Goal: Task Accomplishment & Management: Manage account settings

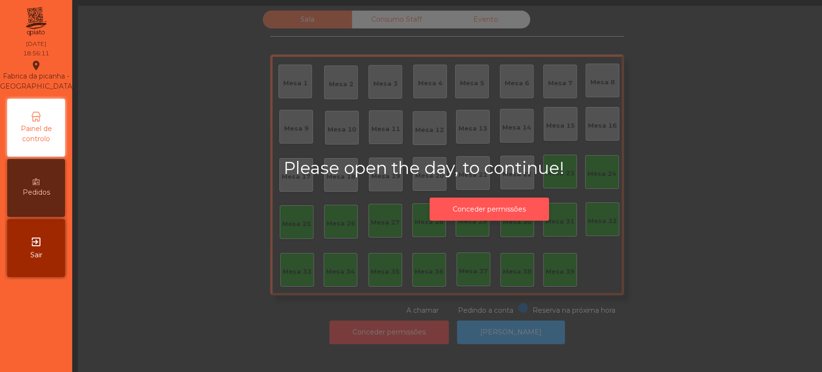
click at [487, 201] on button "Conceder permissões" at bounding box center [488, 209] width 119 height 24
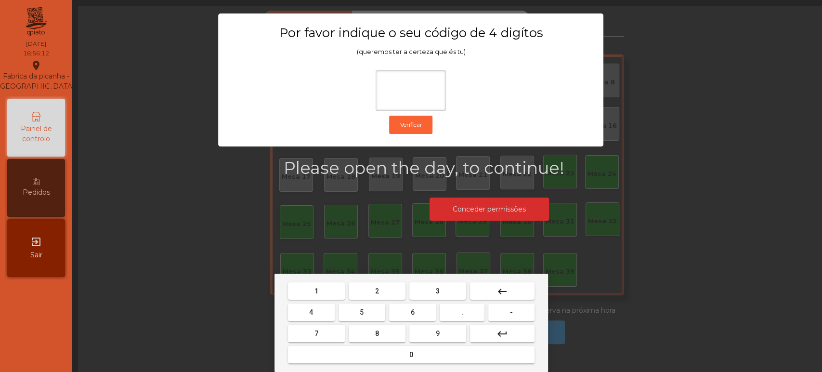
click at [316, 289] on span "1" at bounding box center [316, 291] width 4 height 8
click at [450, 291] on button "3" at bounding box center [437, 290] width 57 height 17
click at [372, 311] on button "5" at bounding box center [361, 311] width 47 height 17
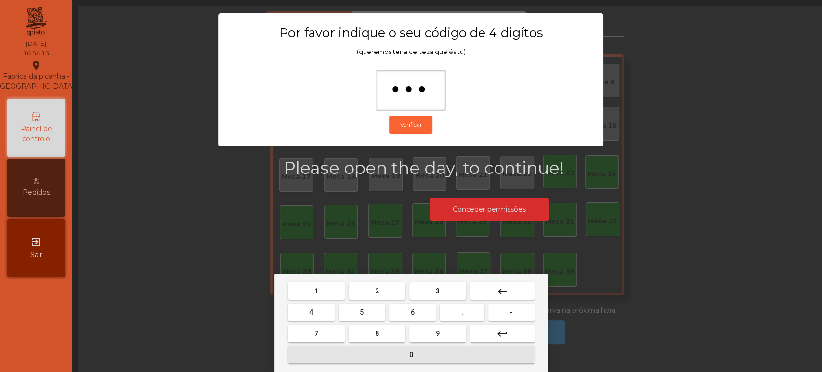
click at [387, 352] on button "0" at bounding box center [411, 354] width 246 height 17
type input "****"
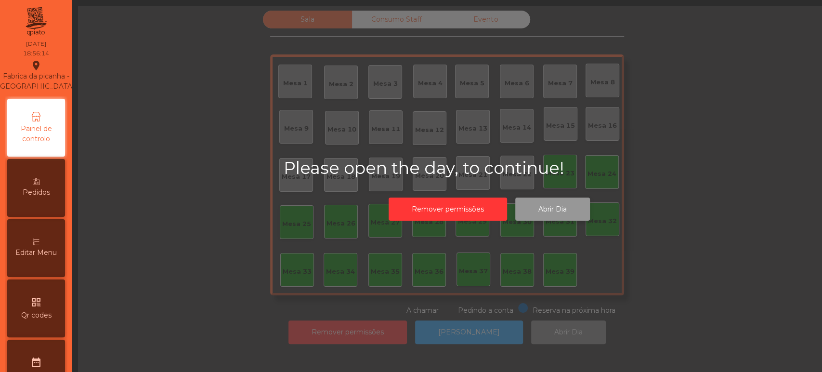
click at [548, 206] on button "Abrir Dia" at bounding box center [552, 209] width 75 height 24
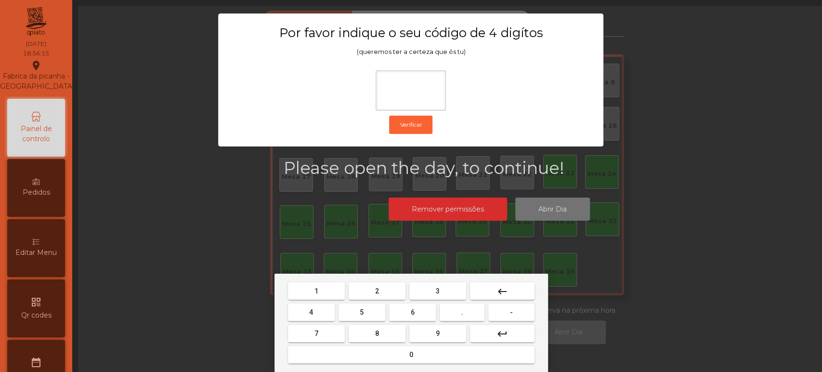
click at [324, 290] on button "1" at bounding box center [316, 290] width 57 height 17
click at [426, 290] on button "3" at bounding box center [437, 290] width 57 height 17
click at [357, 312] on button "5" at bounding box center [361, 311] width 47 height 17
click at [371, 362] on button "0" at bounding box center [411, 354] width 246 height 17
type input "****"
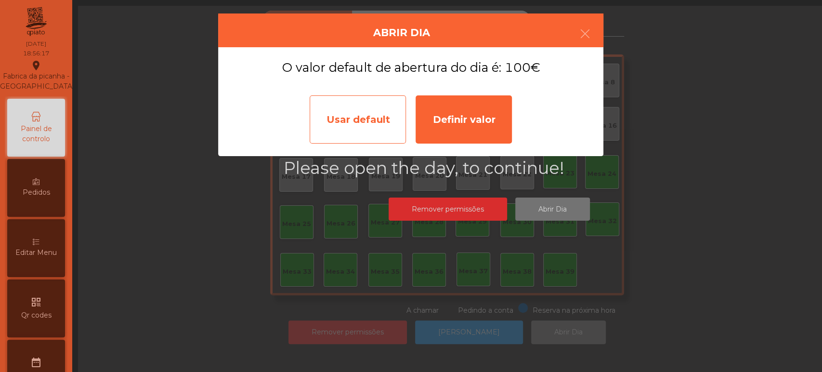
click at [390, 122] on div "Usar default" at bounding box center [358, 119] width 96 height 48
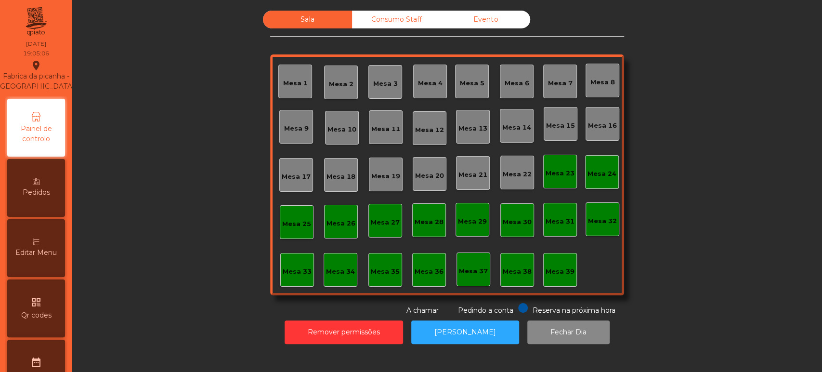
click at [683, 191] on div "Sala Consumo Staff Evento Mesa 1 Mesa 2 Mesa 3 Mesa 4 Mesa 5 Mesa 6 Mesa 7 Mesa…" at bounding box center [447, 163] width 724 height 305
click at [148, 181] on div "Sala Consumo Staff Evento Mesa 1 Mesa 2 Mesa 3 Mesa 4 Mesa 5 Mesa 6 Mesa 7 Mesa…" at bounding box center [447, 163] width 724 height 305
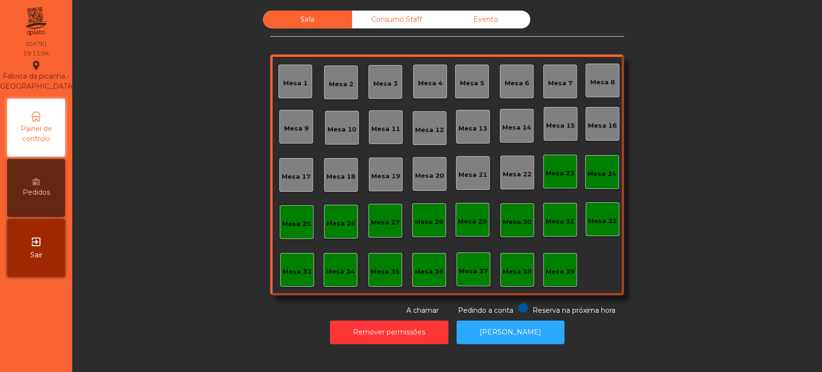
click at [293, 158] on div "Mesa 17" at bounding box center [296, 175] width 34 height 34
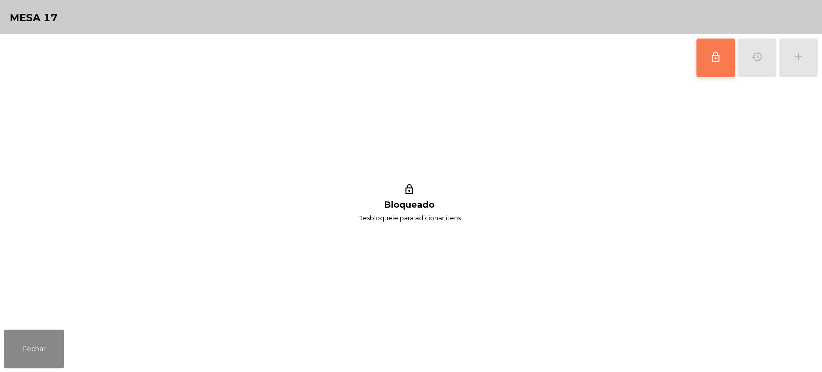
click at [710, 54] on span "lock_outline" at bounding box center [716, 57] width 12 height 12
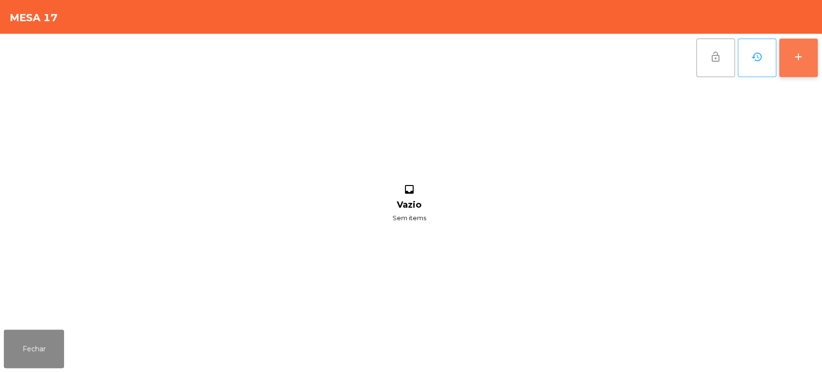
click at [802, 57] on div "add" at bounding box center [798, 57] width 12 height 12
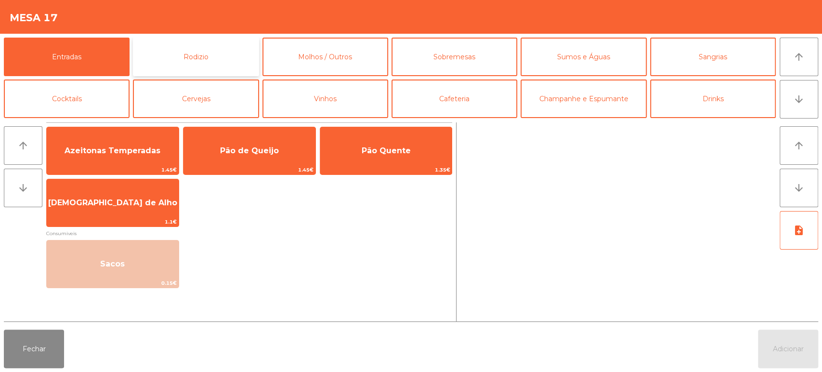
click at [192, 46] on button "Rodizio" at bounding box center [196, 57] width 126 height 39
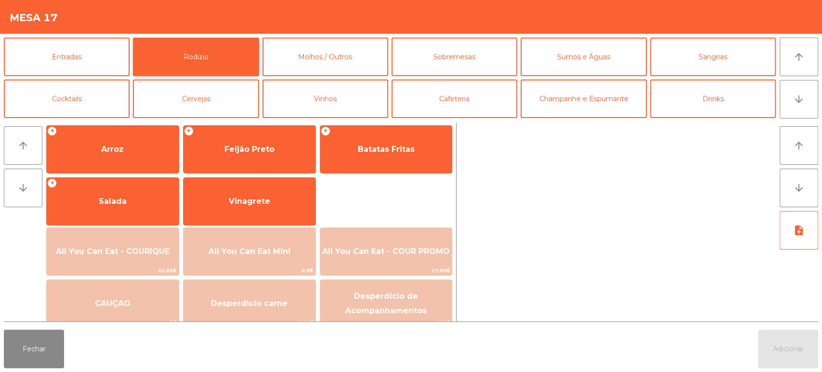
scroll to position [135, 0]
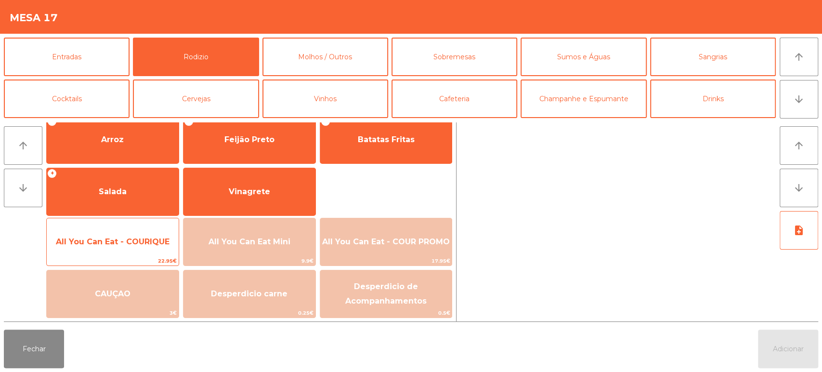
click at [128, 243] on span "All You Can Eat - COURIQUE" at bounding box center [113, 241] width 114 height 9
click at [118, 248] on span "All You Can Eat - COURIQUE" at bounding box center [113, 242] width 132 height 26
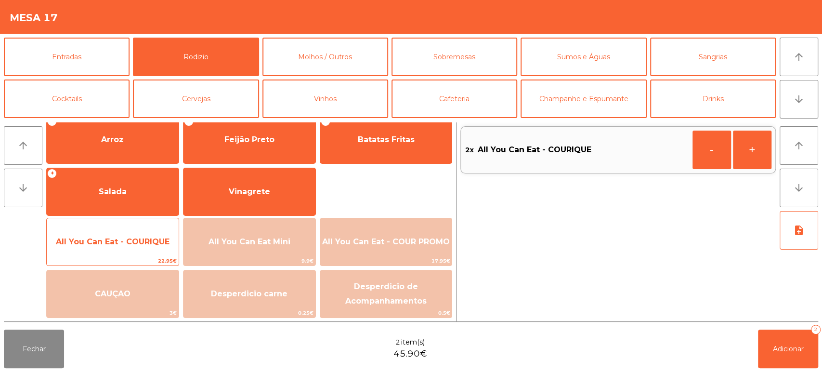
click at [121, 231] on span "All You Can Eat - COURIQUE" at bounding box center [113, 242] width 132 height 26
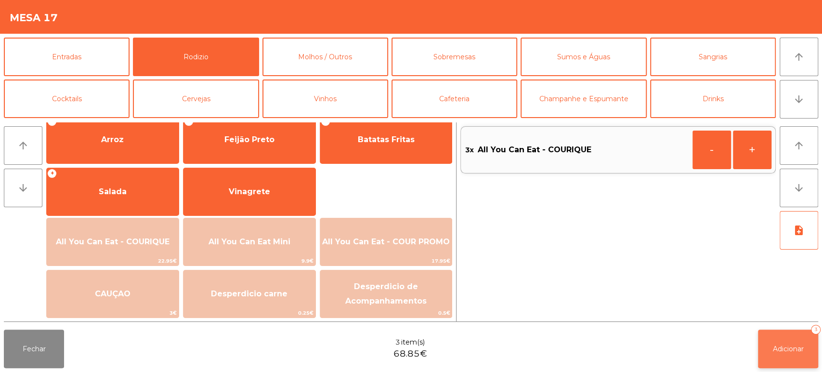
click at [793, 350] on span "Adicionar" at bounding box center [788, 348] width 31 height 9
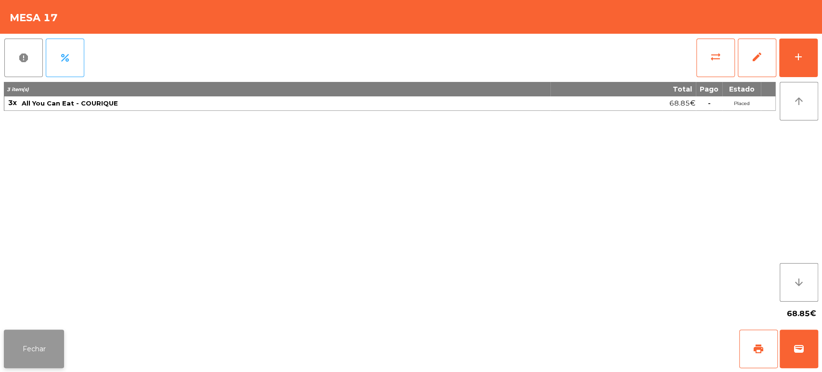
click at [32, 339] on button "Fechar" at bounding box center [34, 348] width 60 height 39
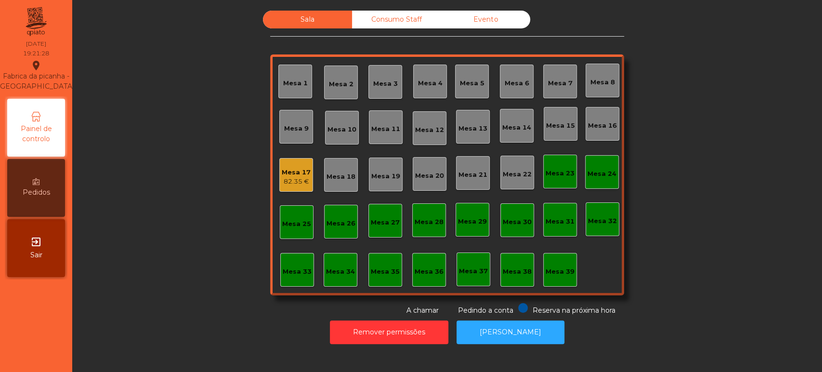
click at [470, 79] on div "Mesa 5" at bounding box center [472, 83] width 25 height 10
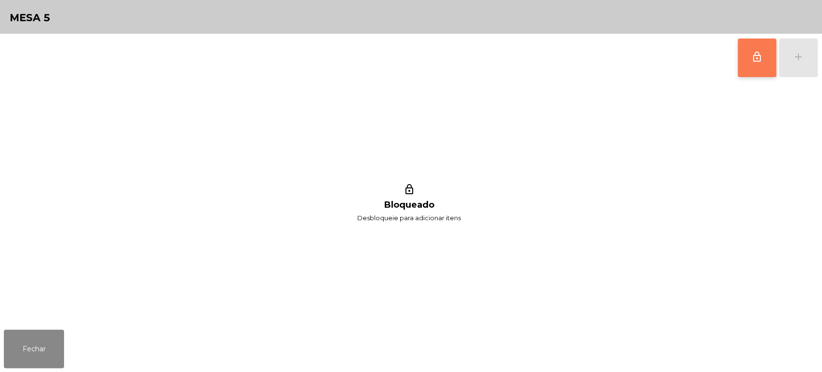
click at [755, 51] on span "lock_outline" at bounding box center [757, 57] width 12 height 12
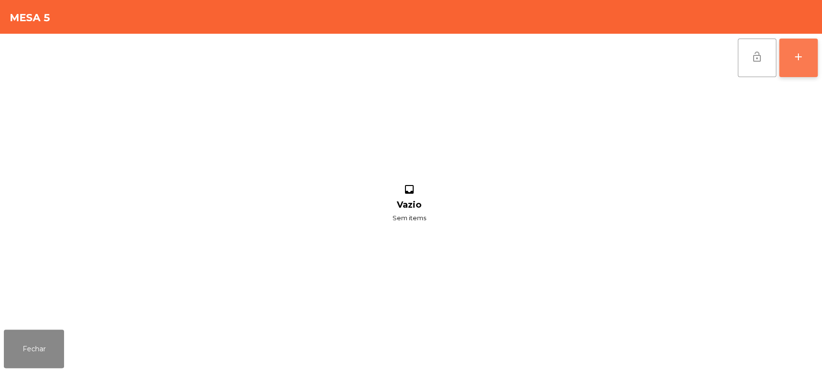
click at [794, 49] on button "add" at bounding box center [798, 58] width 39 height 39
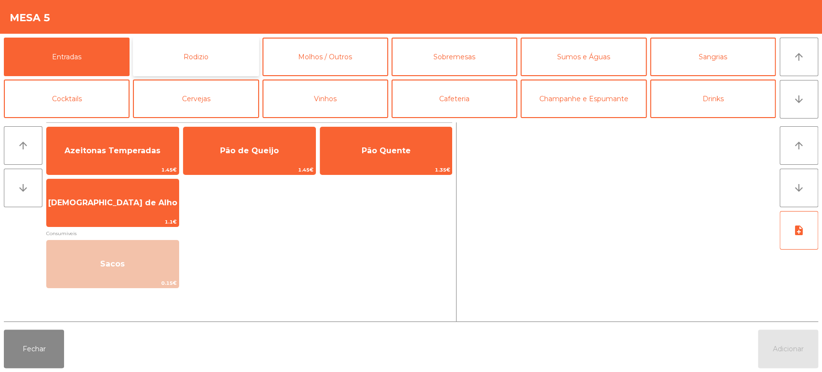
click at [214, 58] on button "Rodizio" at bounding box center [196, 57] width 126 height 39
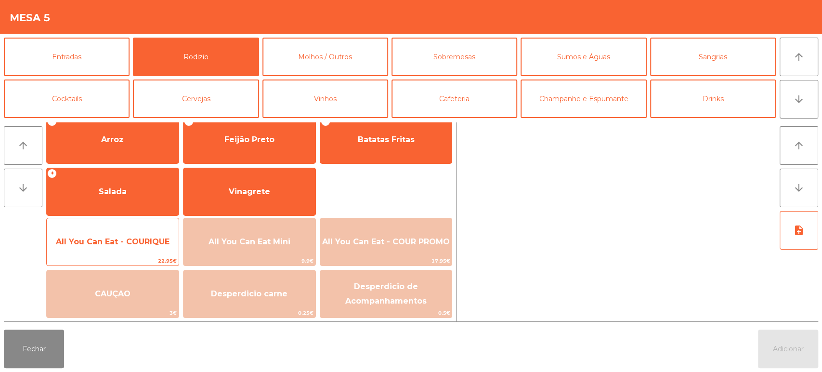
click at [133, 249] on span "All You Can Eat - COURIQUE" at bounding box center [113, 242] width 132 height 26
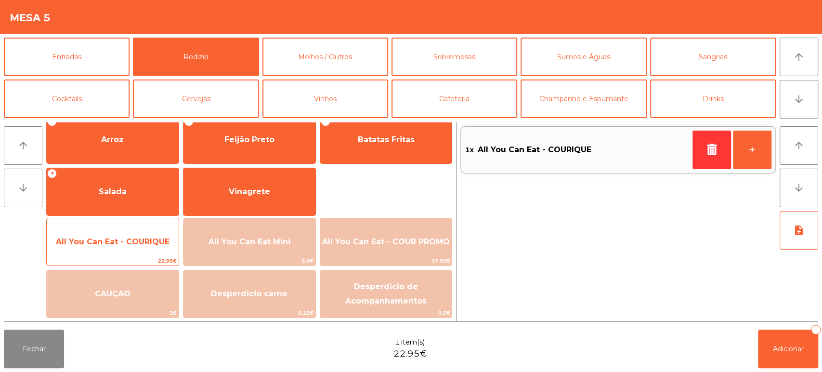
click at [133, 240] on span "All You Can Eat - COURIQUE" at bounding box center [113, 241] width 114 height 9
click at [136, 242] on span "All You Can Eat - COURIQUE" at bounding box center [113, 241] width 114 height 9
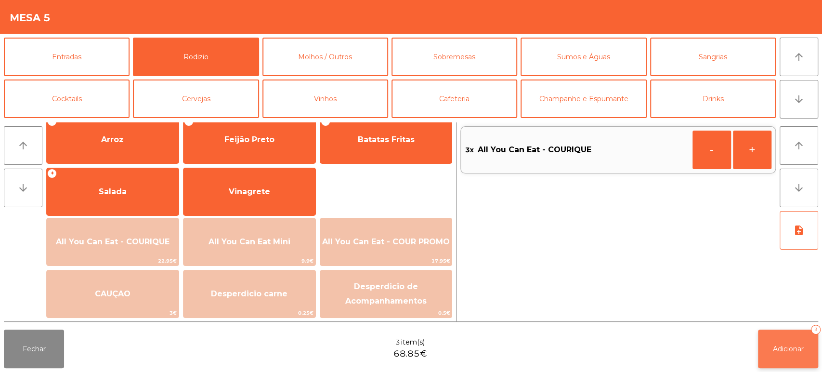
click at [788, 335] on button "Adicionar 3" at bounding box center [788, 348] width 60 height 39
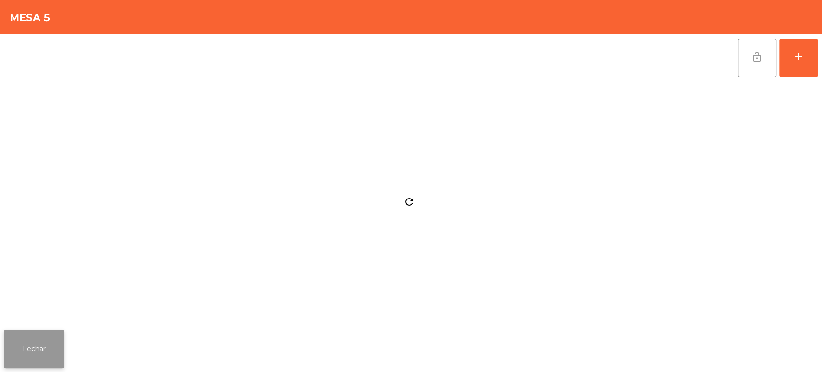
click at [57, 347] on button "Fechar" at bounding box center [34, 348] width 60 height 39
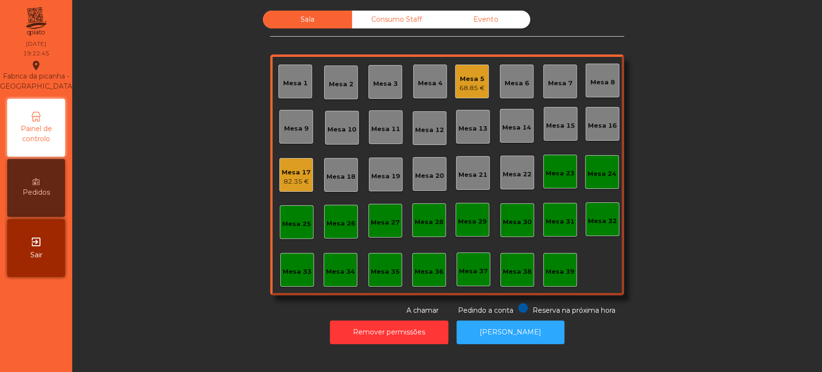
click at [286, 164] on div "Mesa 17 82.35 €" at bounding box center [296, 175] width 29 height 23
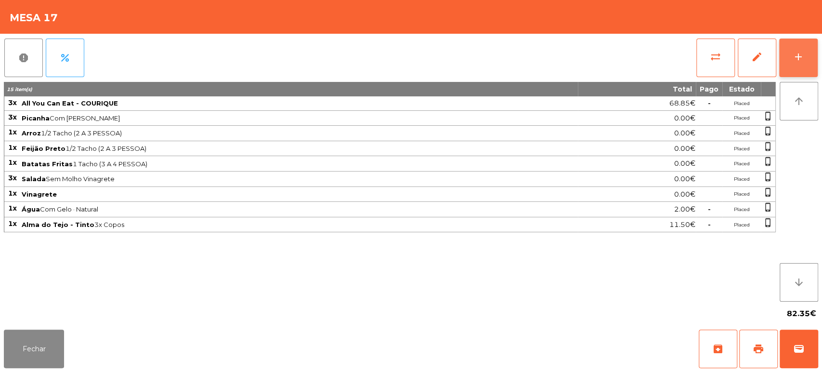
click at [805, 62] on button "add" at bounding box center [798, 58] width 39 height 39
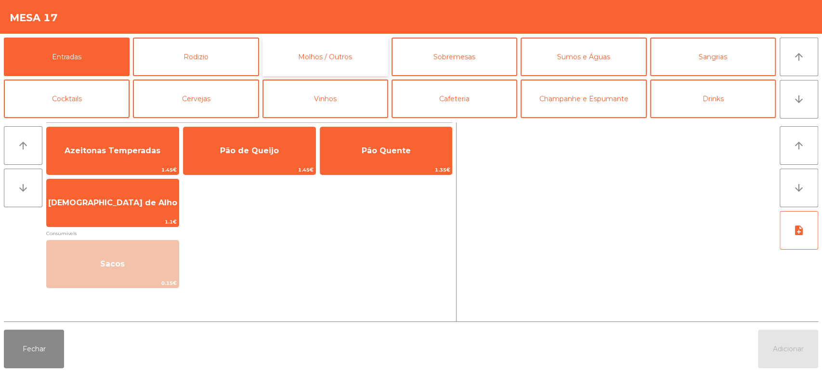
click at [347, 45] on button "Molhos / Outros" at bounding box center [325, 57] width 126 height 39
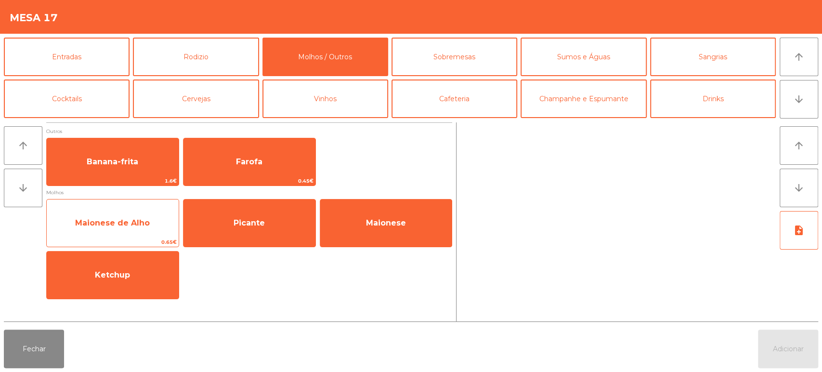
click at [110, 229] on span "Maionese de Alho" at bounding box center [113, 223] width 132 height 26
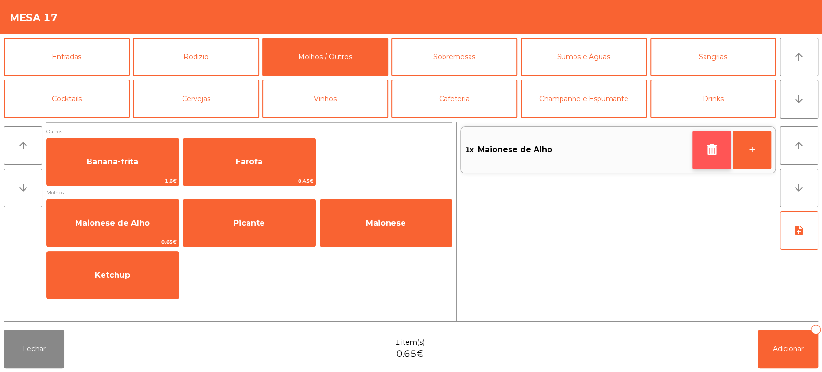
click at [709, 145] on icon "button" at bounding box center [711, 149] width 14 height 12
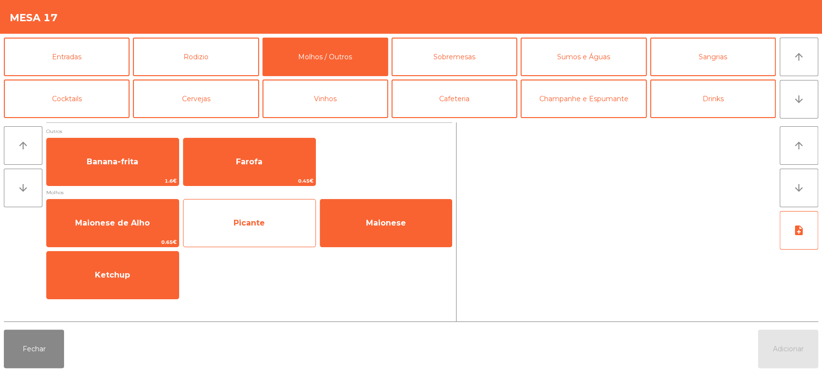
click at [248, 226] on span "Picante" at bounding box center [248, 222] width 31 height 9
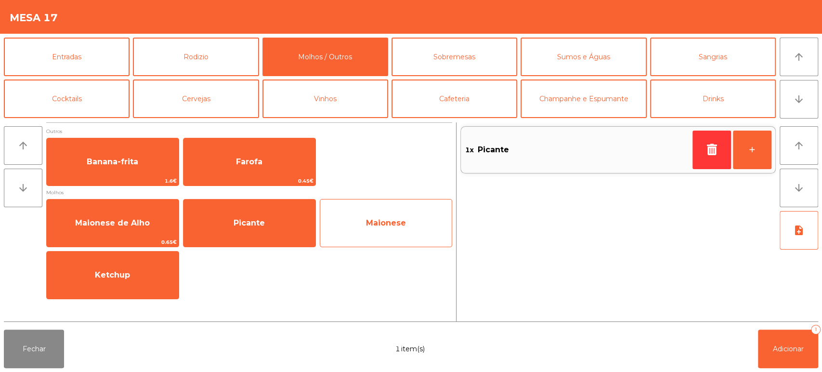
click at [406, 210] on span "Maionese" at bounding box center [386, 223] width 132 height 26
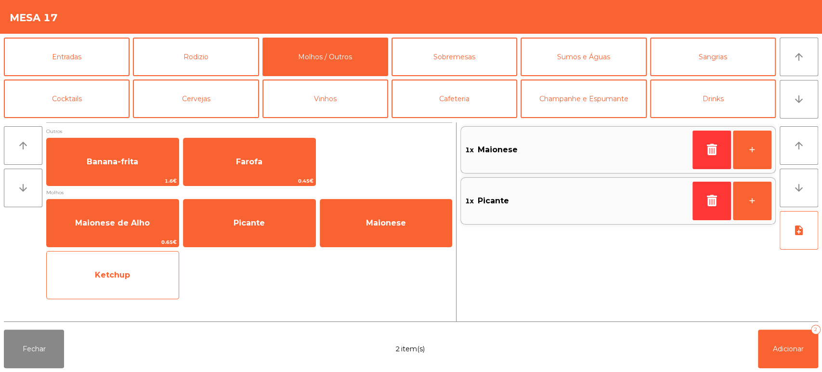
click at [107, 285] on span "Ketchup" at bounding box center [113, 275] width 132 height 26
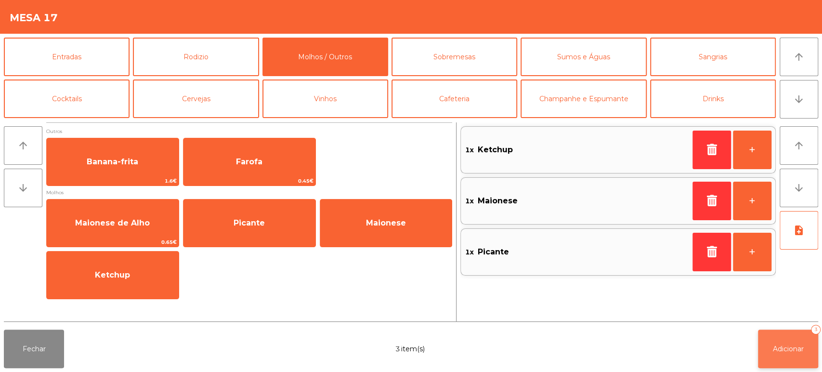
click at [789, 358] on button "Adicionar 3" at bounding box center [788, 348] width 60 height 39
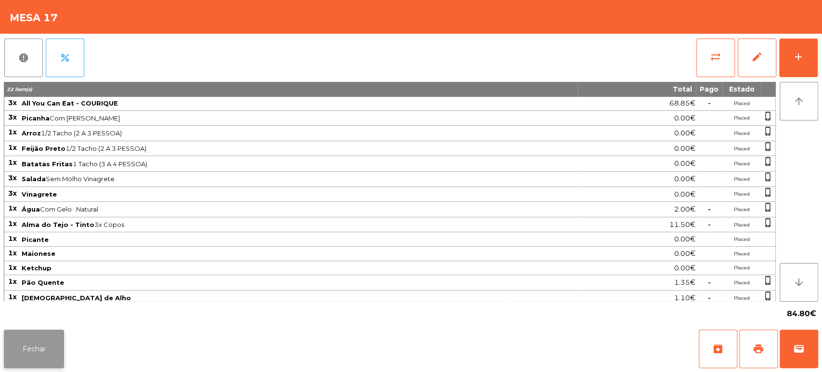
click at [62, 360] on button "Fechar" at bounding box center [34, 348] width 60 height 39
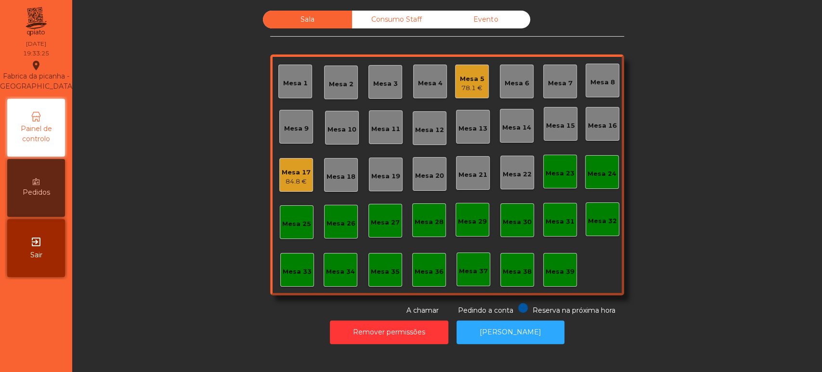
click at [469, 89] on div "78.1 €" at bounding box center [472, 88] width 25 height 10
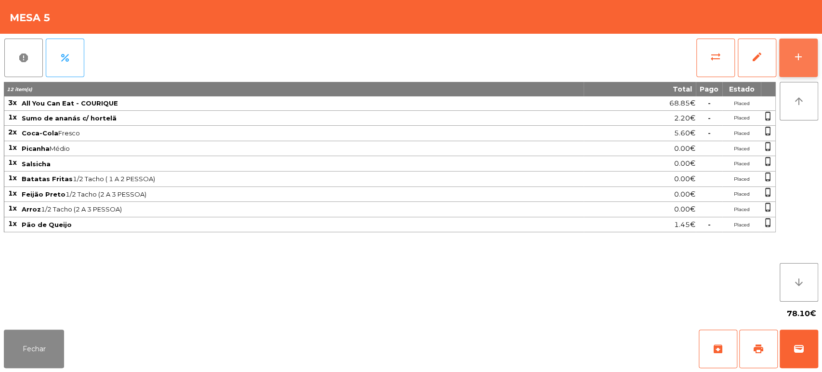
click at [786, 62] on button "add" at bounding box center [798, 58] width 39 height 39
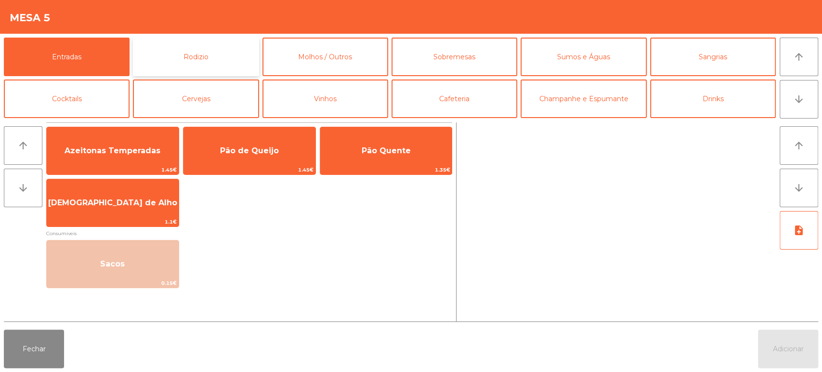
click at [253, 51] on button "Rodizio" at bounding box center [196, 57] width 126 height 39
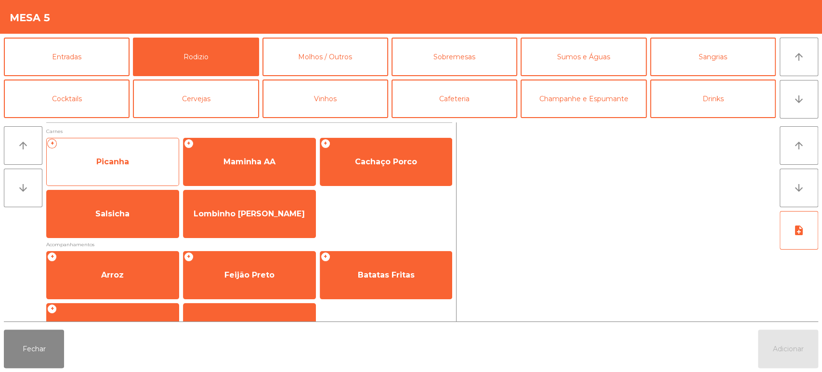
click at [142, 147] on div "+ Picanha" at bounding box center [112, 162] width 133 height 48
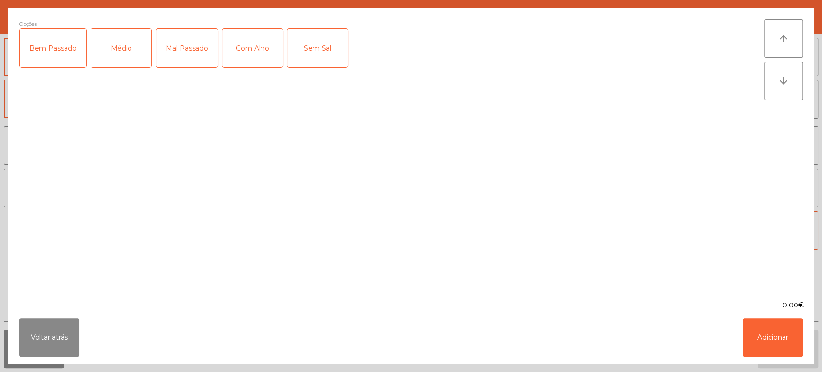
click at [131, 51] on div "Médio" at bounding box center [121, 48] width 60 height 39
click at [778, 334] on button "Adicionar" at bounding box center [772, 337] width 60 height 39
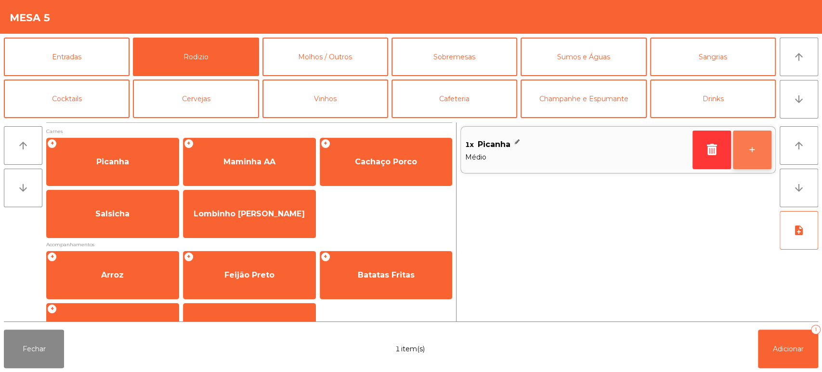
click at [767, 150] on button "+" at bounding box center [752, 149] width 39 height 39
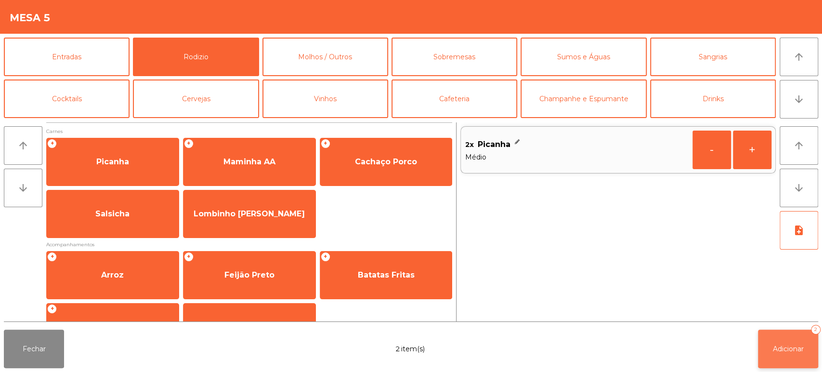
click at [763, 329] on button "Adicionar 2" at bounding box center [788, 348] width 60 height 39
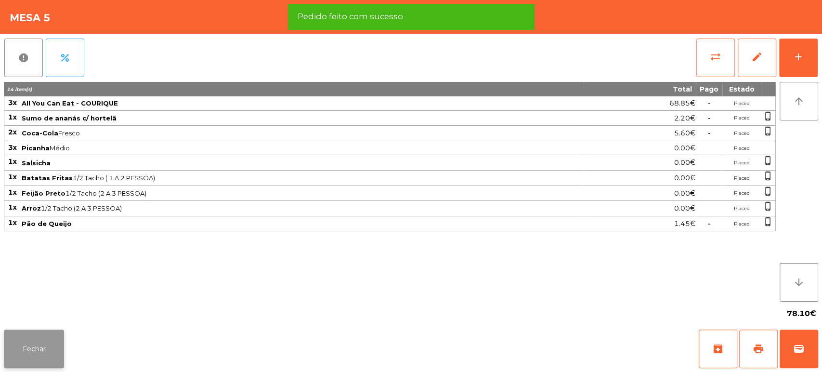
click at [40, 346] on button "Fechar" at bounding box center [34, 348] width 60 height 39
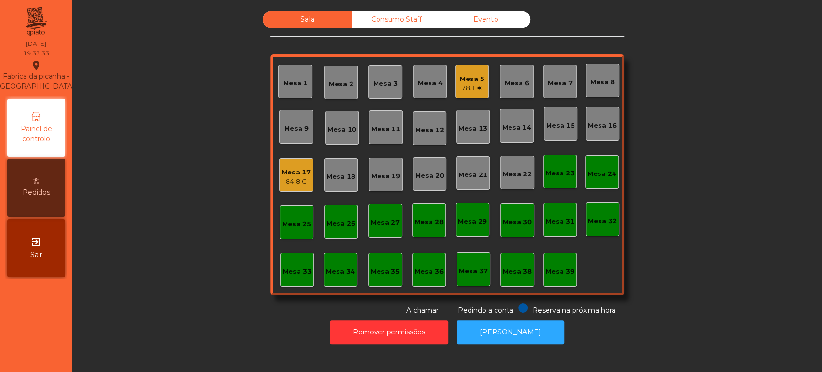
click at [462, 88] on div "78.1 €" at bounding box center [472, 88] width 25 height 10
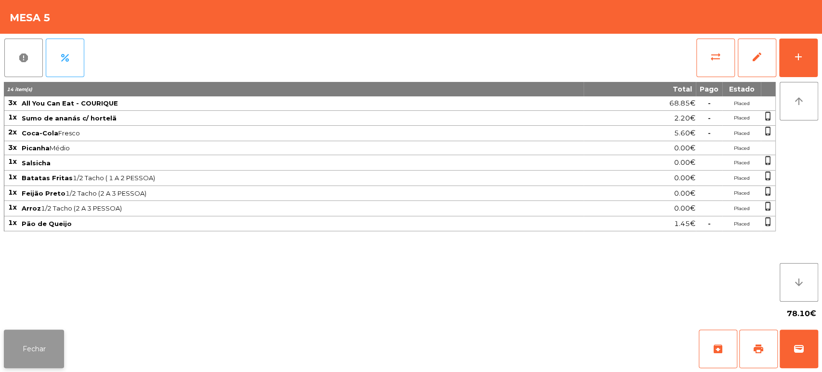
click at [49, 332] on button "Fechar" at bounding box center [34, 348] width 60 height 39
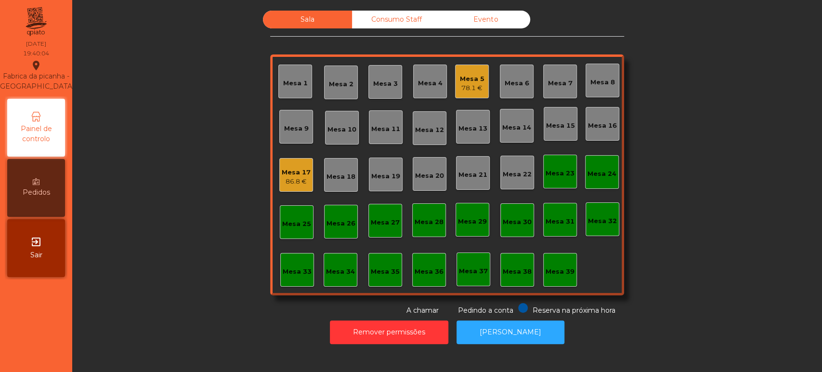
click at [202, 192] on div "Sala Consumo Staff Evento Mesa 1 Mesa 2 Mesa 3 Mesa 4 Mesa 5 78.1 € Mesa 6 Mesa…" at bounding box center [447, 163] width 724 height 305
click at [552, 77] on div "Mesa 7" at bounding box center [560, 81] width 25 height 13
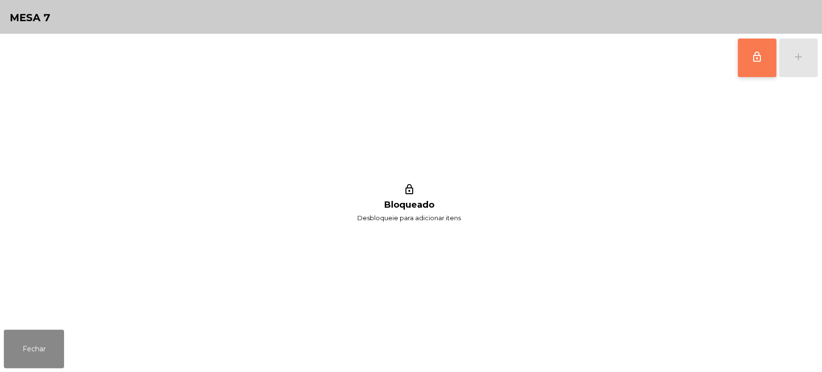
click at [747, 62] on button "lock_outline" at bounding box center [756, 58] width 39 height 39
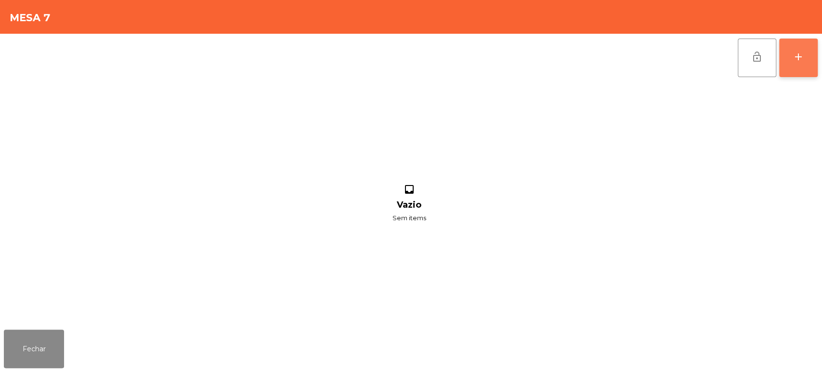
click at [797, 57] on div "add" at bounding box center [798, 57] width 12 height 12
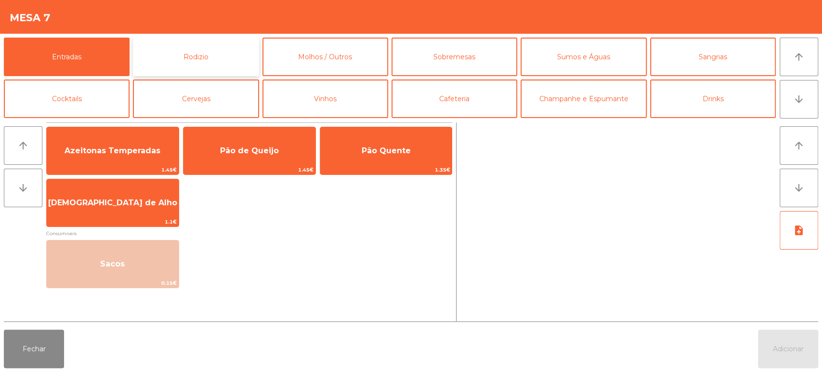
click at [215, 59] on button "Rodizio" at bounding box center [196, 57] width 126 height 39
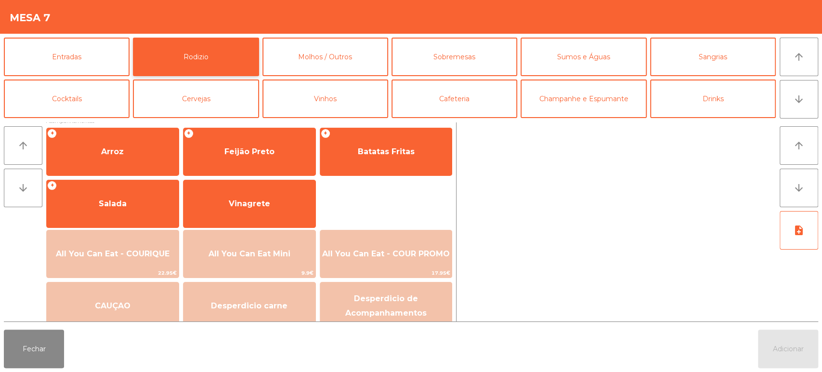
scroll to position [126, 0]
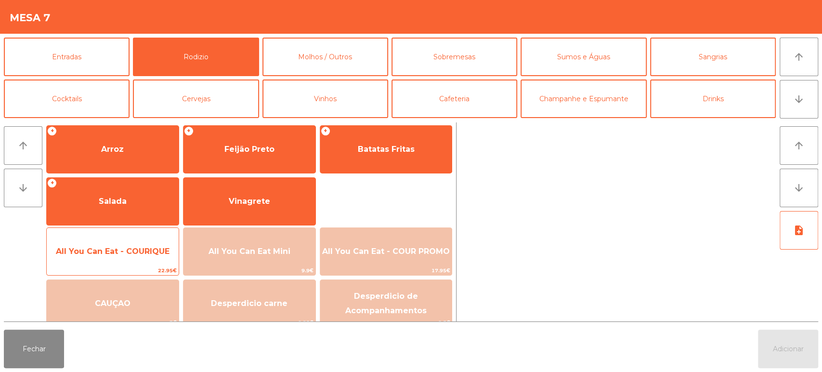
click at [122, 262] on span "All You Can Eat - COURIQUE" at bounding box center [113, 251] width 132 height 26
click at [118, 269] on span "22.95€" at bounding box center [113, 270] width 132 height 9
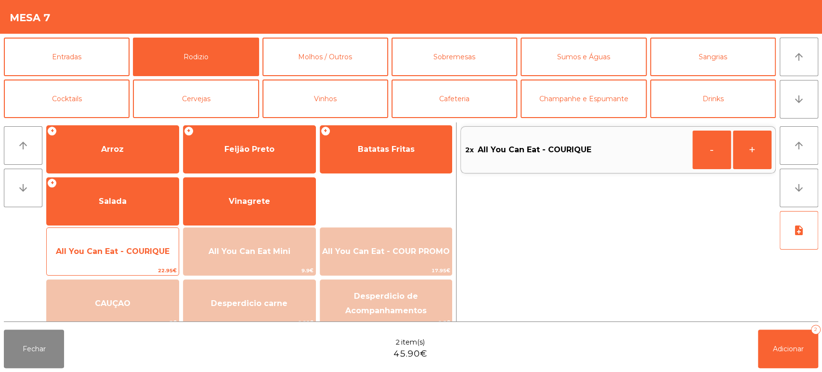
click at [112, 250] on span "All You Can Eat - COURIQUE" at bounding box center [113, 250] width 114 height 9
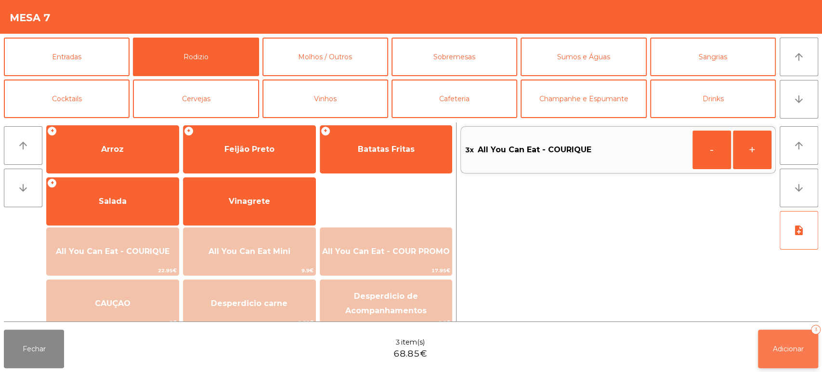
click at [790, 349] on span "Adicionar" at bounding box center [788, 348] width 31 height 9
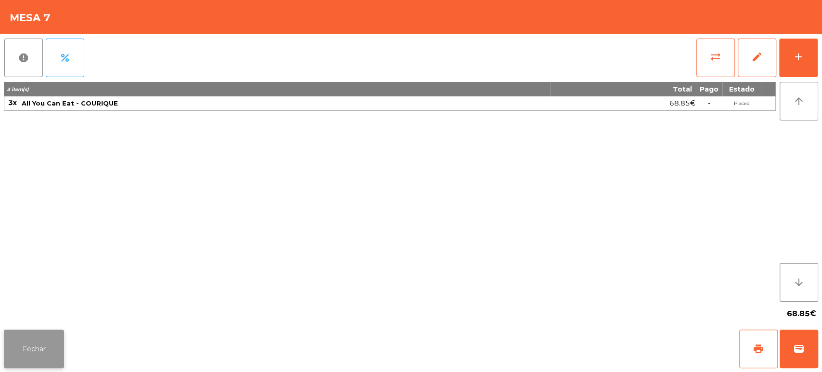
click at [39, 342] on button "Fechar" at bounding box center [34, 348] width 60 height 39
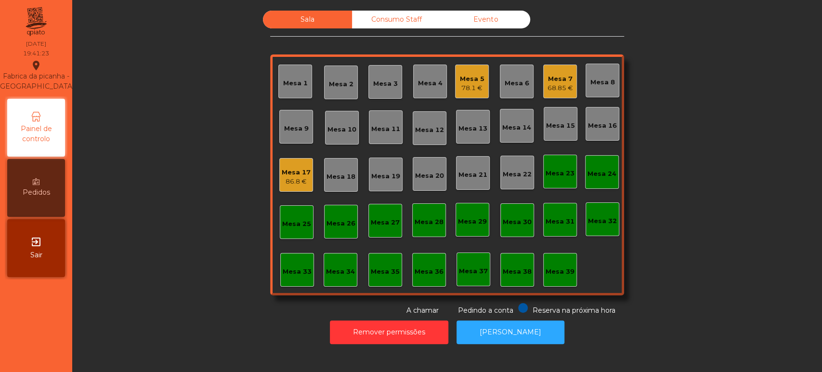
click at [65, 251] on div "exit_to_app Sair" at bounding box center [36, 248] width 58 height 58
click at [731, 225] on div "Sala Consumo Staff Evento Mesa 1 [GEOGRAPHIC_DATA] 3 Mesa 4 Mesa 5 78.1 € Mesa …" at bounding box center [447, 163] width 724 height 305
click at [552, 87] on div "88.6 €" at bounding box center [560, 88] width 25 height 10
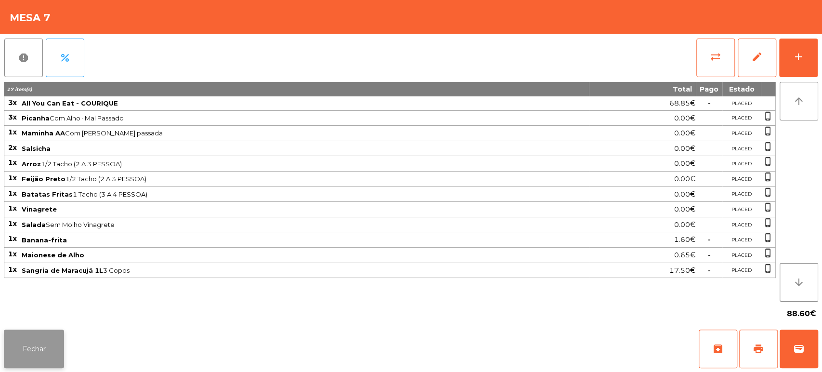
click at [31, 363] on button "Fechar" at bounding box center [34, 348] width 60 height 39
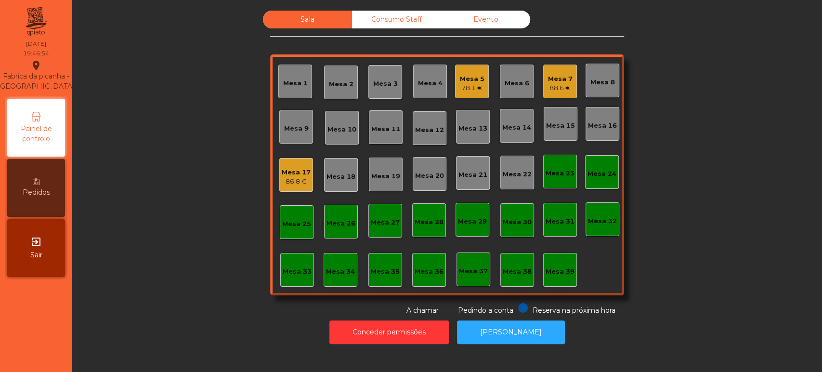
click at [155, 217] on div "Sala Consumo Staff Evento Mesa 1 [GEOGRAPHIC_DATA] 3 Mesa 4 Mesa 5 78.1 € Mesa …" at bounding box center [447, 163] width 724 height 305
click at [295, 279] on div "Mesa 33" at bounding box center [297, 270] width 34 height 34
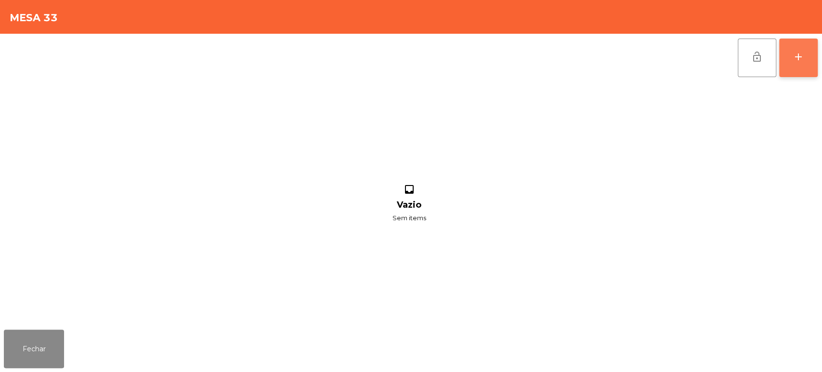
click at [800, 60] on div "add" at bounding box center [798, 57] width 12 height 12
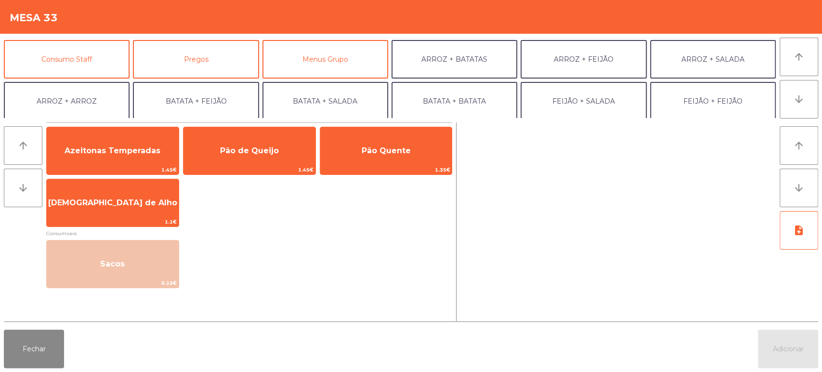
scroll to position [82, 0]
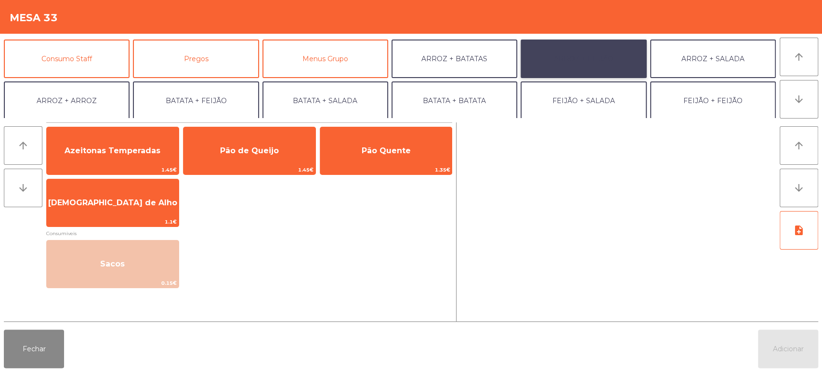
click at [589, 56] on button "ARROZ + FEIJÃO" at bounding box center [583, 58] width 126 height 39
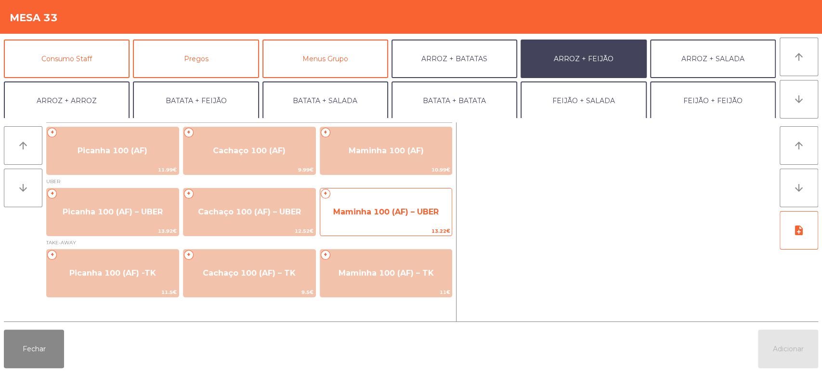
click at [375, 211] on span "Maminha 100 (AF) – UBER" at bounding box center [385, 211] width 105 height 9
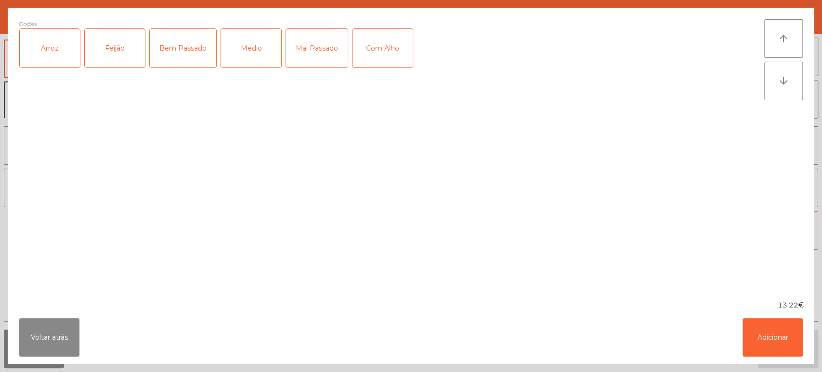
click at [48, 52] on div "Arroz" at bounding box center [50, 48] width 60 height 39
click at [105, 44] on div "Feijão" at bounding box center [115, 48] width 60 height 39
click at [312, 44] on div "Mal Passado" at bounding box center [317, 48] width 62 height 39
click at [759, 344] on button "Adicionar" at bounding box center [772, 337] width 60 height 39
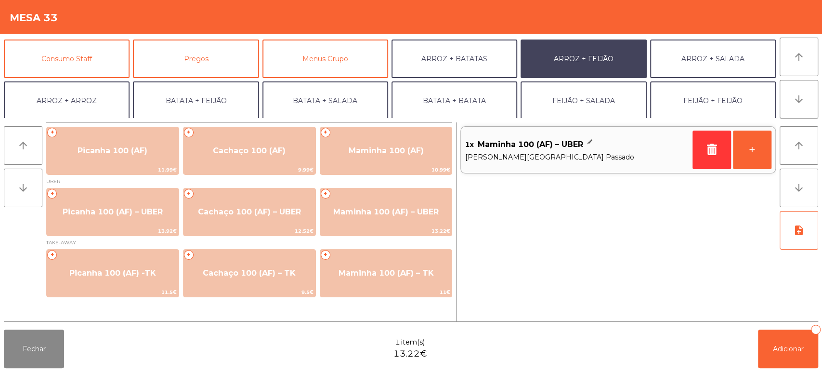
scroll to position [125, 0]
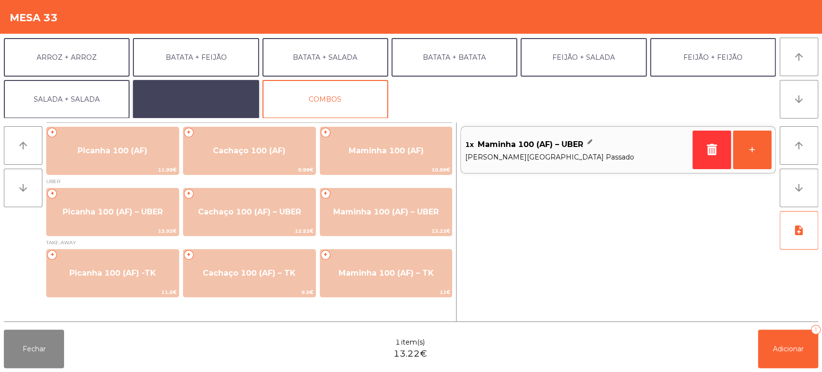
click at [189, 95] on button "EXTRAS UBER" at bounding box center [196, 99] width 126 height 39
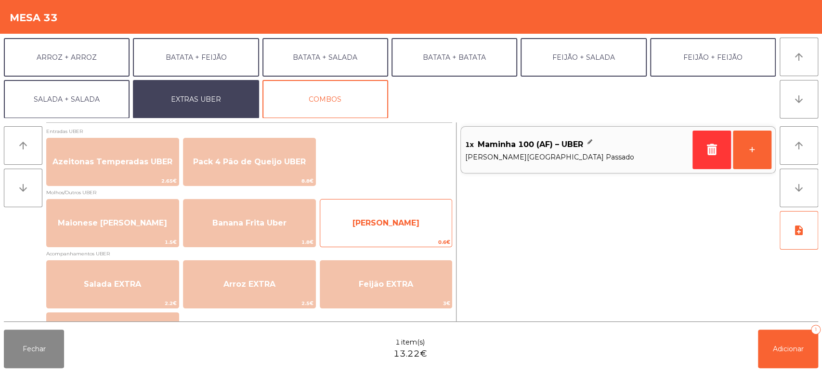
click at [408, 220] on span "[PERSON_NAME]" at bounding box center [385, 222] width 67 height 9
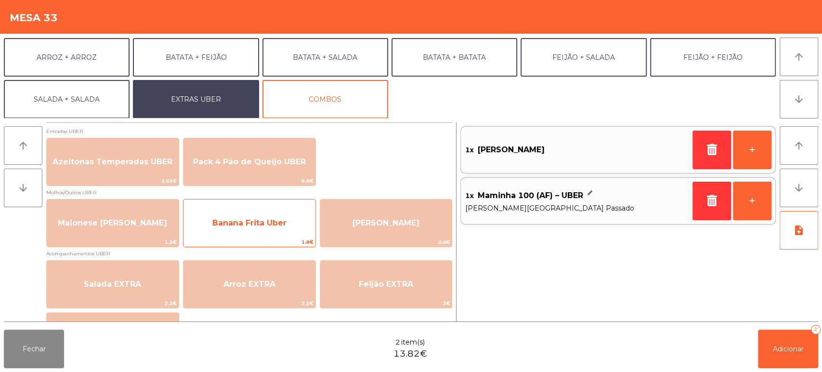
click at [268, 227] on span "Banana Frita Uber" at bounding box center [249, 222] width 74 height 9
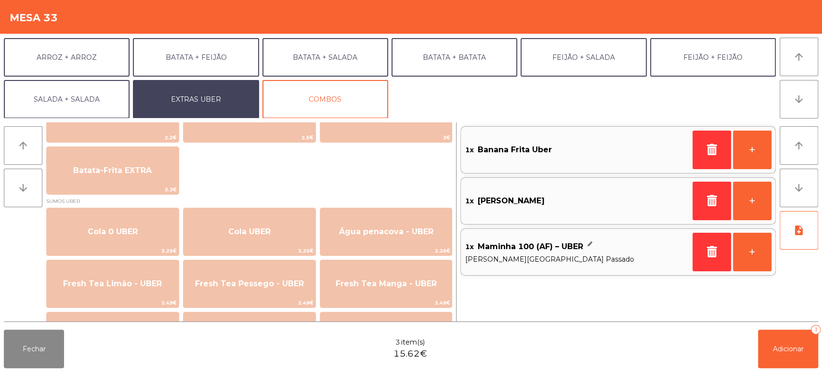
scroll to position [168, 0]
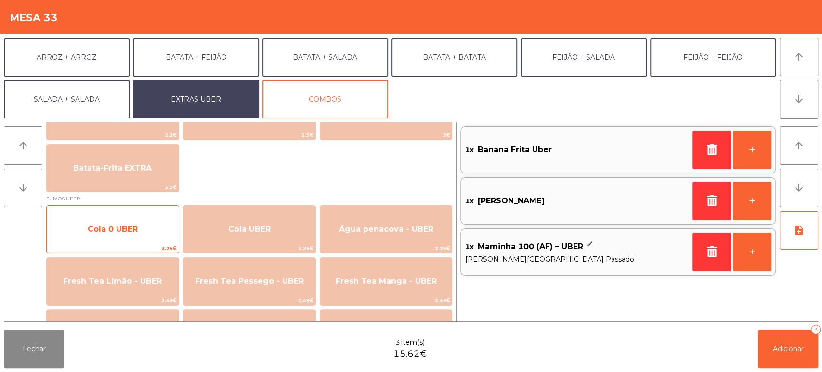
click at [131, 227] on span "Cola 0 UBER" at bounding box center [113, 228] width 50 height 9
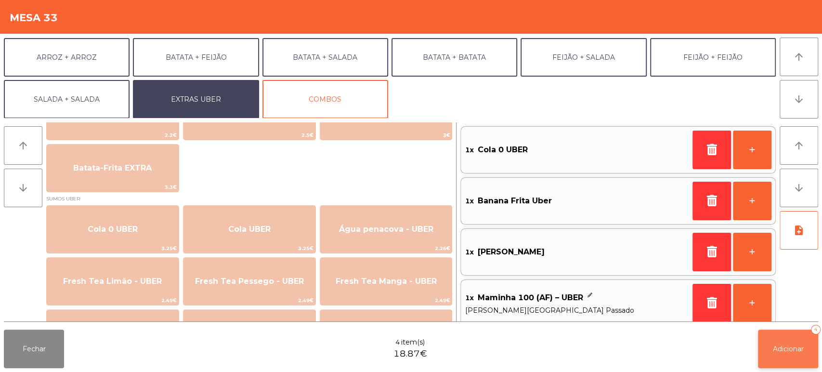
click at [790, 350] on span "Adicionar" at bounding box center [788, 348] width 31 height 9
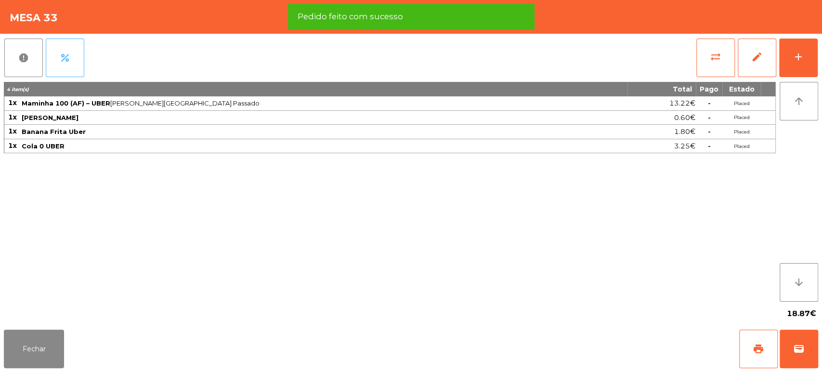
click at [72, 52] on button "percent" at bounding box center [65, 58] width 39 height 39
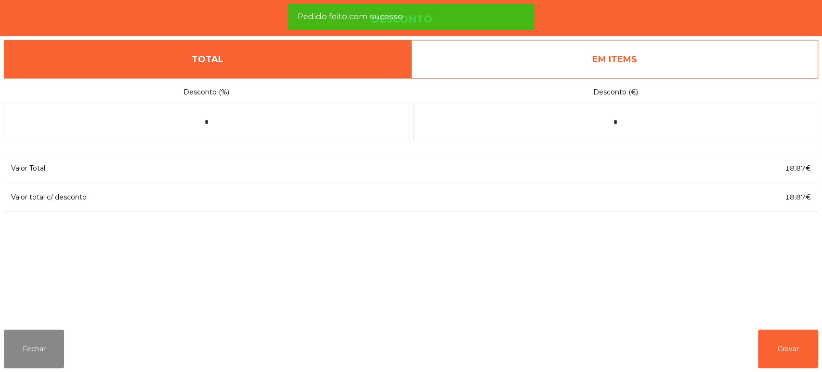
click at [589, 50] on link "EM ITEMS" at bounding box center [614, 59] width 407 height 39
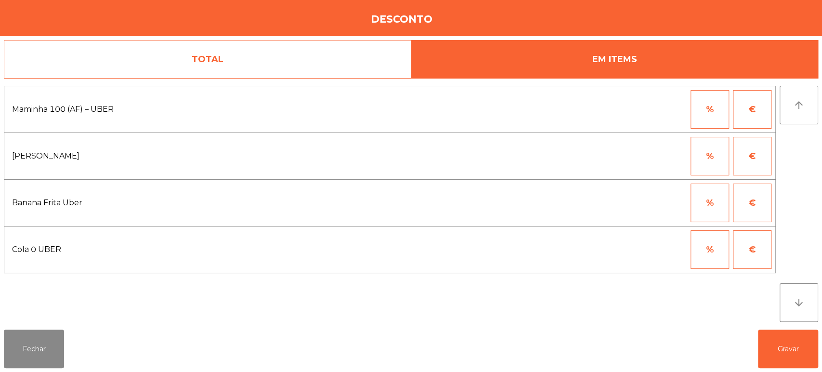
click at [751, 199] on button "€" at bounding box center [752, 202] width 39 height 39
click at [660, 202] on input "*" at bounding box center [662, 202] width 48 height 39
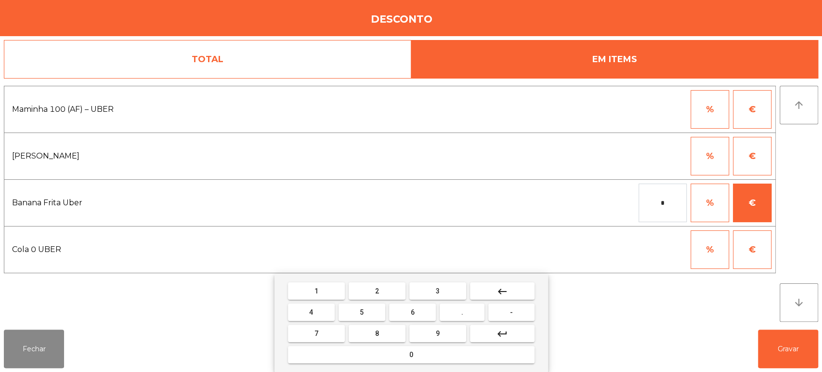
click at [478, 314] on button "." at bounding box center [461, 311] width 45 height 17
click at [512, 288] on button "keyboard_backspace" at bounding box center [502, 290] width 65 height 17
click at [409, 358] on span "0" at bounding box center [411, 354] width 4 height 8
click at [462, 312] on span "." at bounding box center [462, 312] width 2 height 8
click at [428, 286] on button "3" at bounding box center [437, 290] width 57 height 17
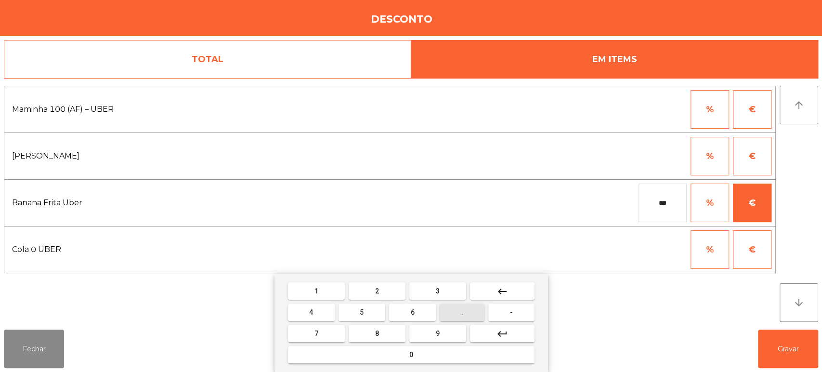
type input "****"
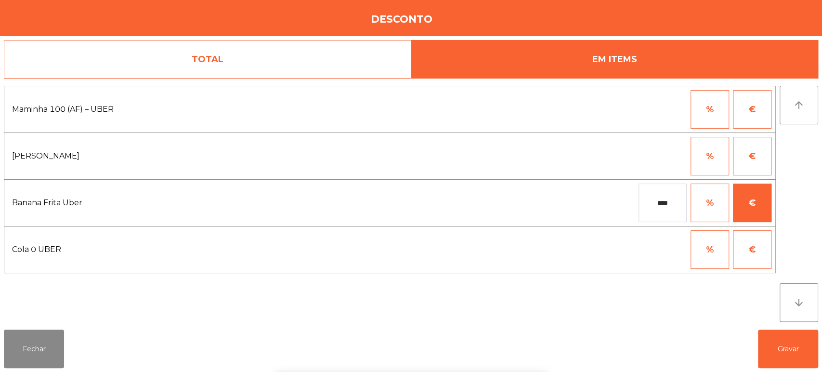
click at [767, 327] on div "1 2 3 keyboard_backspace 4 5 6 . - 7 8 9 keyboard_return 0" at bounding box center [411, 322] width 822 height 98
click at [807, 349] on button "Gravar" at bounding box center [788, 348] width 60 height 39
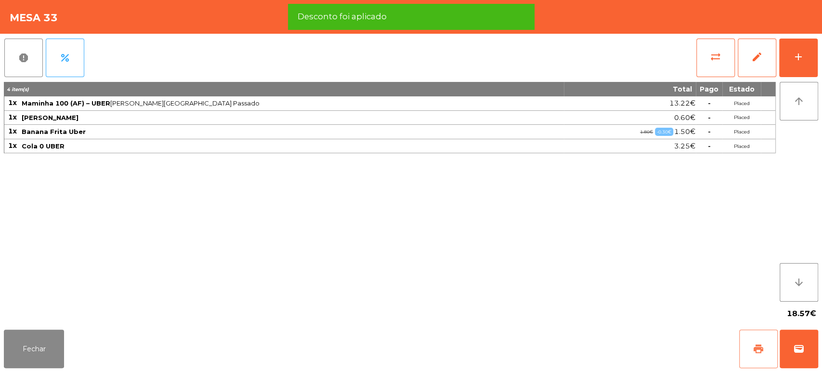
click at [747, 350] on button "print" at bounding box center [758, 348] width 39 height 39
click at [789, 342] on button "wallet" at bounding box center [798, 348] width 39 height 39
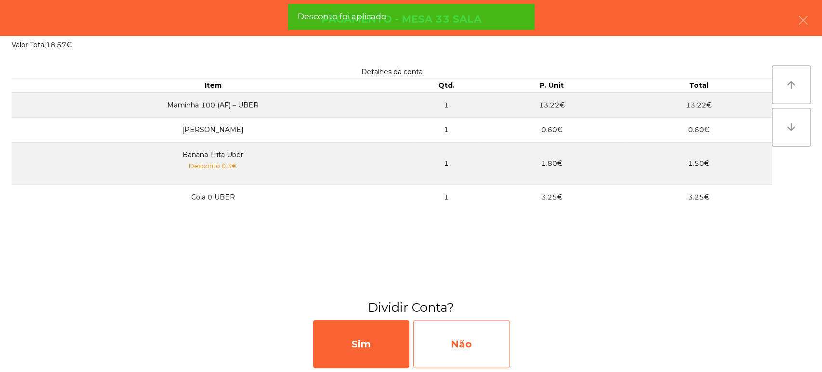
click at [490, 340] on div "Não" at bounding box center [461, 344] width 96 height 48
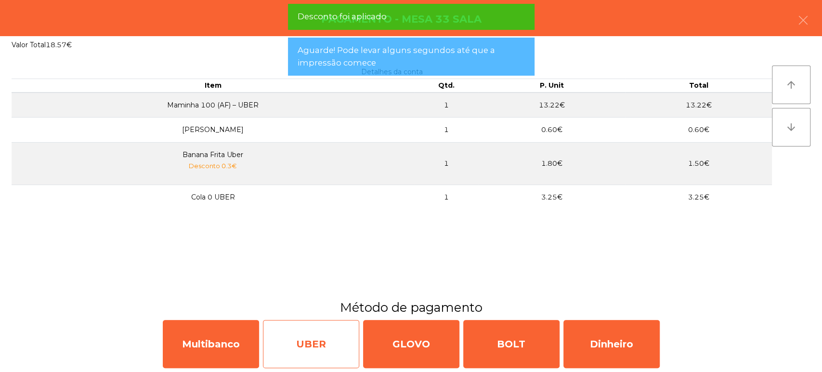
click at [323, 330] on div "UBER" at bounding box center [311, 344] width 96 height 48
select select "**"
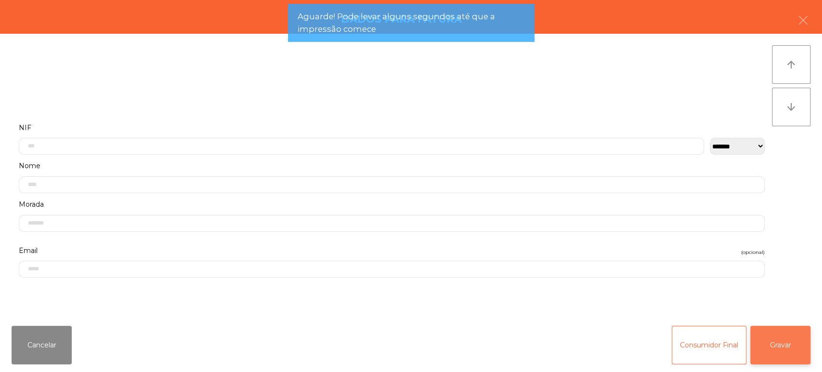
click at [801, 358] on button "Gravar" at bounding box center [780, 344] width 60 height 39
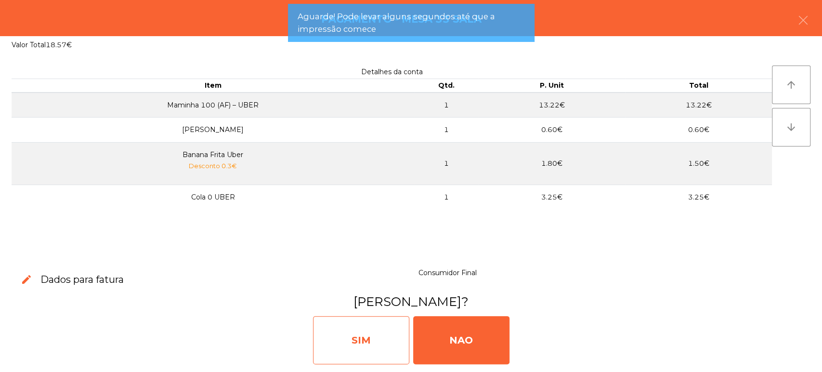
click at [375, 333] on div "SIM" at bounding box center [361, 340] width 96 height 48
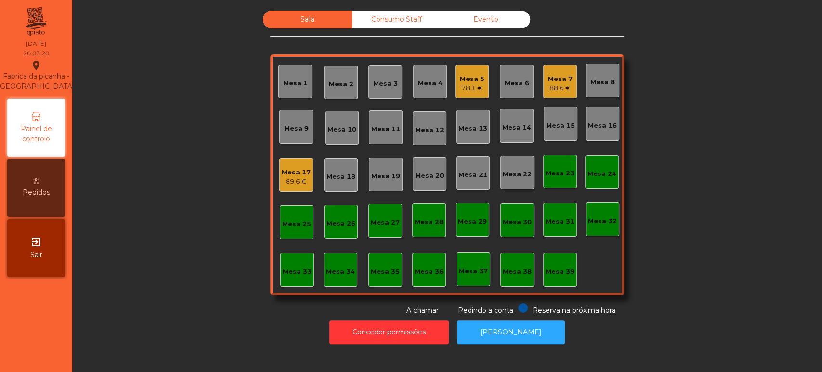
click at [552, 121] on div "Mesa 15" at bounding box center [560, 126] width 29 height 10
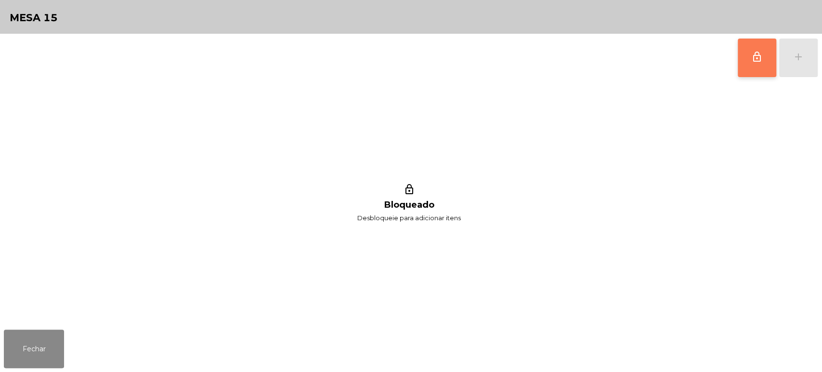
click at [747, 50] on button "lock_outline" at bounding box center [756, 58] width 39 height 39
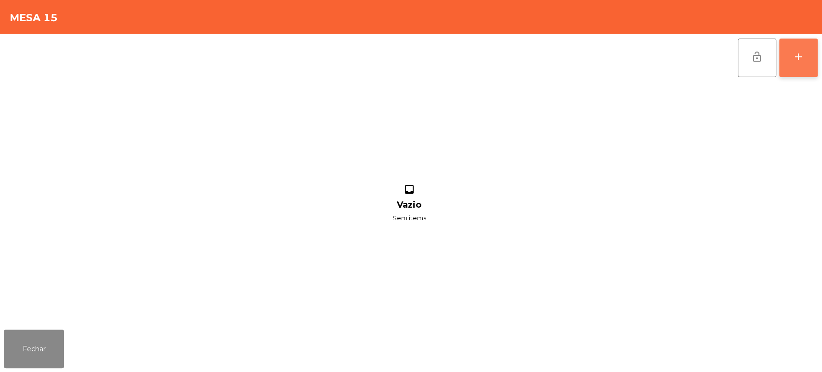
click at [792, 47] on button "add" at bounding box center [798, 58] width 39 height 39
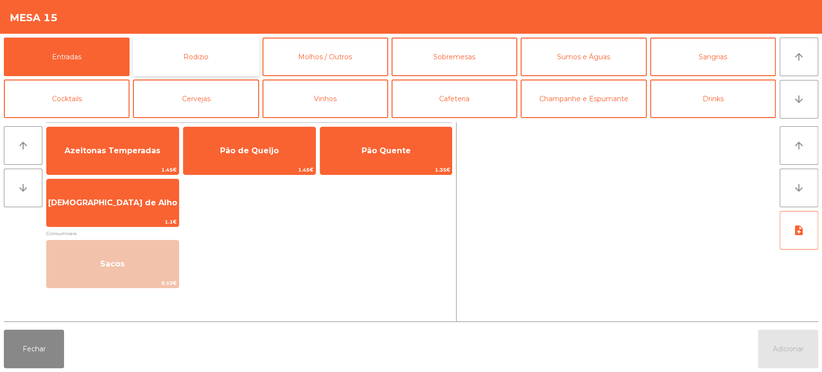
click at [192, 63] on button "Rodizio" at bounding box center [196, 57] width 126 height 39
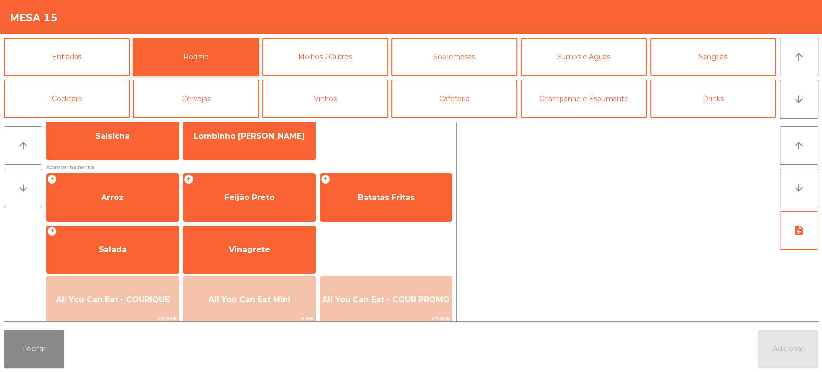
scroll to position [82, 0]
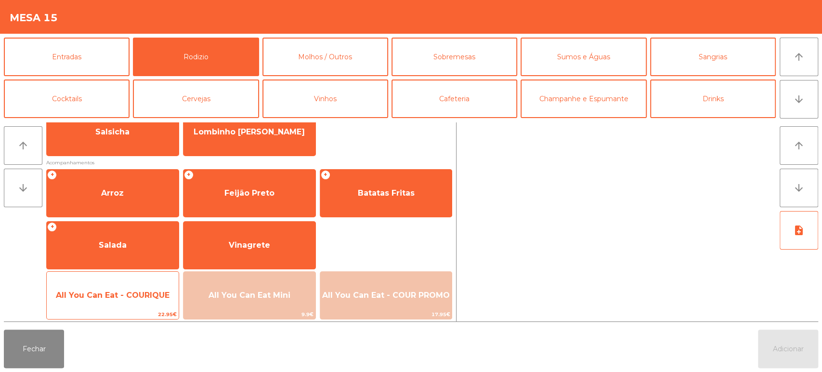
click at [125, 284] on span "All You Can Eat - COURIQUE" at bounding box center [113, 295] width 132 height 26
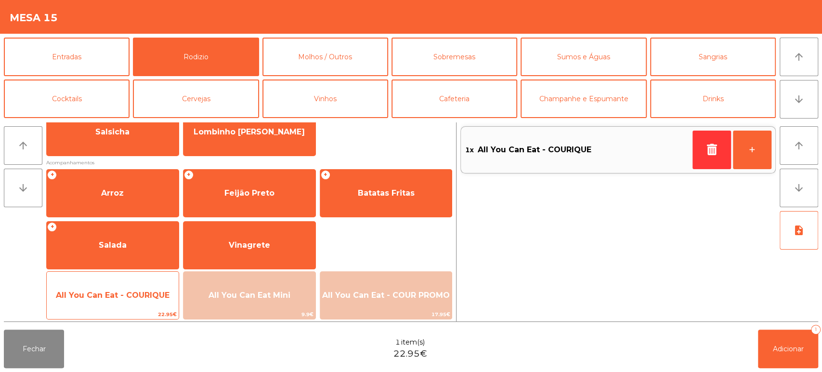
click at [114, 289] on span "All You Can Eat - COURIQUE" at bounding box center [113, 295] width 132 height 26
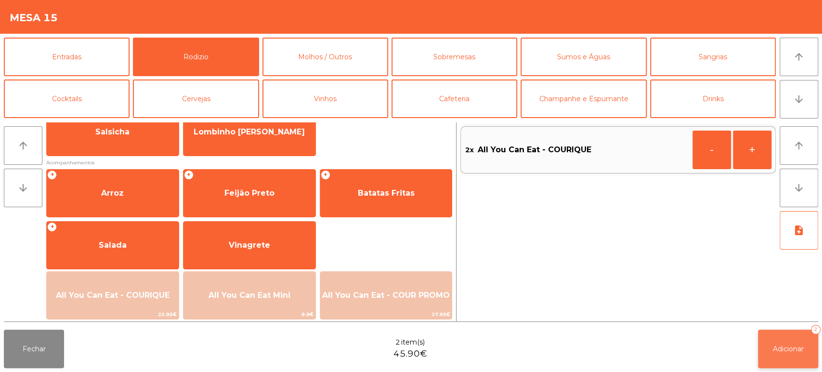
click at [763, 334] on button "Adicionar 2" at bounding box center [788, 348] width 60 height 39
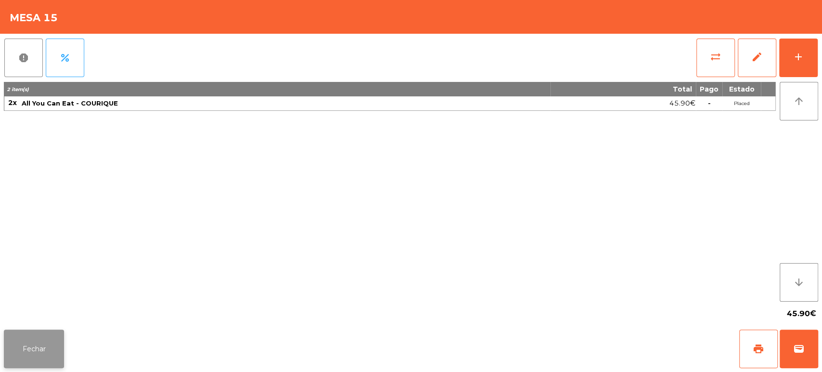
click at [21, 343] on button "Fechar" at bounding box center [34, 348] width 60 height 39
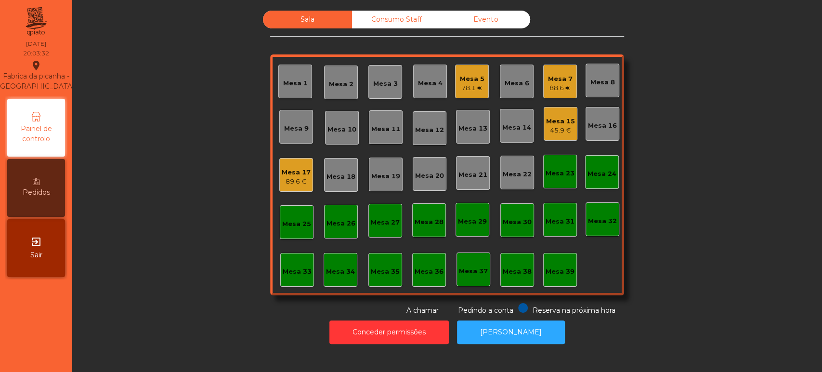
click at [425, 80] on div "Mesa 4" at bounding box center [430, 83] width 25 height 10
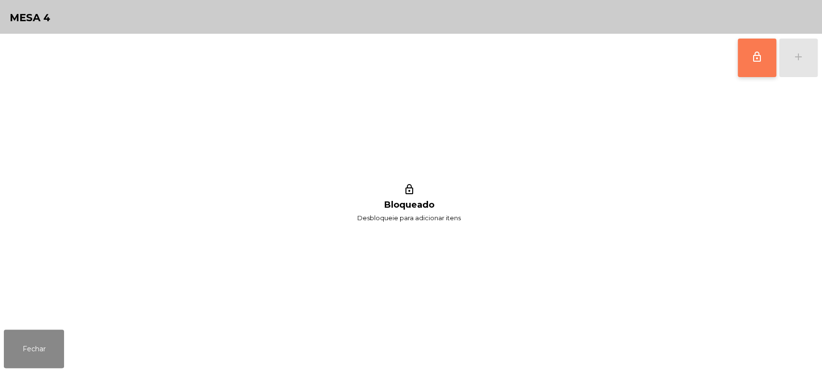
click at [754, 58] on span "lock_outline" at bounding box center [757, 57] width 12 height 12
click at [796, 50] on button "add" at bounding box center [798, 58] width 39 height 39
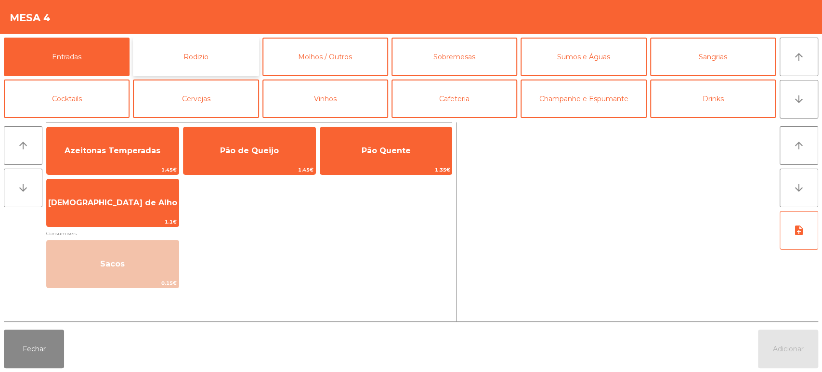
click at [212, 47] on button "Rodizio" at bounding box center [196, 57] width 126 height 39
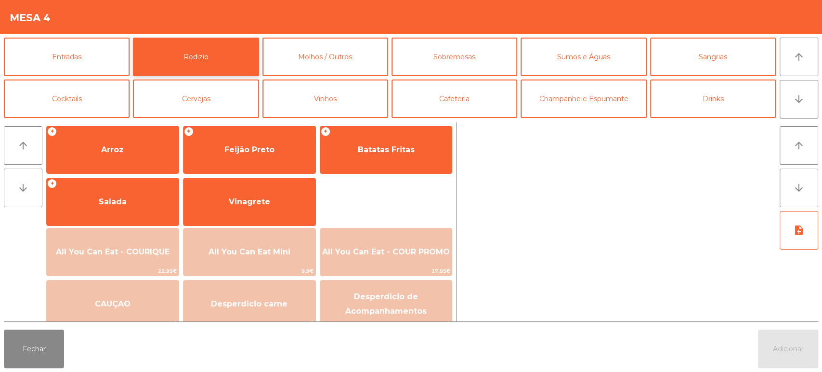
scroll to position [127, 0]
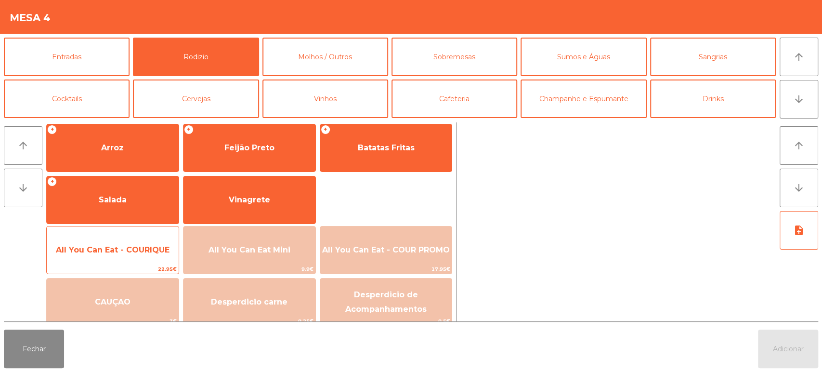
click at [123, 248] on span "All You Can Eat - COURIQUE" at bounding box center [113, 249] width 114 height 9
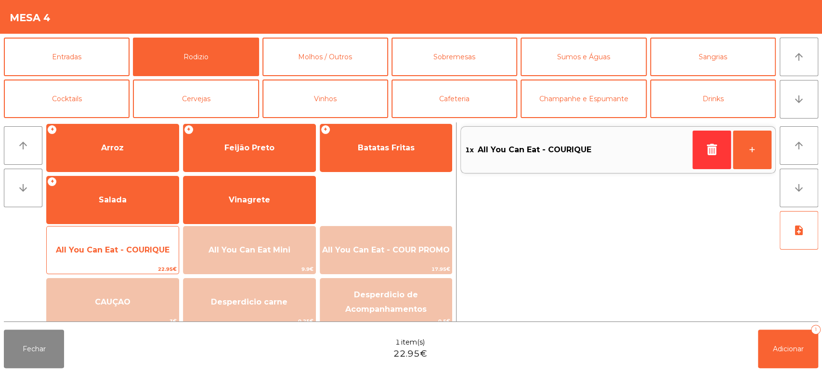
click at [114, 266] on span "22.95€" at bounding box center [113, 268] width 132 height 9
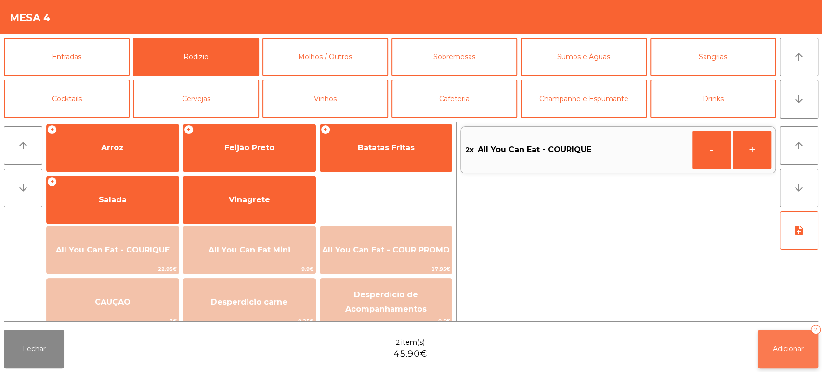
click at [786, 354] on button "Adicionar 2" at bounding box center [788, 348] width 60 height 39
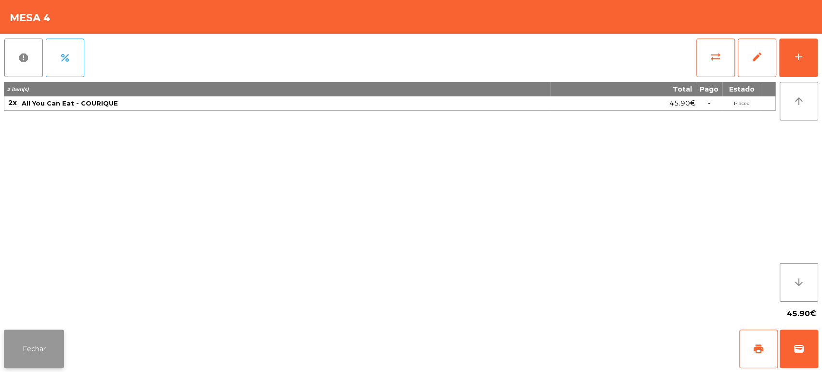
click at [28, 348] on button "Fechar" at bounding box center [34, 348] width 60 height 39
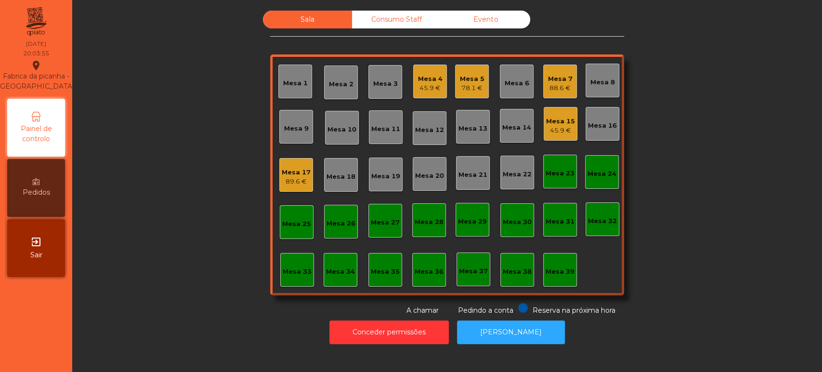
click at [34, 342] on nav "Fabrica da picanha - [GEOGRAPHIC_DATA] location_on [DATE] 20:03:55 Painel de co…" at bounding box center [36, 186] width 72 height 372
click at [555, 126] on div "45.9 €" at bounding box center [560, 131] width 29 height 10
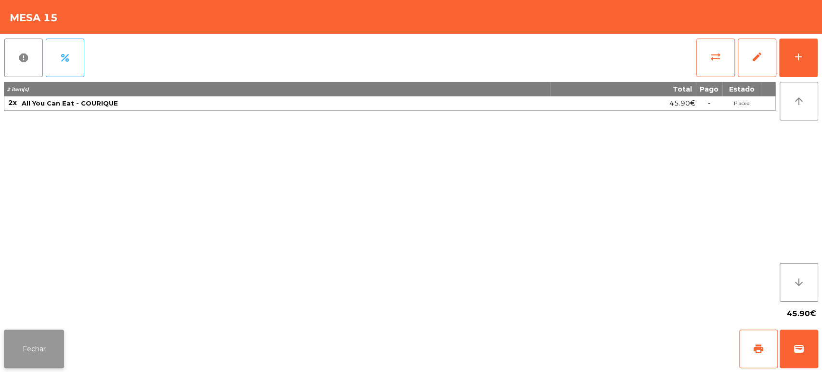
click at [42, 360] on button "Fechar" at bounding box center [34, 348] width 60 height 39
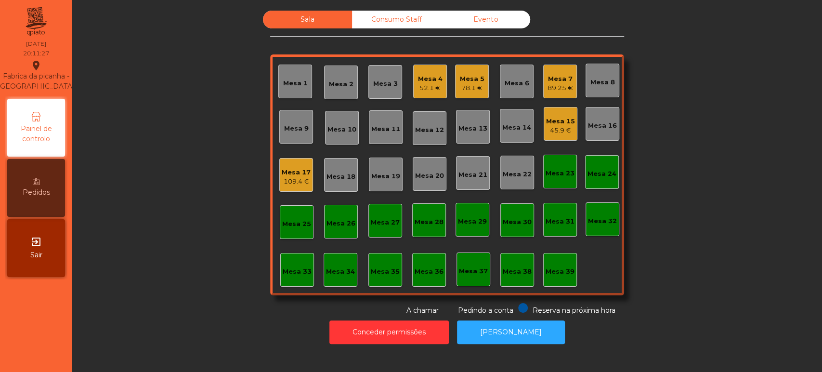
click at [426, 90] on div "52.1 €" at bounding box center [430, 88] width 25 height 10
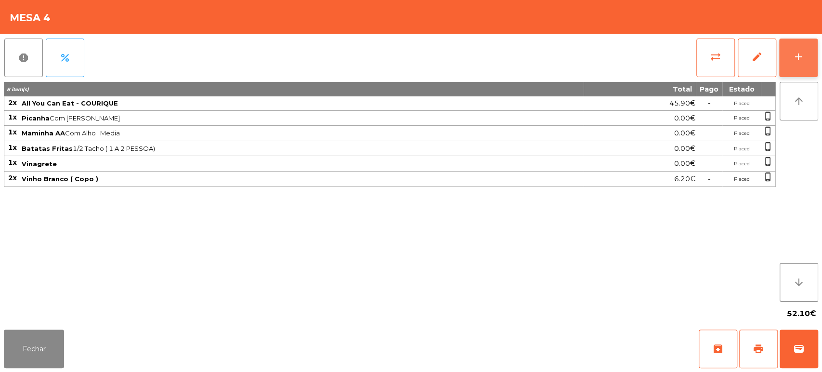
click at [795, 56] on div "add" at bounding box center [798, 57] width 12 height 12
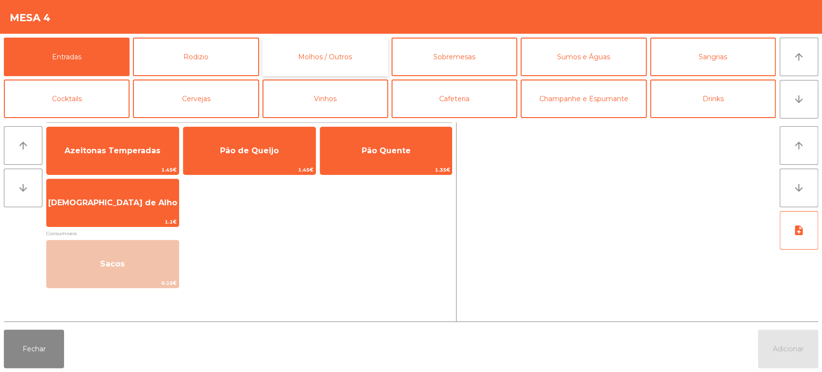
click at [342, 42] on button "Molhos / Outros" at bounding box center [325, 57] width 126 height 39
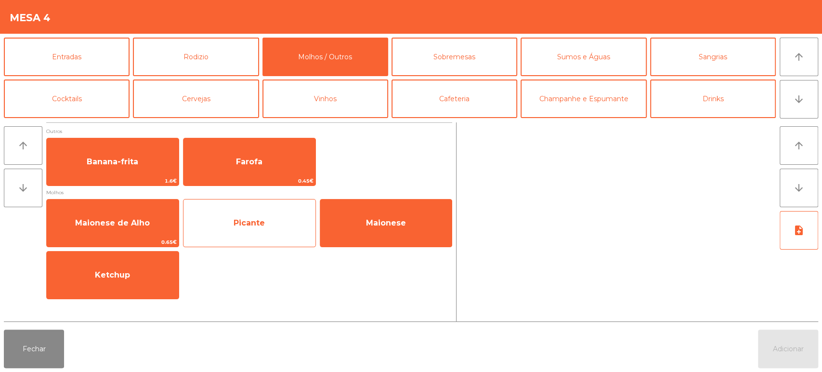
click at [250, 231] on span "Picante" at bounding box center [249, 223] width 132 height 26
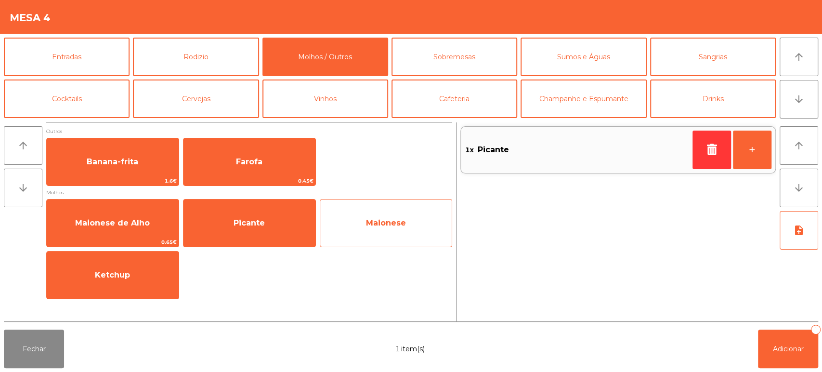
click at [407, 215] on span "Maionese" at bounding box center [386, 223] width 132 height 26
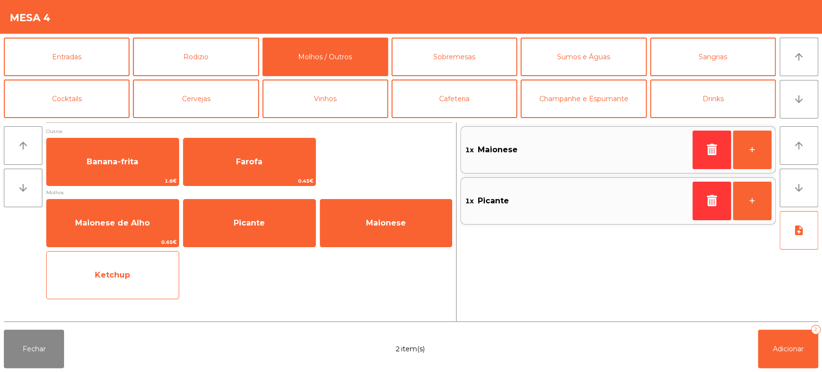
click at [96, 268] on span "Ketchup" at bounding box center [113, 275] width 132 height 26
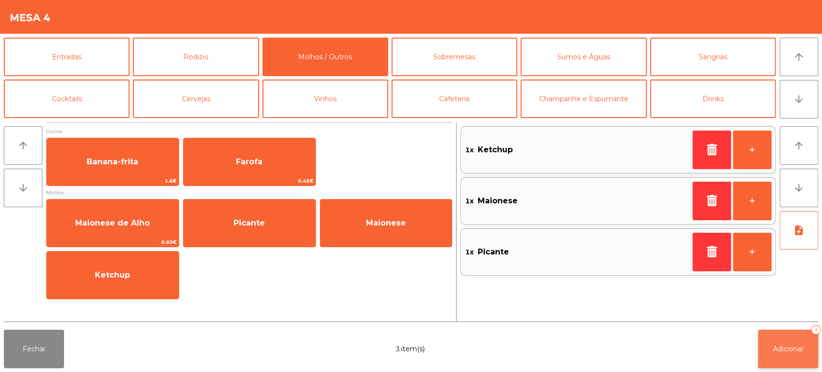
click at [796, 345] on span "Adicionar" at bounding box center [788, 348] width 31 height 9
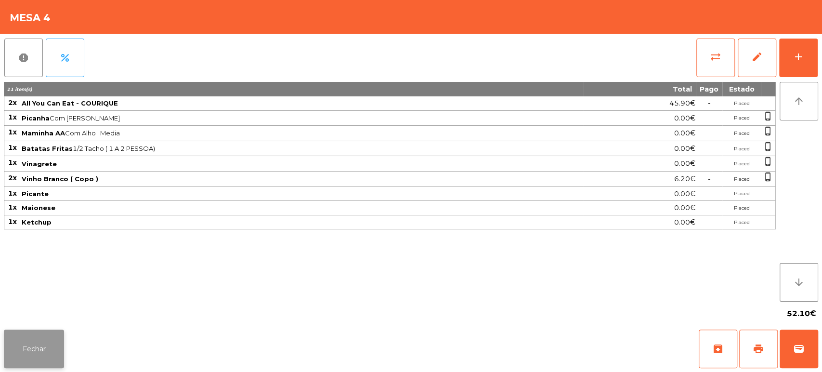
click at [29, 350] on button "Fechar" at bounding box center [34, 348] width 60 height 39
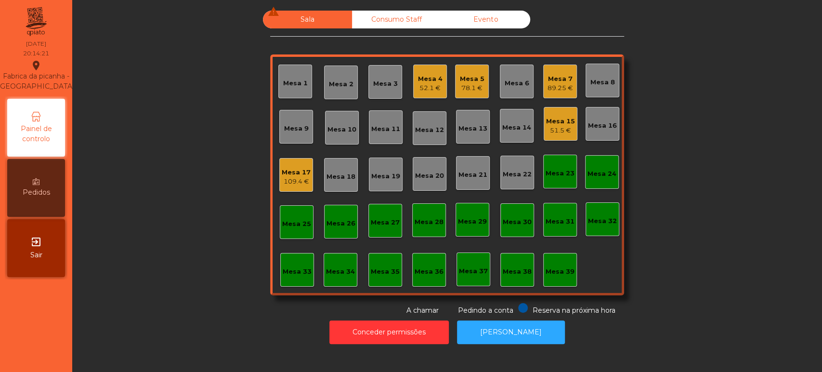
click at [474, 90] on div "78.1 €" at bounding box center [472, 88] width 25 height 10
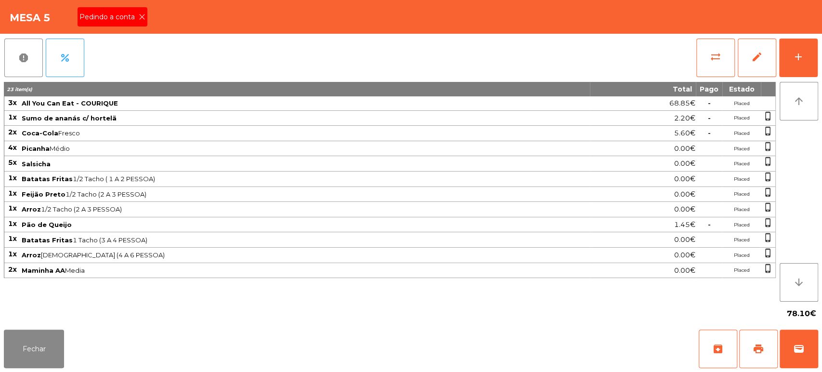
click at [141, 16] on icon at bounding box center [142, 16] width 7 height 7
click at [755, 342] on button "print" at bounding box center [758, 348] width 39 height 39
click at [30, 343] on button "Fechar" at bounding box center [34, 348] width 60 height 39
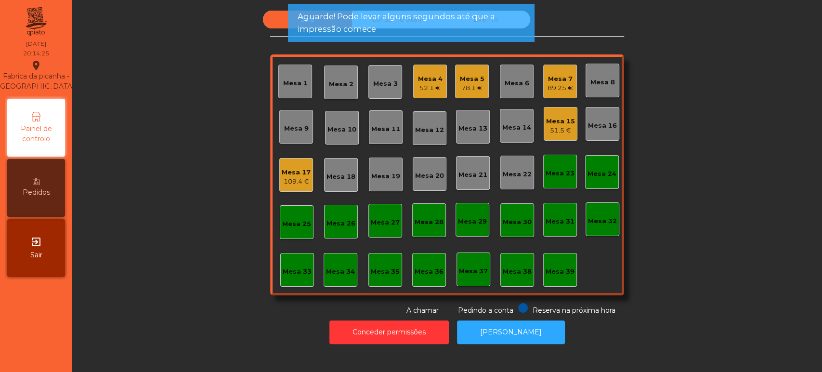
click at [549, 127] on div "51.5 €" at bounding box center [560, 131] width 29 height 10
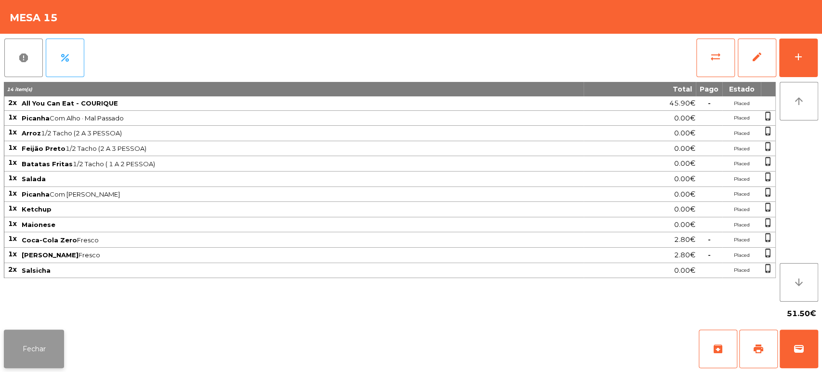
click at [46, 344] on button "Fechar" at bounding box center [34, 348] width 60 height 39
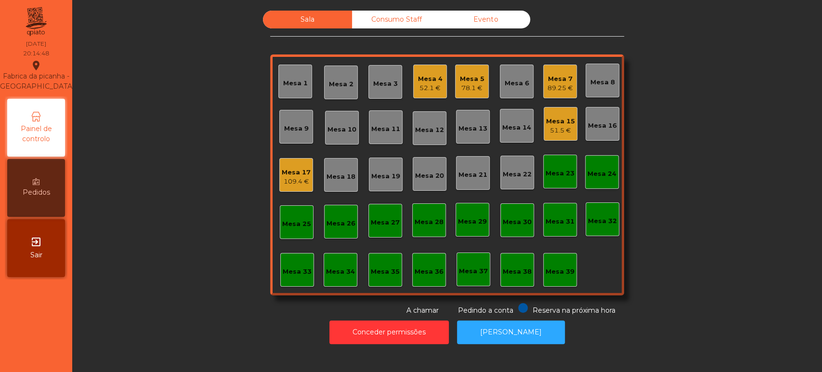
click at [560, 126] on div "51.5 €" at bounding box center [560, 131] width 29 height 10
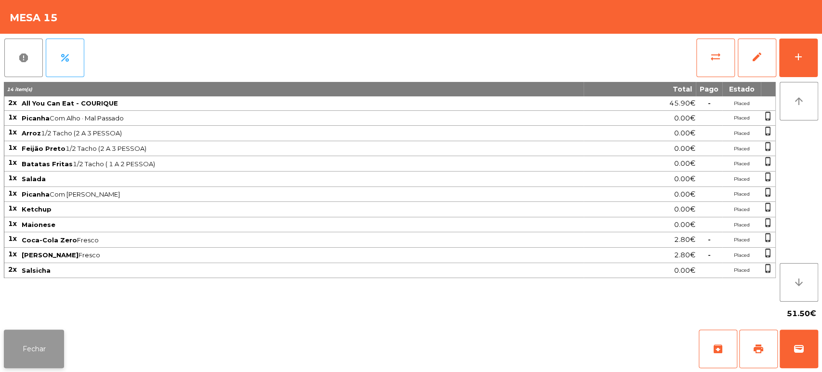
click at [40, 332] on button "Fechar" at bounding box center [34, 348] width 60 height 39
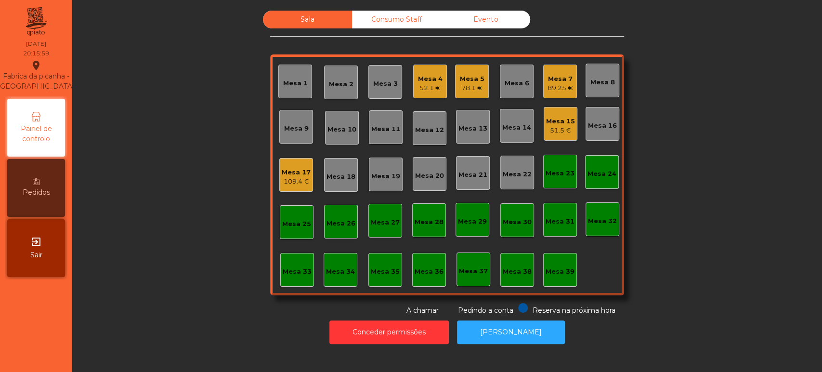
click at [431, 78] on div "Mesa 4" at bounding box center [430, 79] width 25 height 10
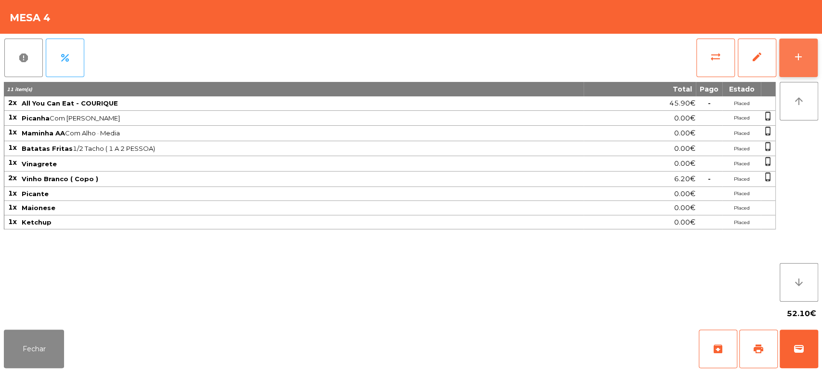
click at [788, 51] on button "add" at bounding box center [798, 58] width 39 height 39
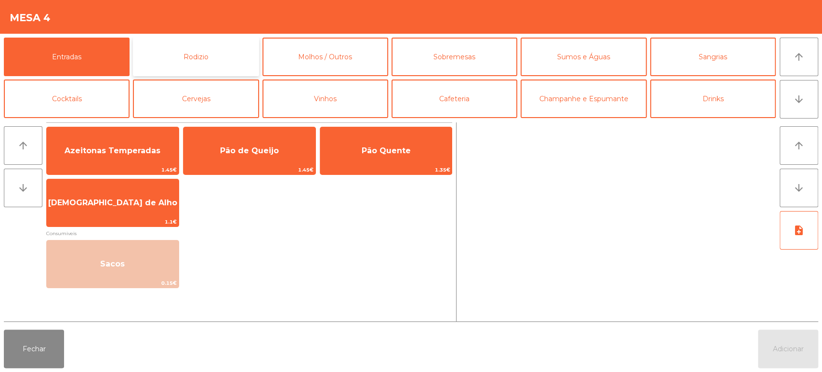
click at [223, 57] on button "Rodizio" at bounding box center [196, 57] width 126 height 39
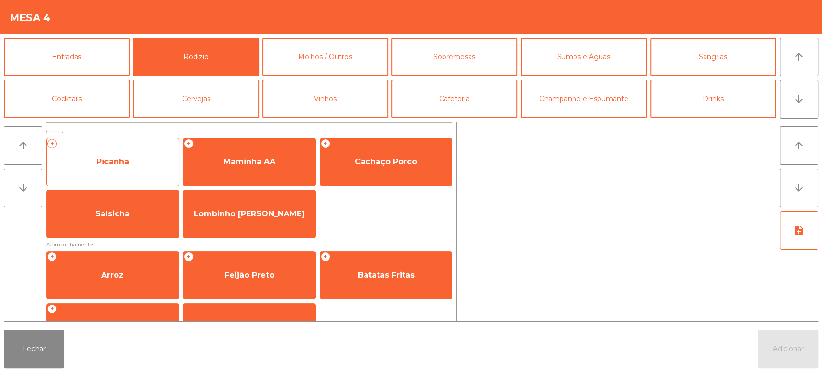
click at [120, 163] on span "Picanha" at bounding box center [112, 161] width 33 height 9
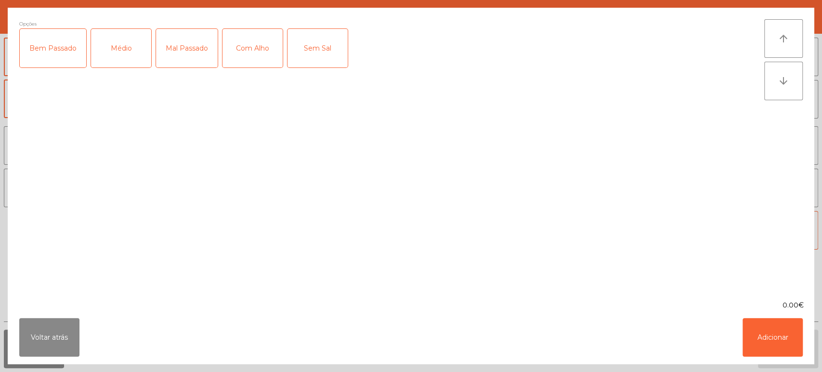
click at [126, 54] on div "Médio" at bounding box center [121, 48] width 60 height 39
click at [258, 48] on div "Com Alho" at bounding box center [252, 48] width 60 height 39
click at [778, 350] on button "Adicionar" at bounding box center [772, 337] width 60 height 39
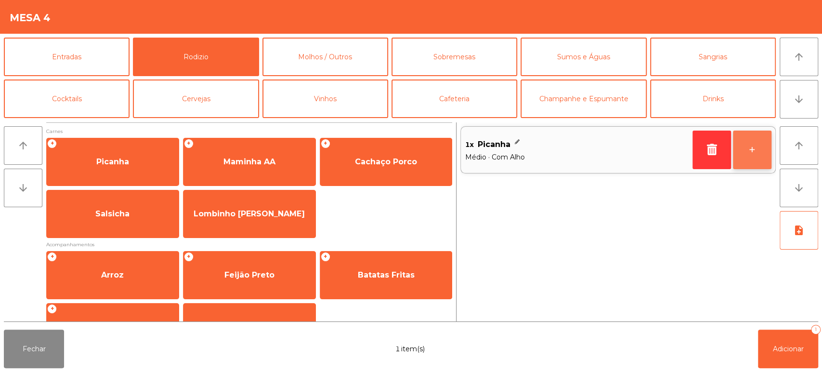
click at [751, 143] on button "+" at bounding box center [752, 149] width 39 height 39
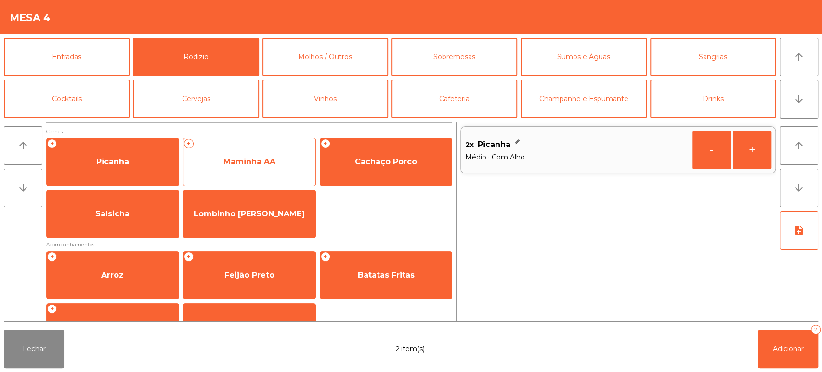
click at [234, 158] on span "Maminha AA" at bounding box center [249, 161] width 52 height 9
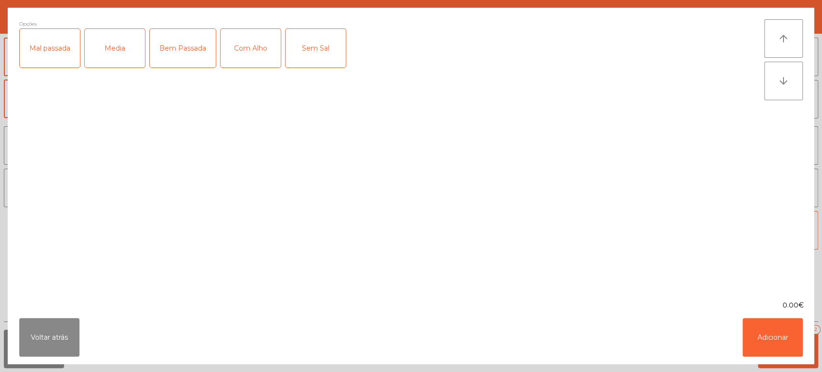
click at [118, 43] on div "Media" at bounding box center [115, 48] width 60 height 39
click at [263, 50] on div "Com Alho" at bounding box center [250, 48] width 60 height 39
click at [774, 345] on button "Adicionar" at bounding box center [772, 337] width 60 height 39
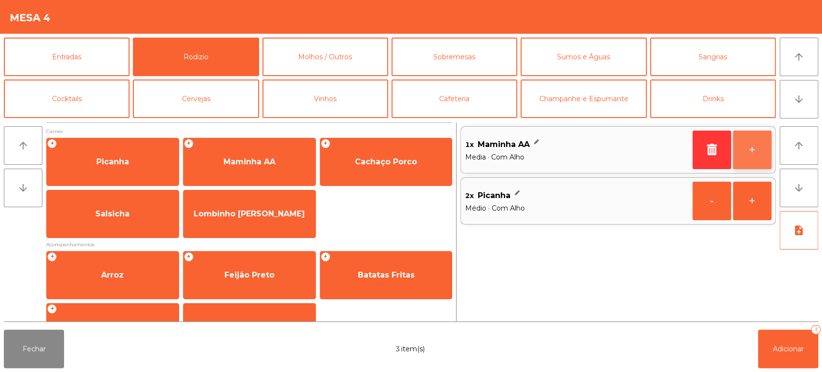
click at [754, 146] on button "+" at bounding box center [752, 149] width 39 height 39
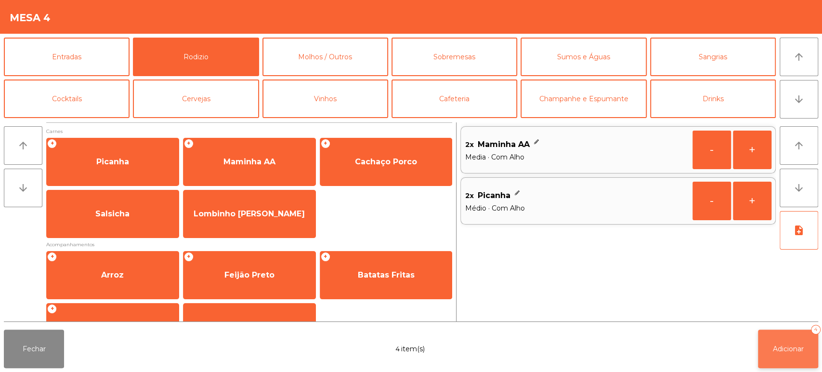
click at [792, 345] on span "Adicionar" at bounding box center [788, 348] width 31 height 9
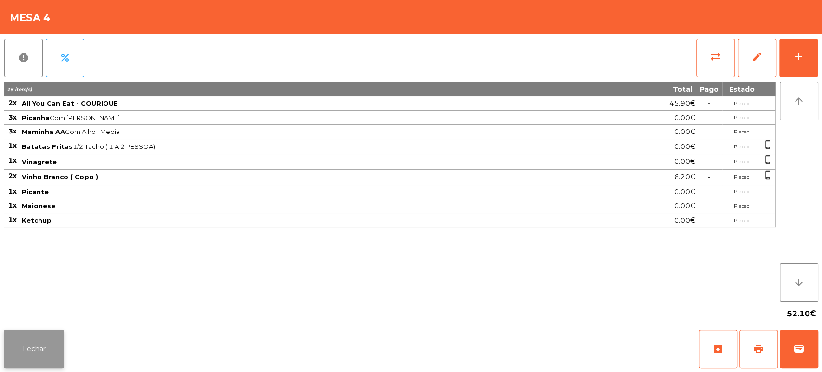
click at [11, 353] on button "Fechar" at bounding box center [34, 348] width 60 height 39
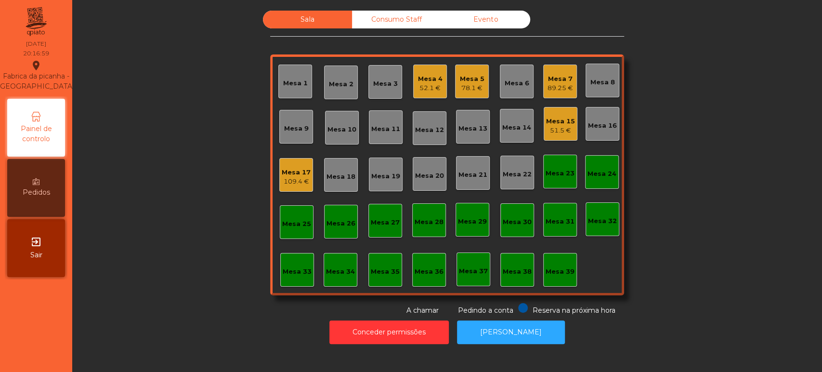
click at [476, 83] on div "78.1 €" at bounding box center [472, 88] width 25 height 10
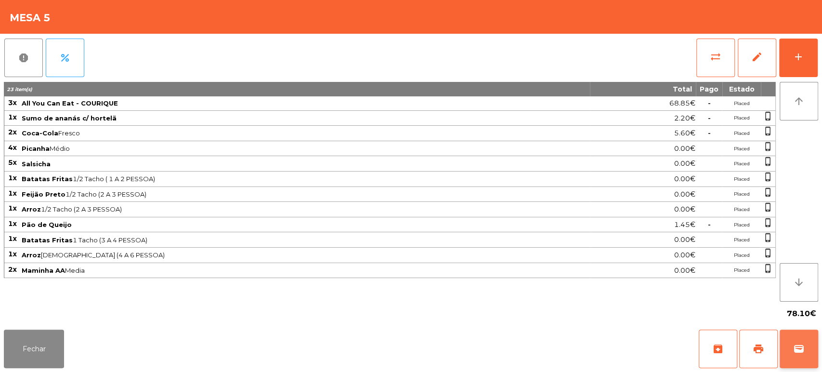
click at [797, 347] on span "wallet" at bounding box center [799, 349] width 12 height 12
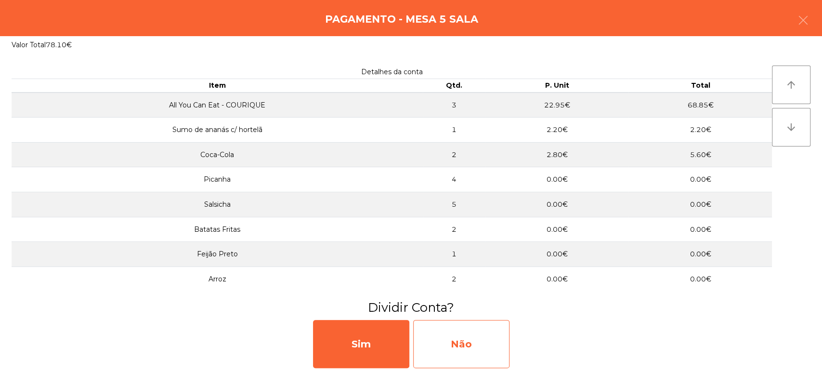
click at [495, 326] on div "Não" at bounding box center [461, 344] width 96 height 48
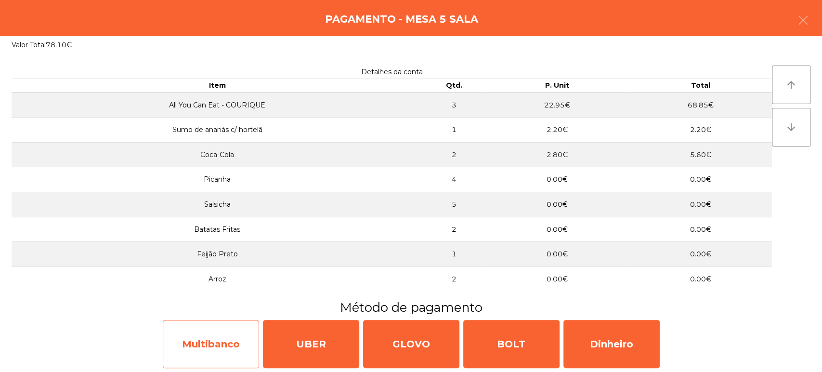
click at [176, 337] on div "Multibanco" at bounding box center [211, 344] width 96 height 48
select select "**"
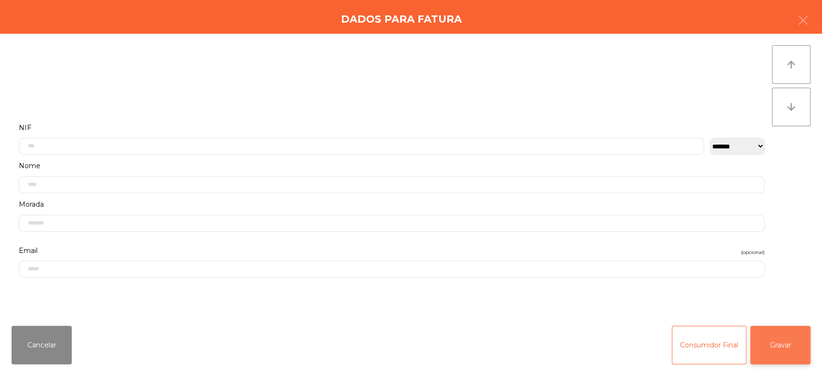
click at [777, 326] on button "Gravar" at bounding box center [780, 344] width 60 height 39
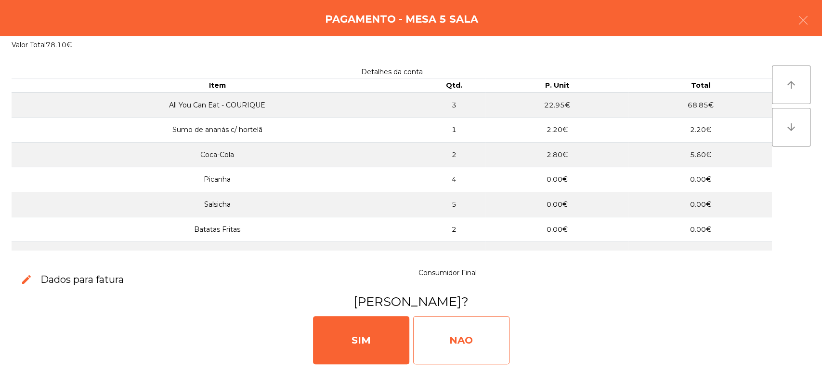
click at [462, 329] on div "NAO" at bounding box center [461, 340] width 96 height 48
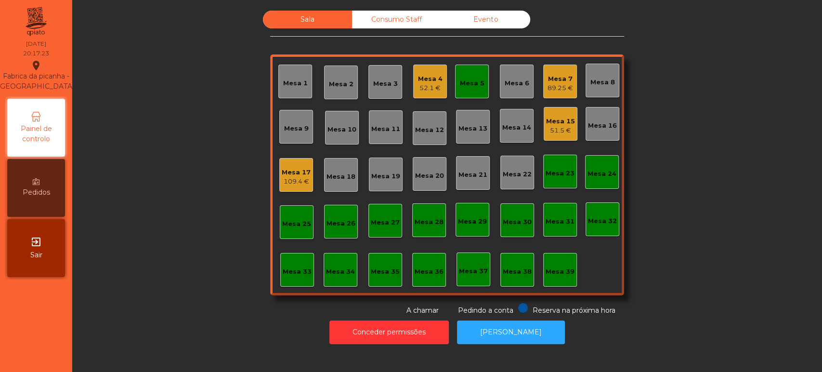
click at [469, 73] on div "Mesa 5" at bounding box center [472, 82] width 34 height 34
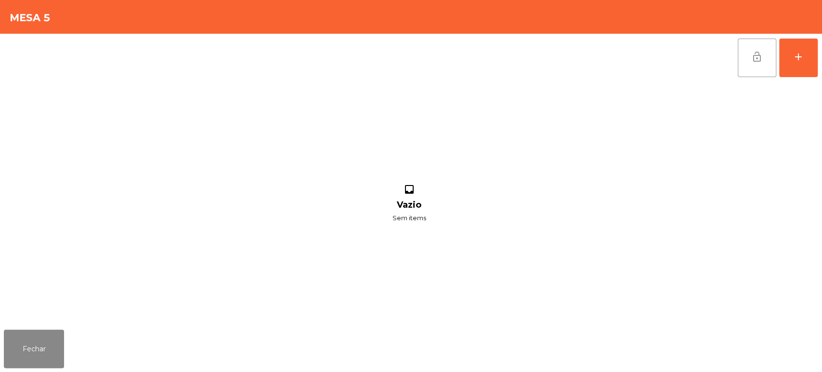
click at [740, 50] on button "lock_open" at bounding box center [756, 58] width 39 height 39
click at [49, 364] on button "Fechar" at bounding box center [34, 348] width 60 height 39
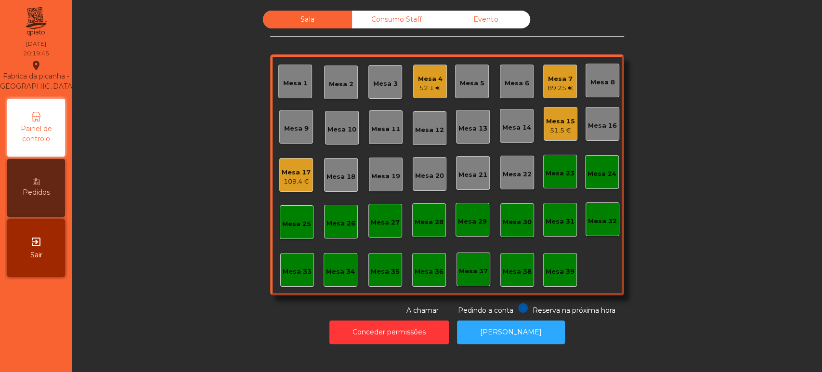
click at [570, 132] on div "Mesa 15 51.5 €" at bounding box center [560, 124] width 34 height 34
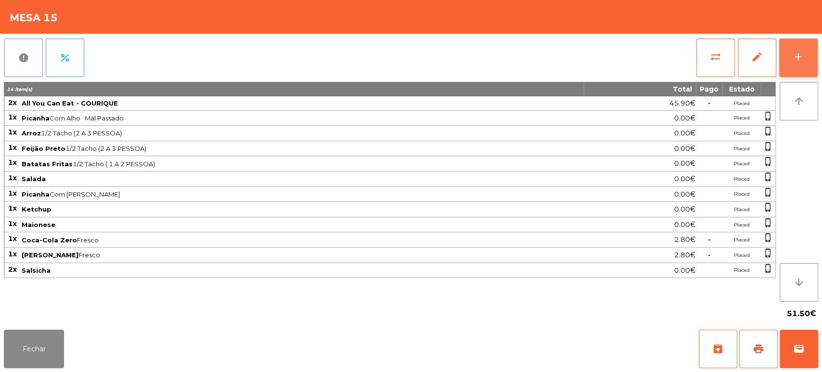
click at [803, 60] on div "add" at bounding box center [798, 57] width 12 height 12
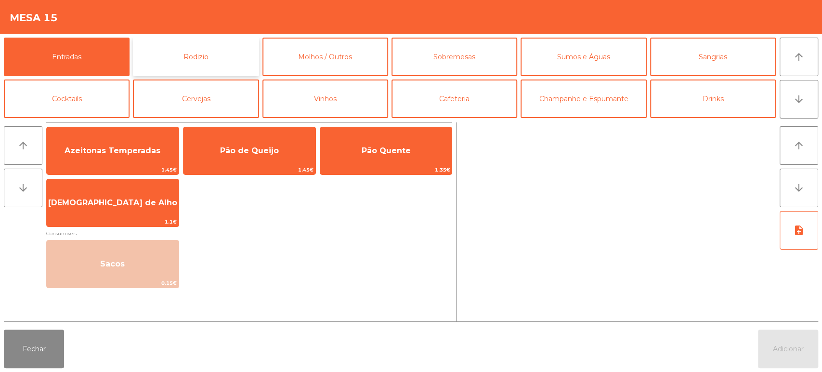
click at [209, 45] on button "Rodizio" at bounding box center [196, 57] width 126 height 39
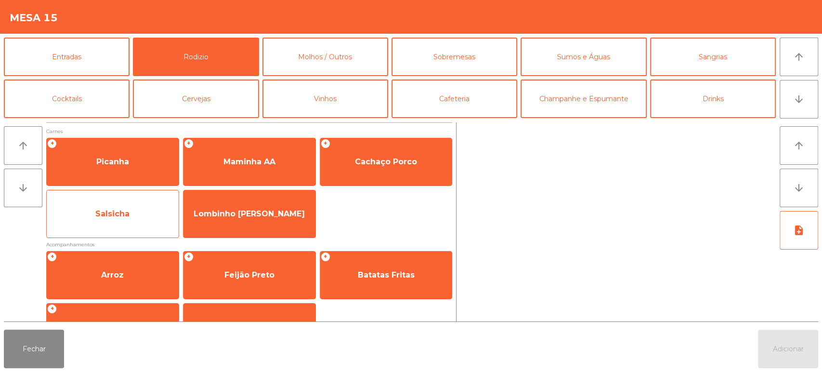
click at [127, 212] on span "Salsicha" at bounding box center [112, 213] width 34 height 9
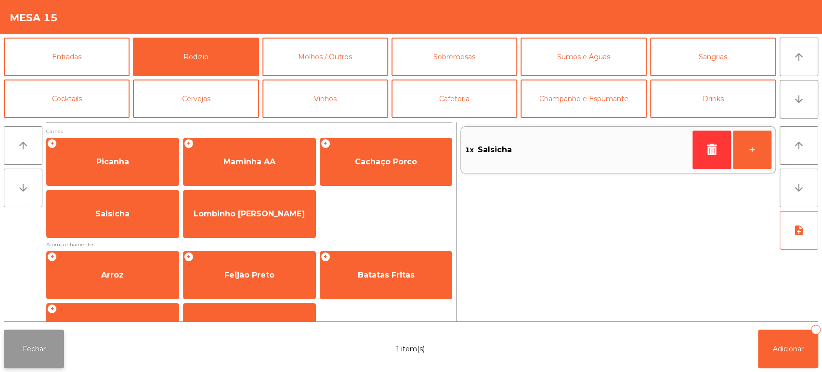
click at [46, 332] on button "Fechar" at bounding box center [34, 348] width 60 height 39
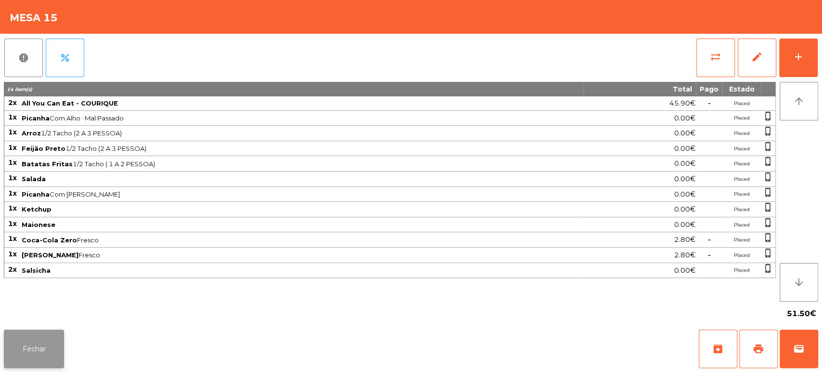
click at [29, 353] on button "Fechar" at bounding box center [34, 348] width 60 height 39
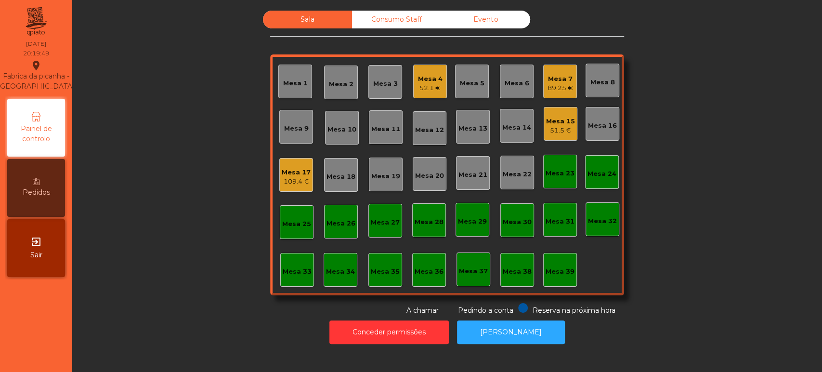
click at [553, 115] on div "Mesa 15 51.5 €" at bounding box center [560, 124] width 29 height 23
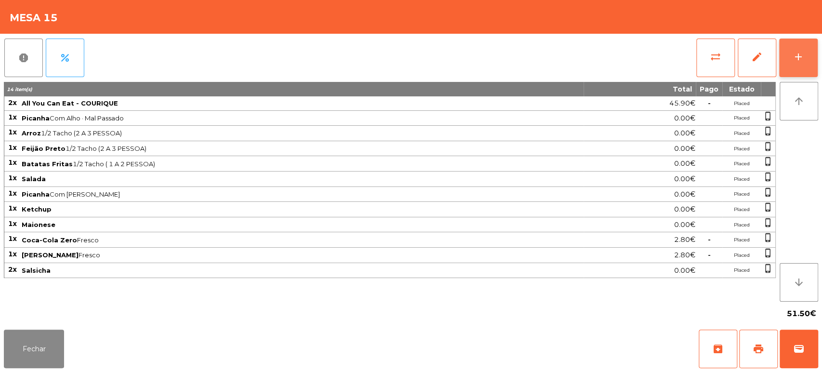
click at [798, 43] on button "add" at bounding box center [798, 58] width 39 height 39
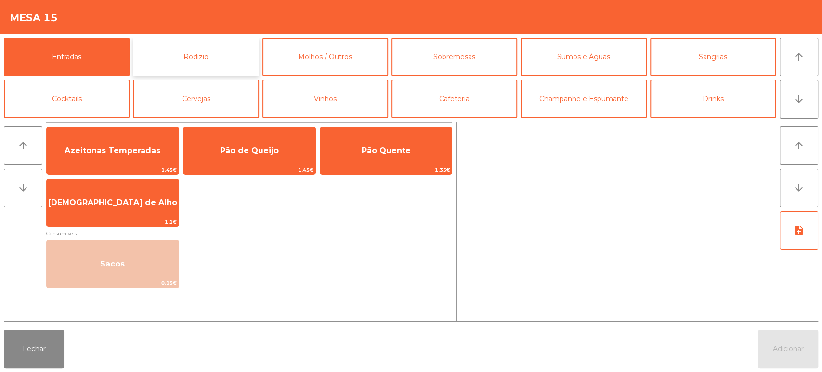
click at [187, 65] on button "Rodizio" at bounding box center [196, 57] width 126 height 39
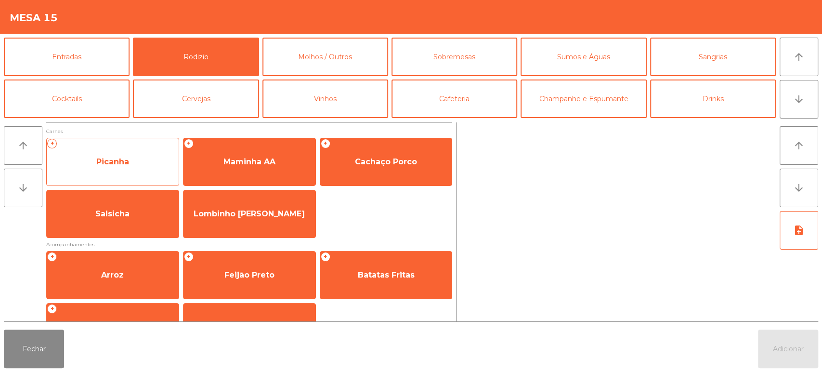
click at [153, 149] on span "Picanha" at bounding box center [113, 162] width 132 height 26
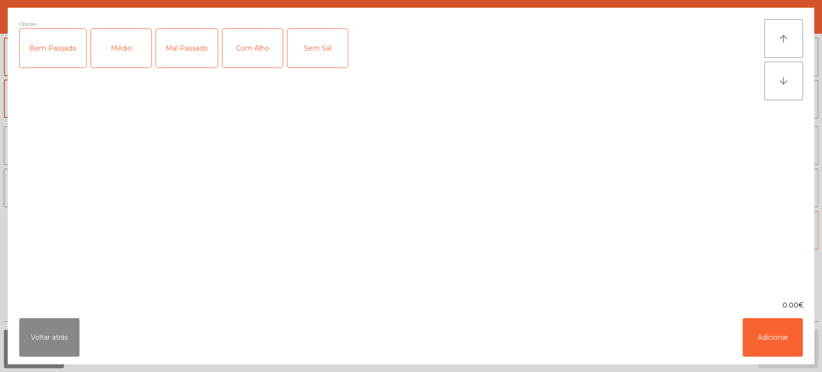
click at [192, 40] on div "Mal Passado" at bounding box center [187, 48] width 62 height 39
click at [186, 47] on div "Mal Passado" at bounding box center [187, 48] width 62 height 39
click at [116, 46] on div "Médio" at bounding box center [121, 48] width 60 height 39
click at [246, 29] on div "Com Alho" at bounding box center [252, 48] width 60 height 39
click at [789, 346] on button "Adicionar" at bounding box center [772, 337] width 60 height 39
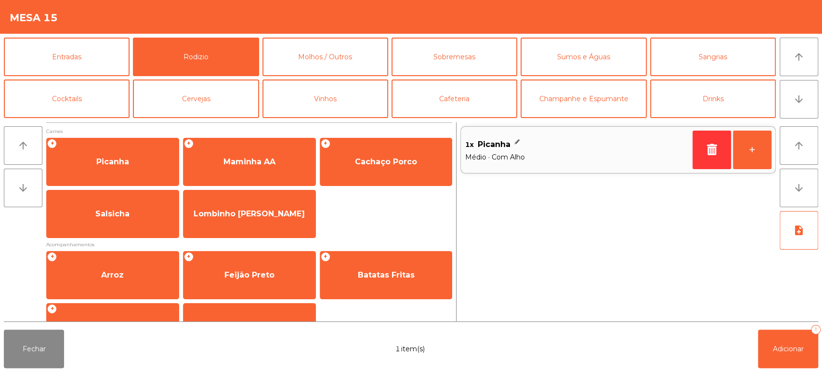
click at [817, 357] on div "Fechar 1 item(s) Adicionar 1" at bounding box center [411, 348] width 822 height 46
click at [31, 337] on button "Fechar" at bounding box center [34, 348] width 60 height 39
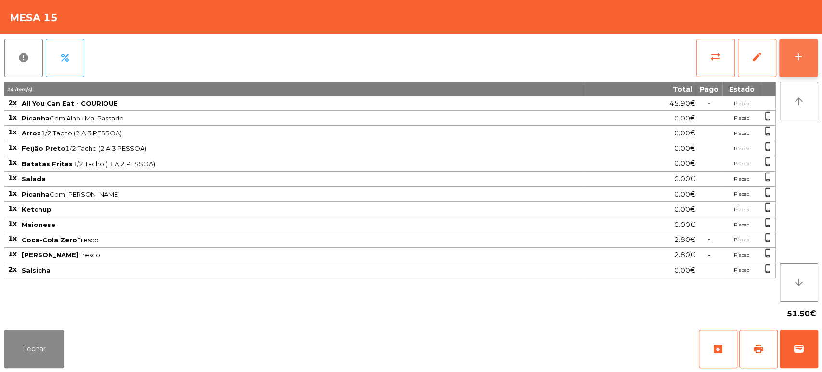
click at [792, 76] on button "add" at bounding box center [798, 58] width 39 height 39
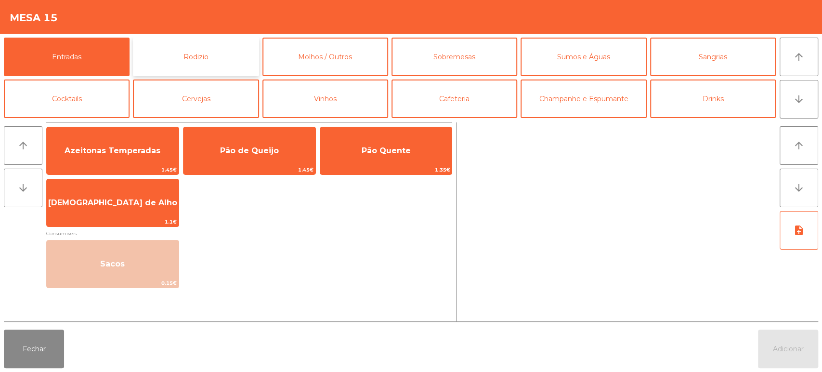
click at [193, 49] on button "Rodizio" at bounding box center [196, 57] width 126 height 39
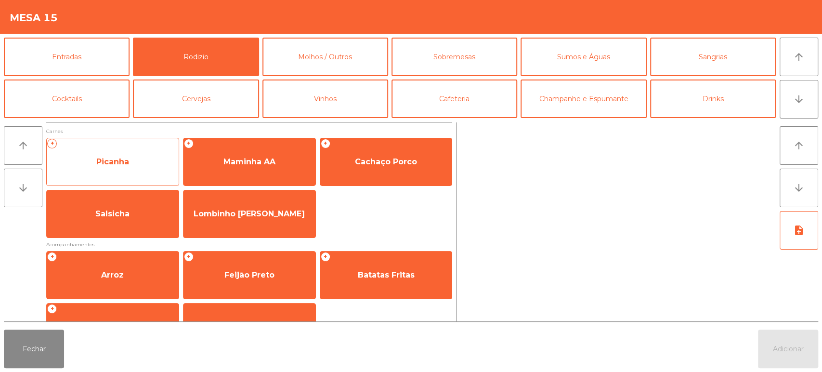
click at [146, 165] on span "Picanha" at bounding box center [113, 162] width 132 height 26
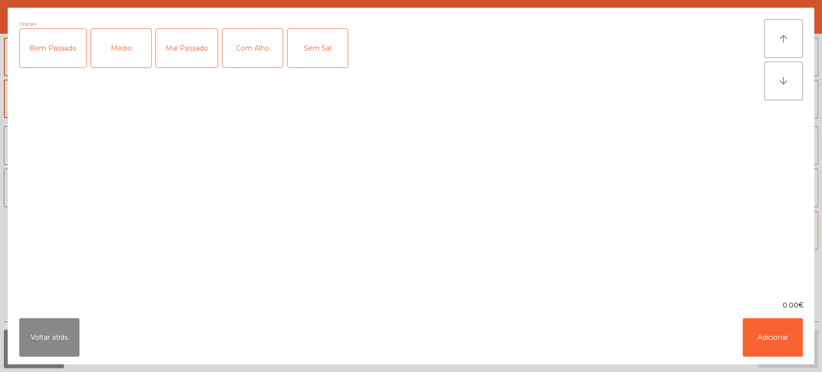
click at [123, 50] on div "Médio" at bounding box center [121, 48] width 60 height 39
click at [248, 35] on div "Com Alho" at bounding box center [252, 48] width 60 height 39
click at [766, 349] on button "Adicionar" at bounding box center [772, 337] width 60 height 39
click at [797, 333] on button "Adicionar" at bounding box center [788, 348] width 60 height 39
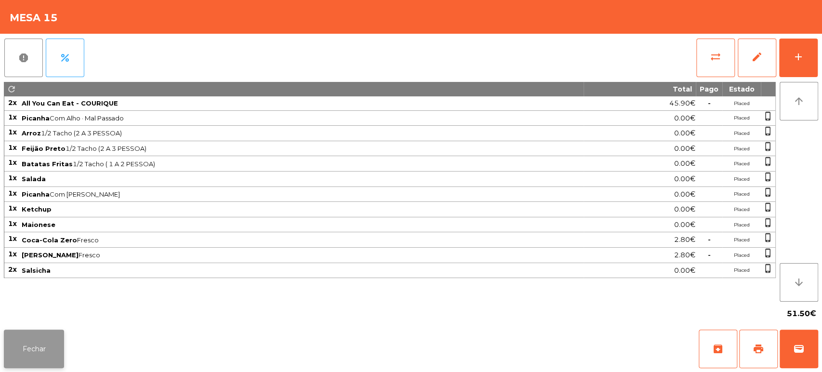
click at [48, 333] on button "Fechar" at bounding box center [34, 348] width 60 height 39
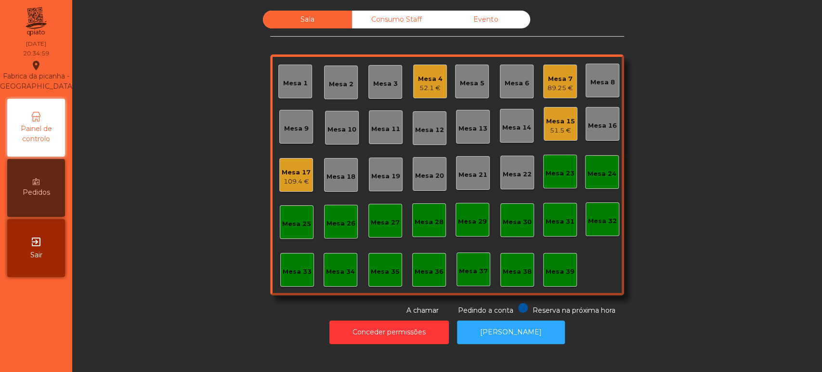
click at [474, 85] on div "Mesa 5" at bounding box center [472, 83] width 25 height 10
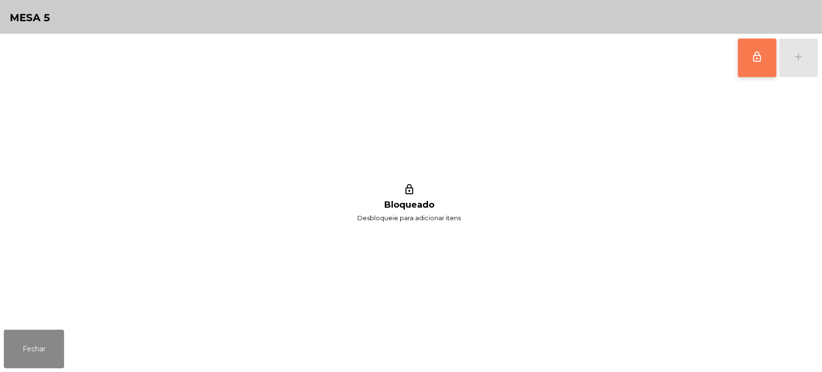
click at [739, 68] on button "lock_outline" at bounding box center [756, 58] width 39 height 39
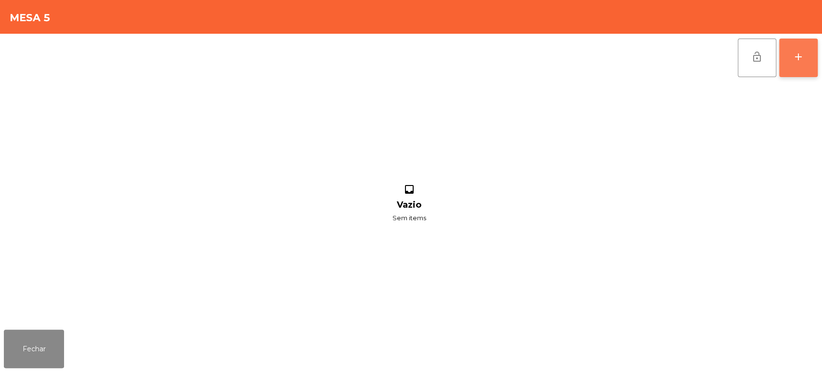
click at [790, 61] on button "add" at bounding box center [798, 58] width 39 height 39
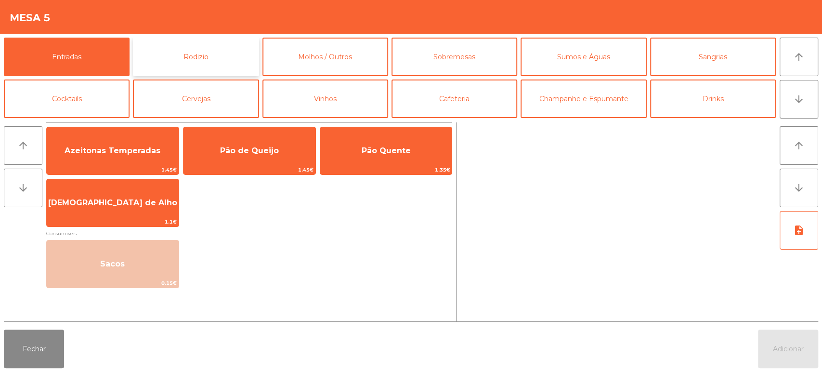
click at [205, 59] on button "Rodizio" at bounding box center [196, 57] width 126 height 39
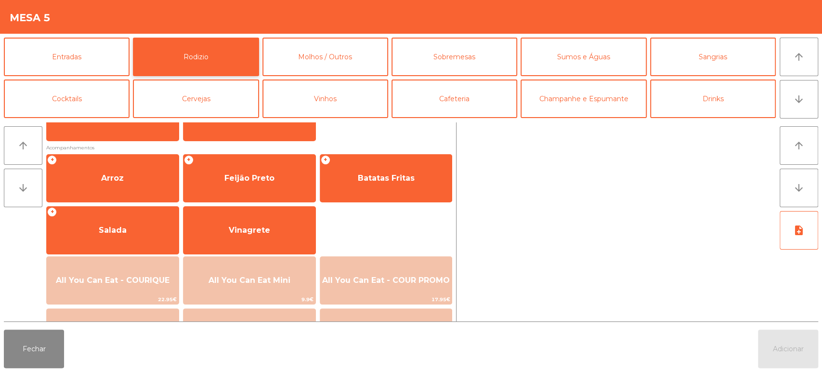
scroll to position [108, 0]
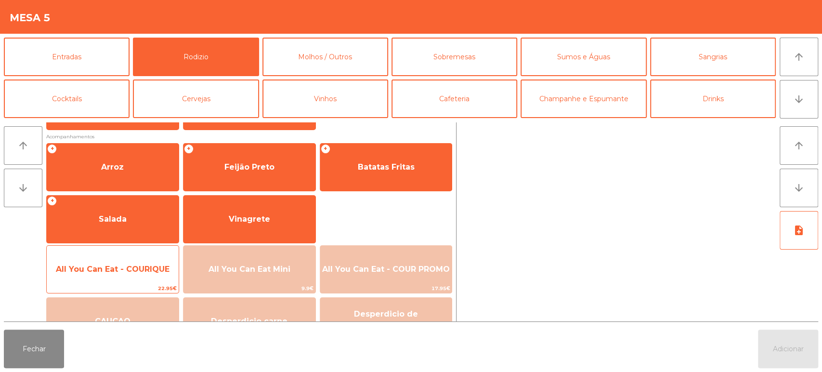
click at [154, 256] on span "All You Can Eat - COURIQUE" at bounding box center [113, 269] width 132 height 26
click at [153, 252] on div "All You Can Eat - COURIQUE 22.95€" at bounding box center [112, 269] width 133 height 48
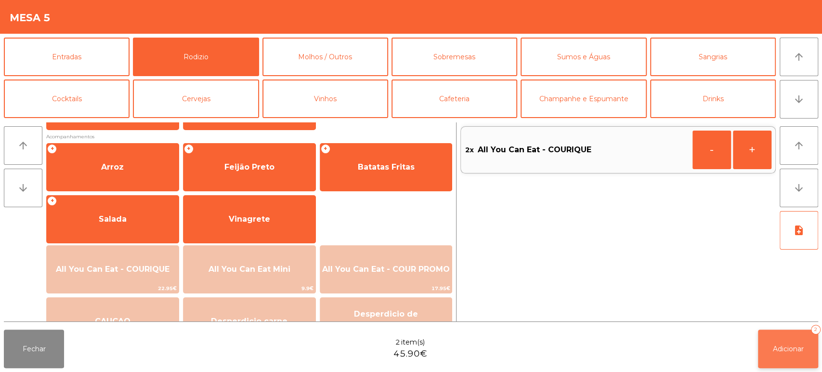
click at [792, 367] on button "Adicionar 2" at bounding box center [788, 348] width 60 height 39
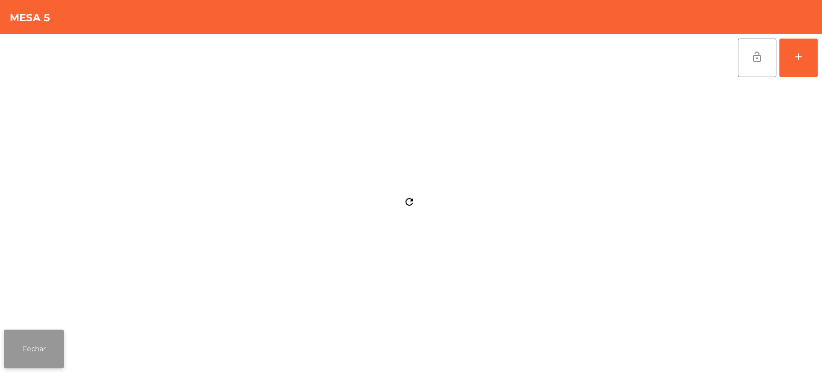
click at [49, 338] on button "Fechar" at bounding box center [34, 348] width 60 height 39
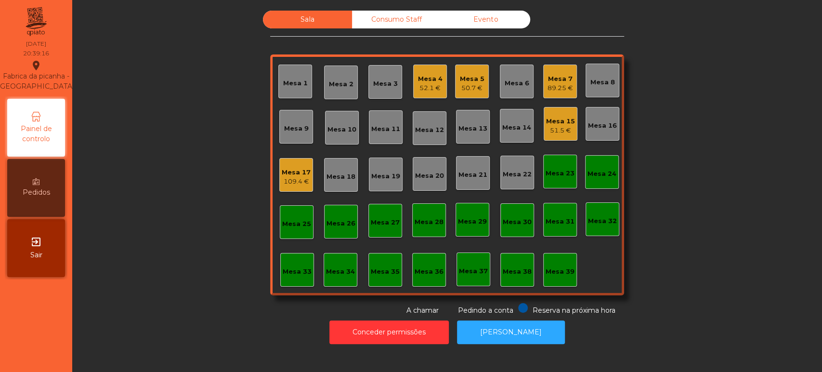
click at [734, 246] on div "Sala Consumo Staff Evento Mesa 1 [GEOGRAPHIC_DATA] 3 Mesa 4 52.1 € Mesa 5 50.7 …" at bounding box center [447, 163] width 724 height 305
click at [732, 261] on div "Sala Consumo Staff Evento Mesa 1 [GEOGRAPHIC_DATA] 3 Mesa 4 52.1 € Mesa 5 50.7 …" at bounding box center [447, 163] width 724 height 305
click at [295, 181] on div "109.4 €" at bounding box center [296, 182] width 29 height 10
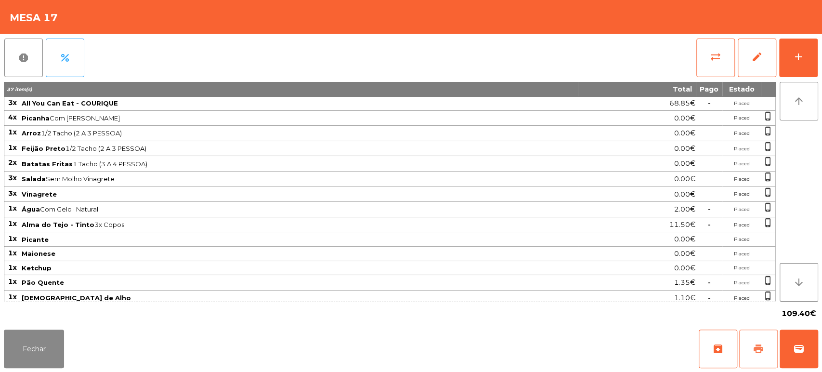
click at [771, 347] on button "print" at bounding box center [758, 348] width 39 height 39
click at [35, 349] on button "Fechar" at bounding box center [34, 348] width 60 height 39
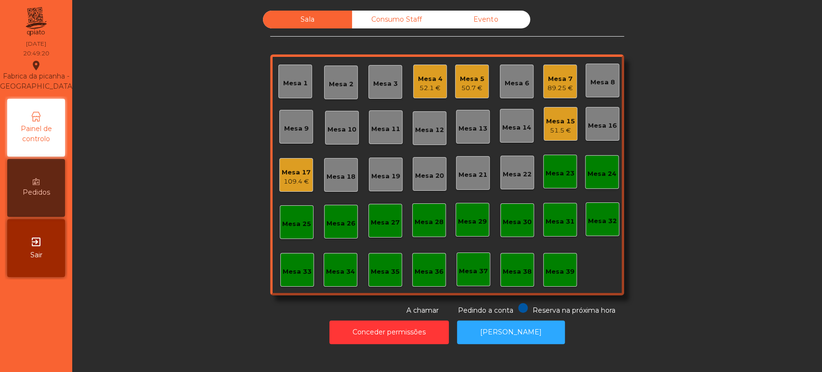
click at [291, 124] on div "Mesa 9" at bounding box center [296, 129] width 25 height 10
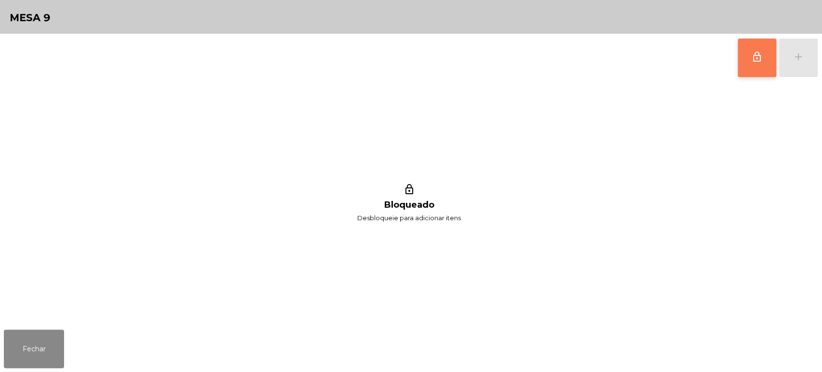
click at [757, 56] on span "lock_outline" at bounding box center [757, 57] width 12 height 12
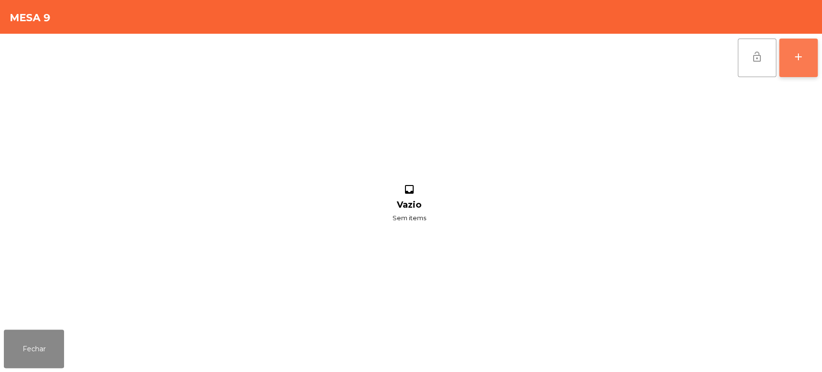
click at [796, 57] on div "add" at bounding box center [798, 57] width 12 height 12
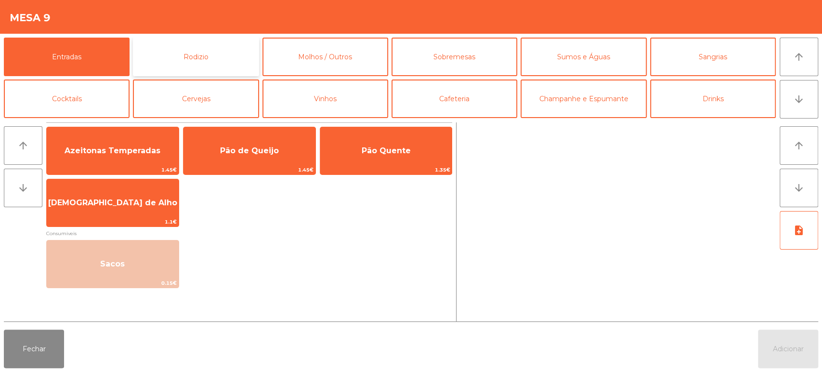
click at [195, 52] on button "Rodizio" at bounding box center [196, 57] width 126 height 39
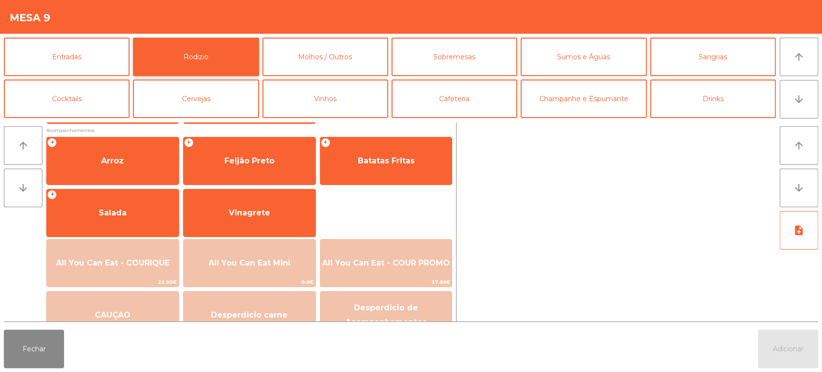
scroll to position [135, 0]
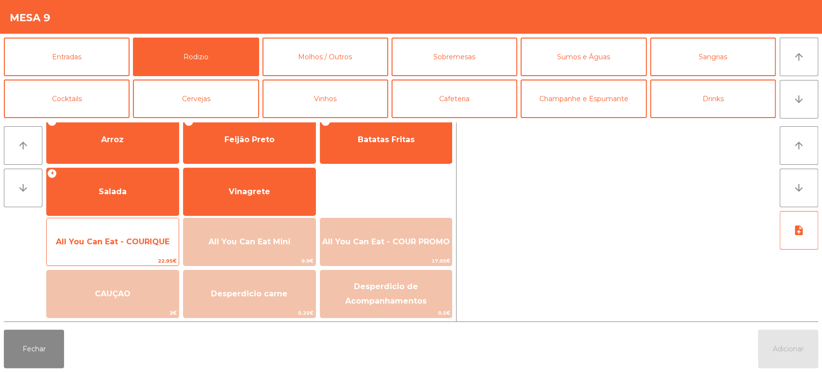
click at [110, 233] on span "All You Can Eat - COURIQUE" at bounding box center [113, 242] width 132 height 26
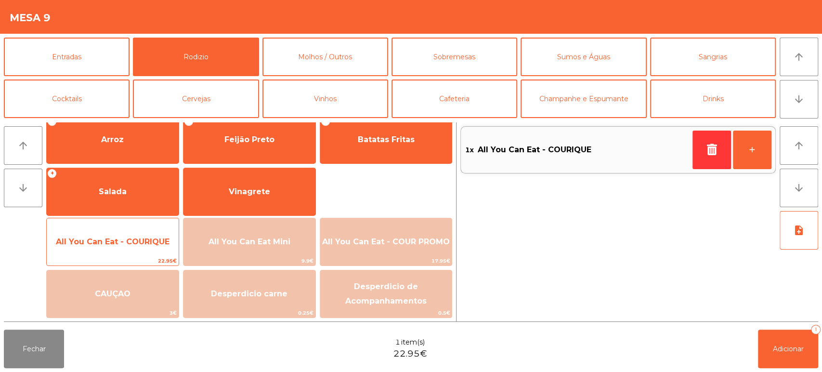
click at [106, 234] on span "All You Can Eat - COURIQUE" at bounding box center [113, 242] width 132 height 26
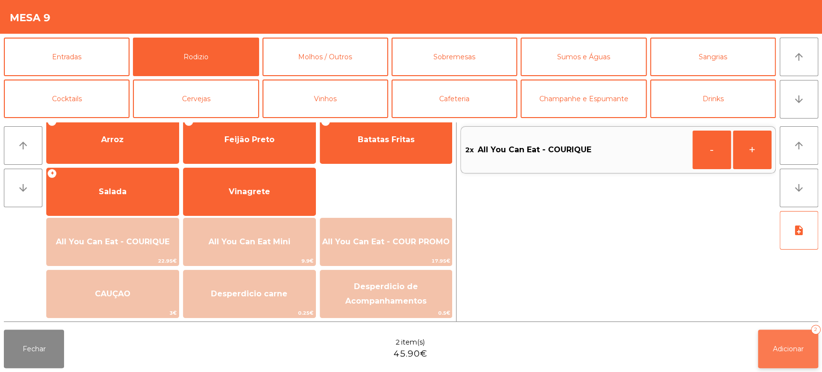
click at [792, 336] on button "Adicionar 2" at bounding box center [788, 348] width 60 height 39
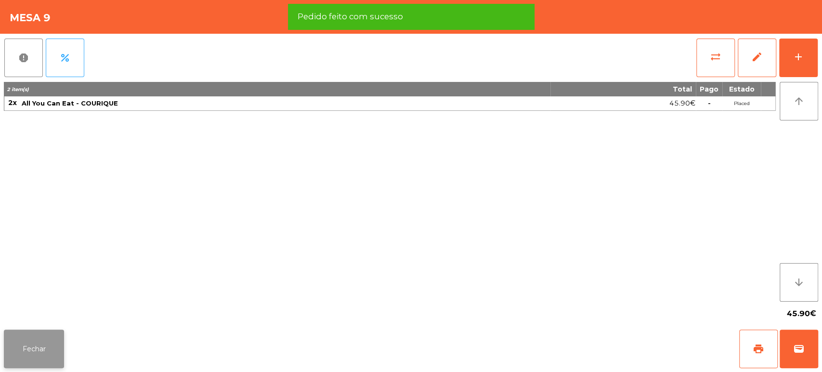
click at [47, 336] on button "Fechar" at bounding box center [34, 348] width 60 height 39
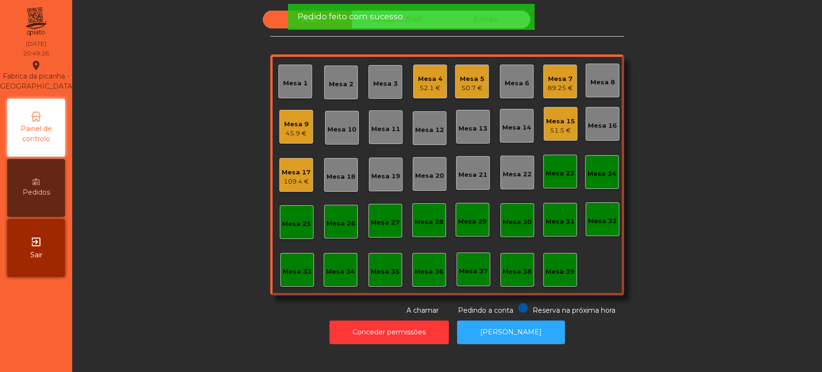
click at [285, 177] on div "109.4 €" at bounding box center [296, 182] width 29 height 10
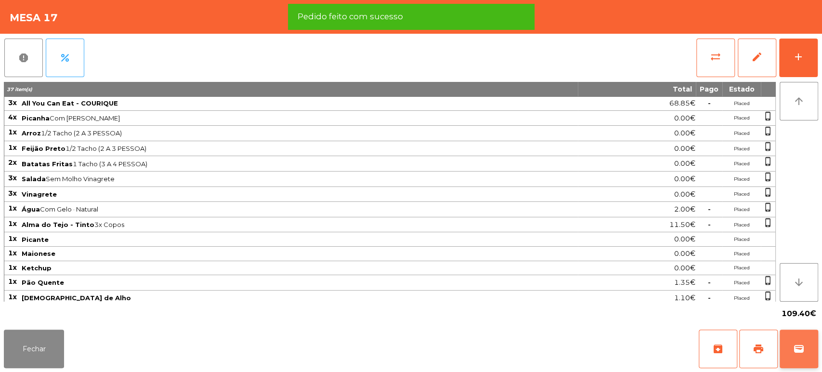
click at [796, 348] on span "wallet" at bounding box center [799, 349] width 12 height 12
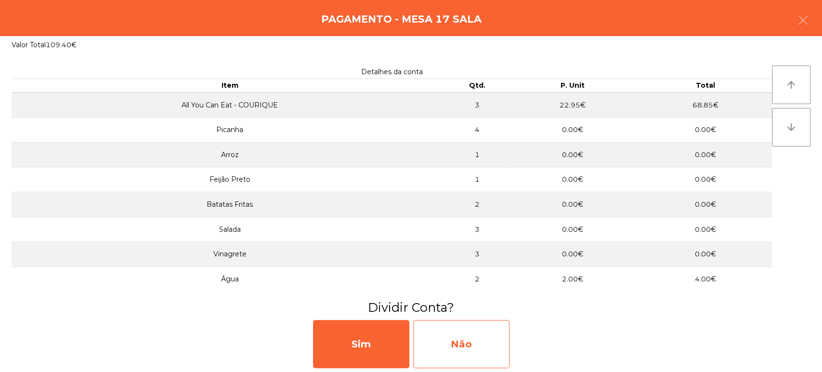
click at [457, 340] on div "Não" at bounding box center [461, 344] width 96 height 48
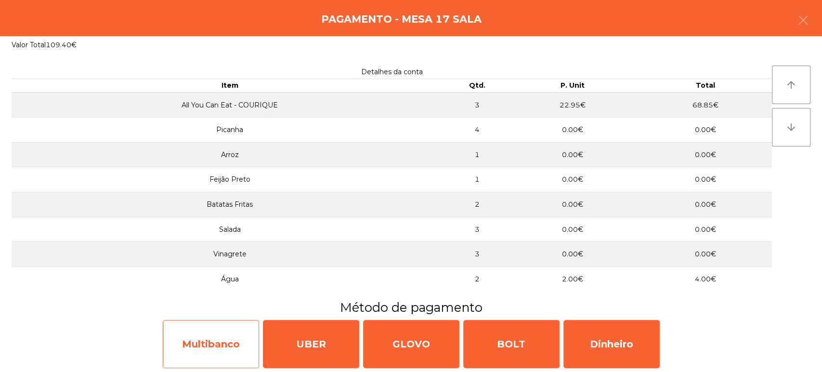
click at [231, 333] on div "Multibanco" at bounding box center [211, 344] width 96 height 48
select select "**"
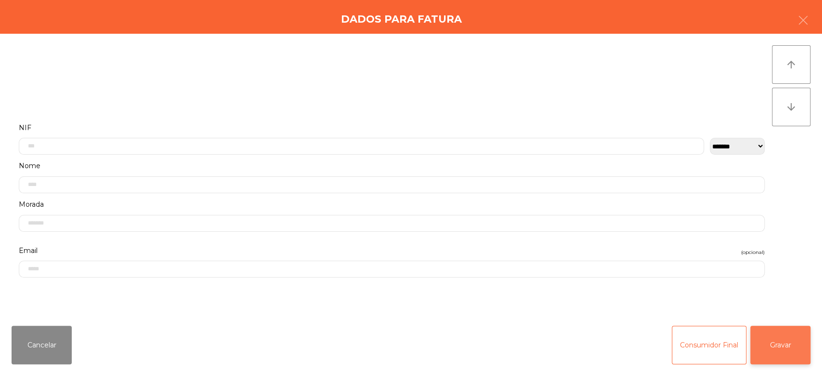
click at [785, 349] on button "Gravar" at bounding box center [780, 344] width 60 height 39
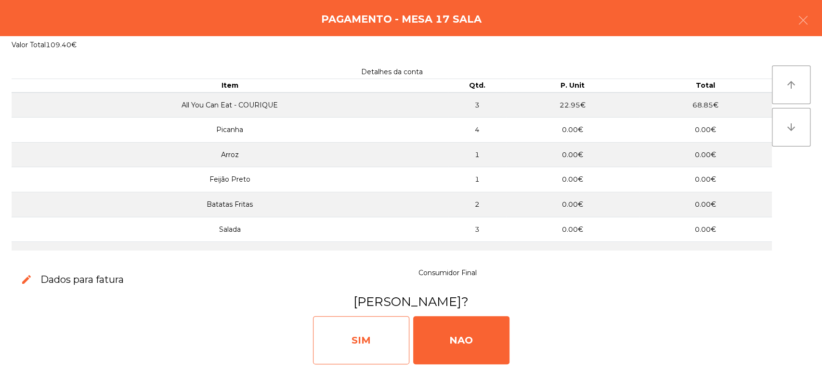
click at [357, 339] on div "SIM" at bounding box center [361, 340] width 96 height 48
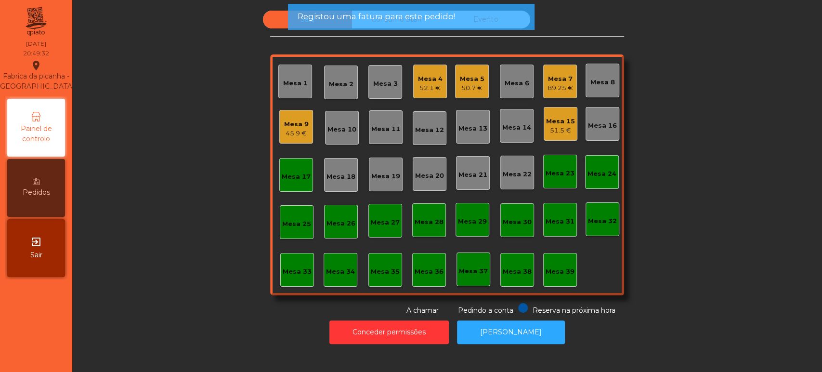
click at [304, 187] on div "Mesa 17" at bounding box center [296, 175] width 34 height 34
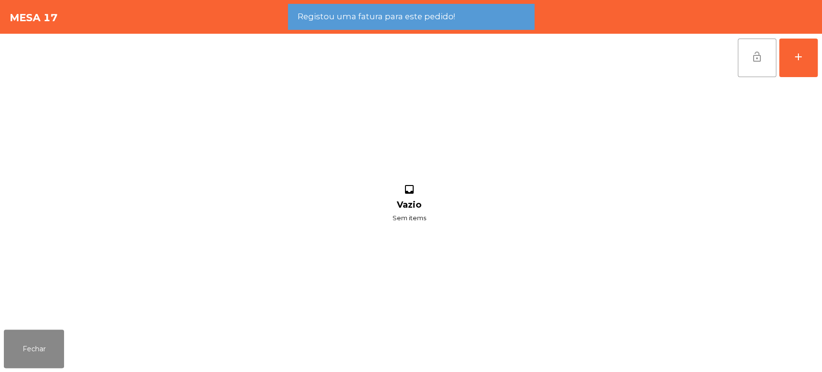
click at [742, 58] on button "lock_open" at bounding box center [756, 58] width 39 height 39
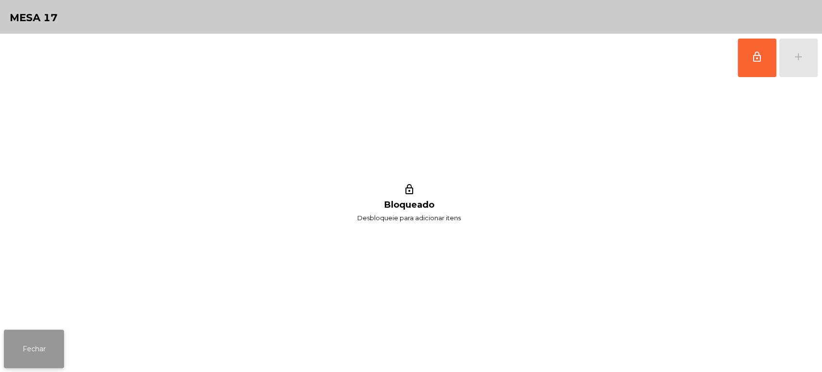
click at [54, 350] on button "Fechar" at bounding box center [34, 348] width 60 height 39
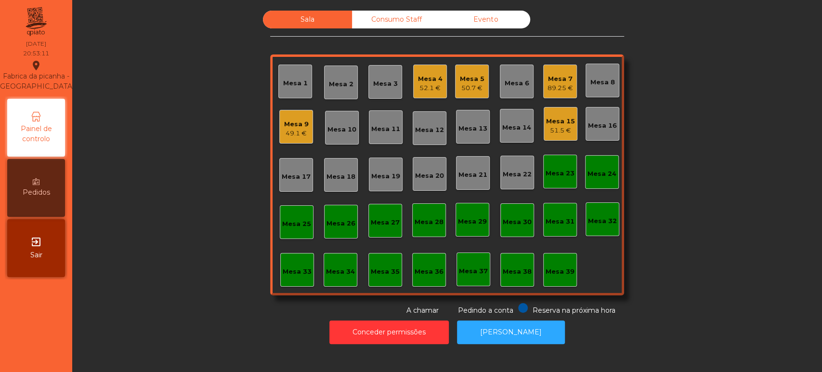
click at [306, 283] on div "Mesa 33" at bounding box center [297, 270] width 34 height 34
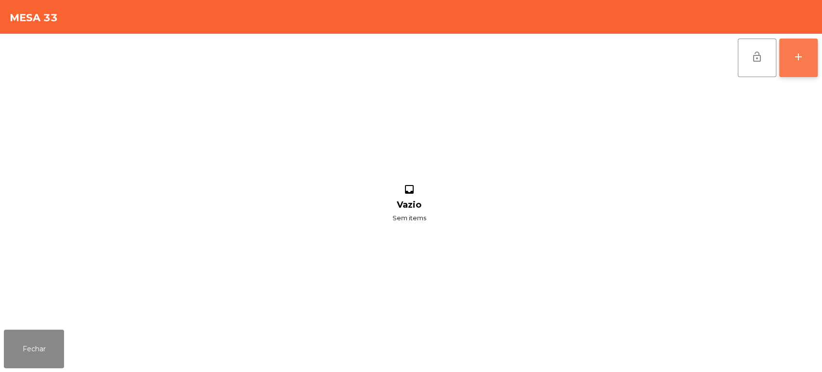
click at [799, 69] on button "add" at bounding box center [798, 58] width 39 height 39
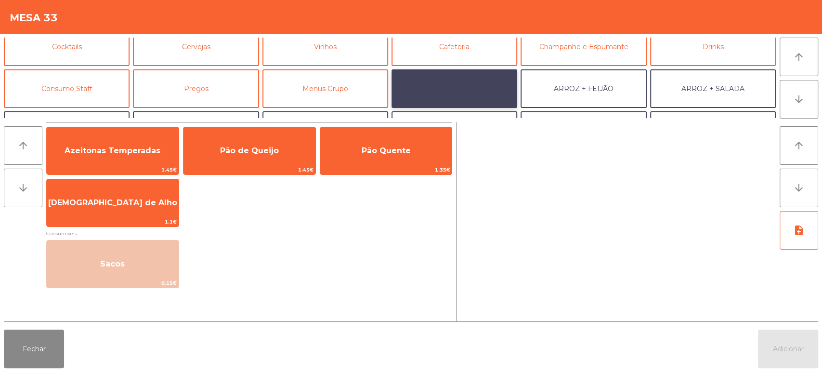
click at [468, 77] on button "ARROZ + BATATAS" at bounding box center [454, 88] width 126 height 39
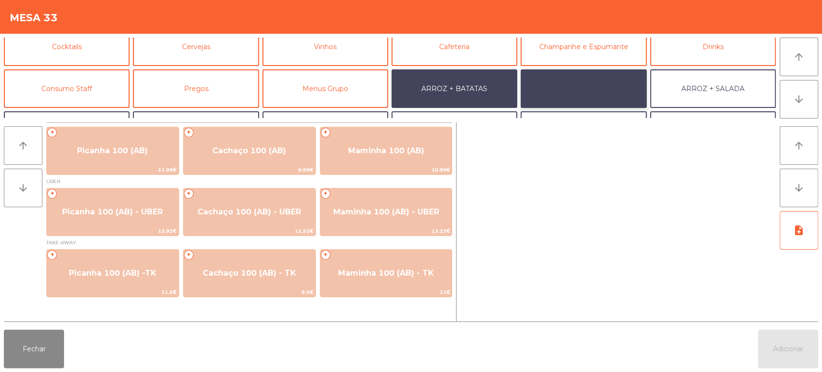
click at [597, 83] on button "ARROZ + FEIJÃO" at bounding box center [583, 88] width 126 height 39
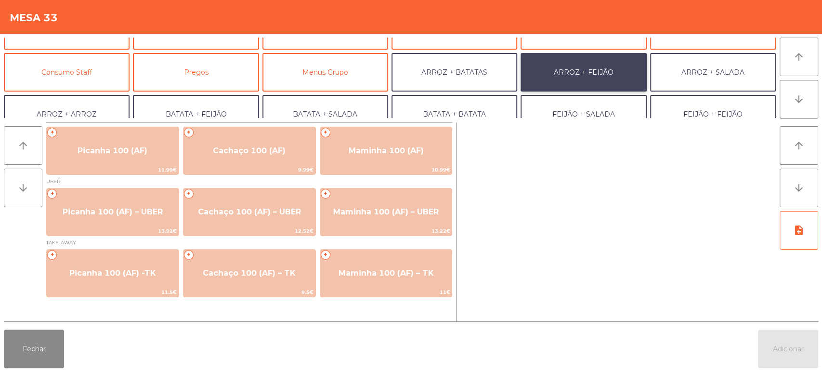
scroll to position [73, 0]
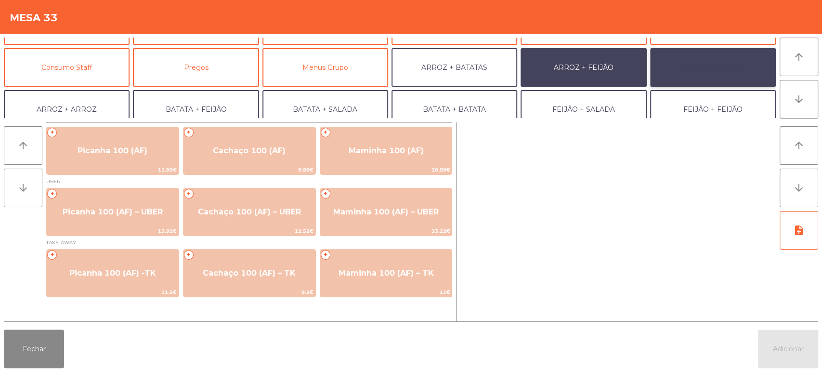
click at [730, 74] on button "ARROZ + SALADA" at bounding box center [713, 67] width 126 height 39
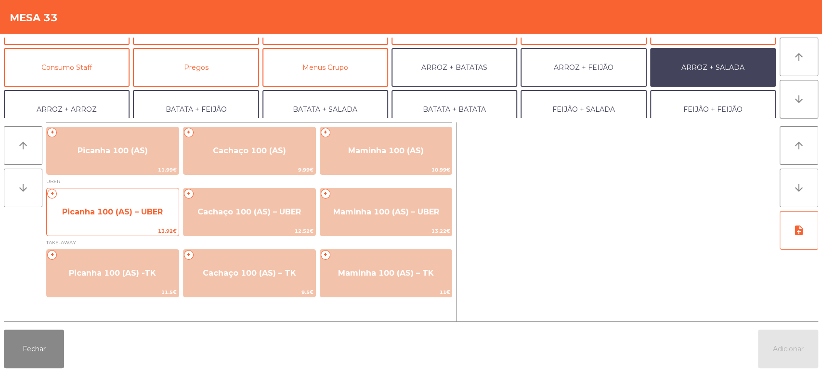
click at [103, 220] on span "Picanha 100 (AS) – UBER" at bounding box center [113, 212] width 132 height 26
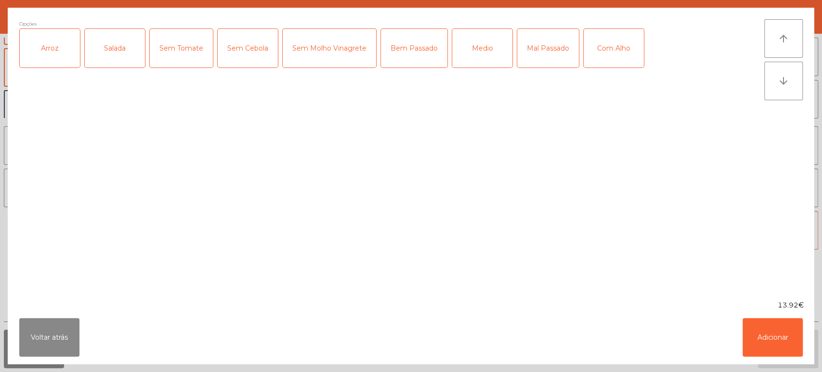
click at [58, 51] on div "Arroz" at bounding box center [50, 48] width 60 height 39
click at [112, 44] on div "Salada" at bounding box center [115, 48] width 60 height 39
click at [416, 49] on div "Bem Passado" at bounding box center [414, 48] width 66 height 39
click at [427, 46] on div "Bem Passado" at bounding box center [414, 48] width 66 height 39
click at [550, 42] on div "Mal Passado" at bounding box center [548, 48] width 62 height 39
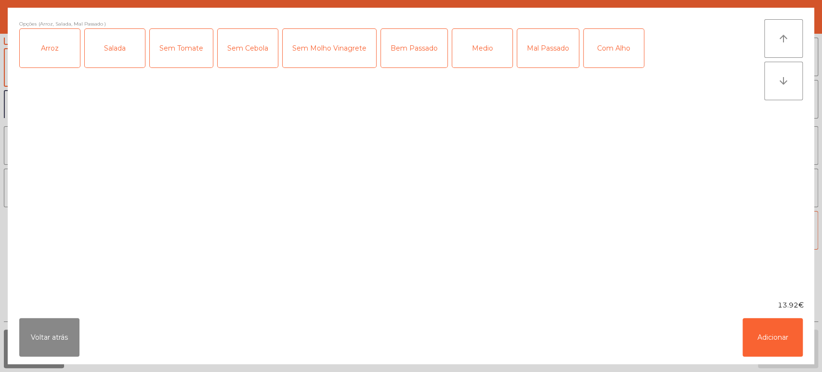
click at [569, 56] on div "Mal Passado" at bounding box center [548, 48] width 62 height 39
click at [595, 51] on div "Com Alho" at bounding box center [613, 48] width 60 height 39
click at [487, 58] on div "Medio" at bounding box center [482, 48] width 60 height 39
click at [606, 42] on div "Com Alho" at bounding box center [613, 48] width 60 height 39
click at [775, 336] on button "Adicionar" at bounding box center [772, 337] width 60 height 39
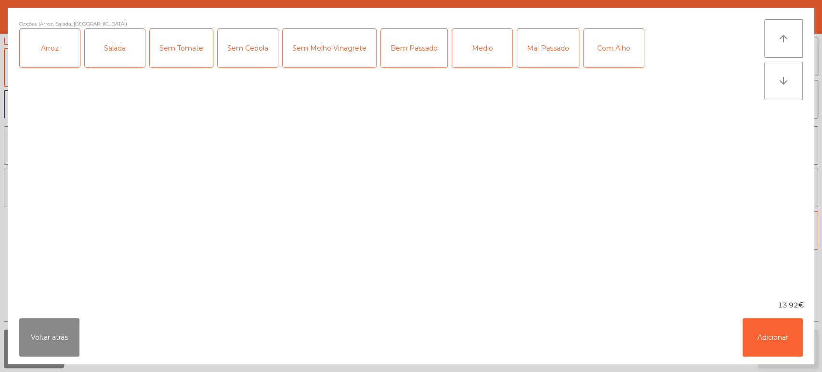
click at [775, 336] on button "Adicionar" at bounding box center [788, 348] width 60 height 39
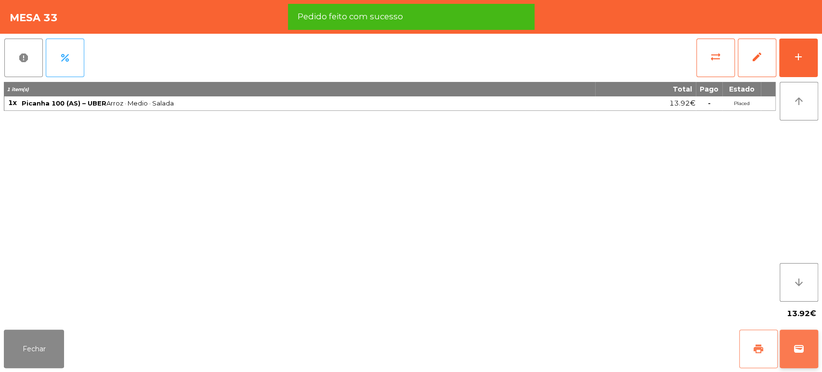
click at [763, 350] on button "print" at bounding box center [758, 348] width 39 height 39
click at [815, 342] on button "wallet" at bounding box center [798, 348] width 39 height 39
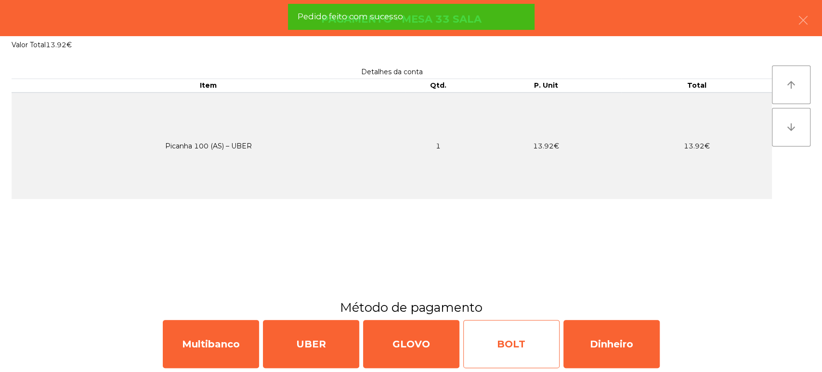
click at [498, 331] on div "BOLT" at bounding box center [511, 344] width 96 height 48
select select "**"
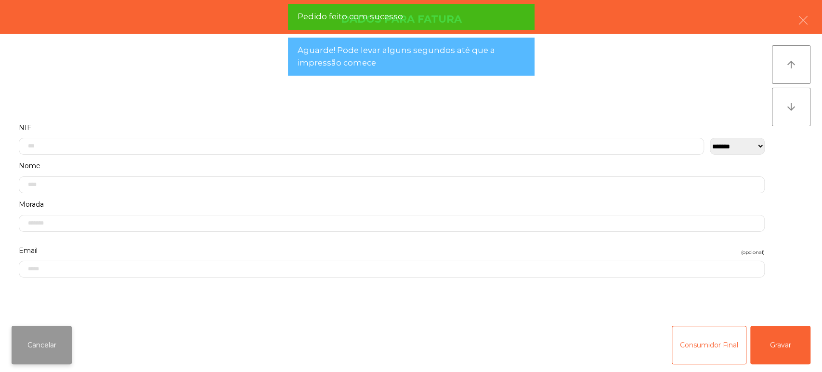
click at [71, 348] on button "Cancelar" at bounding box center [42, 344] width 60 height 39
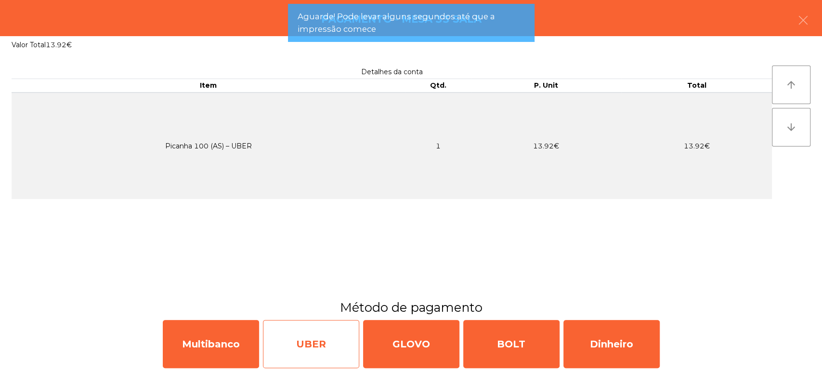
click at [303, 350] on div "UBER" at bounding box center [311, 344] width 96 height 48
select select "**"
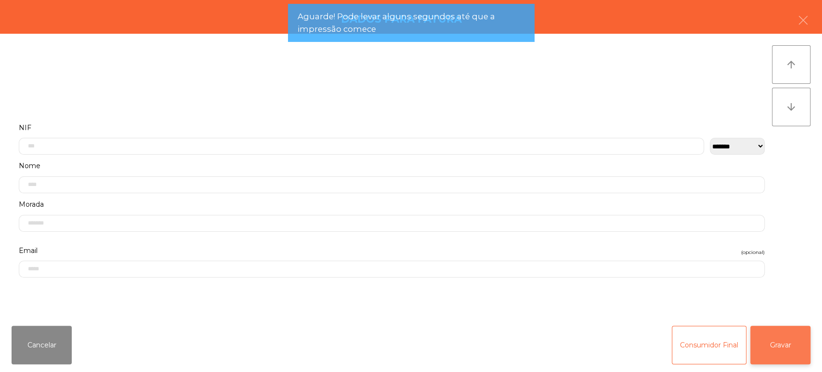
click at [788, 338] on button "Gravar" at bounding box center [780, 344] width 60 height 39
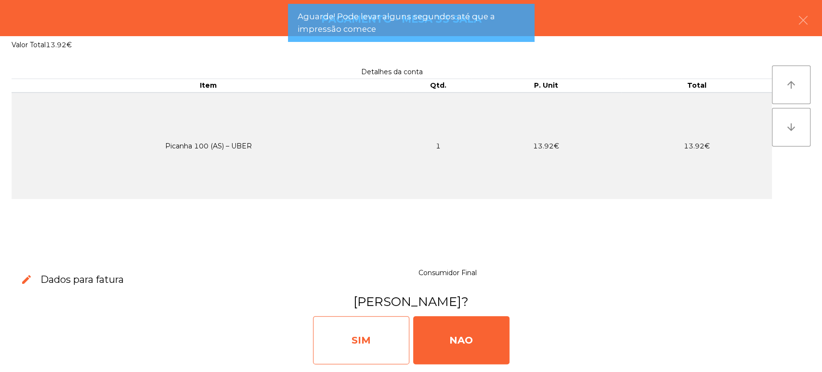
click at [365, 340] on div "SIM" at bounding box center [361, 340] width 96 height 48
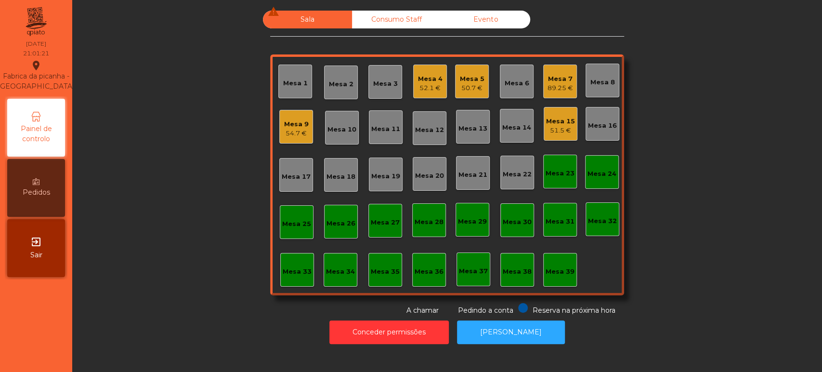
click at [547, 139] on div "Mesa 15 51.5 €" at bounding box center [560, 124] width 34 height 34
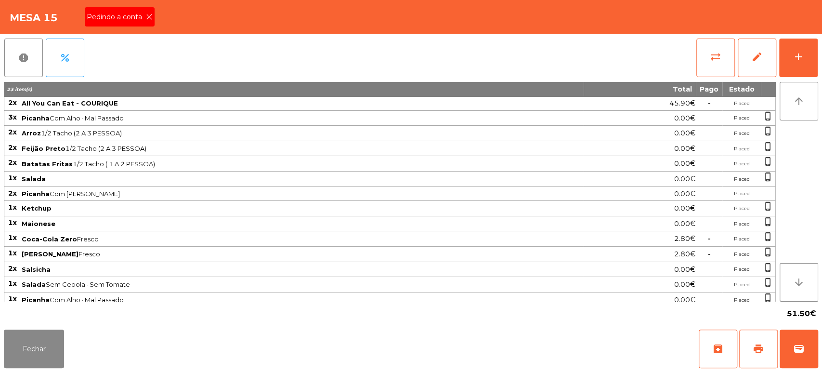
click at [146, 19] on icon at bounding box center [149, 16] width 7 height 7
click at [769, 347] on button "print" at bounding box center [758, 348] width 39 height 39
click at [41, 346] on button "Fechar" at bounding box center [34, 348] width 60 height 39
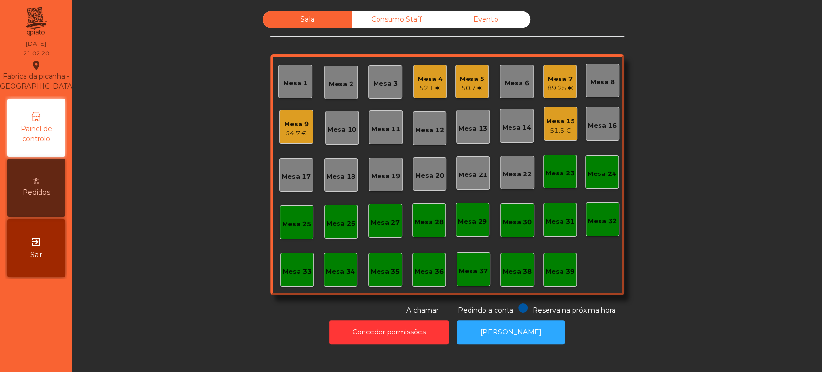
click at [543, 128] on div "Mesa 15 51.5 €" at bounding box center [560, 124] width 34 height 34
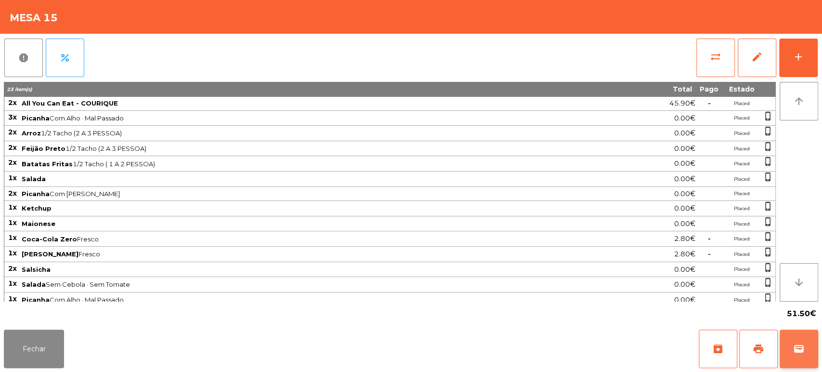
click at [797, 351] on span "wallet" at bounding box center [799, 349] width 12 height 12
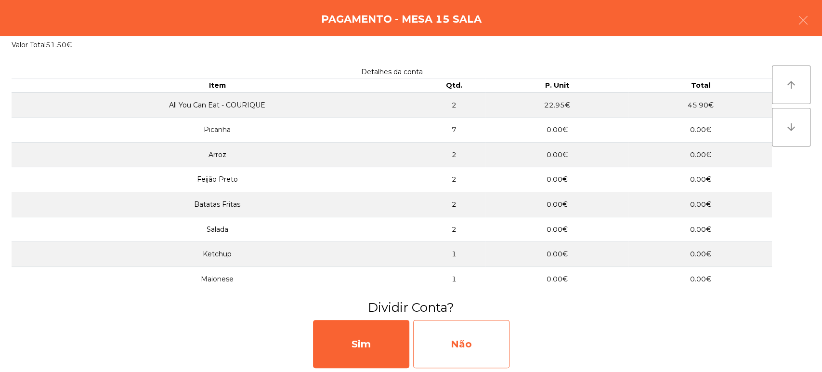
click at [474, 348] on div "Não" at bounding box center [461, 344] width 96 height 48
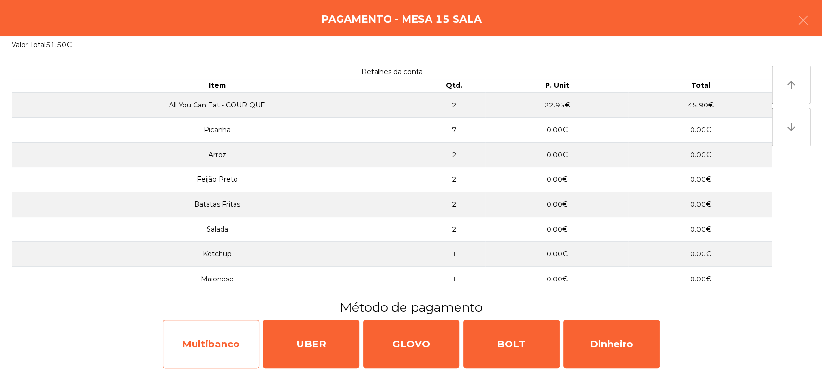
click at [197, 334] on div "Multibanco" at bounding box center [211, 344] width 96 height 48
select select "**"
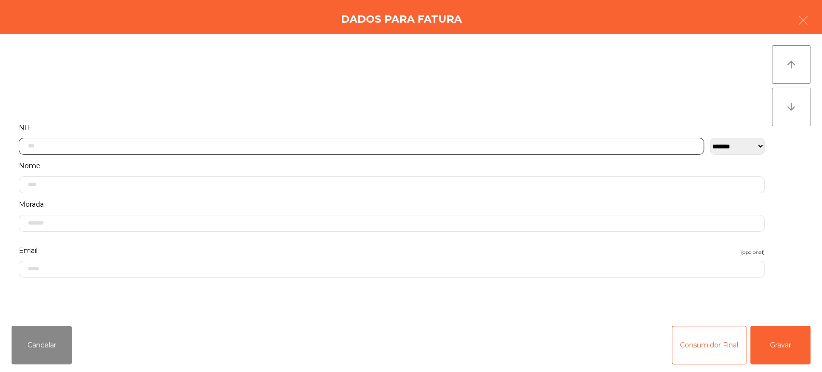
click at [416, 138] on input "text" at bounding box center [361, 146] width 685 height 17
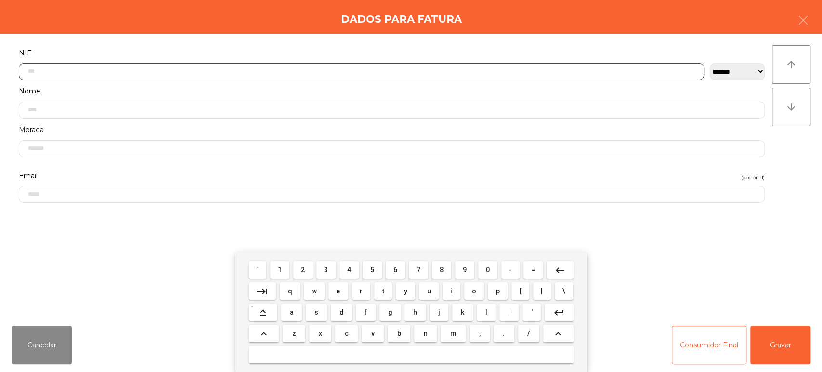
scroll to position [75, 0]
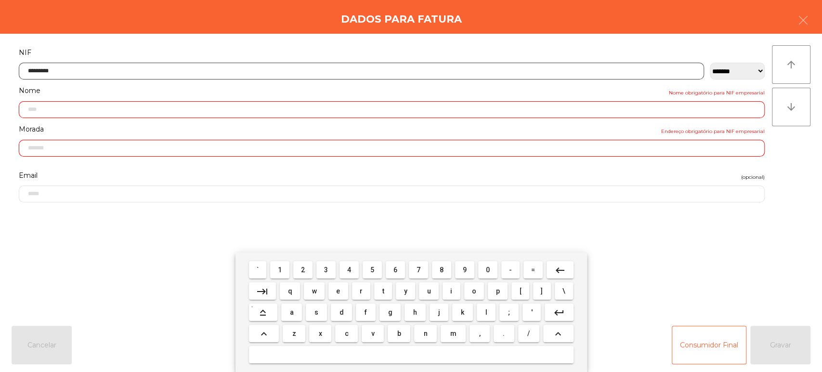
type input "*********"
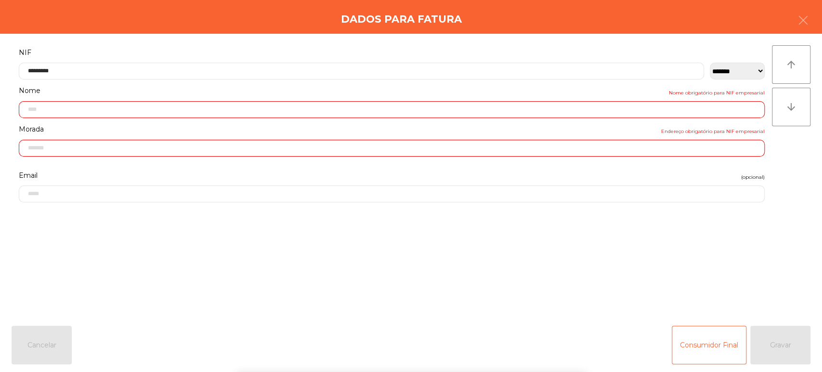
click at [793, 360] on div "` 1 2 3 4 5 6 7 8 9 0 - = keyboard_backspace keyboard_tab q w e r t y u i o p […" at bounding box center [411, 311] width 822 height 119
type input "**********"
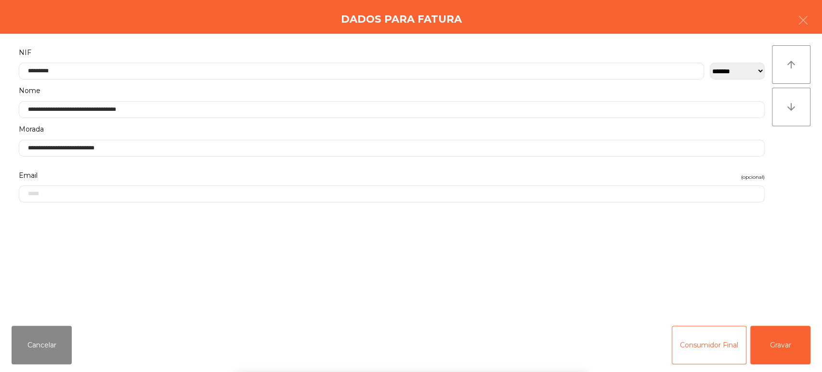
click at [794, 347] on div "` 1 2 3 4 5 6 7 8 9 0 - = keyboard_backspace keyboard_tab q w e r t y u i o p […" at bounding box center [411, 311] width 822 height 119
click at [795, 354] on button "Gravar" at bounding box center [780, 344] width 60 height 39
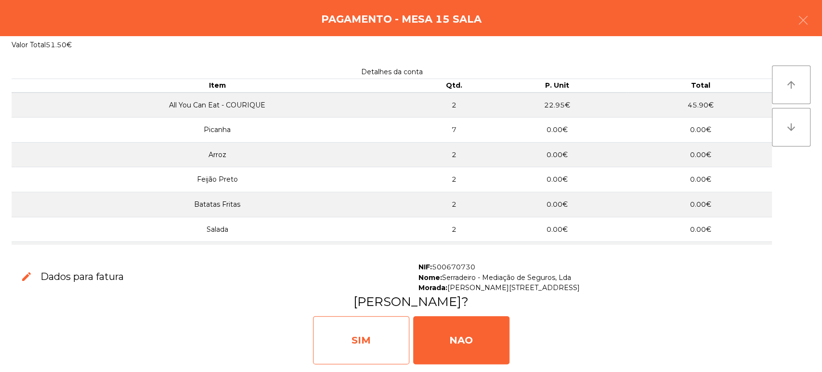
click at [375, 339] on div "SIM" at bounding box center [361, 340] width 96 height 48
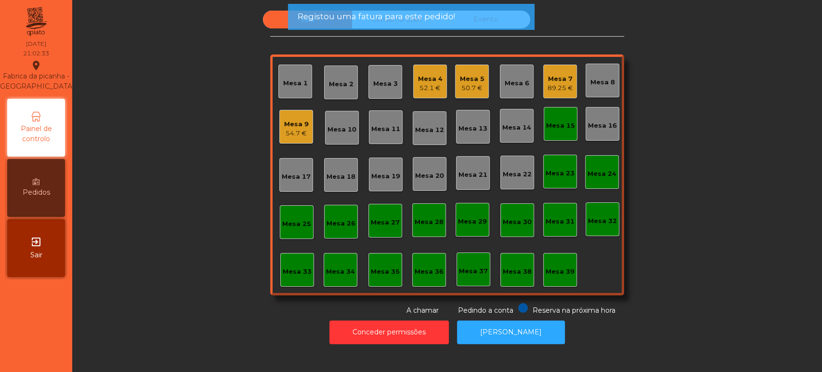
click at [543, 119] on div "Mesa 15" at bounding box center [560, 124] width 34 height 34
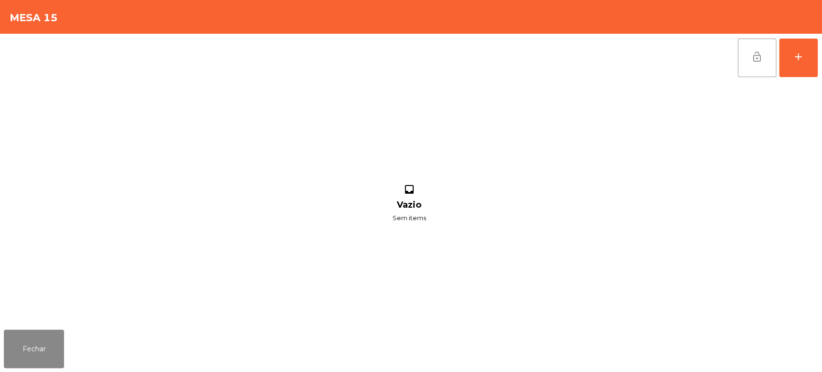
click at [738, 52] on button "lock_open" at bounding box center [756, 58] width 39 height 39
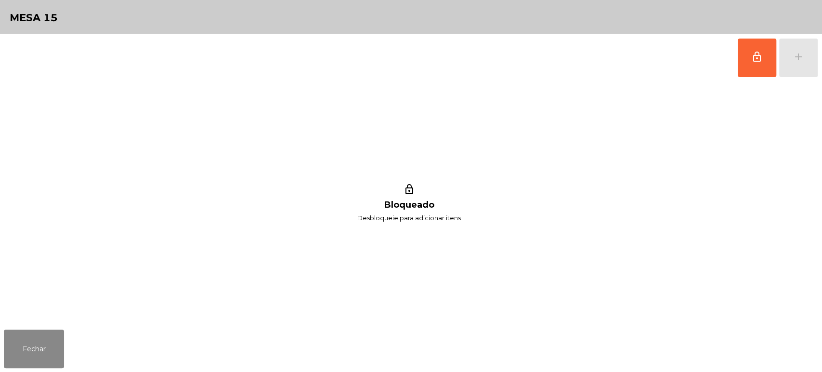
click at [75, 368] on div "Fechar" at bounding box center [411, 348] width 822 height 46
click at [60, 355] on button "Fechar" at bounding box center [34, 348] width 60 height 39
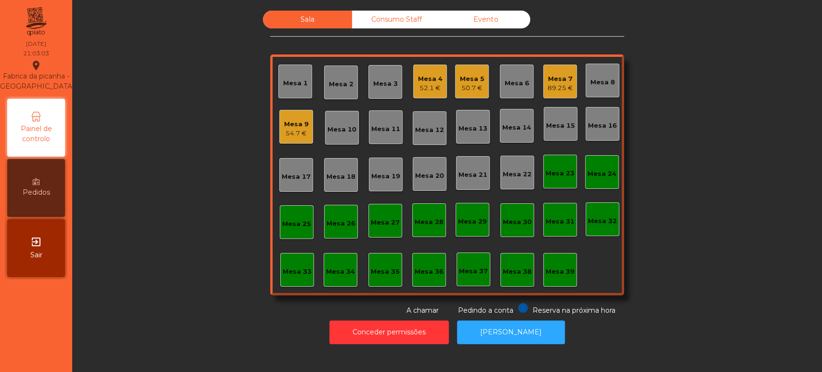
click at [508, 67] on div "Mesa 6" at bounding box center [517, 82] width 34 height 34
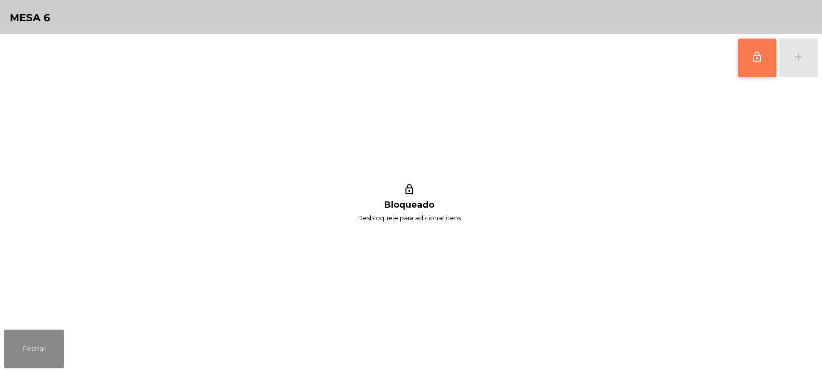
click at [760, 53] on span "lock_outline" at bounding box center [757, 57] width 12 height 12
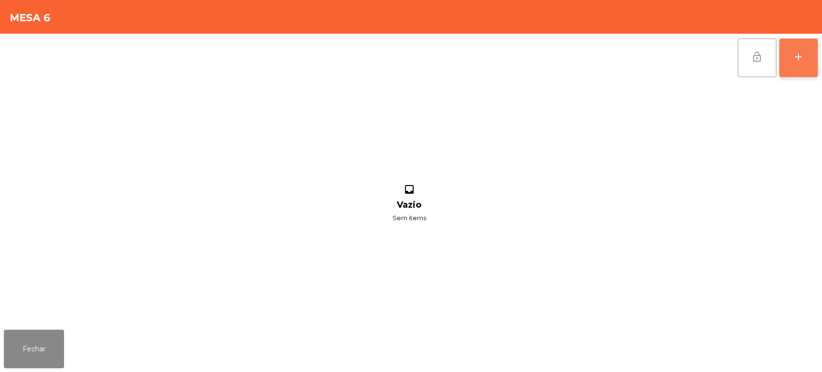
click at [802, 51] on div "add" at bounding box center [798, 57] width 12 height 12
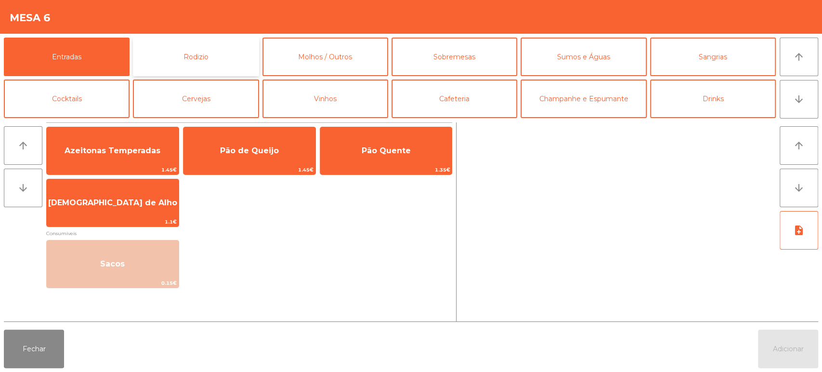
click at [189, 47] on button "Rodizio" at bounding box center [196, 57] width 126 height 39
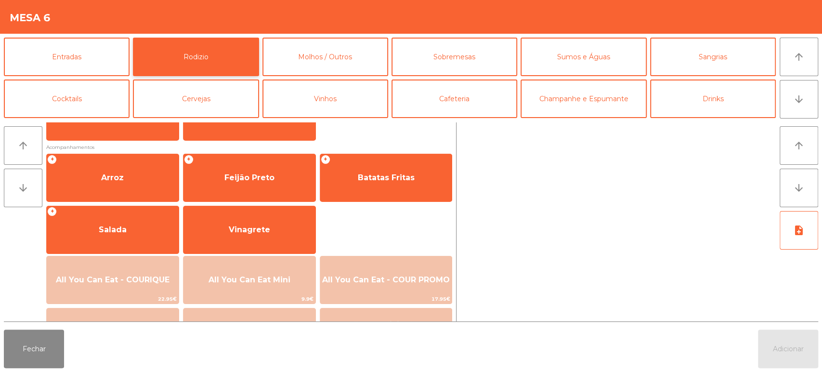
scroll to position [116, 0]
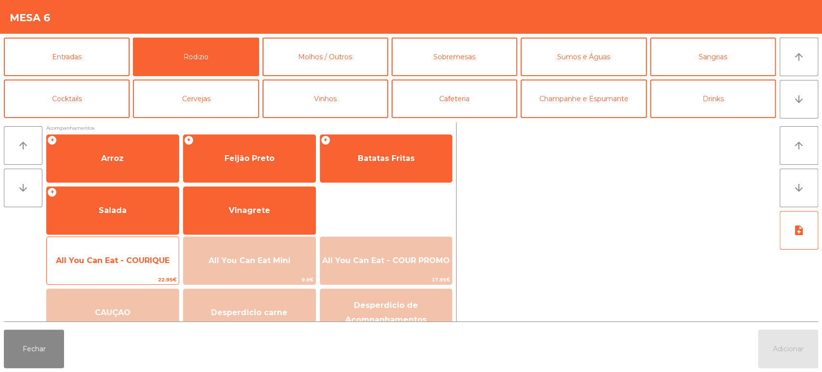
click at [103, 259] on span "All You Can Eat - COURIQUE" at bounding box center [113, 260] width 114 height 9
click at [113, 271] on span "All You Can Eat - COURIQUE" at bounding box center [113, 260] width 132 height 26
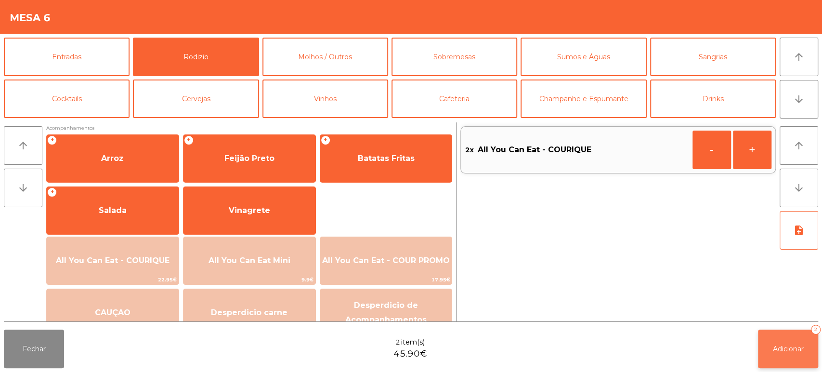
click at [771, 358] on button "Adicionar 2" at bounding box center [788, 348] width 60 height 39
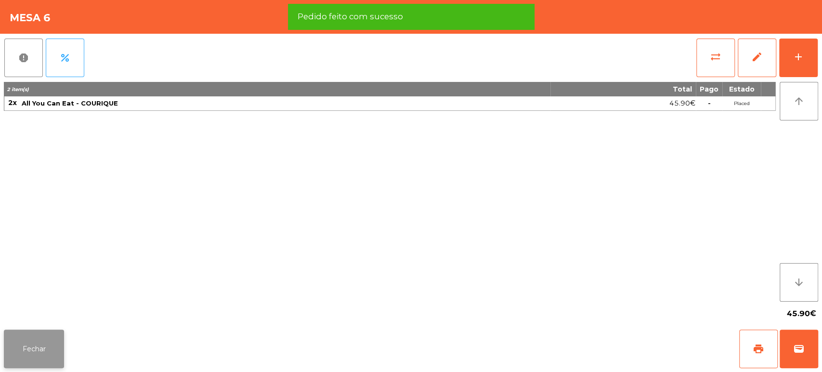
click at [34, 362] on button "Fechar" at bounding box center [34, 348] width 60 height 39
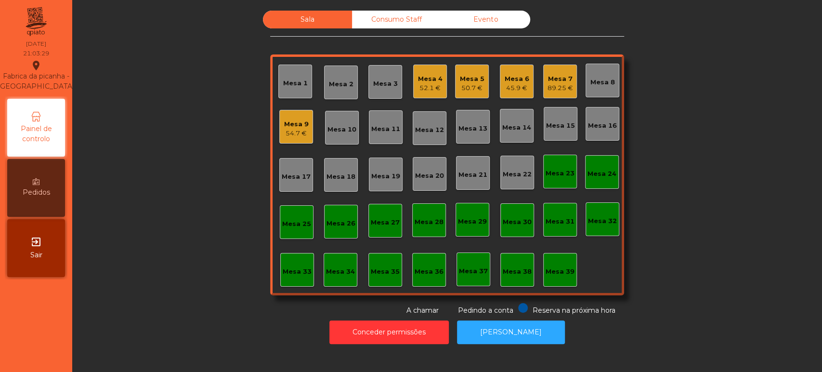
click at [231, 257] on div "Sala Consumo Staff Evento Mesa 1 [GEOGRAPHIC_DATA] 3 Mesa 4 52.1 € Mesa 5 50.7 …" at bounding box center [447, 163] width 724 height 305
click at [301, 254] on div "Mesa 33" at bounding box center [297, 270] width 34 height 34
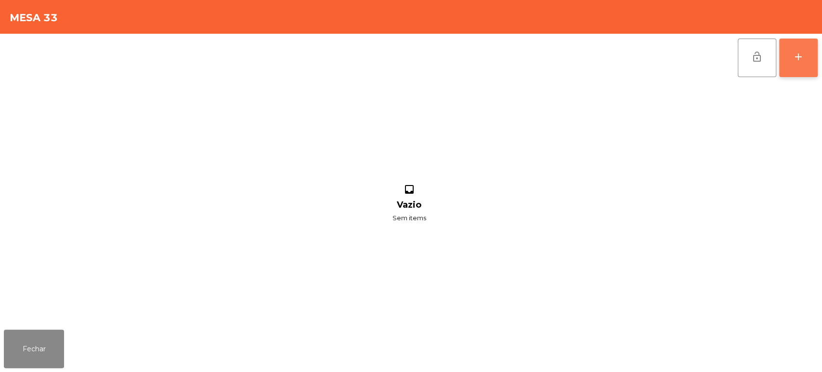
click at [799, 62] on div "add" at bounding box center [798, 57] width 12 height 12
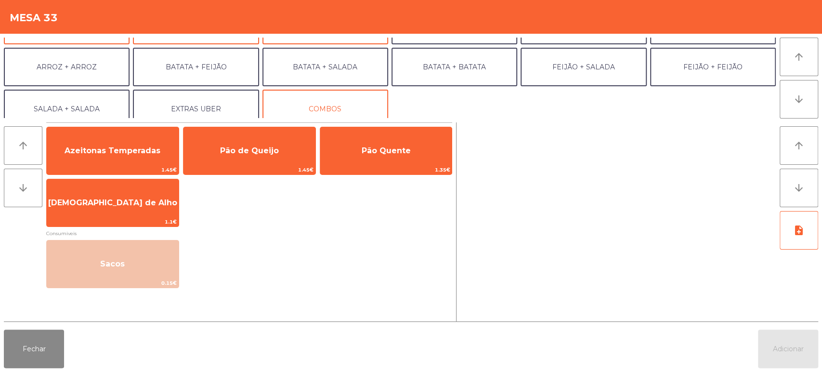
scroll to position [125, 0]
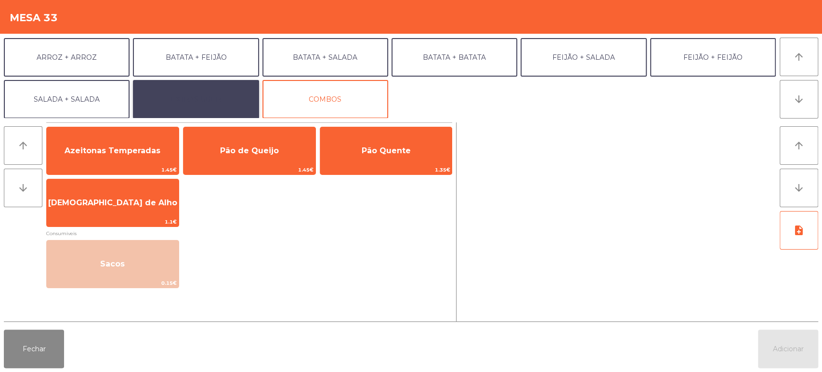
click at [205, 107] on button "EXTRAS UBER" at bounding box center [196, 99] width 126 height 39
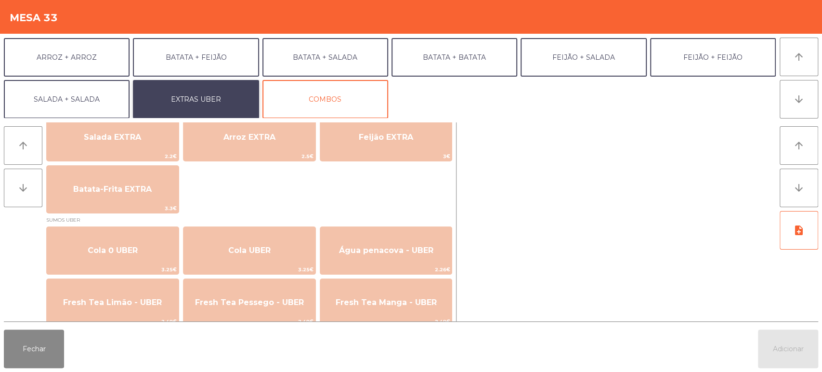
scroll to position [150, 0]
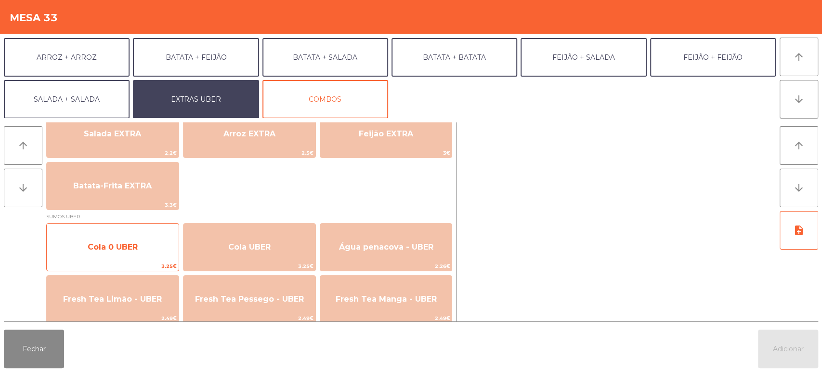
click at [132, 239] on span "Cola 0 UBER" at bounding box center [113, 247] width 132 height 26
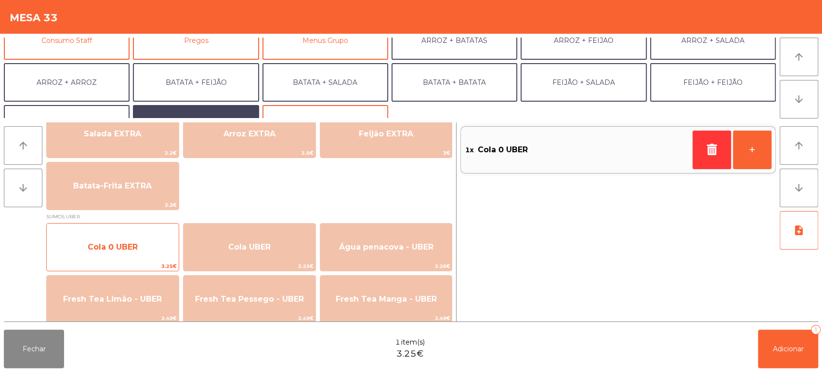
scroll to position [99, 0]
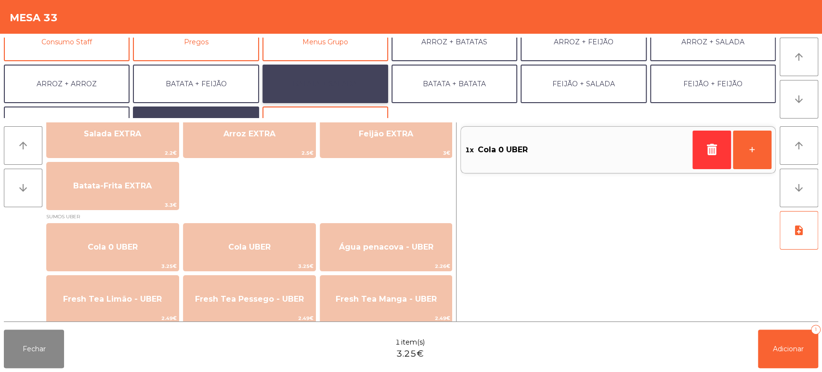
click at [308, 87] on button "BATATA + SALADA" at bounding box center [325, 84] width 126 height 39
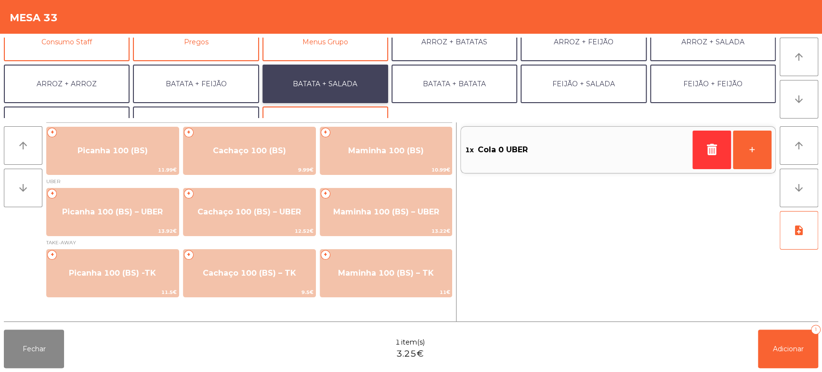
scroll to position [0, 0]
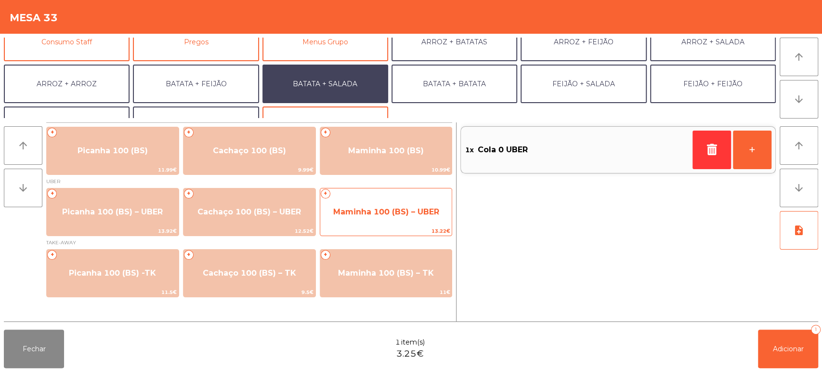
click at [379, 207] on span "Maminha 100 (BS) – UBER" at bounding box center [386, 211] width 106 height 9
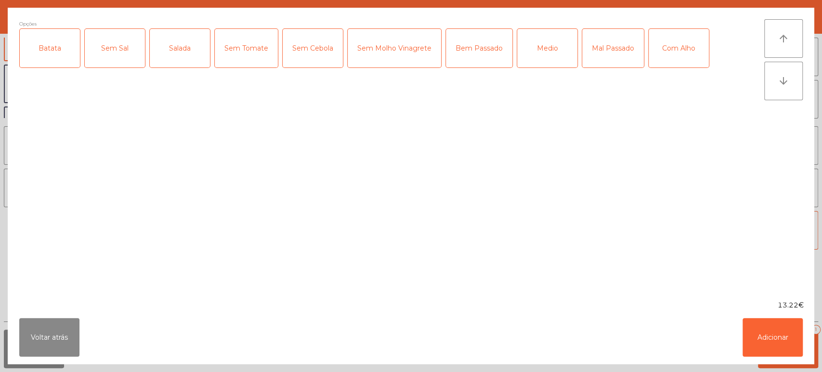
click at [47, 44] on div "Batata" at bounding box center [50, 48] width 60 height 39
click at [166, 42] on div "Salada" at bounding box center [180, 48] width 60 height 39
click at [550, 47] on div "Medio" at bounding box center [547, 48] width 60 height 39
click at [781, 334] on button "Adicionar" at bounding box center [772, 337] width 60 height 39
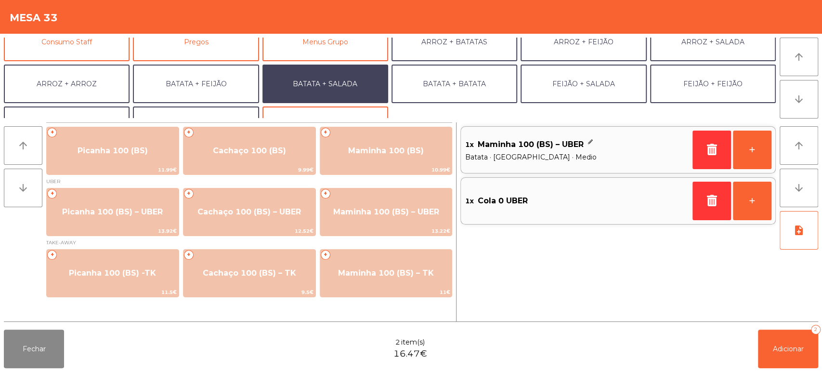
scroll to position [125, 0]
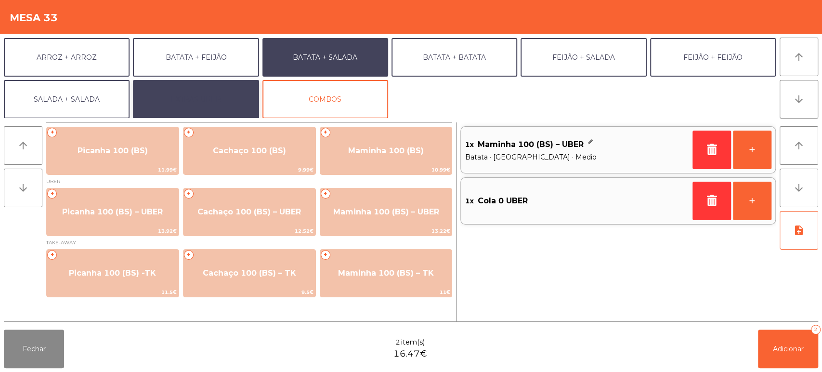
click at [174, 82] on button "EXTRAS UBER" at bounding box center [196, 99] width 126 height 39
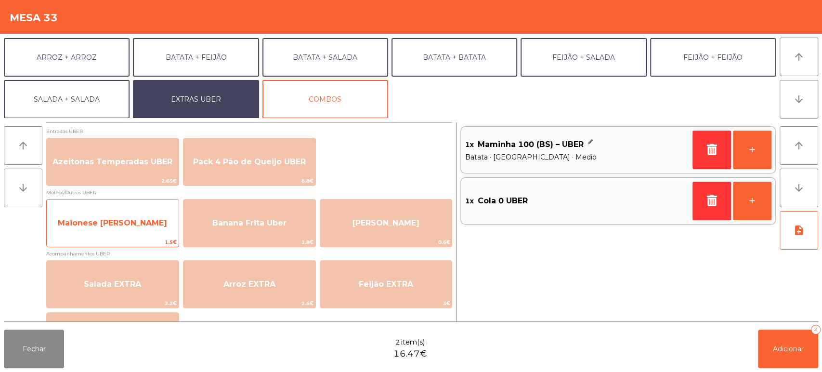
click at [129, 227] on span "Maionese [PERSON_NAME]" at bounding box center [112, 222] width 109 height 9
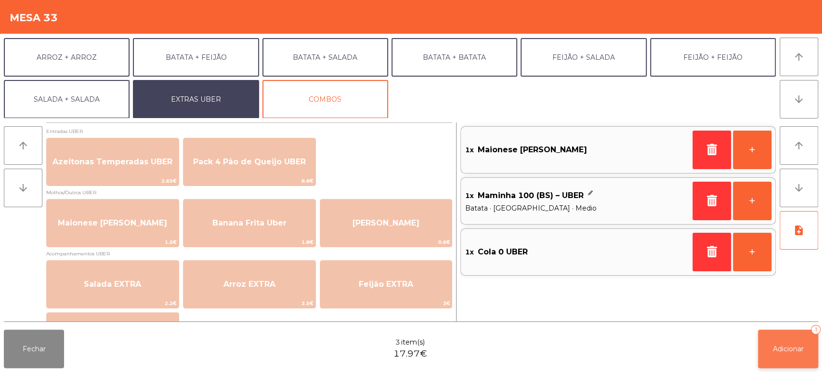
click at [795, 363] on button "Adicionar 3" at bounding box center [788, 348] width 60 height 39
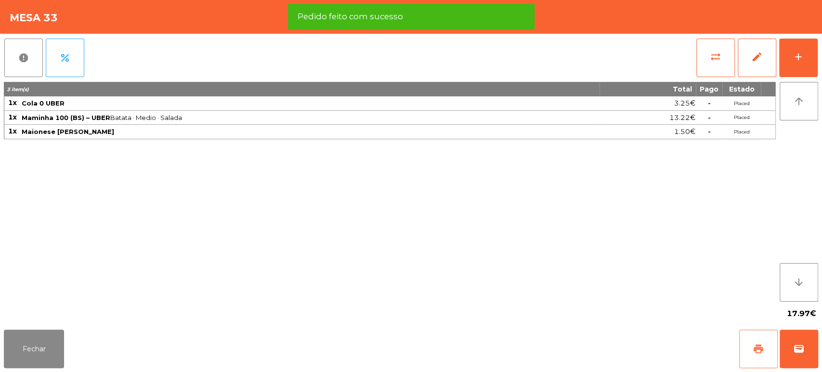
click at [762, 346] on span "print" at bounding box center [758, 349] width 12 height 12
click at [790, 339] on button "wallet" at bounding box center [798, 348] width 39 height 39
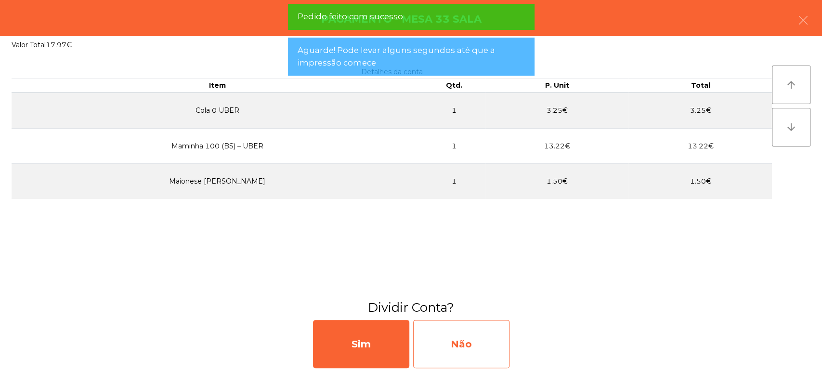
click at [439, 347] on div "Não" at bounding box center [461, 344] width 96 height 48
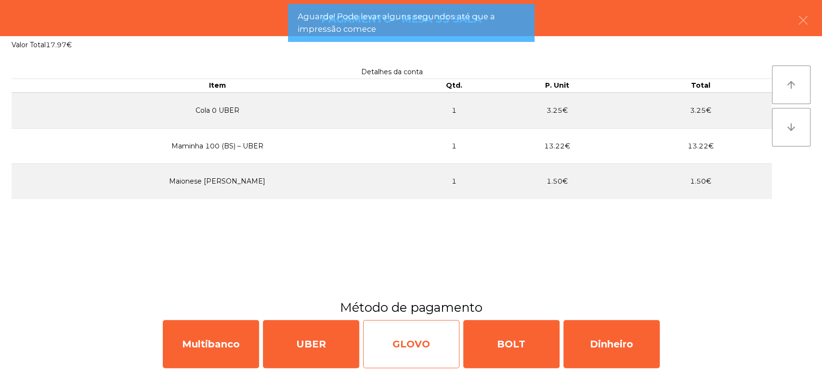
click at [410, 344] on div "GLOVO" at bounding box center [411, 344] width 96 height 48
select select "**"
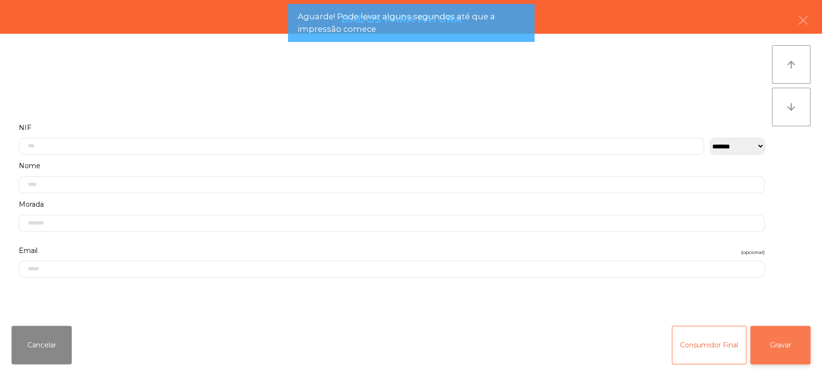
click at [776, 354] on button "Gravar" at bounding box center [780, 344] width 60 height 39
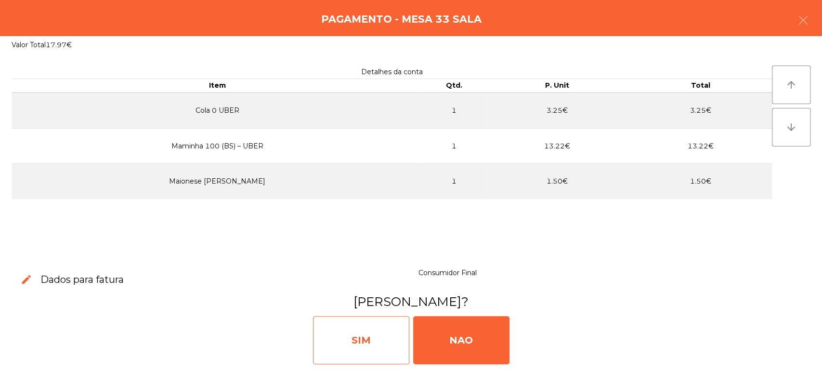
click at [348, 331] on div "SIM" at bounding box center [361, 340] width 96 height 48
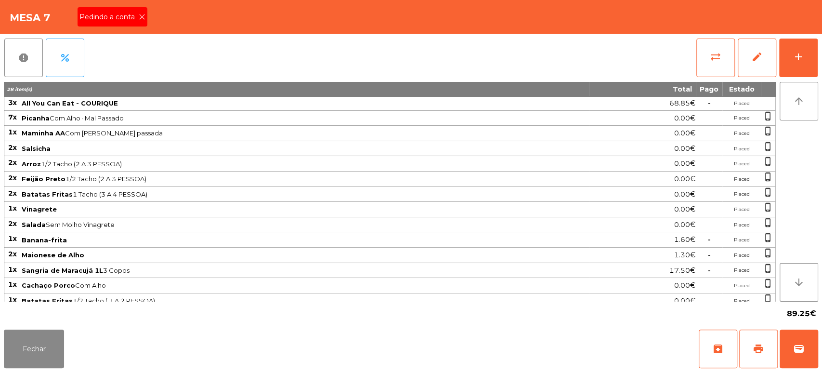
click at [116, 22] on span "Pedindo a conta" at bounding box center [108, 17] width 59 height 10
click at [145, 23] on div "Mesa 7" at bounding box center [411, 17] width 822 height 34
click at [750, 335] on button "print" at bounding box center [758, 348] width 39 height 39
click at [54, 347] on button "Fechar" at bounding box center [34, 348] width 60 height 39
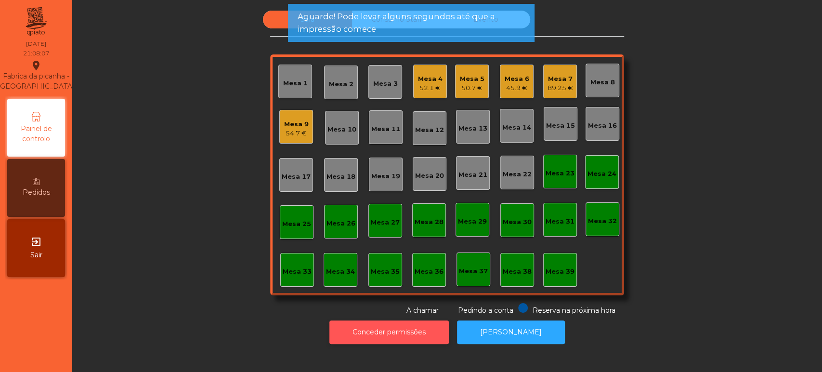
click at [389, 342] on button "Conceder permissões" at bounding box center [388, 332] width 119 height 24
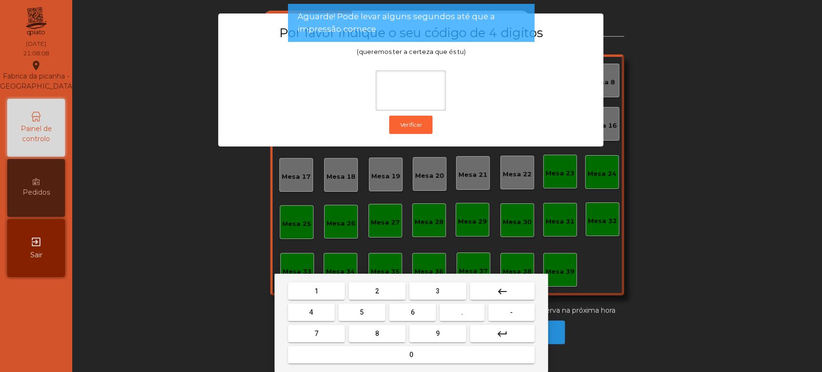
click at [316, 290] on span "1" at bounding box center [316, 291] width 4 height 8
click at [462, 293] on button "3" at bounding box center [437, 290] width 57 height 17
click at [376, 332] on span "8" at bounding box center [377, 333] width 4 height 8
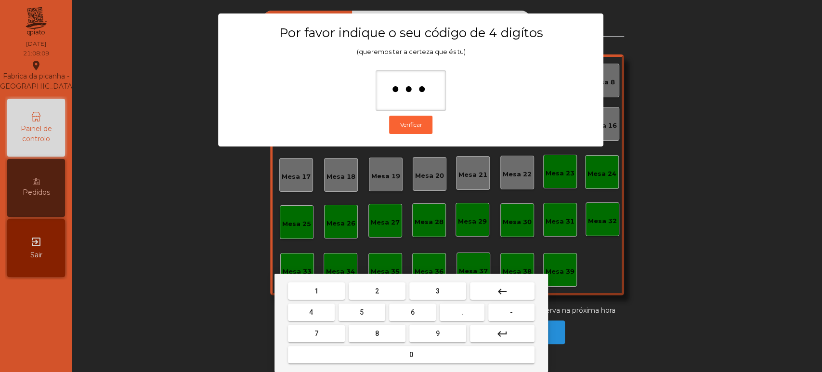
click at [393, 364] on mat-keyboard-key "0" at bounding box center [411, 354] width 250 height 21
click at [493, 285] on button "keyboard_backspace" at bounding box center [502, 290] width 65 height 17
click at [504, 288] on mat-icon "keyboard_backspace" at bounding box center [502, 291] width 12 height 12
click at [362, 312] on span "5" at bounding box center [362, 312] width 4 height 8
click at [390, 359] on button "0" at bounding box center [411, 354] width 246 height 17
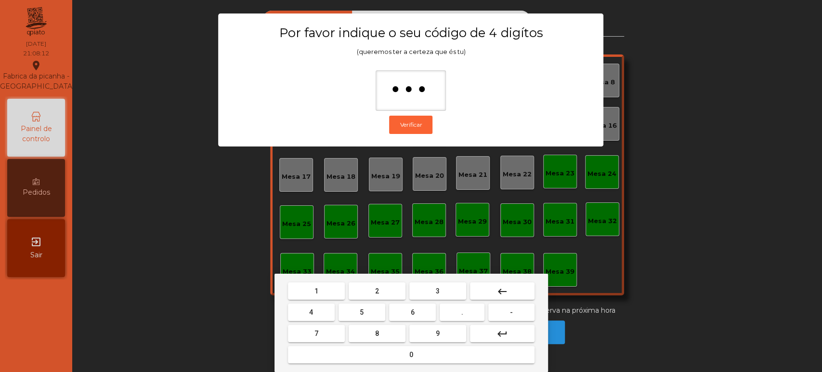
click at [530, 285] on button "keyboard_backspace" at bounding box center [502, 290] width 65 height 17
click at [516, 288] on button "keyboard_backspace" at bounding box center [502, 290] width 65 height 17
click at [437, 290] on span "3" at bounding box center [438, 291] width 4 height 8
click at [349, 308] on button "5" at bounding box center [361, 311] width 47 height 17
click at [383, 355] on button "0" at bounding box center [411, 354] width 246 height 17
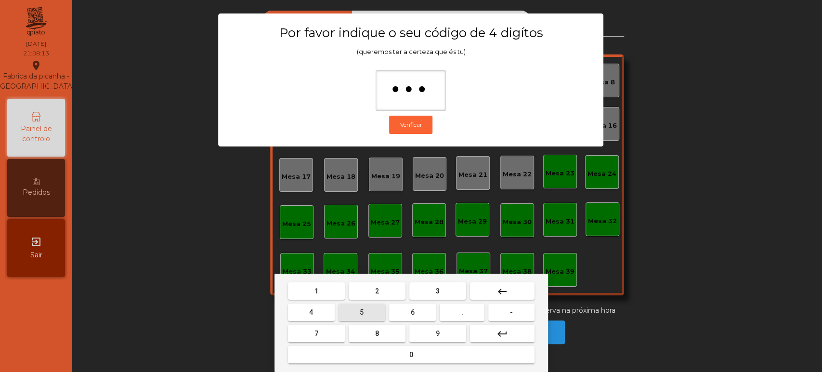
type input "****"
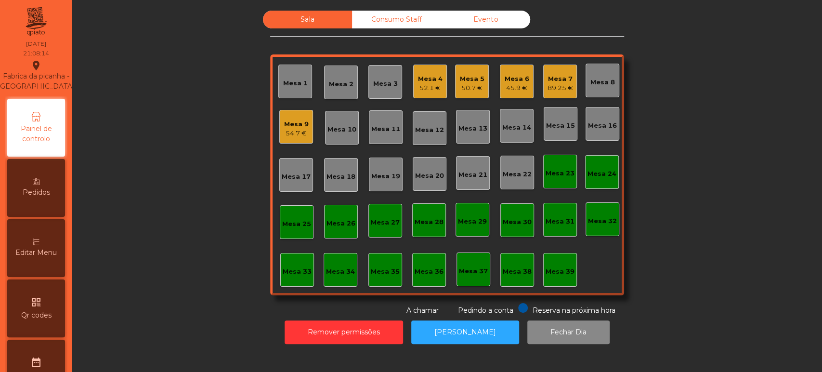
click at [43, 258] on span "Editar Menu" at bounding box center [35, 252] width 41 height 10
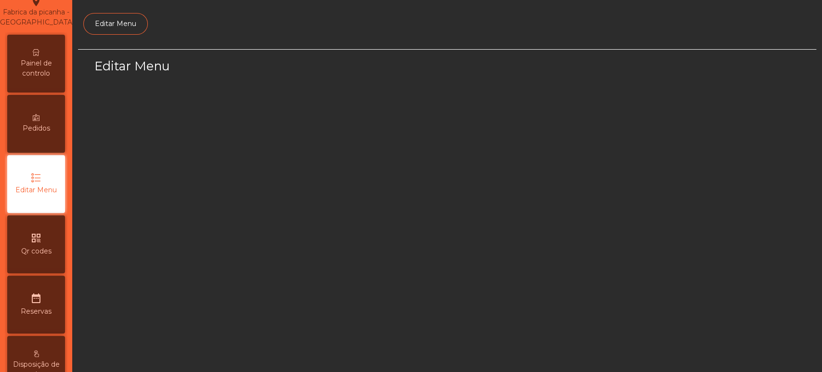
select select "*"
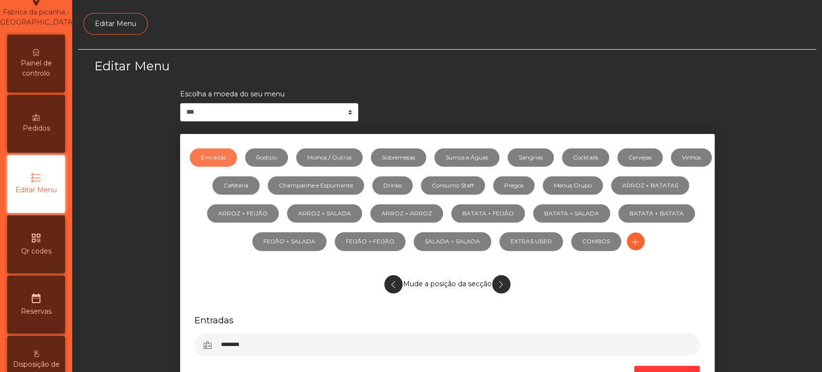
scroll to position [72, 0]
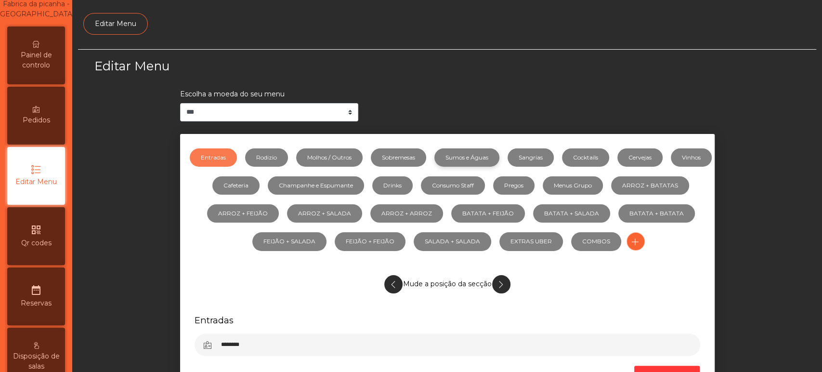
click at [499, 148] on link "Sumos e Águas" at bounding box center [466, 157] width 65 height 18
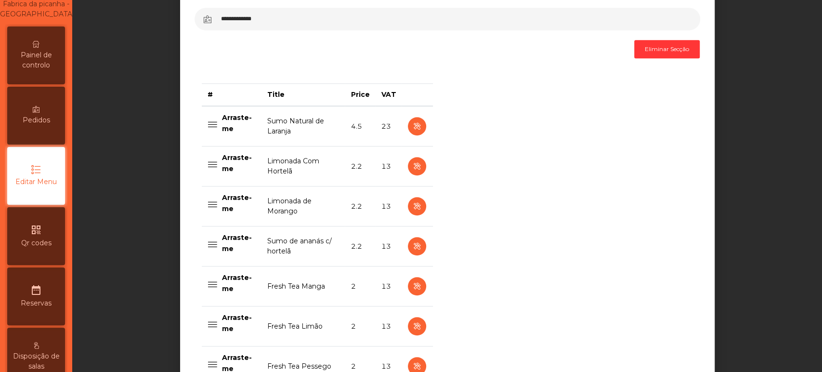
scroll to position [378, 0]
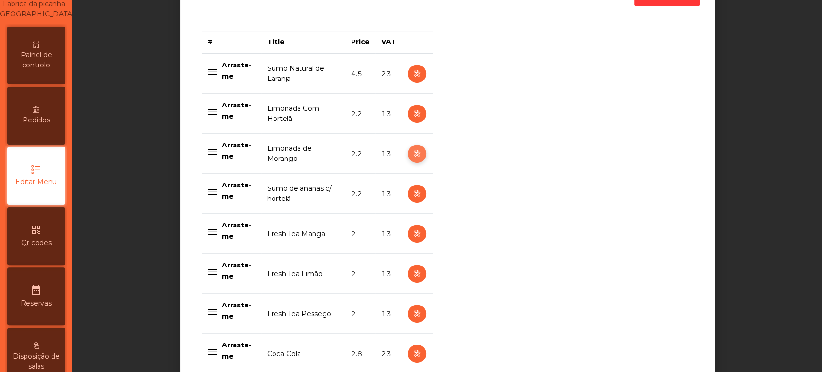
click at [412, 155] on icon "button" at bounding box center [416, 154] width 11 height 12
select select "***"
select select "**"
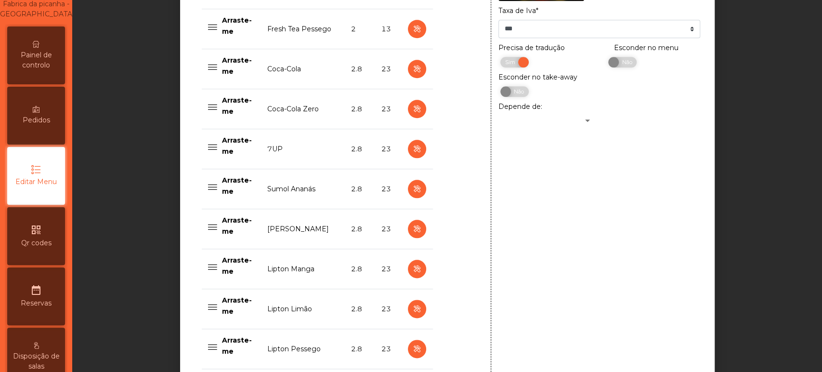
scroll to position [978, 0]
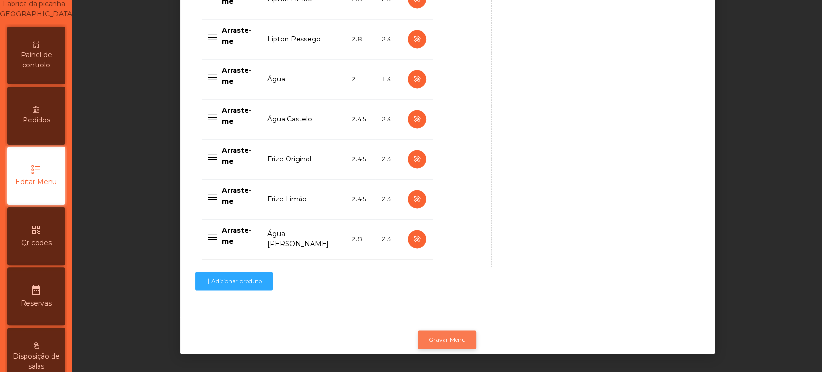
click at [467, 330] on button "Gravar Menu" at bounding box center [447, 339] width 58 height 18
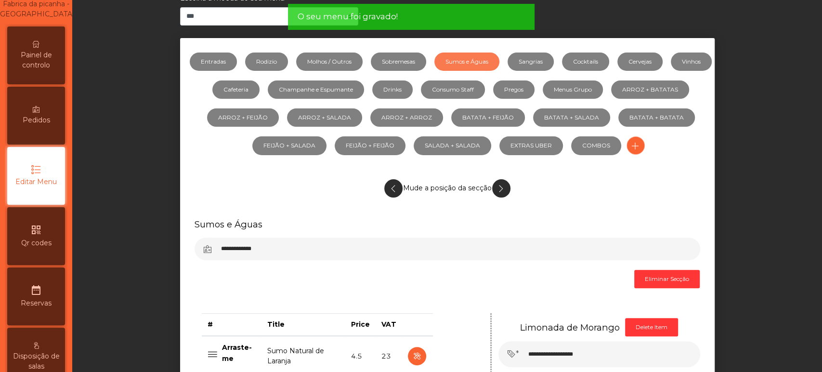
scroll to position [0, 0]
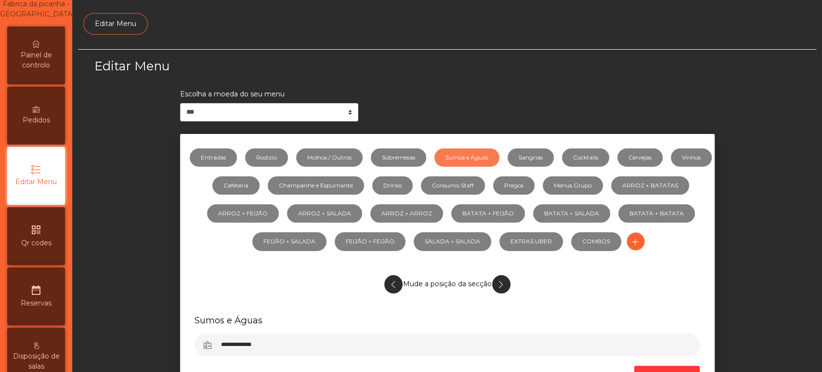
click at [474, 157] on link "Sumos e Águas" at bounding box center [466, 157] width 65 height 18
click at [671, 167] on link "Vinhos" at bounding box center [691, 157] width 41 height 18
select select "***"
select select "**"
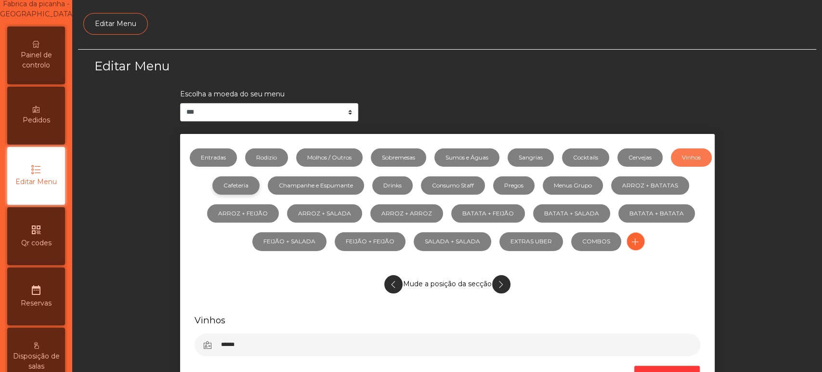
click at [259, 185] on link "Cafeteria" at bounding box center [235, 185] width 47 height 18
select select "***"
select select "**"
click at [603, 179] on link "Menus Grupo" at bounding box center [573, 185] width 60 height 18
select select "***"
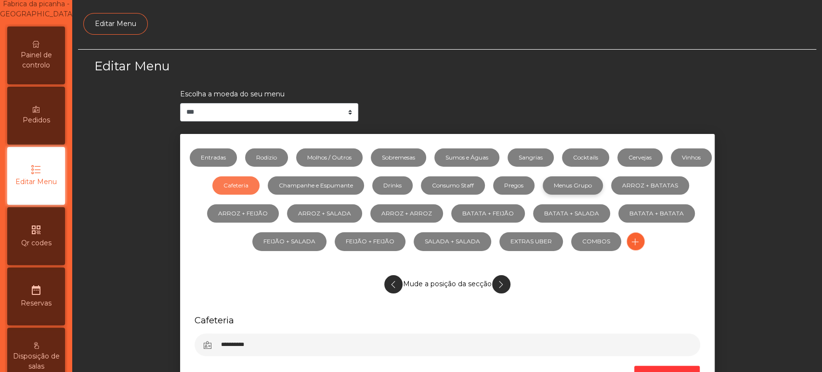
select select "**"
click at [591, 162] on link "Cocktails" at bounding box center [585, 157] width 47 height 18
select select "***"
select select "**"
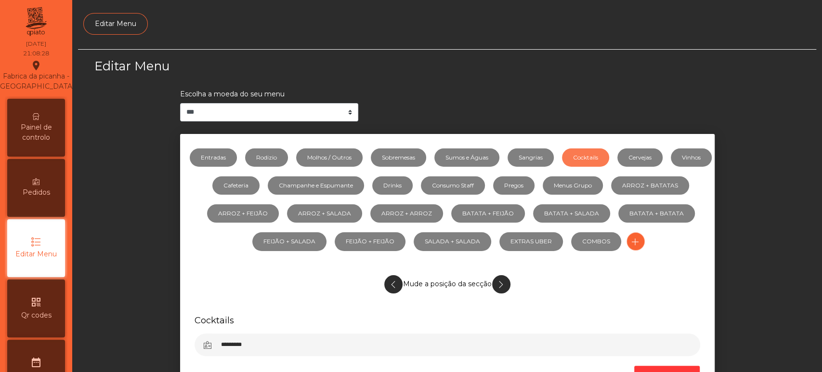
click at [42, 153] on div "Painel de controlo" at bounding box center [36, 128] width 58 height 58
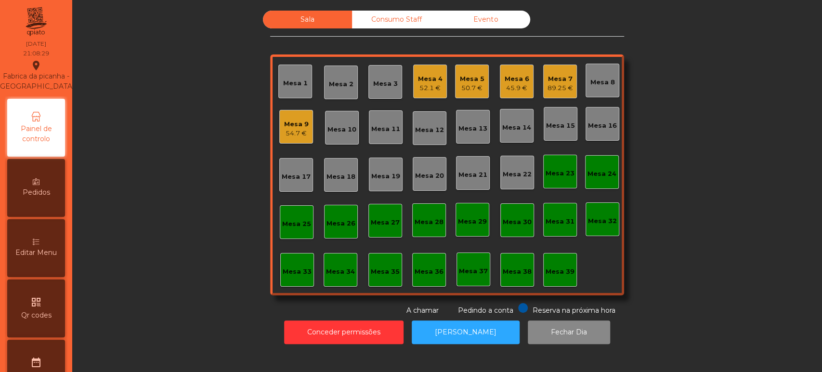
click at [511, 88] on div "45.9 €" at bounding box center [516, 88] width 25 height 10
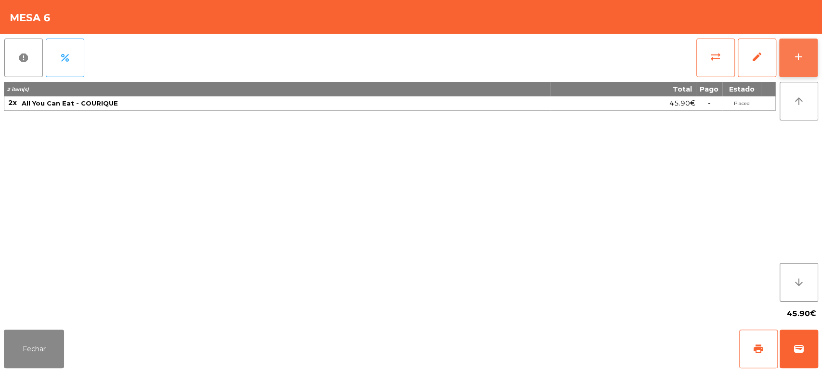
click at [802, 56] on div "add" at bounding box center [798, 57] width 12 height 12
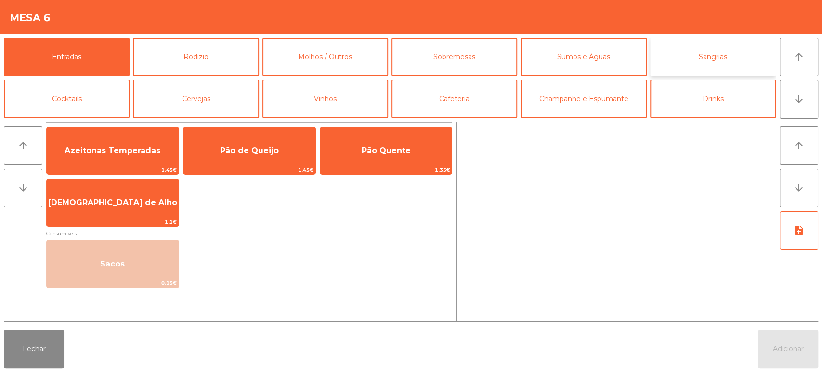
click at [712, 62] on button "Sangrias" at bounding box center [713, 57] width 126 height 39
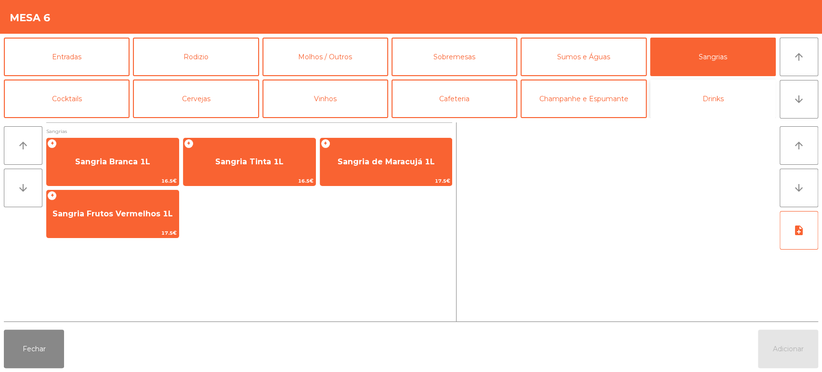
click at [697, 100] on button "Drinks" at bounding box center [713, 98] width 126 height 39
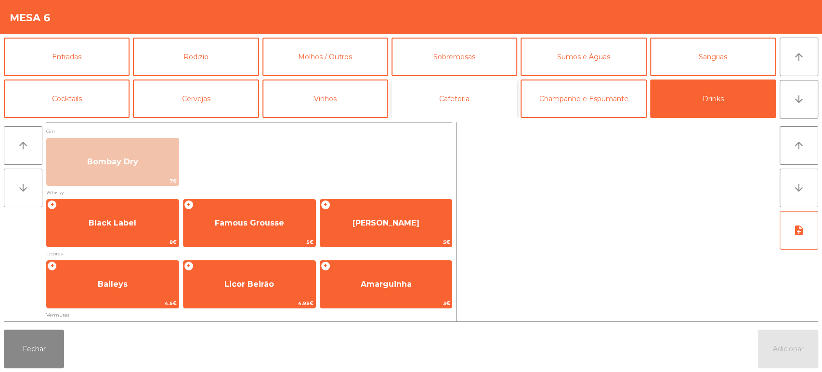
click at [461, 98] on button "Cafeteria" at bounding box center [454, 98] width 126 height 39
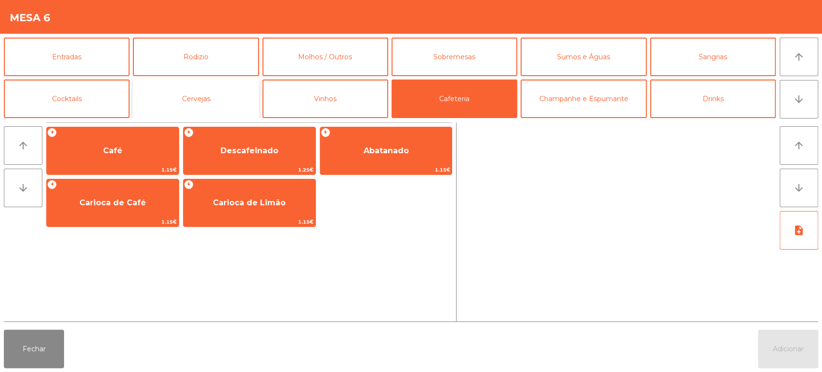
click at [223, 93] on button "Cervejas" at bounding box center [196, 98] width 126 height 39
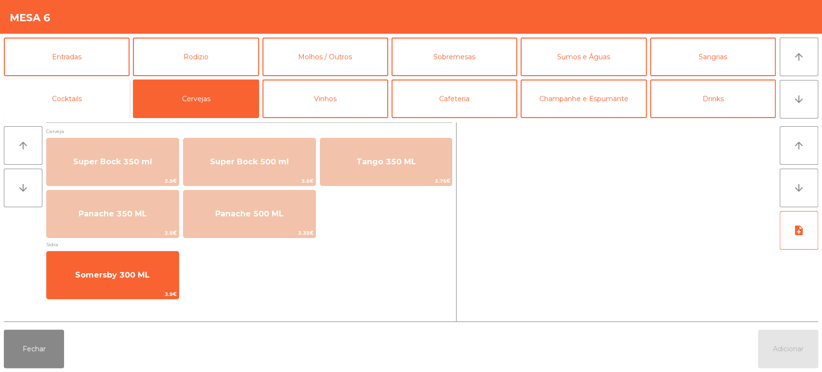
click at [106, 96] on button "Cocktails" at bounding box center [67, 98] width 126 height 39
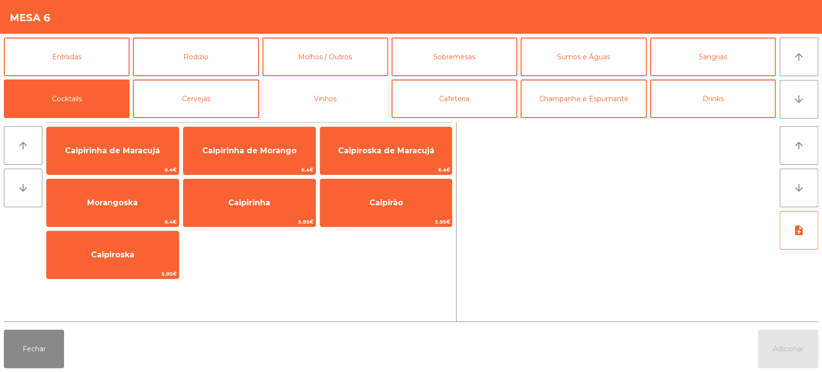
click at [322, 96] on button "Vinhos" at bounding box center [325, 98] width 126 height 39
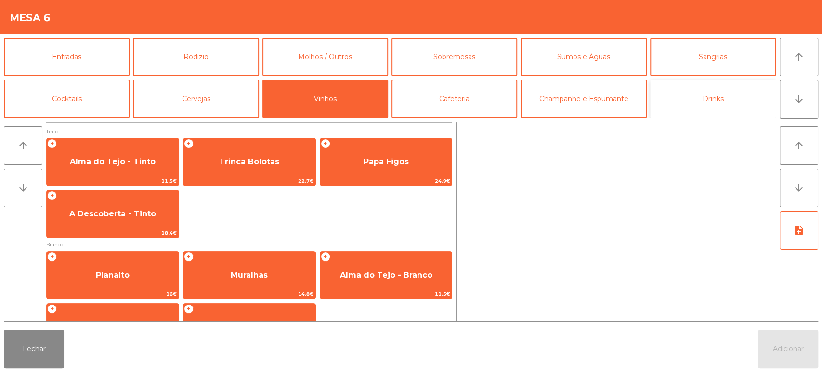
click at [738, 83] on button "Drinks" at bounding box center [713, 98] width 126 height 39
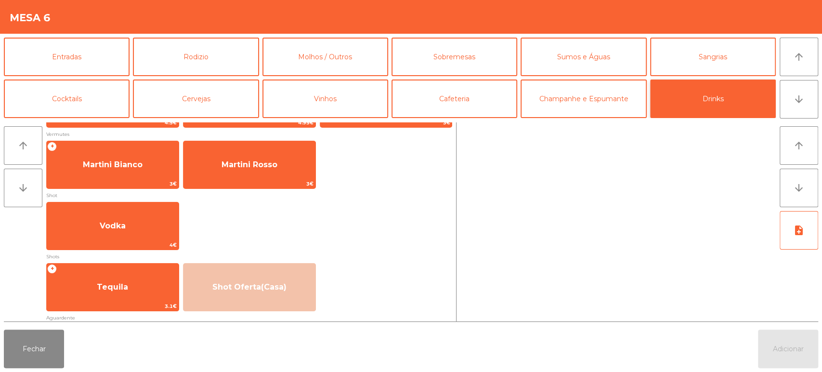
scroll to position [181, 0]
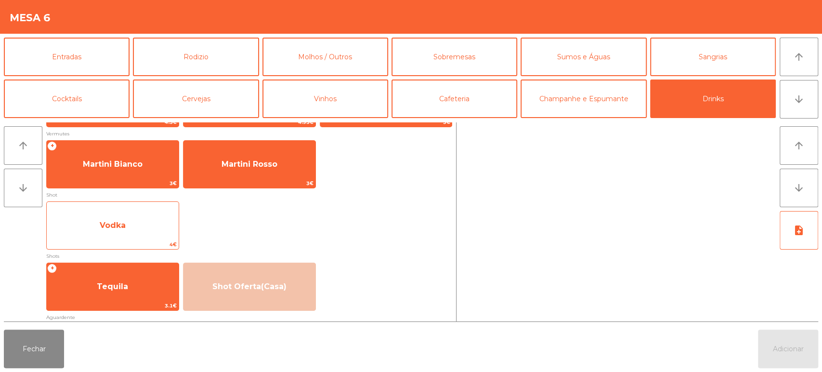
click at [133, 227] on span "Vodka" at bounding box center [113, 225] width 132 height 26
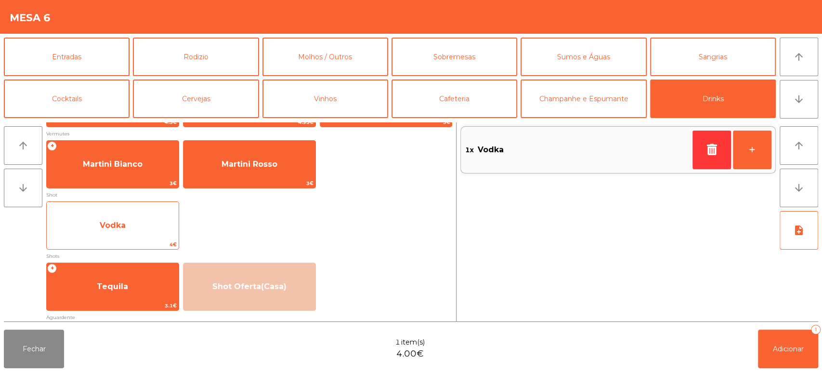
click at [127, 217] on span "Vodka" at bounding box center [113, 225] width 132 height 26
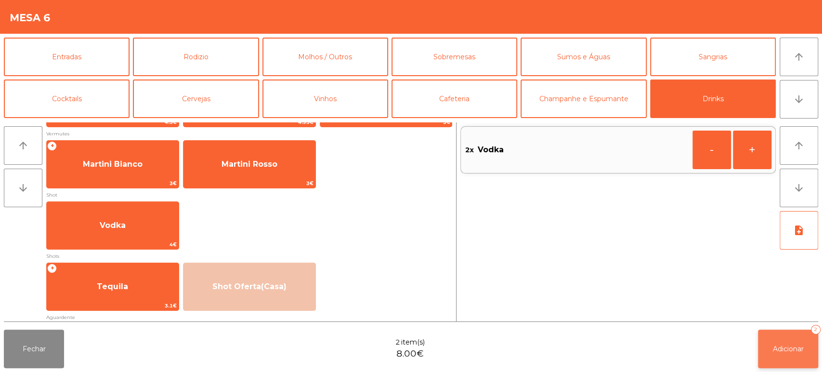
click at [772, 332] on button "Adicionar 2" at bounding box center [788, 348] width 60 height 39
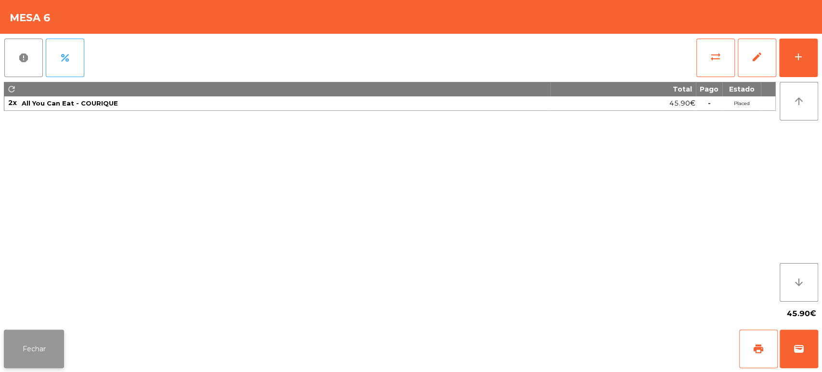
click at [8, 341] on button "Fechar" at bounding box center [34, 348] width 60 height 39
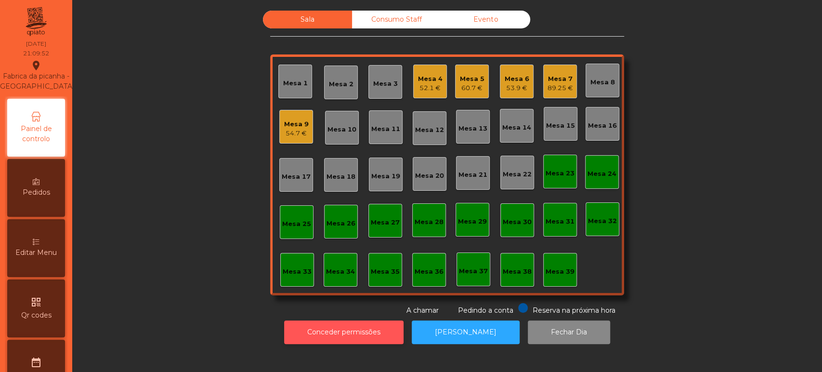
click at [353, 340] on button "Conceder permissões" at bounding box center [343, 332] width 119 height 24
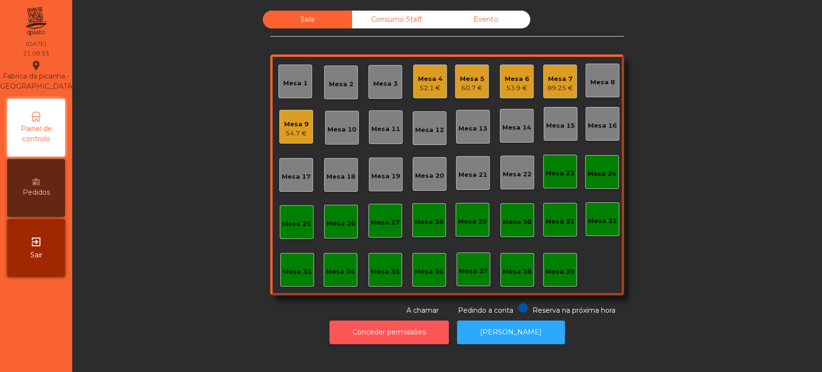
click at [393, 331] on button "Conceder permissões" at bounding box center [388, 332] width 119 height 24
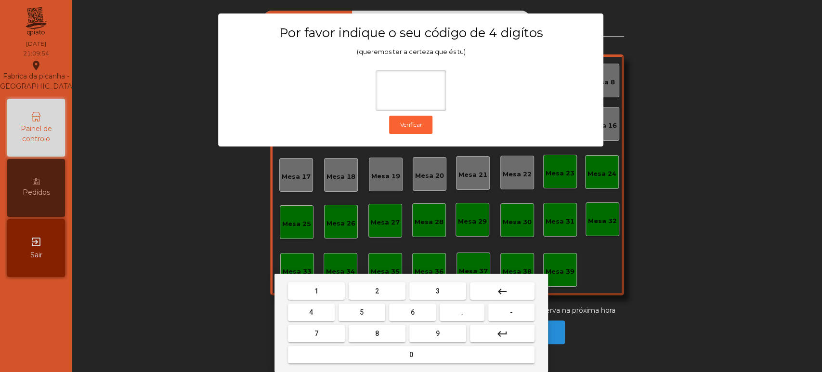
click at [314, 283] on button "1" at bounding box center [316, 290] width 57 height 17
click at [447, 286] on button "3" at bounding box center [437, 290] width 57 height 17
click at [353, 308] on button "5" at bounding box center [361, 311] width 47 height 17
click at [411, 354] on span "0" at bounding box center [411, 354] width 4 height 8
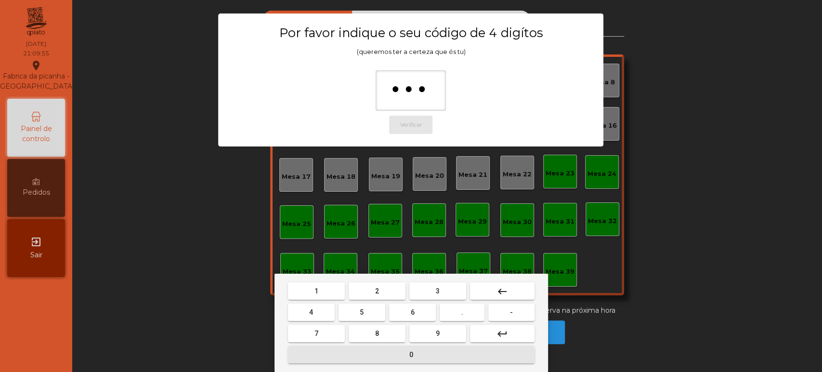
type input "****"
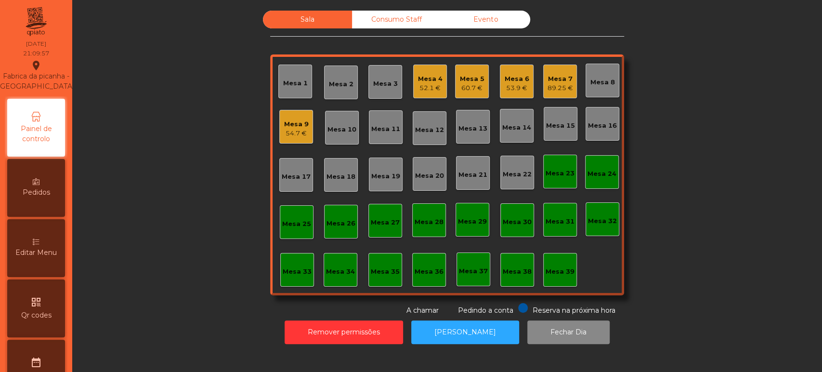
click at [64, 250] on div "Editar Menu" at bounding box center [36, 248] width 58 height 58
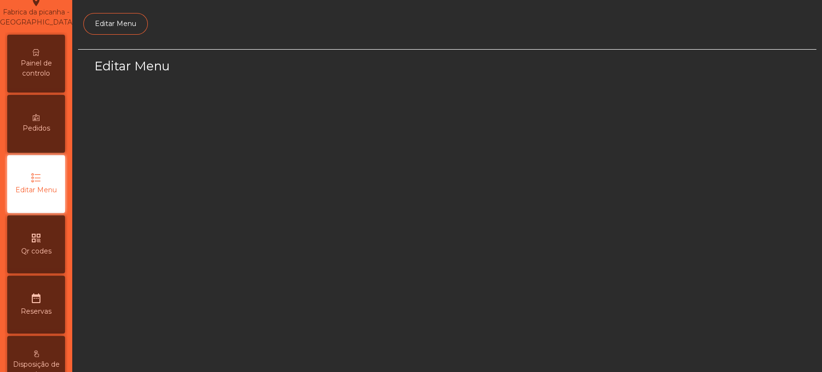
select select "*"
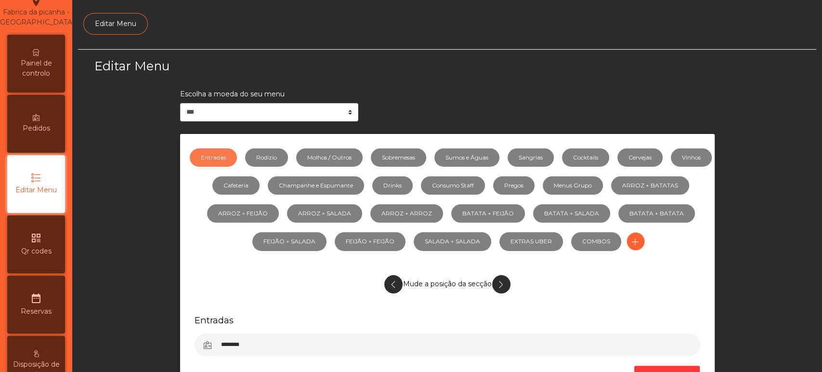
scroll to position [72, 0]
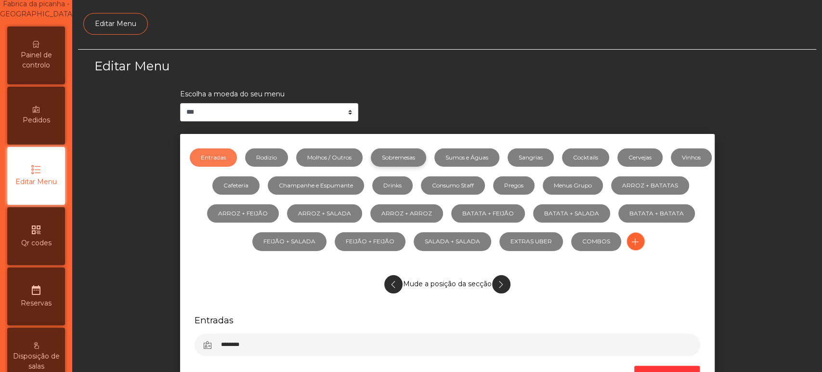
click at [420, 159] on link "Sobremesas" at bounding box center [398, 157] width 55 height 18
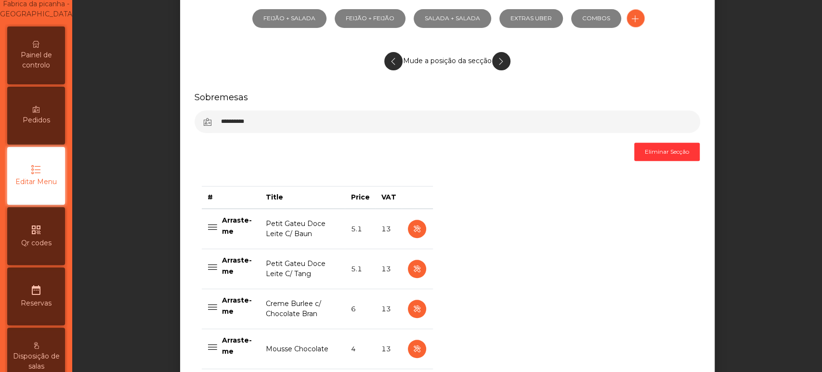
scroll to position [226, 0]
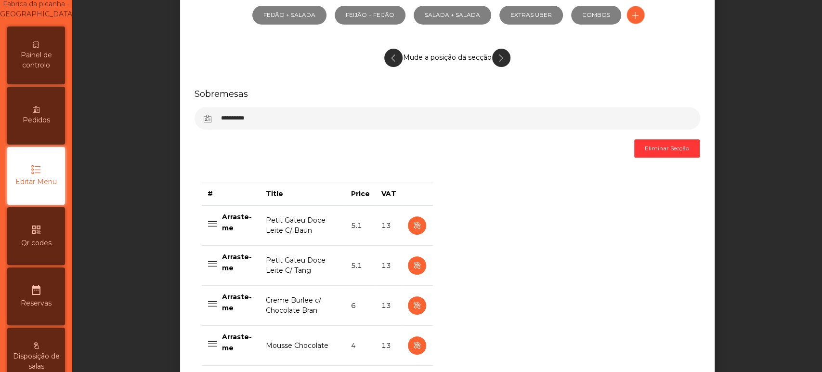
click at [404, 297] on td at bounding box center [416, 305] width 31 height 40
click at [408, 307] on button "button" at bounding box center [417, 305] width 18 height 18
select select "**"
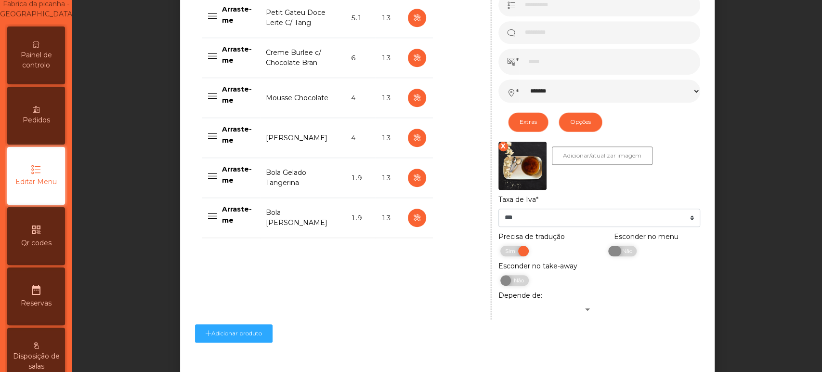
click at [618, 247] on span "Não" at bounding box center [625, 251] width 24 height 11
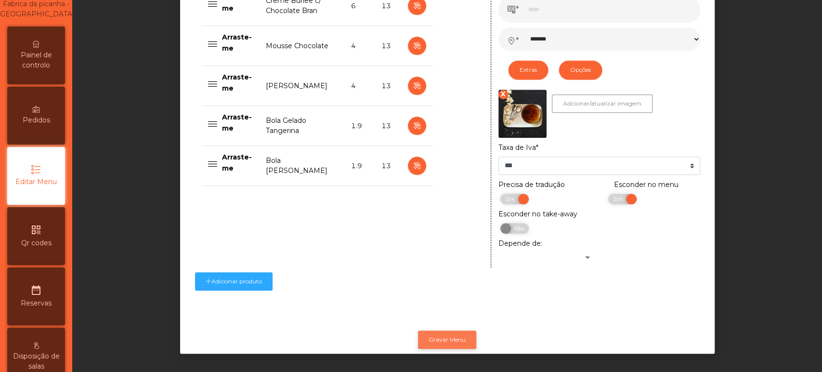
click at [449, 331] on button "Gravar Menu" at bounding box center [447, 339] width 58 height 18
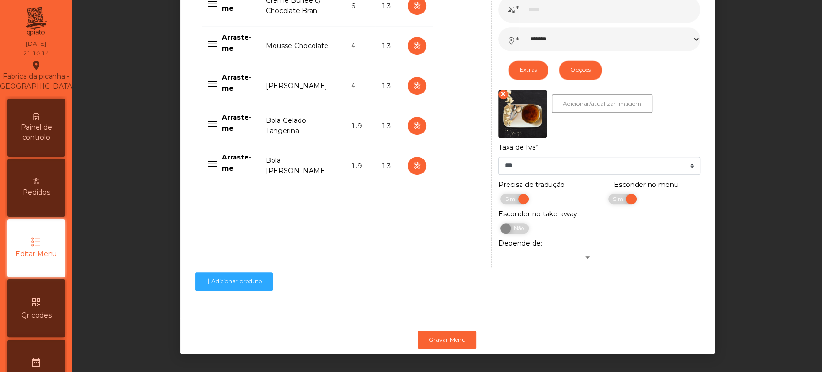
click at [39, 142] on span "Painel de controlo" at bounding box center [36, 132] width 53 height 20
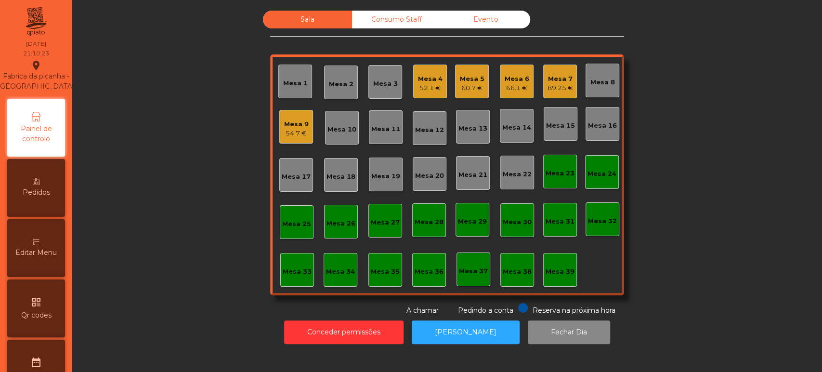
click at [480, 120] on div "Mesa 13" at bounding box center [472, 126] width 29 height 13
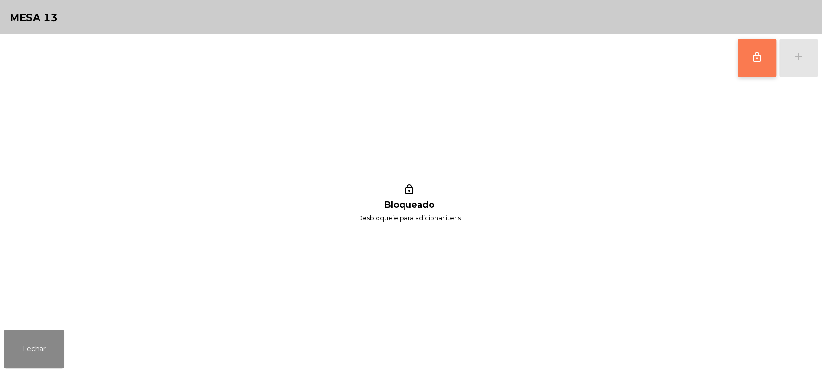
click at [755, 52] on span "lock_outline" at bounding box center [757, 57] width 12 height 12
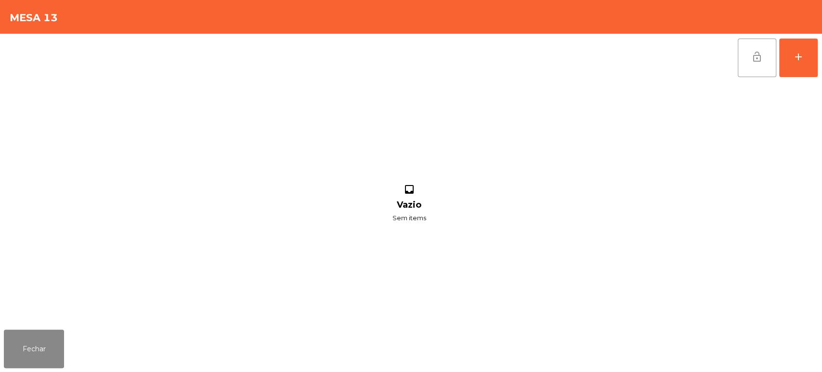
click at [740, 62] on button "lock_open" at bounding box center [756, 58] width 39 height 39
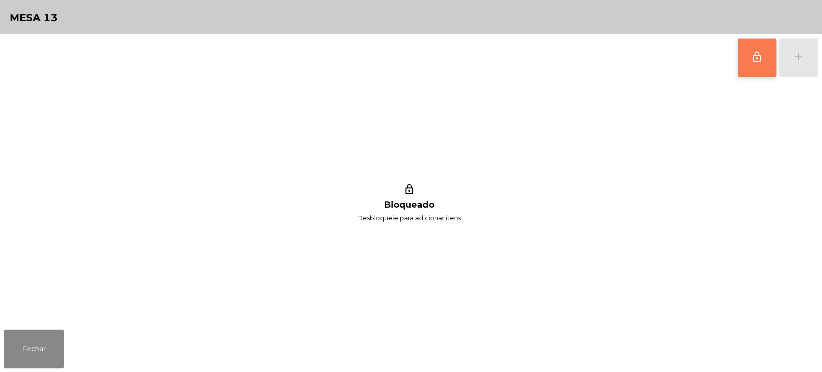
click at [752, 66] on button "lock_outline" at bounding box center [756, 58] width 39 height 39
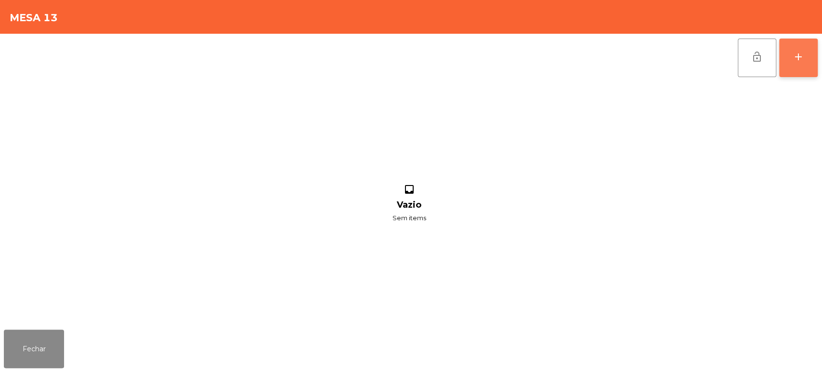
click at [791, 54] on button "add" at bounding box center [798, 58] width 39 height 39
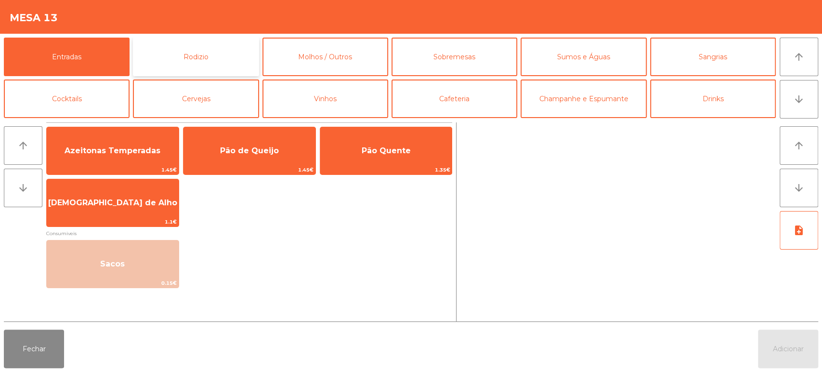
click at [208, 59] on button "Rodizio" at bounding box center [196, 57] width 126 height 39
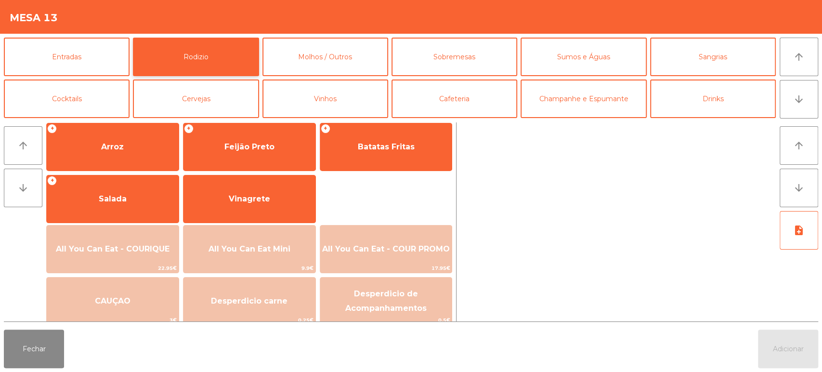
scroll to position [135, 0]
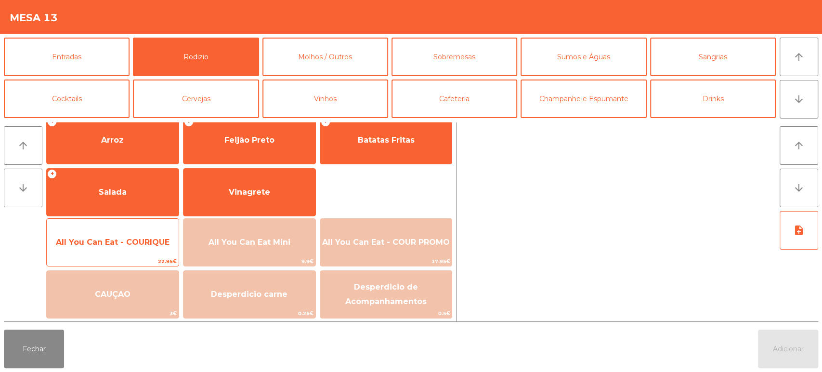
click at [147, 231] on span "All You Can Eat - COURIQUE" at bounding box center [113, 242] width 132 height 26
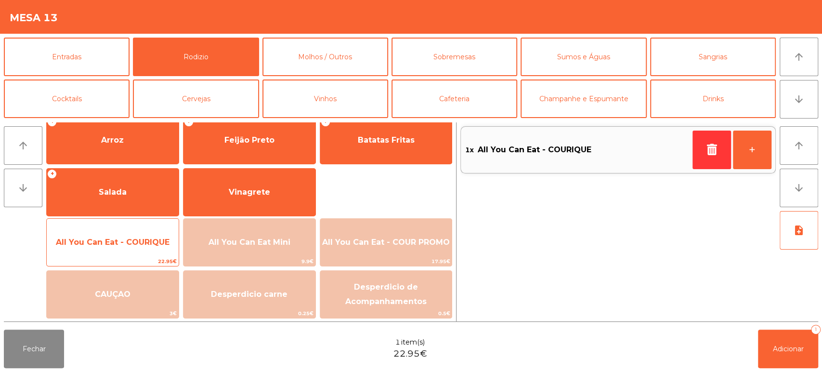
click at [137, 231] on span "All You Can Eat - COURIQUE" at bounding box center [113, 242] width 132 height 26
click at [144, 233] on span "All You Can Eat - COURIQUE" at bounding box center [113, 242] width 132 height 26
click at [150, 234] on span "All You Can Eat - COURIQUE" at bounding box center [113, 242] width 132 height 26
click at [149, 225] on div "All You Can Eat - COURIQUE 22.95€" at bounding box center [112, 242] width 133 height 48
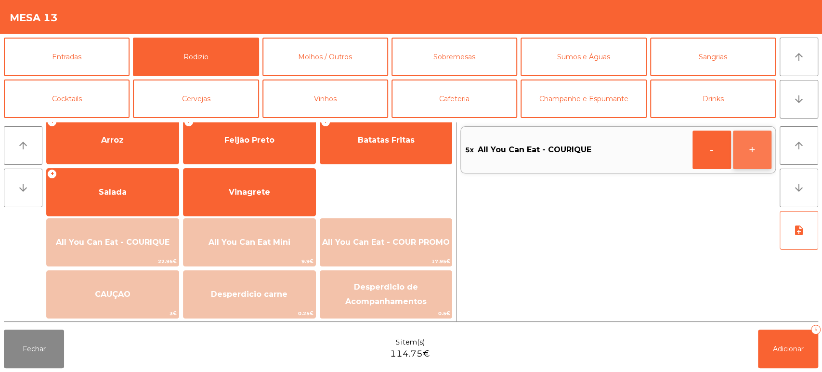
click at [755, 155] on button "+" at bounding box center [752, 149] width 39 height 39
click at [770, 333] on button "Adicionar 6" at bounding box center [788, 348] width 60 height 39
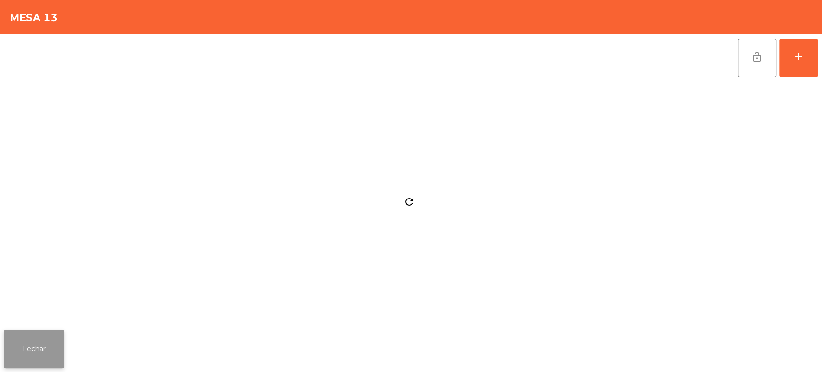
click at [53, 333] on button "Fechar" at bounding box center [34, 348] width 60 height 39
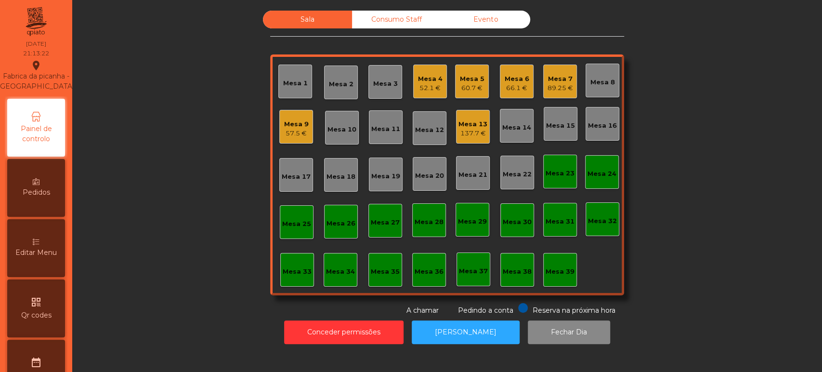
click at [502, 124] on div "Mesa 14" at bounding box center [516, 128] width 29 height 10
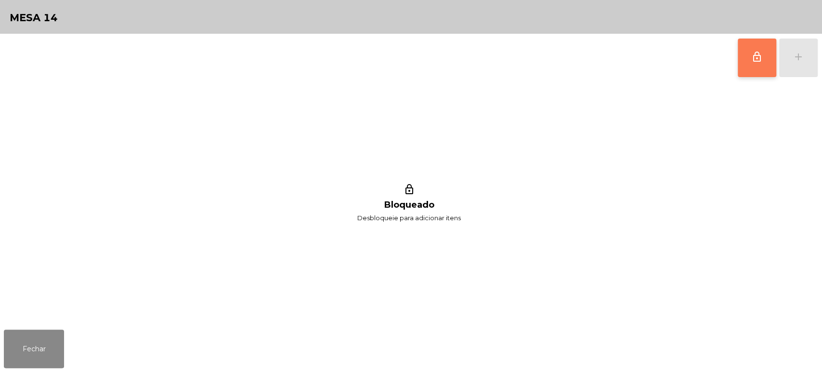
click at [760, 49] on button "lock_outline" at bounding box center [756, 58] width 39 height 39
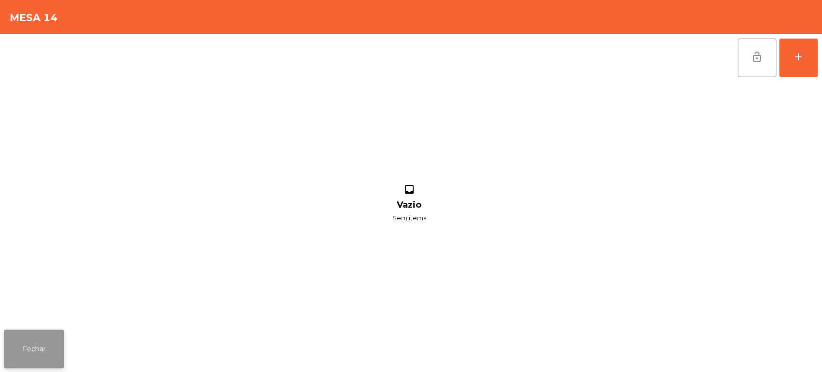
click at [53, 339] on button "Fechar" at bounding box center [34, 348] width 60 height 39
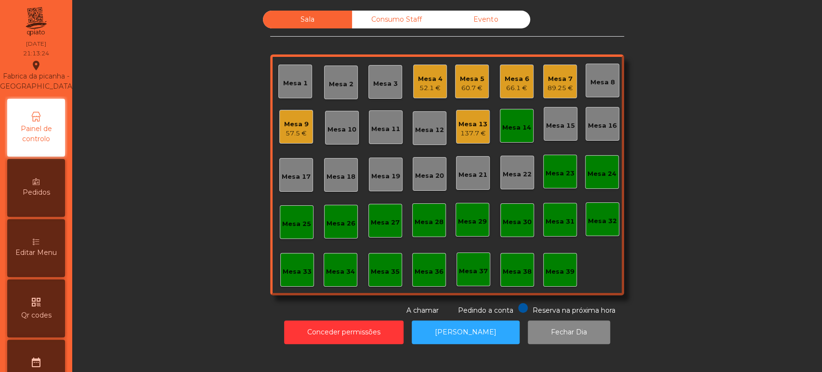
click at [467, 129] on div "137.7 €" at bounding box center [472, 134] width 29 height 10
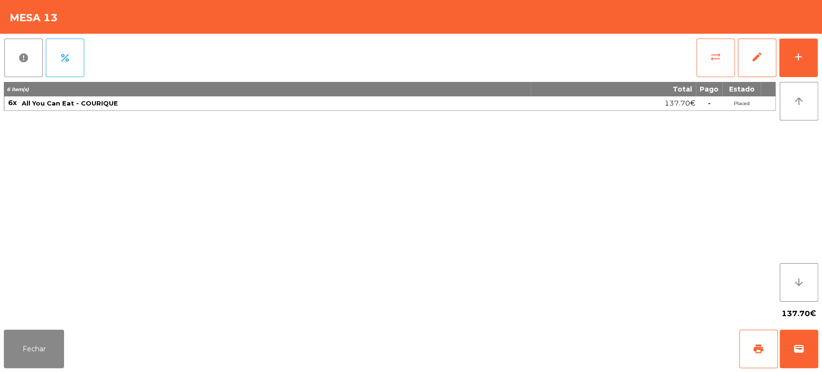
click at [712, 61] on span "sync_alt" at bounding box center [716, 57] width 12 height 12
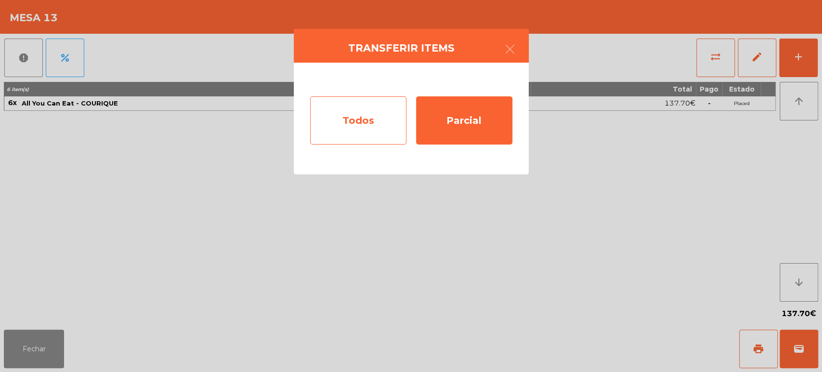
click at [396, 123] on div "Todos" at bounding box center [358, 120] width 96 height 48
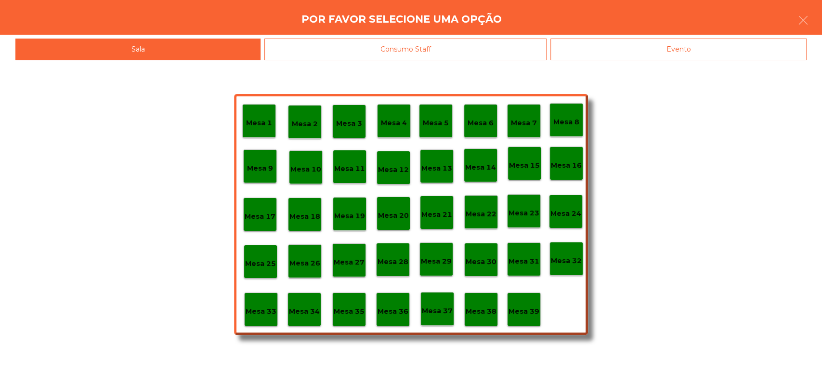
click at [488, 166] on p "Mesa 14" at bounding box center [480, 167] width 31 height 11
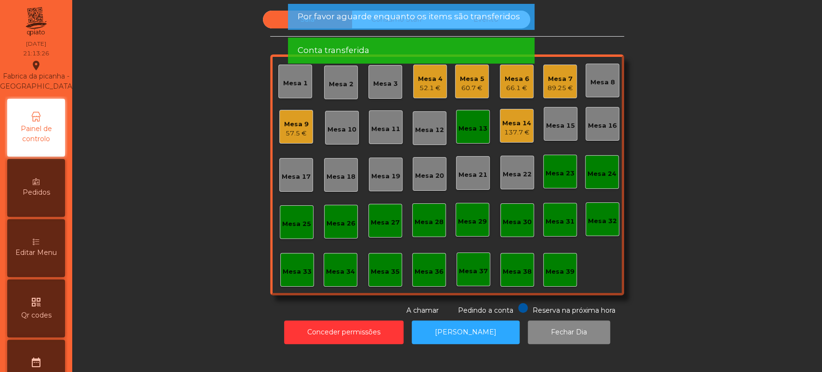
click at [466, 129] on div "Mesa 13" at bounding box center [472, 129] width 29 height 10
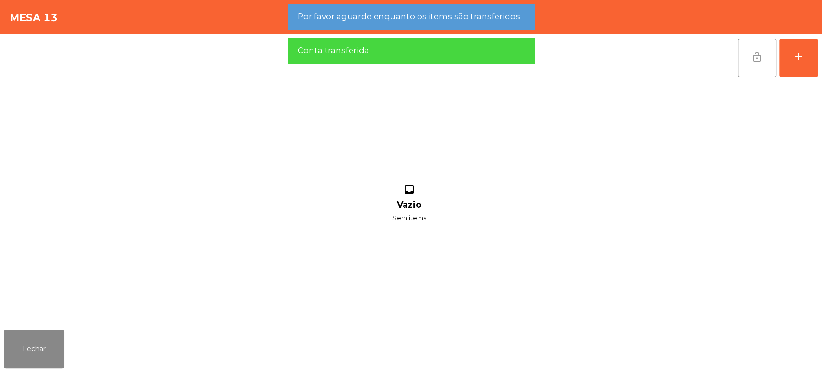
click at [761, 69] on button "lock_open" at bounding box center [756, 58] width 39 height 39
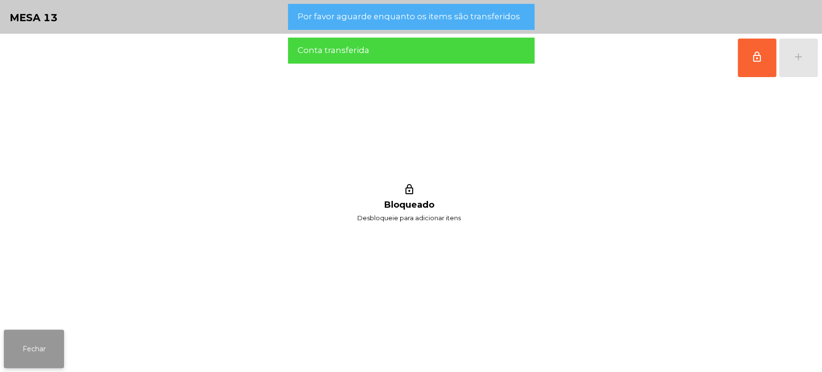
click at [41, 359] on button "Fechar" at bounding box center [34, 348] width 60 height 39
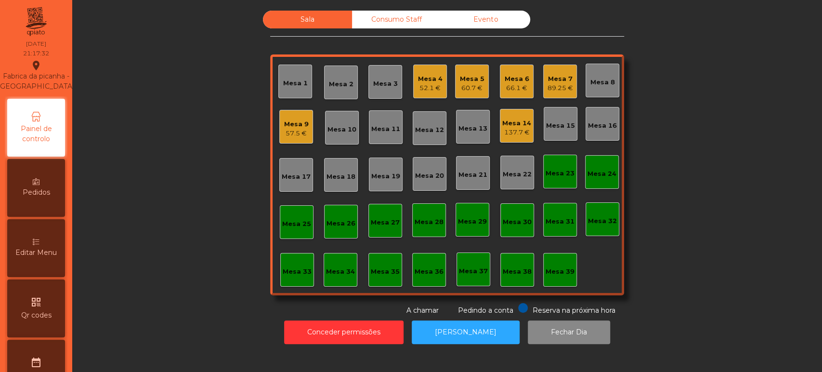
click at [552, 76] on div "Mesa 7" at bounding box center [560, 79] width 26 height 10
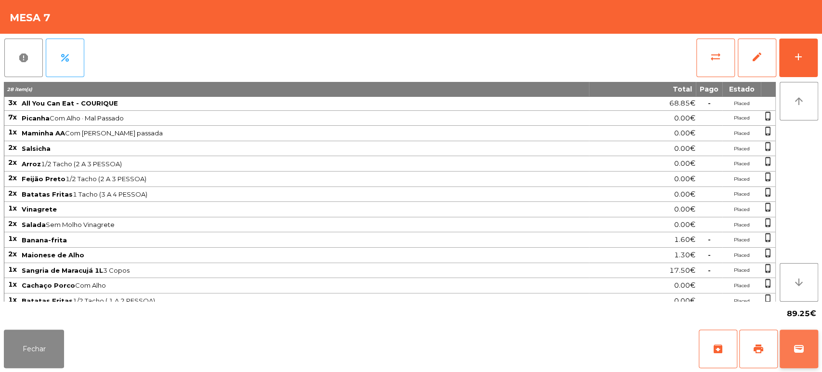
click at [811, 349] on button "wallet" at bounding box center [798, 348] width 39 height 39
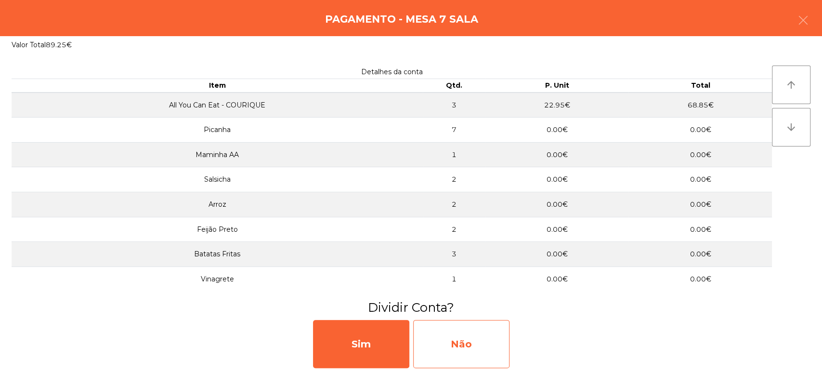
click at [473, 354] on div "Não" at bounding box center [461, 344] width 96 height 48
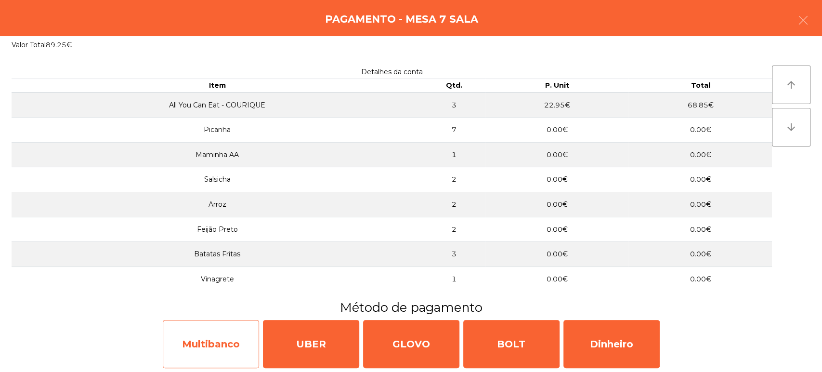
click at [200, 351] on div "Multibanco" at bounding box center [211, 344] width 96 height 48
select select "**"
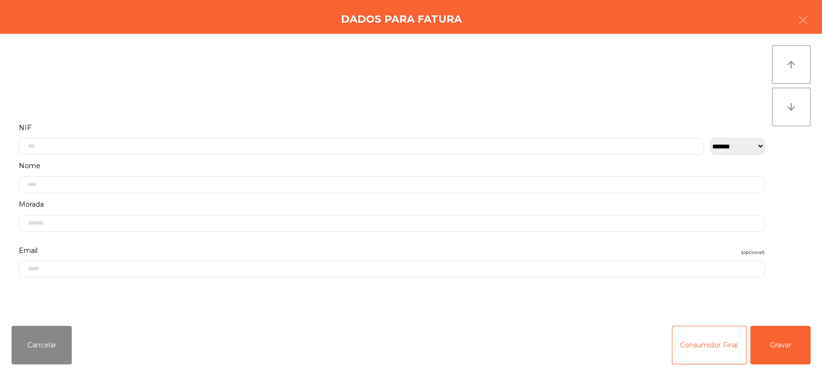
click at [324, 164] on label "Nome" at bounding box center [392, 165] width 746 height 13
click at [385, 154] on label "Email (opcional)" at bounding box center [392, 160] width 746 height 13
click at [425, 127] on label "Nome" at bounding box center [392, 130] width 746 height 13
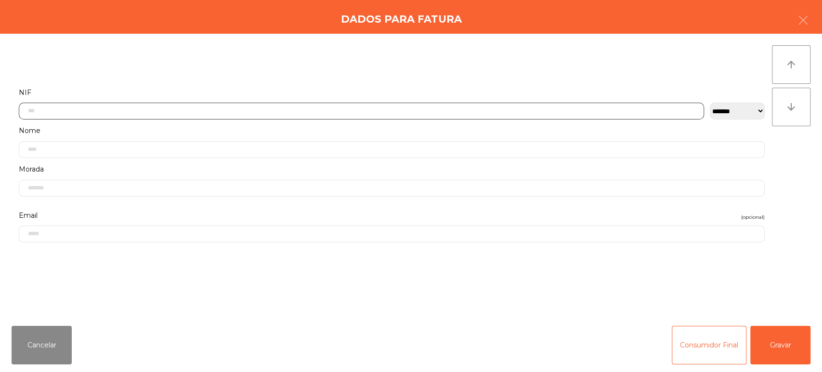
click at [480, 106] on input "text" at bounding box center [361, 111] width 685 height 17
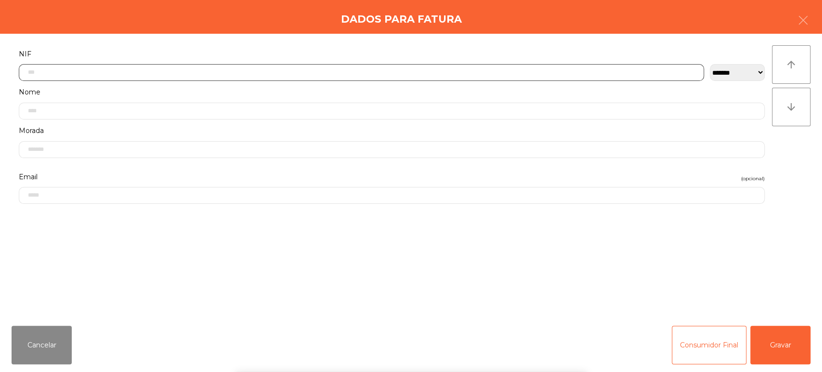
scroll to position [75, 0]
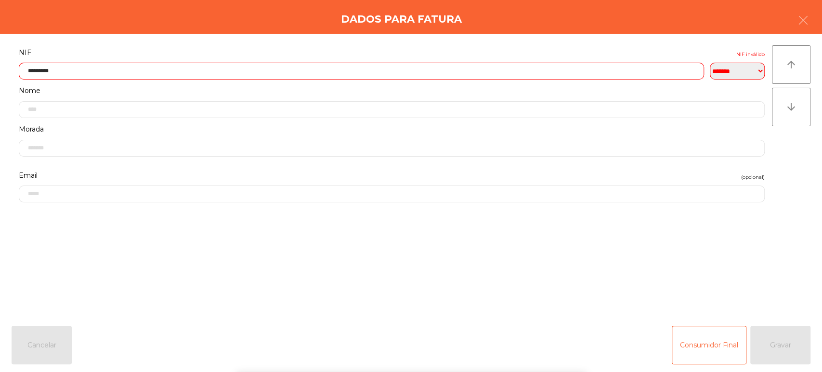
click at [797, 347] on div "` 1 2 3 4 5 6 7 8 9 0 - = keyboard_backspace keyboard_tab q w e r t y u i o p […" at bounding box center [411, 311] width 822 height 119
click at [588, 63] on input "*********" at bounding box center [361, 71] width 685 height 17
click at [592, 63] on input "*********" at bounding box center [361, 71] width 685 height 17
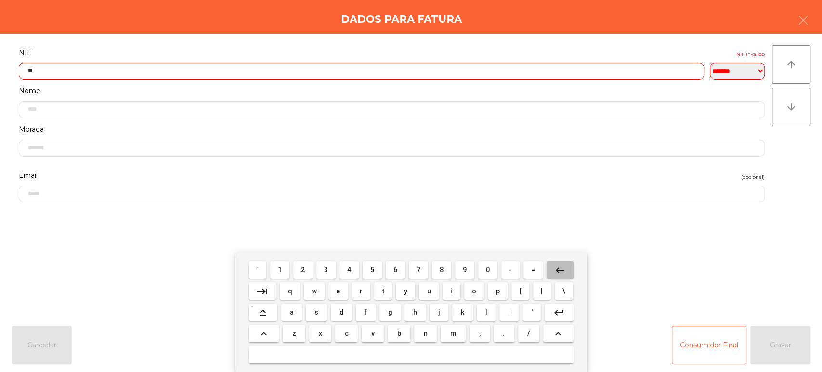
type input "*"
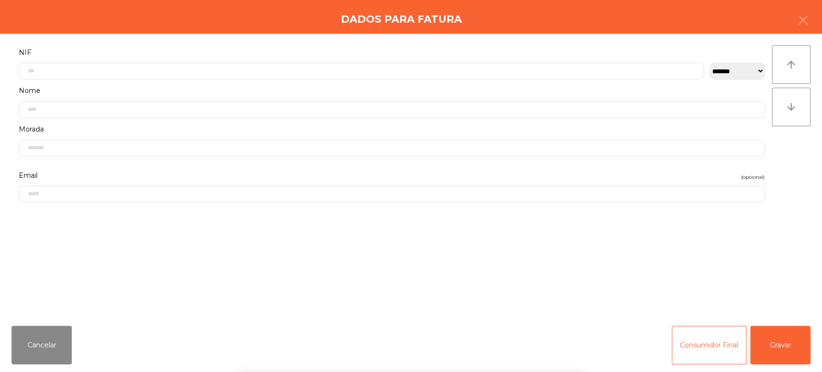
click at [786, 331] on div "` 1 2 3 4 5 6 7 8 9 0 - = keyboard_backspace keyboard_tab q w e r t y u i o p […" at bounding box center [411, 311] width 822 height 119
click at [794, 344] on div "` 1 2 3 4 5 6 7 8 9 0 - = keyboard_backspace keyboard_tab q w e r t y u i o p […" at bounding box center [411, 311] width 822 height 119
click at [783, 331] on button "Gravar" at bounding box center [780, 344] width 60 height 39
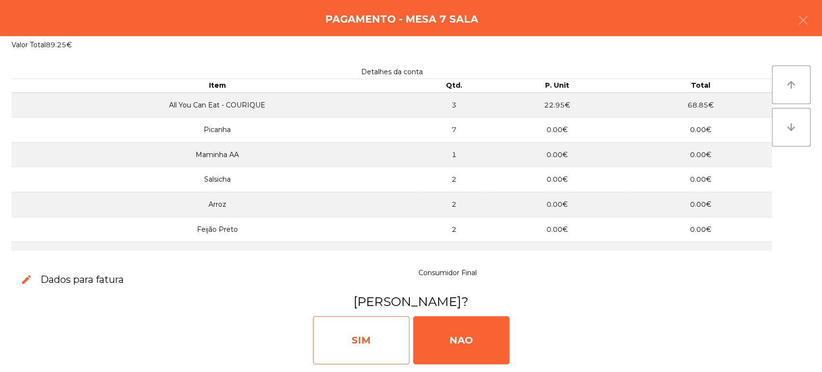
click at [360, 330] on div "SIM" at bounding box center [361, 340] width 96 height 48
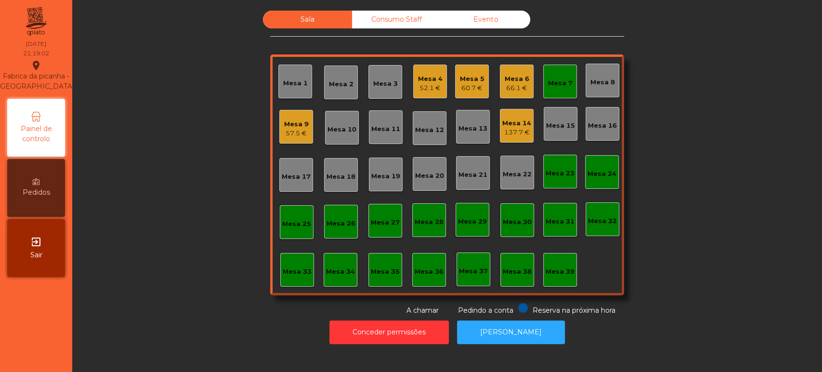
click at [552, 82] on div "Mesa 7" at bounding box center [560, 83] width 25 height 10
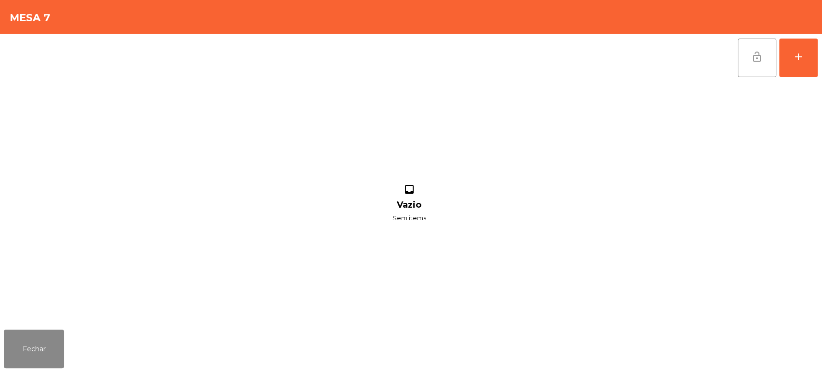
click at [757, 54] on span "lock_open" at bounding box center [757, 57] width 12 height 12
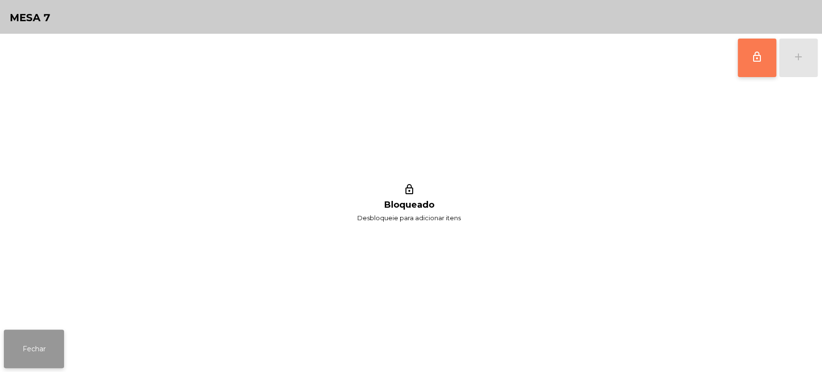
click at [56, 336] on button "Fechar" at bounding box center [34, 348] width 60 height 39
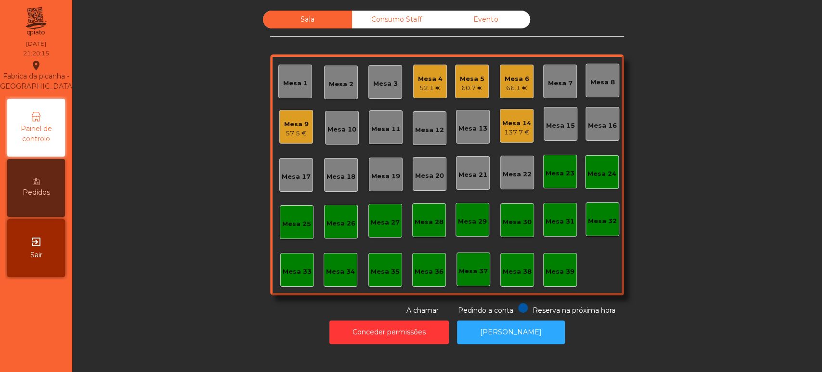
click at [477, 86] on div "60.7 €" at bounding box center [472, 88] width 25 height 10
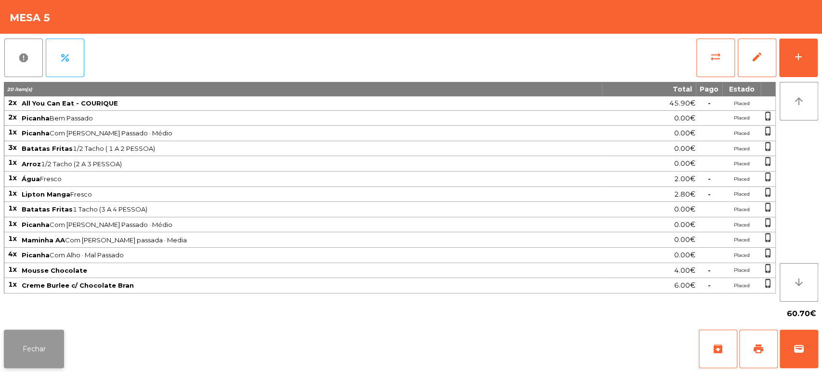
click at [50, 331] on button "Fechar" at bounding box center [34, 348] width 60 height 39
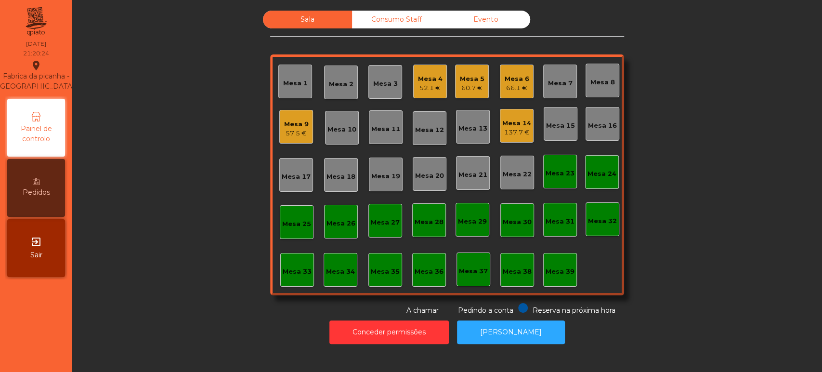
click at [569, 169] on div "Mesa 23" at bounding box center [559, 173] width 29 height 10
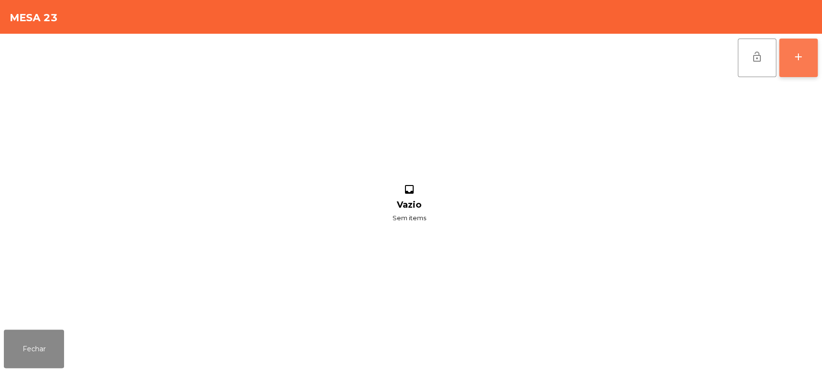
click at [795, 65] on button "add" at bounding box center [798, 58] width 39 height 39
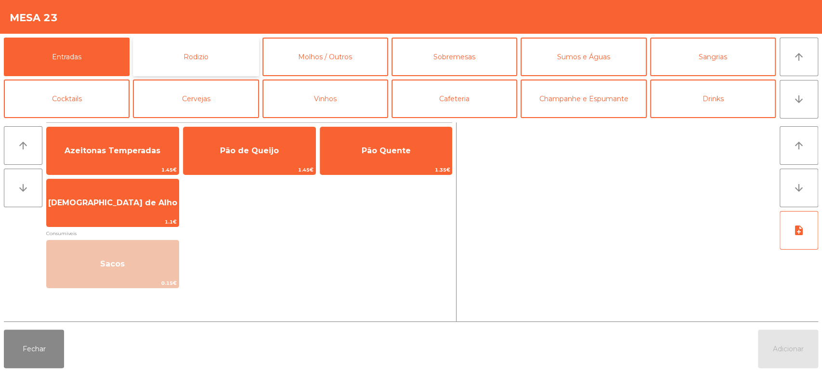
click at [214, 58] on button "Rodizio" at bounding box center [196, 57] width 126 height 39
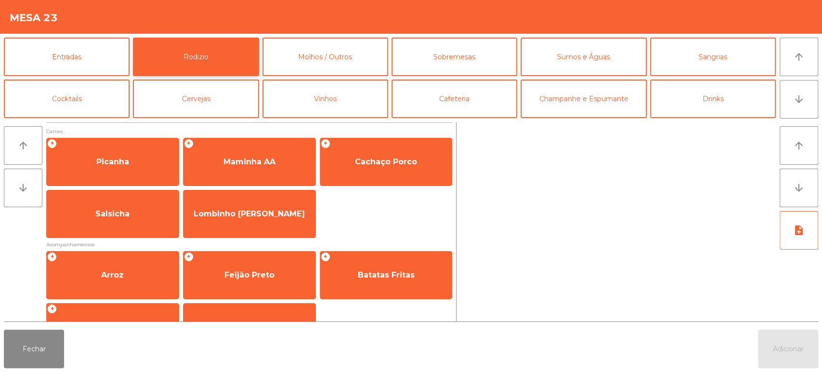
scroll to position [135, 0]
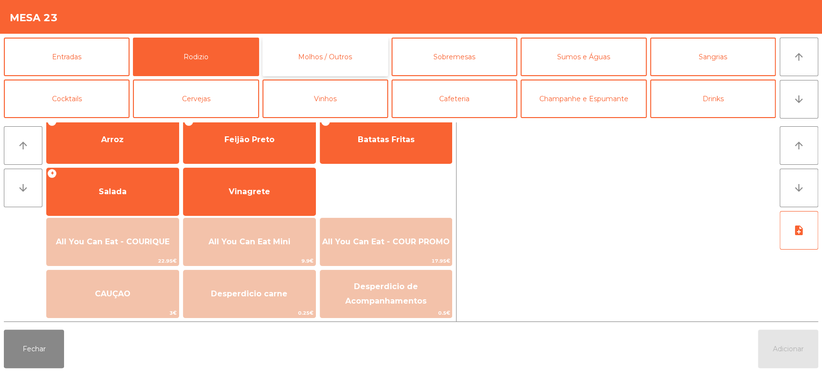
click at [348, 44] on button "Molhos / Outros" at bounding box center [325, 57] width 126 height 39
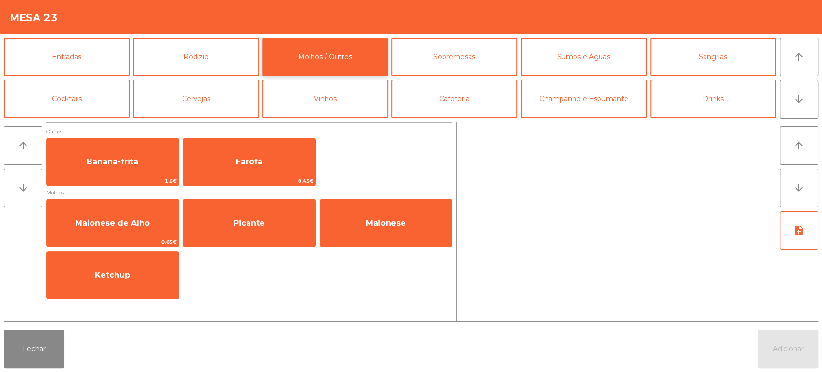
scroll to position [0, 0]
click at [448, 81] on button "Cafeteria" at bounding box center [454, 98] width 126 height 39
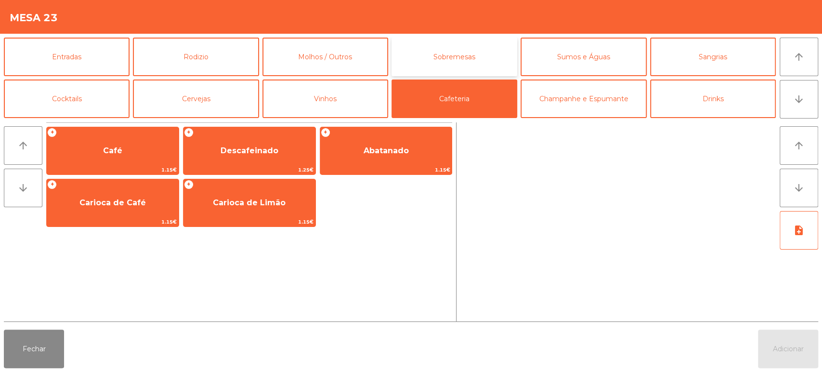
click at [492, 50] on button "Sobremesas" at bounding box center [454, 57] width 126 height 39
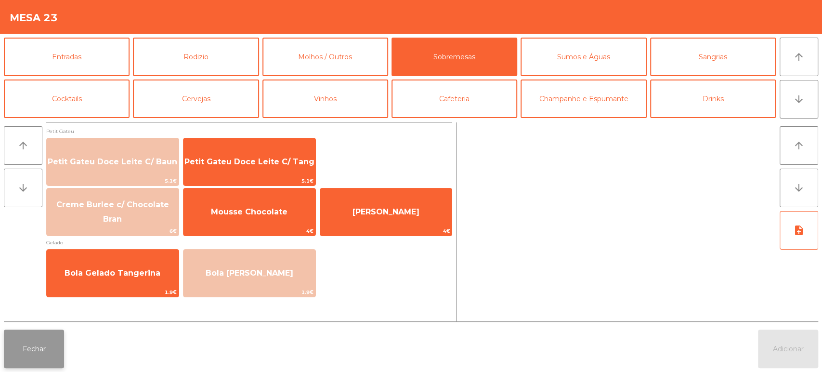
click at [50, 339] on button "Fechar" at bounding box center [34, 348] width 60 height 39
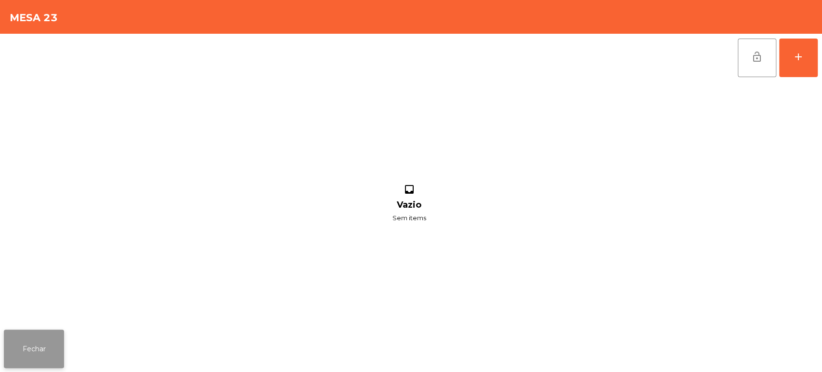
click at [54, 349] on button "Fechar" at bounding box center [34, 348] width 60 height 39
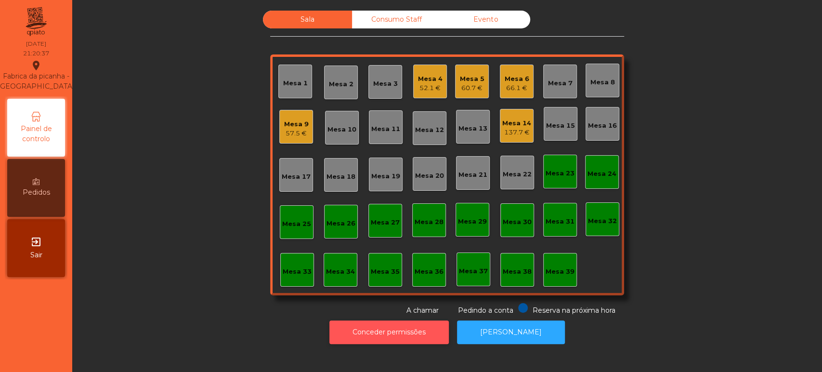
click at [428, 325] on button "Conceder permissões" at bounding box center [388, 332] width 119 height 24
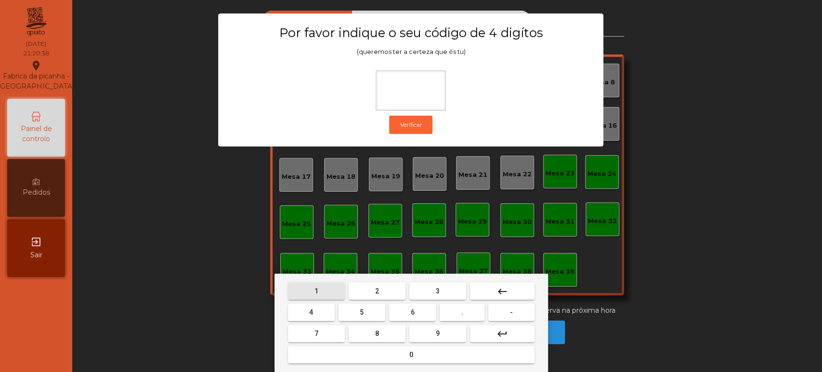
click at [325, 292] on button "1" at bounding box center [316, 290] width 57 height 17
click at [444, 290] on button "3" at bounding box center [437, 290] width 57 height 17
click at [369, 310] on button "5" at bounding box center [361, 311] width 47 height 17
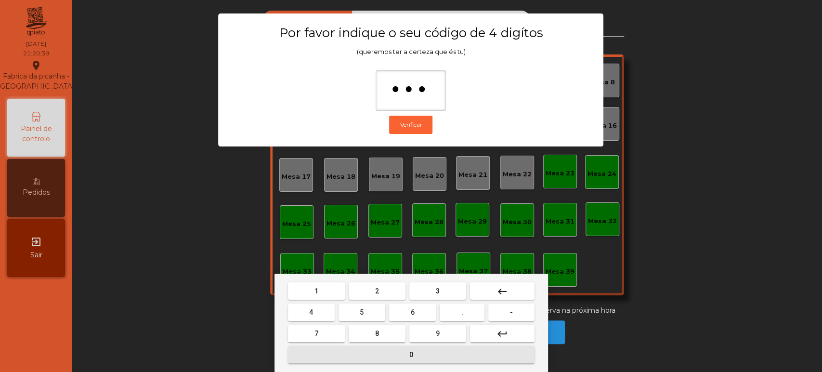
click at [409, 357] on span "0" at bounding box center [411, 354] width 4 height 8
type input "****"
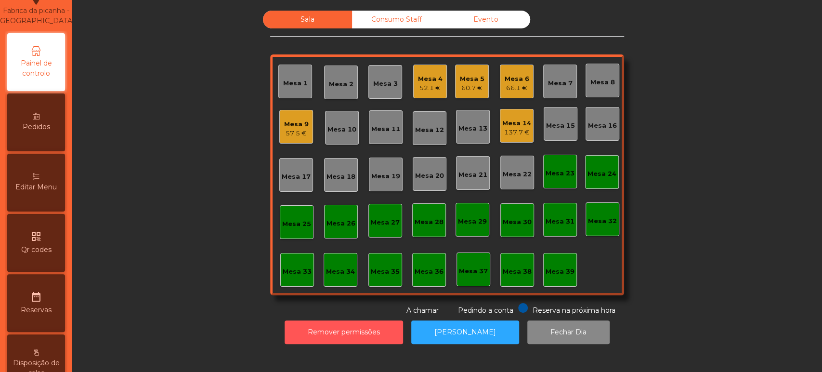
scroll to position [69, 0]
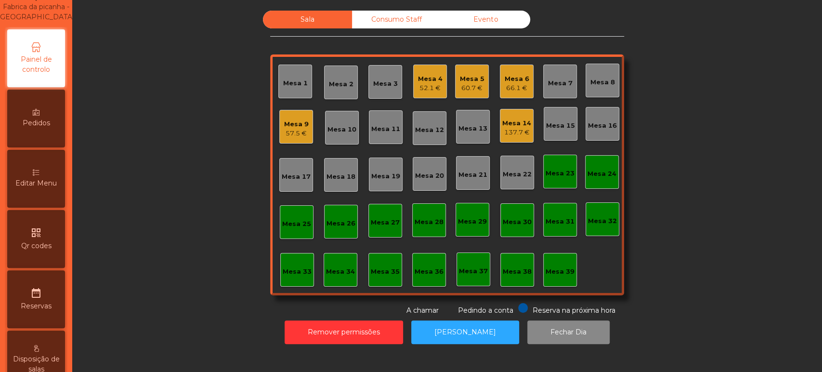
click at [439, 83] on div "Mesa 4 52.1 €" at bounding box center [430, 82] width 34 height 34
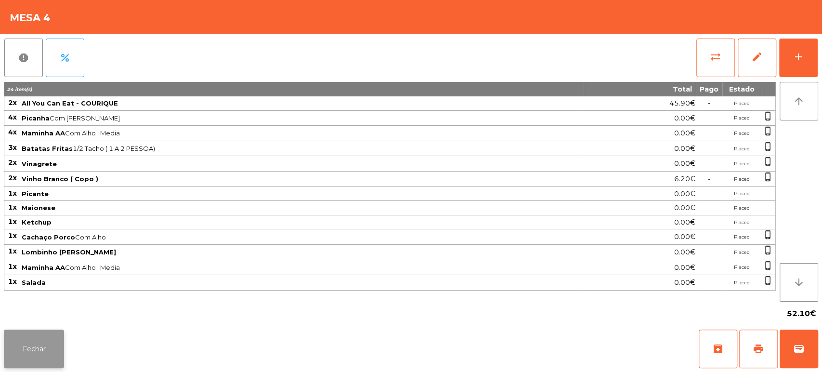
click at [63, 335] on button "Fechar" at bounding box center [34, 348] width 60 height 39
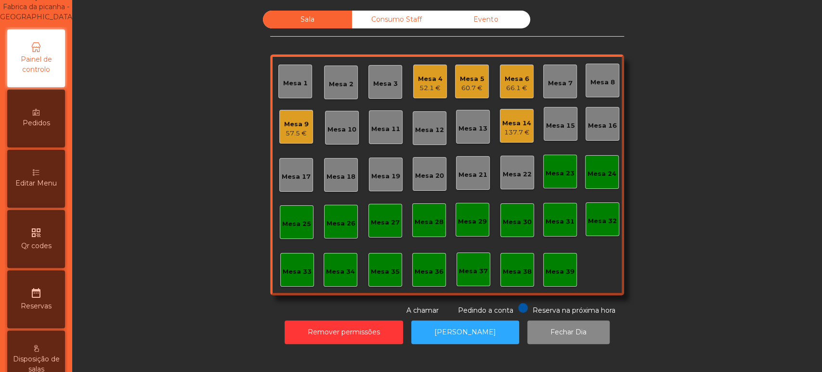
click at [469, 78] on div "Mesa 5" at bounding box center [472, 79] width 25 height 10
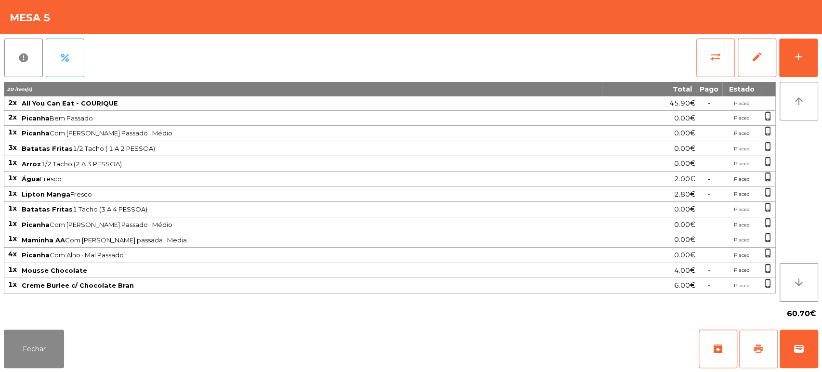
click at [749, 350] on button "print" at bounding box center [758, 348] width 39 height 39
click at [0, 338] on div "Fechar archive print wallet" at bounding box center [411, 348] width 822 height 46
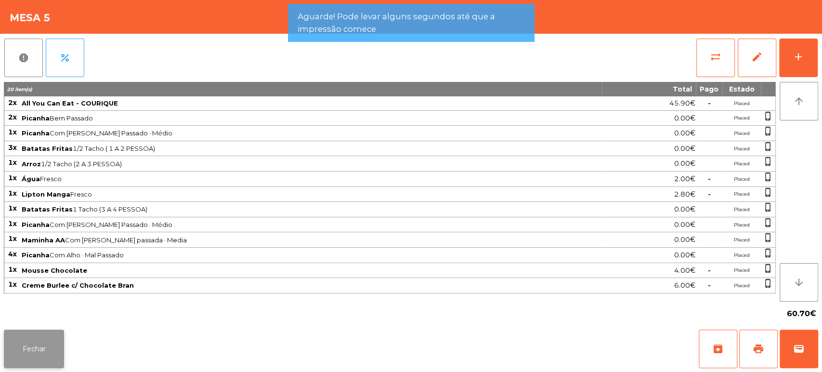
click at [51, 353] on button "Fechar" at bounding box center [34, 348] width 60 height 39
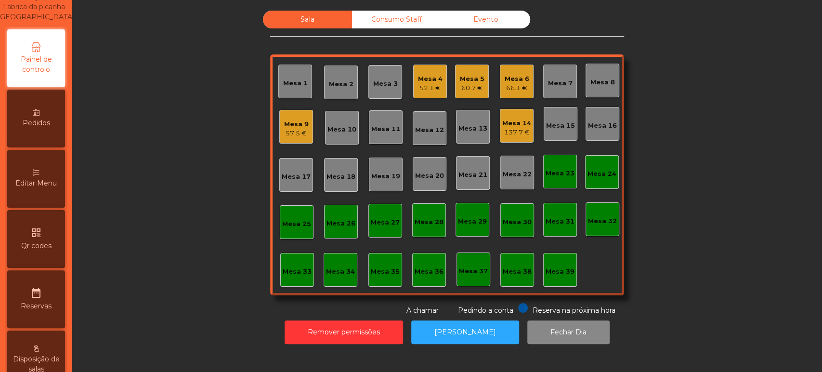
click at [467, 84] on div "60.7 €" at bounding box center [472, 88] width 25 height 10
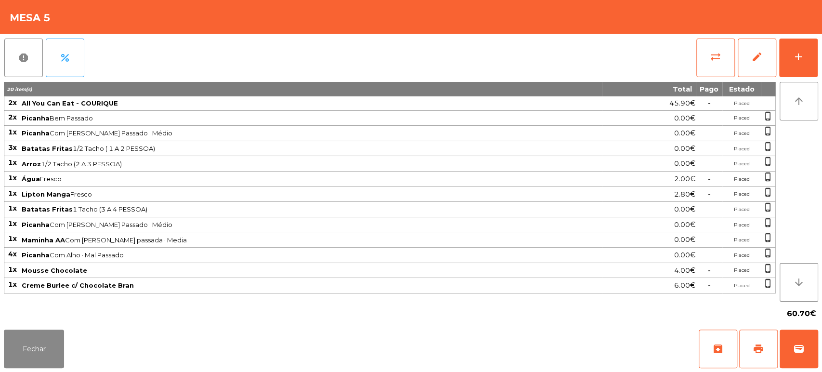
click at [819, 352] on div "Fechar archive print wallet" at bounding box center [411, 348] width 822 height 46
click at [821, 344] on div "Fechar archive print wallet" at bounding box center [411, 348] width 822 height 46
click at [810, 360] on button "wallet" at bounding box center [798, 348] width 39 height 39
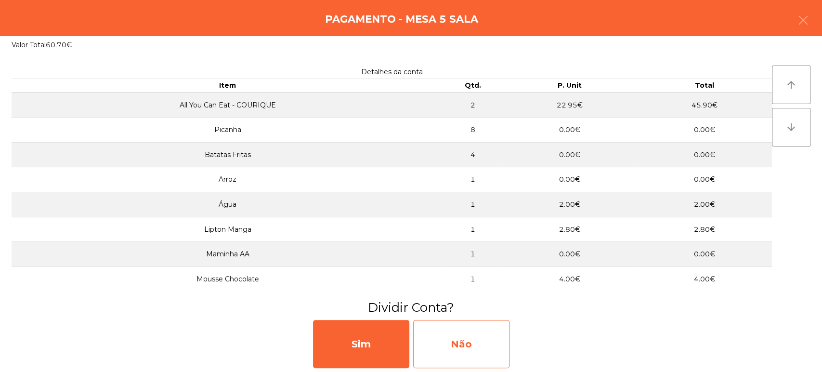
click at [467, 353] on div "Não" at bounding box center [461, 344] width 96 height 48
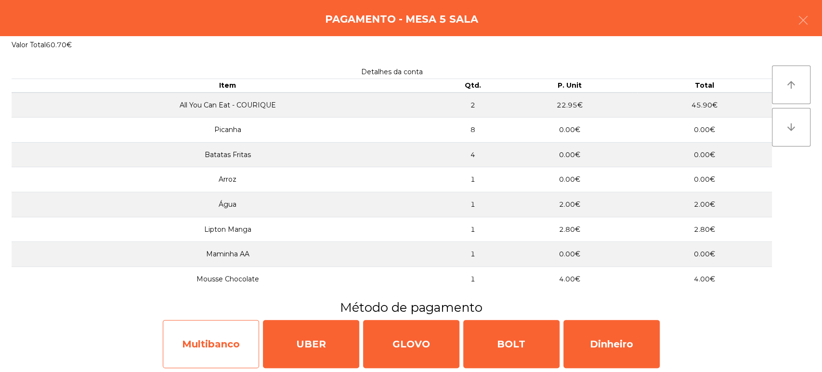
click at [212, 357] on div "Multibanco" at bounding box center [211, 344] width 96 height 48
select select "**"
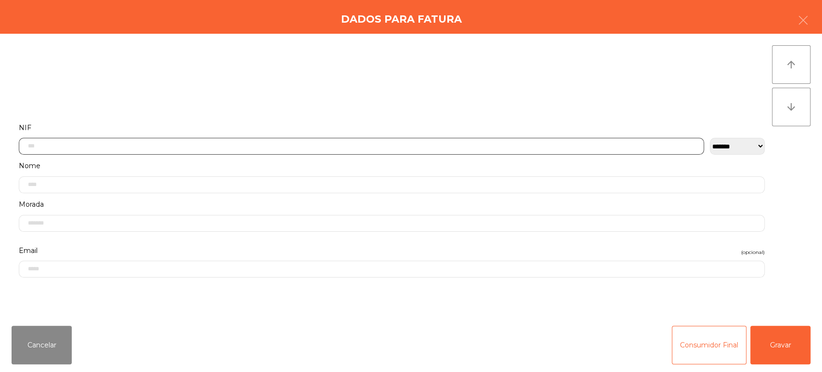
click at [496, 143] on input "text" at bounding box center [361, 146] width 685 height 17
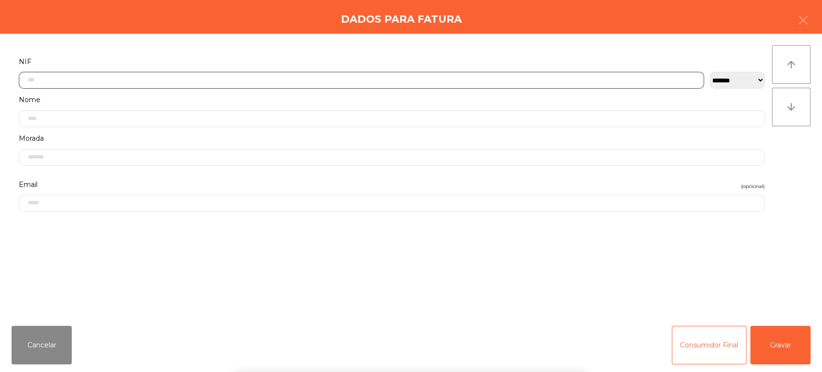
scroll to position [75, 0]
click at [570, 73] on input "text" at bounding box center [361, 71] width 685 height 17
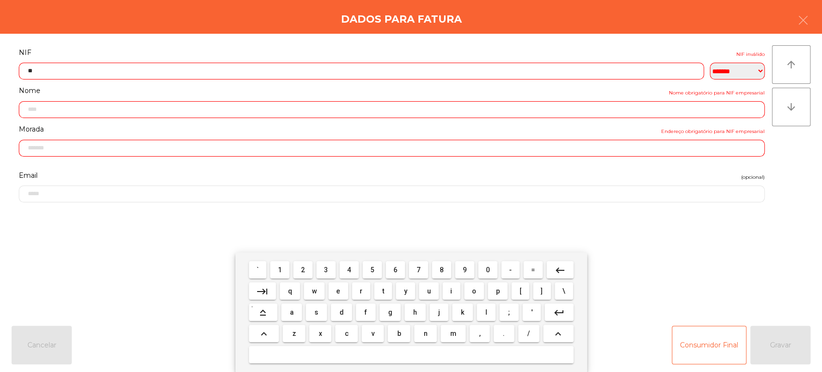
type input "*"
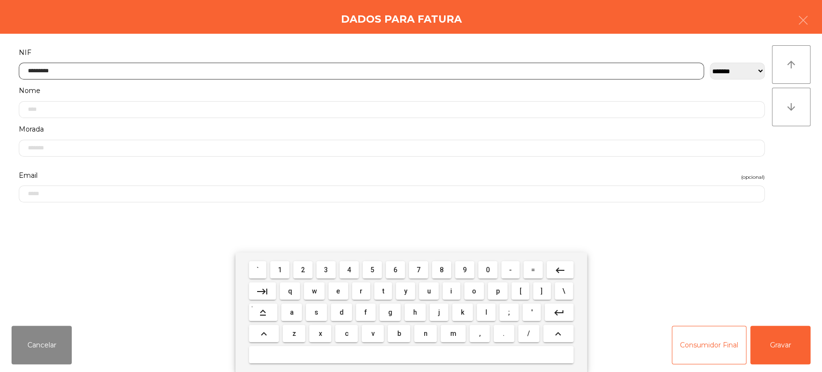
type input "*********"
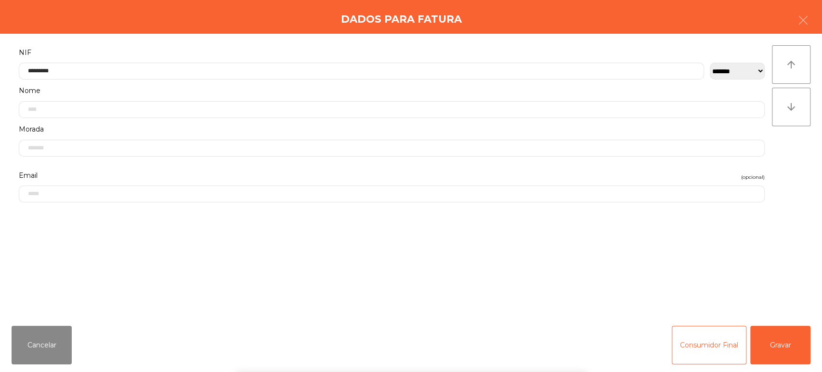
click at [788, 347] on div "` 1 2 3 4 5 6 7 8 9 0 - = keyboard_backspace keyboard_tab q w e r t y u i o p […" at bounding box center [411, 311] width 822 height 119
click at [785, 343] on button "Gravar" at bounding box center [780, 344] width 60 height 39
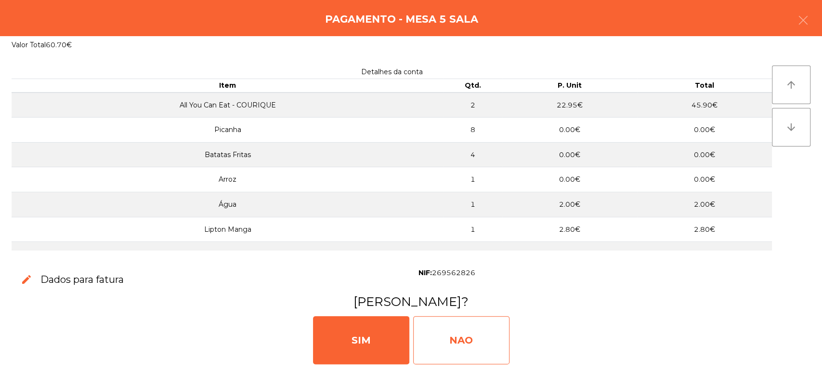
click at [446, 327] on div "NAO" at bounding box center [461, 340] width 96 height 48
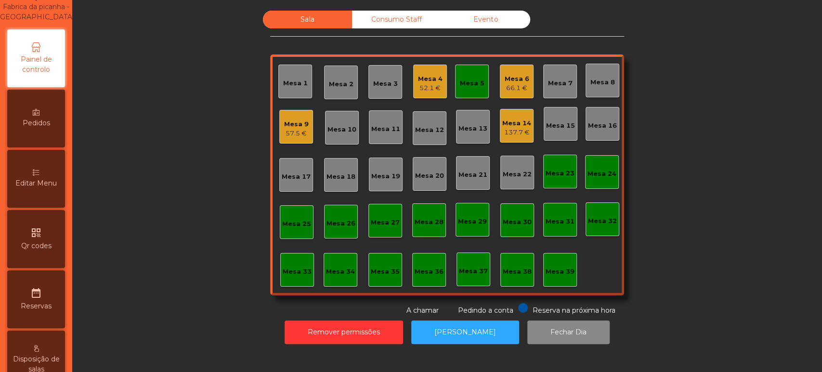
click at [481, 83] on div "Mesa 5" at bounding box center [472, 82] width 34 height 34
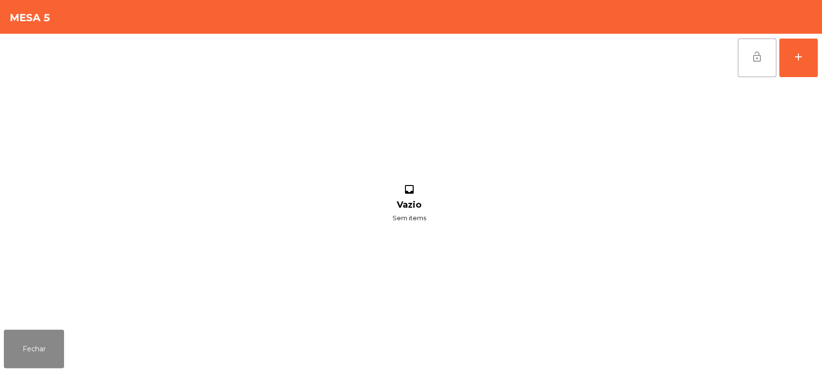
click at [740, 59] on button "lock_open" at bounding box center [756, 58] width 39 height 39
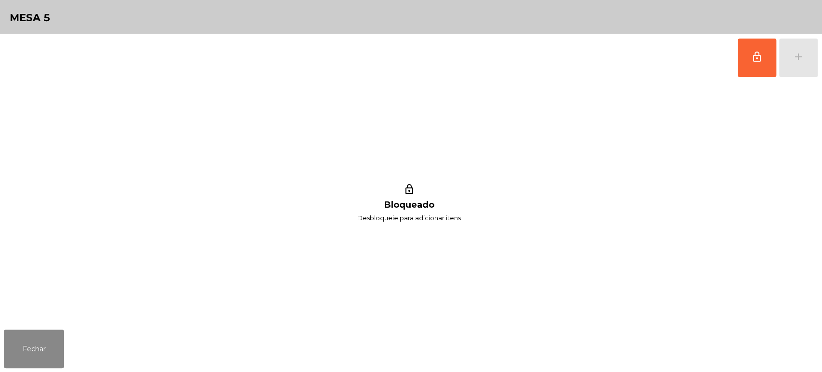
click at [81, 356] on div "Fechar" at bounding box center [411, 348] width 822 height 46
click at [50, 332] on button "Fechar" at bounding box center [34, 348] width 60 height 39
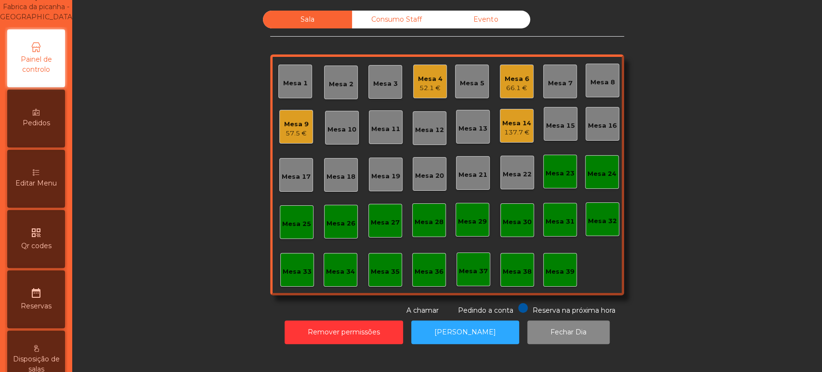
click at [39, 207] on div "Editar Menu" at bounding box center [36, 179] width 58 height 58
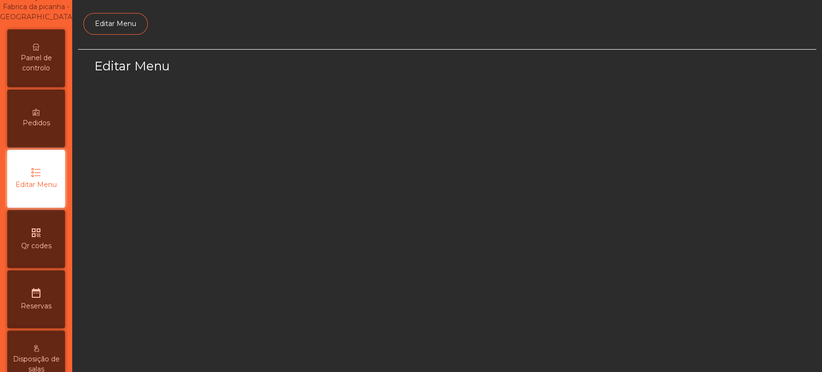
scroll to position [72, 0]
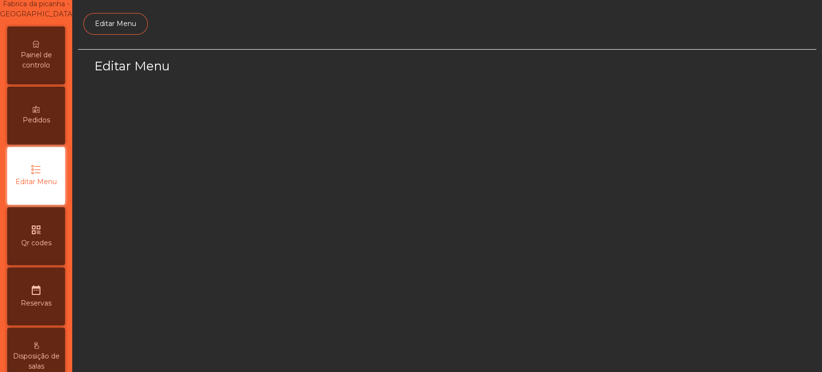
select select "*"
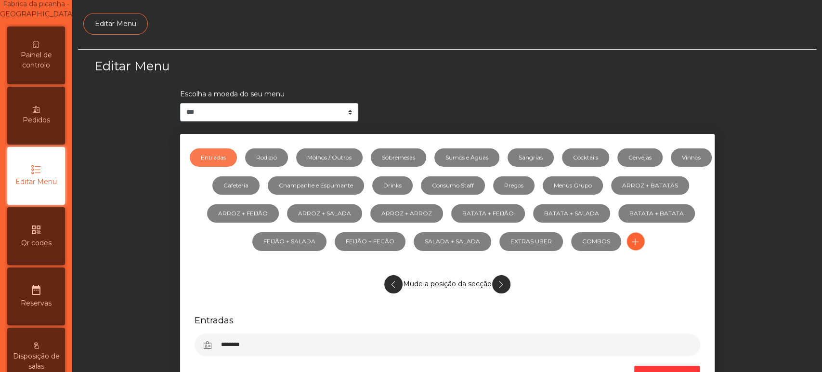
click at [418, 90] on div "**********" at bounding box center [447, 105] width 534 height 32
click at [416, 156] on link "Sobremesas" at bounding box center [398, 157] width 55 height 18
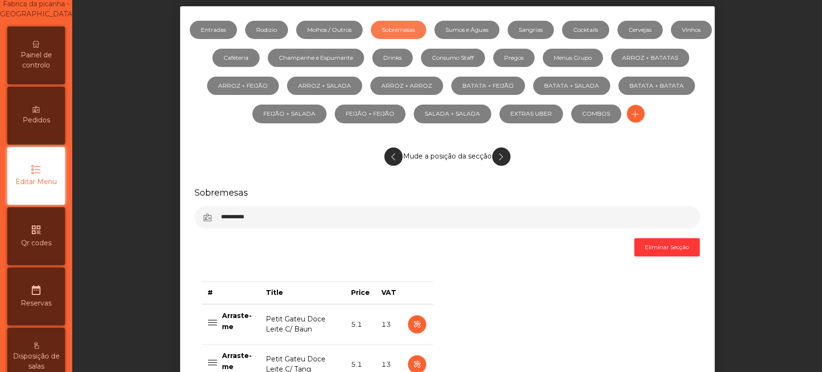
scroll to position [0, 0]
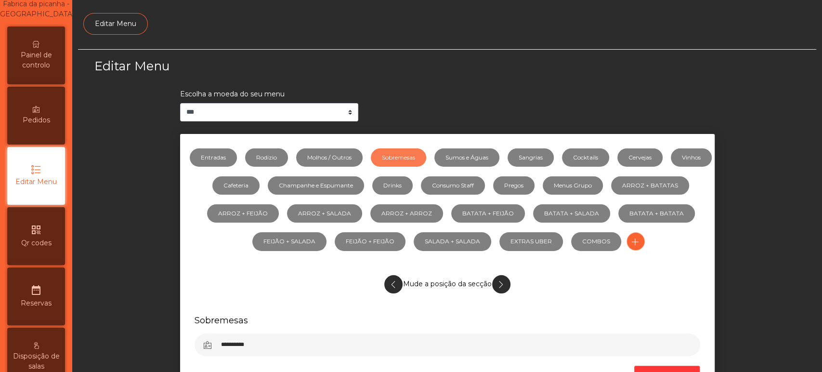
click at [61, 62] on span "Painel de controlo" at bounding box center [36, 60] width 53 height 20
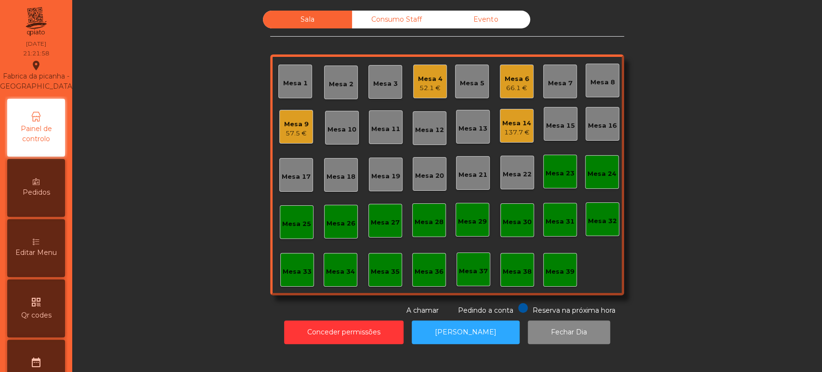
click at [435, 81] on div "Mesa 4" at bounding box center [430, 79] width 25 height 10
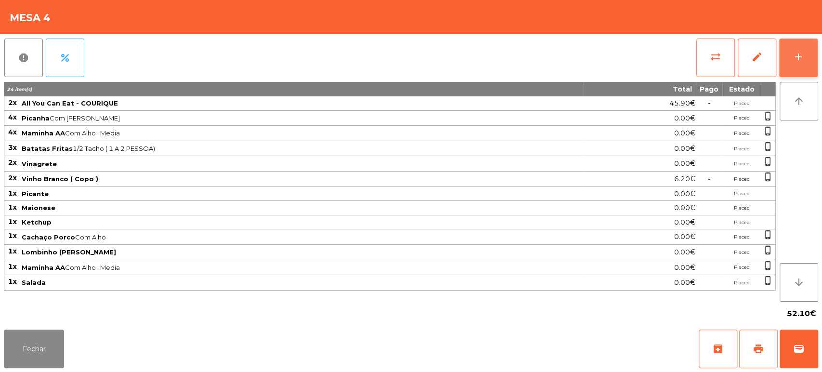
click at [812, 53] on button "add" at bounding box center [798, 58] width 39 height 39
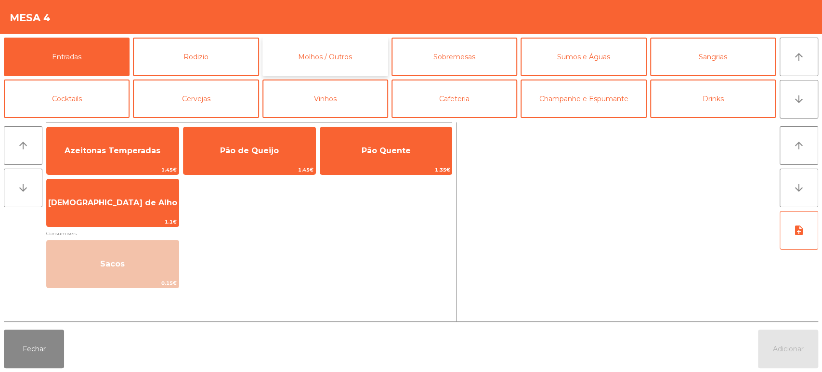
click at [355, 68] on button "Molhos / Outros" at bounding box center [325, 57] width 126 height 39
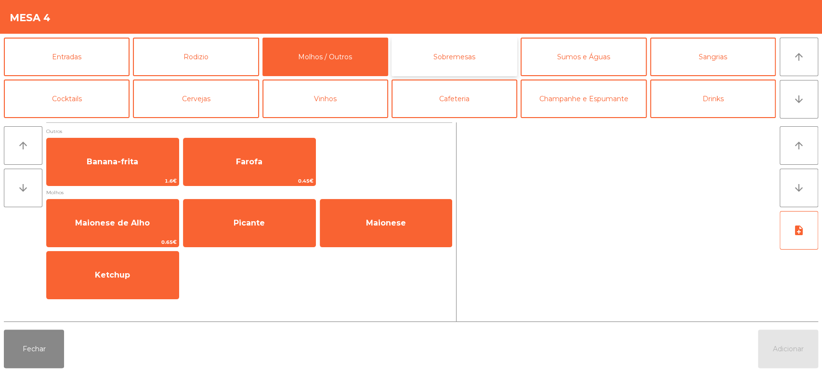
click at [495, 57] on button "Sobremesas" at bounding box center [454, 57] width 126 height 39
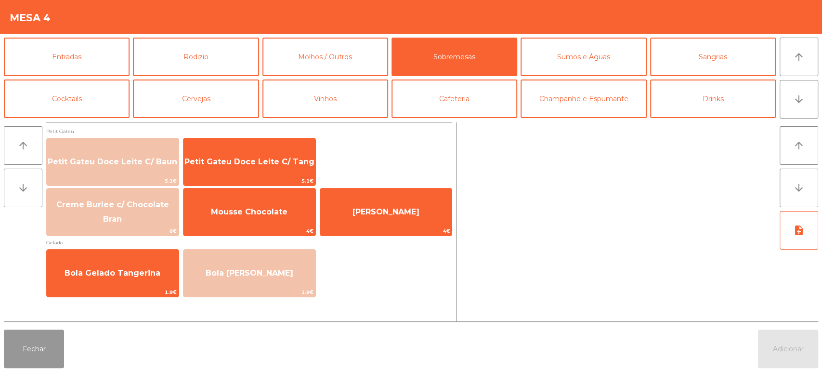
click at [34, 345] on button "Fechar" at bounding box center [34, 348] width 60 height 39
click at [46, 345] on button "Fechar" at bounding box center [34, 348] width 60 height 39
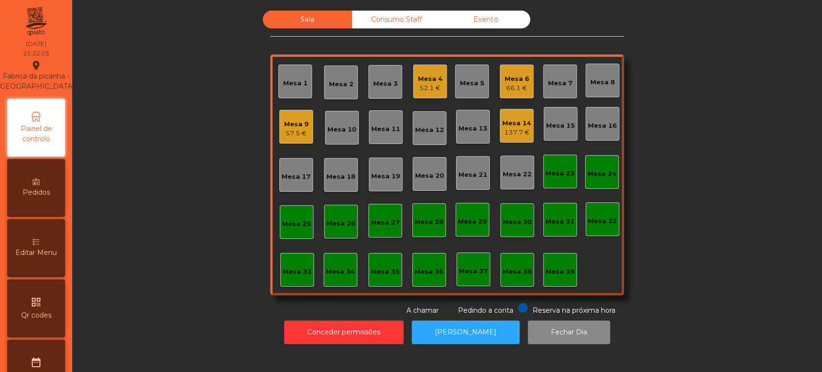
click at [36, 258] on span "Editar Menu" at bounding box center [35, 252] width 41 height 10
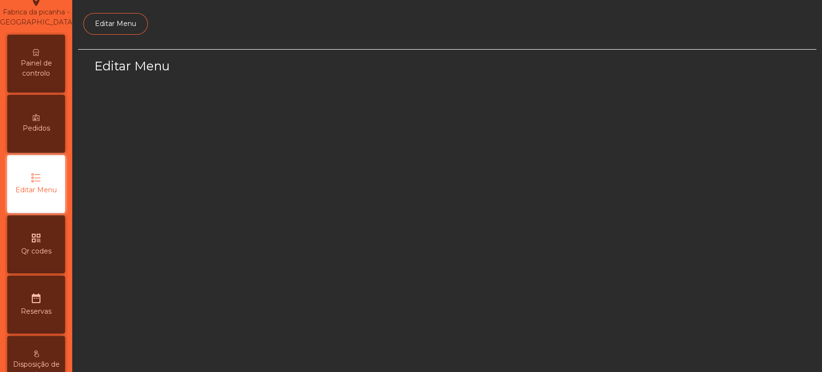
select select "*"
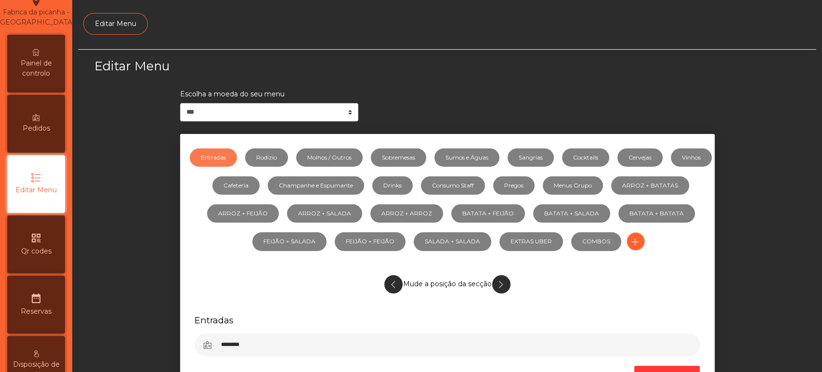
scroll to position [72, 0]
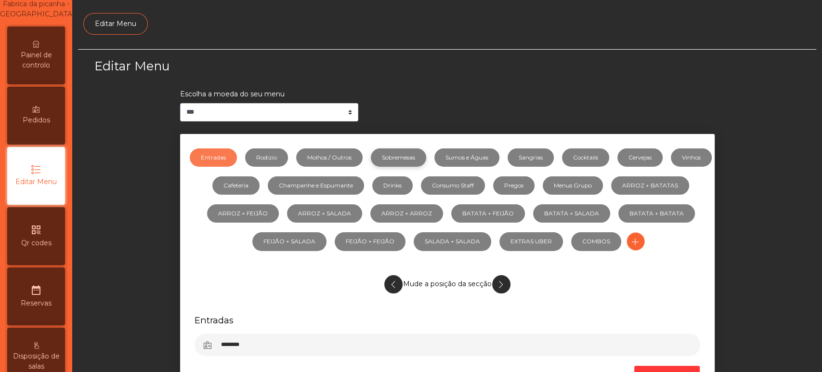
click at [426, 149] on link "Sobremesas" at bounding box center [398, 157] width 55 height 18
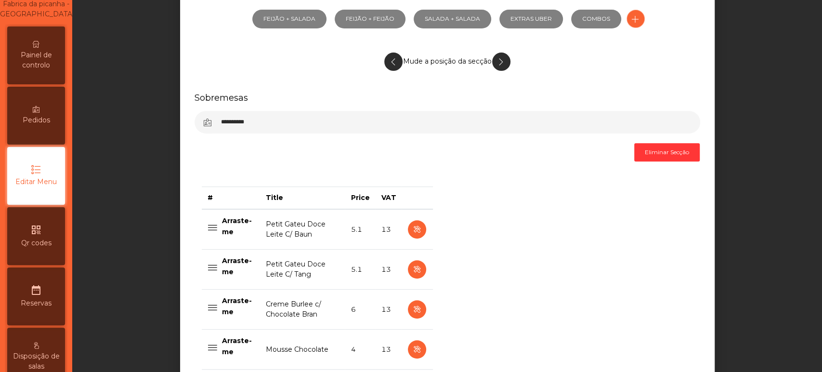
scroll to position [232, 0]
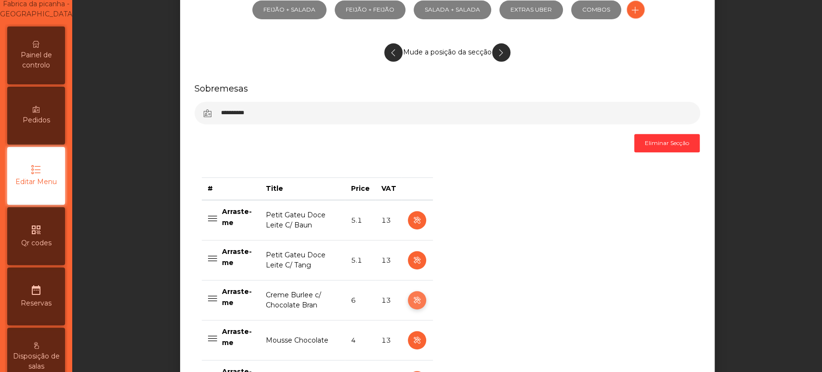
click at [419, 302] on button "button" at bounding box center [417, 300] width 18 height 18
select select "**"
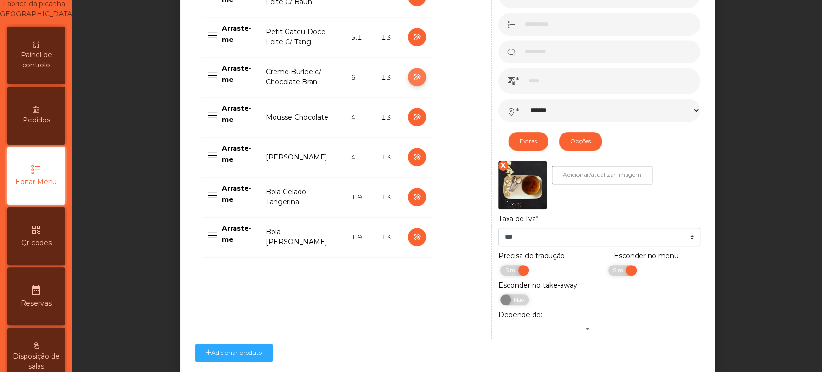
scroll to position [454, 0]
click at [21, 59] on span "Painel de controlo" at bounding box center [36, 60] width 53 height 20
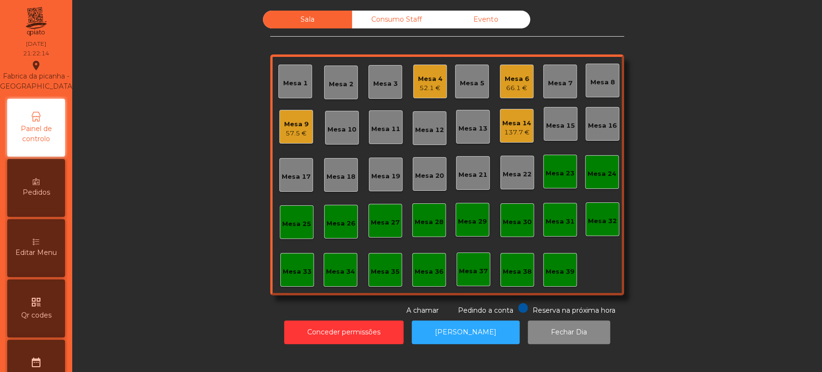
click at [508, 69] on div "Mesa 6 66.1 €" at bounding box center [517, 82] width 34 height 34
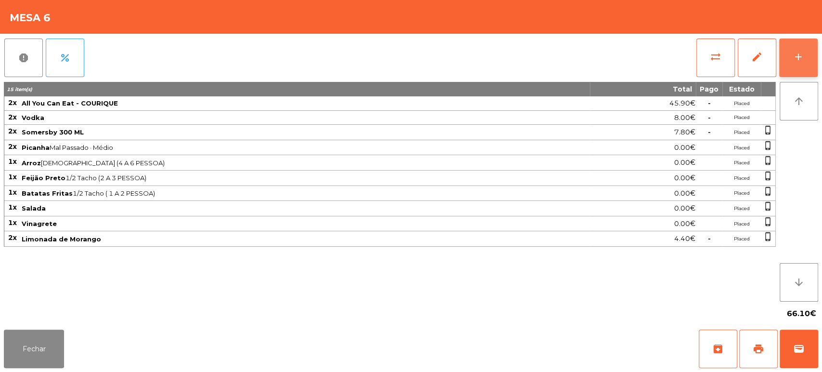
click at [794, 43] on button "add" at bounding box center [798, 58] width 39 height 39
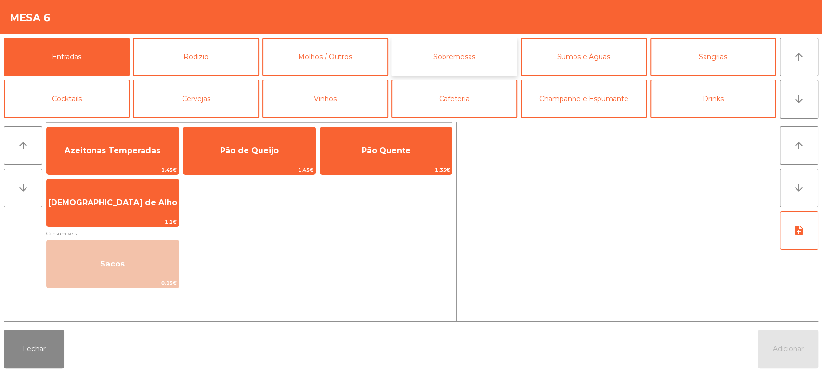
click at [499, 56] on button "Sobremesas" at bounding box center [454, 57] width 126 height 39
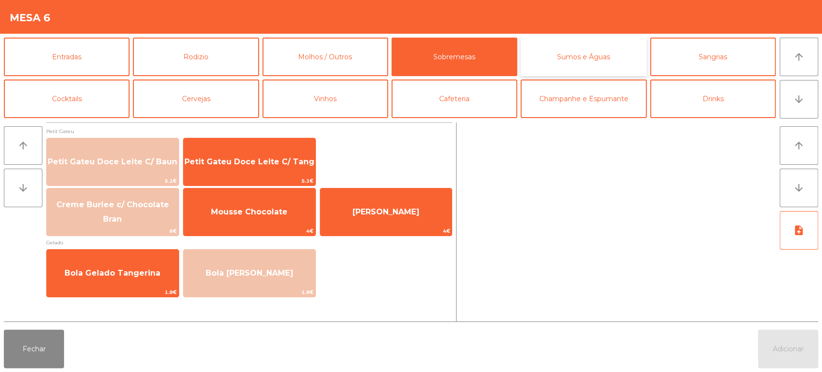
click at [589, 53] on button "Sumos e Águas" at bounding box center [583, 57] width 126 height 39
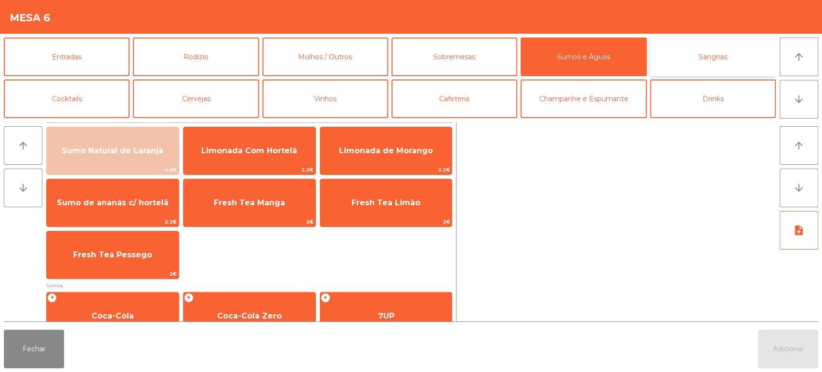
click at [696, 61] on button "Sangrias" at bounding box center [713, 57] width 126 height 39
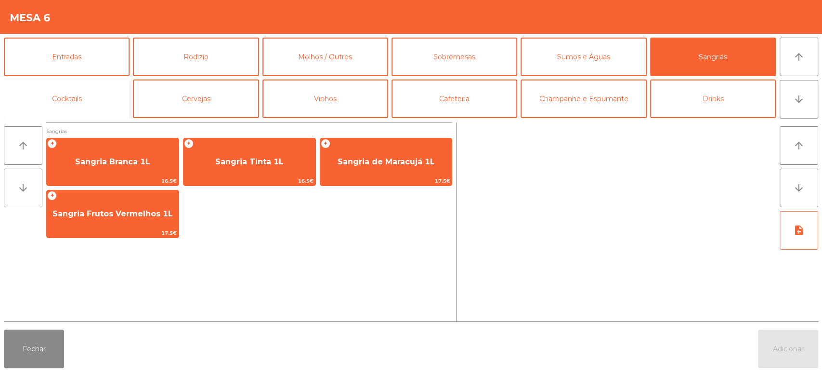
click at [68, 92] on button "Cocktails" at bounding box center [67, 98] width 126 height 39
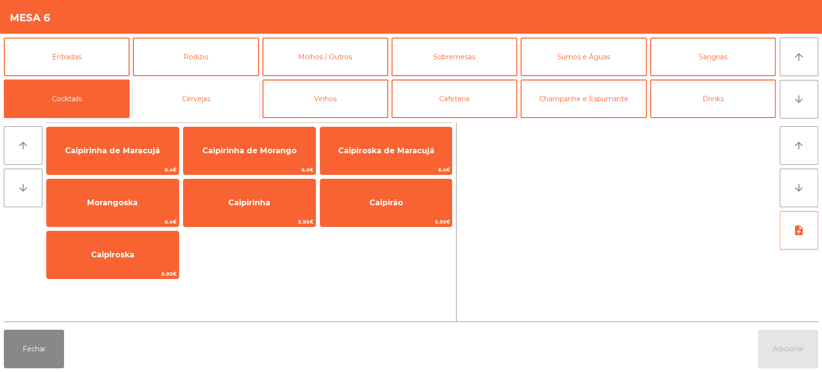
click at [232, 94] on button "Cervejas" at bounding box center [196, 98] width 126 height 39
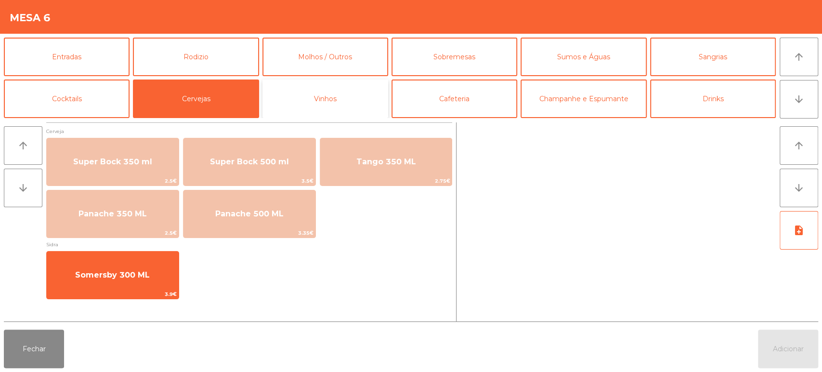
click at [349, 102] on button "Vinhos" at bounding box center [325, 98] width 126 height 39
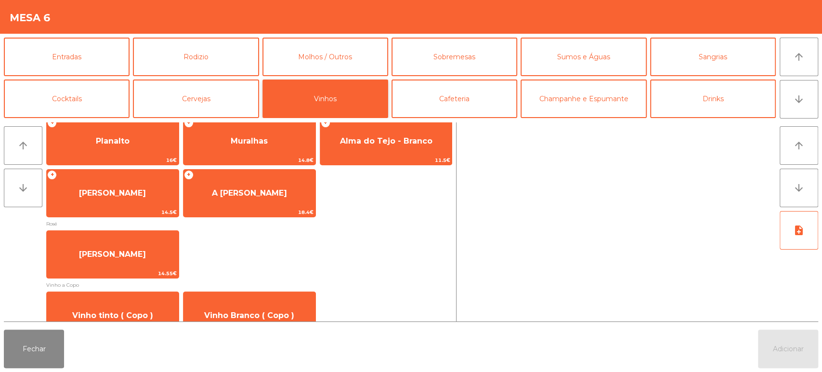
scroll to position [155, 0]
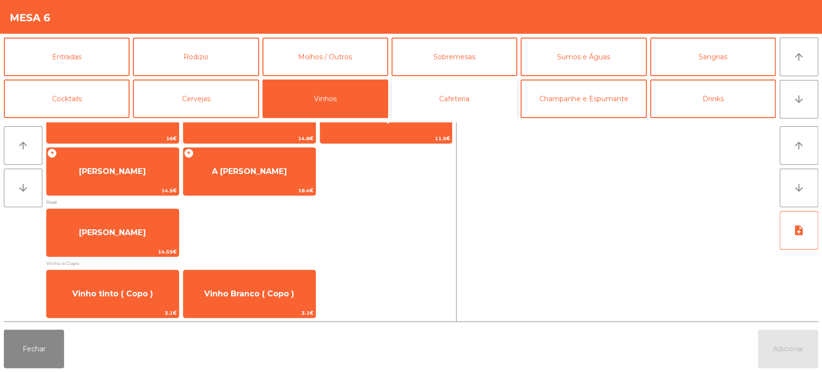
click at [469, 96] on button "Cafeteria" at bounding box center [454, 98] width 126 height 39
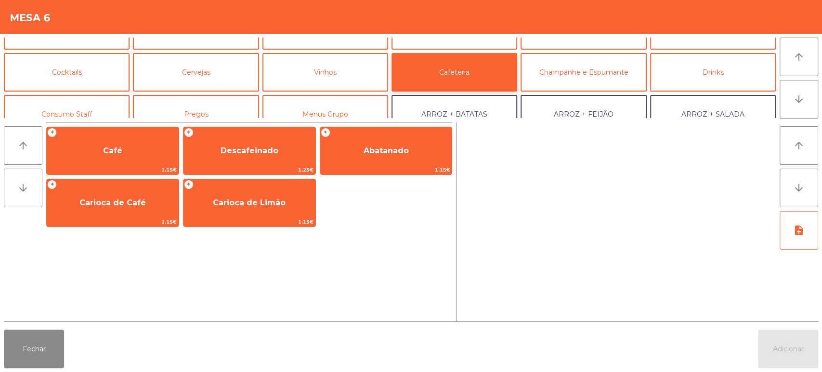
scroll to position [27, 0]
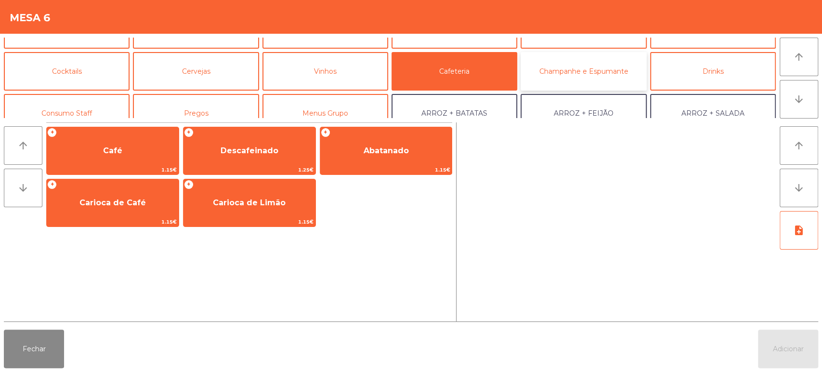
click at [597, 80] on button "Champanhe e Espumante" at bounding box center [583, 71] width 126 height 39
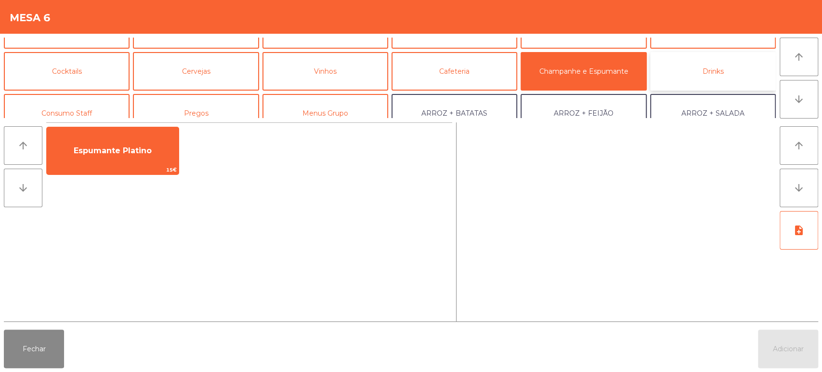
click at [701, 67] on button "Drinks" at bounding box center [713, 71] width 126 height 39
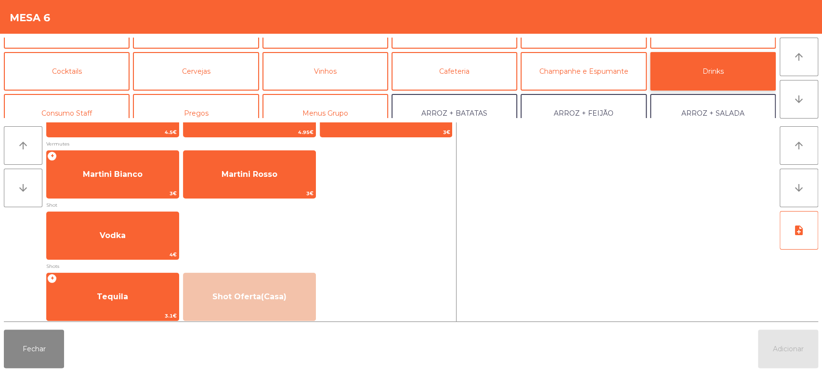
scroll to position [235, 0]
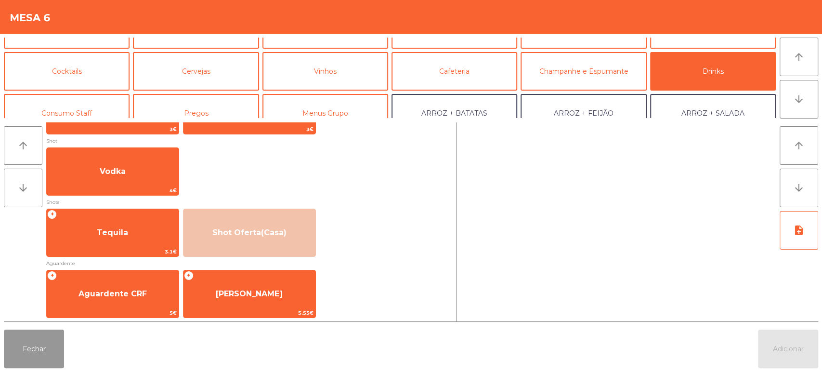
click at [49, 346] on button "Fechar" at bounding box center [34, 348] width 60 height 39
click at [53, 339] on button "Fechar" at bounding box center [34, 348] width 60 height 39
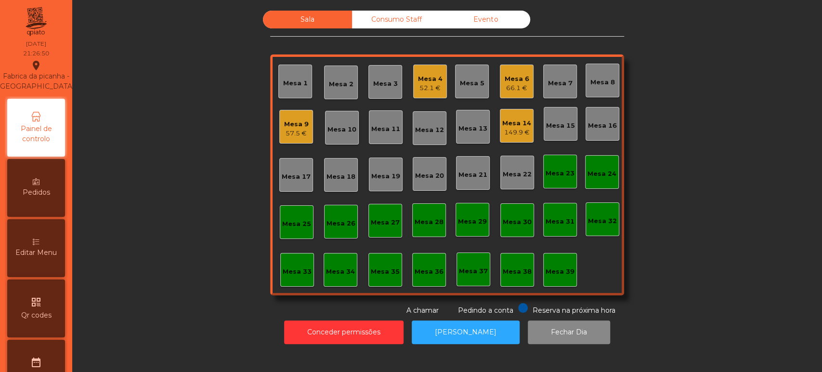
click at [514, 65] on div "Mesa 6 66.1 €" at bounding box center [517, 82] width 34 height 34
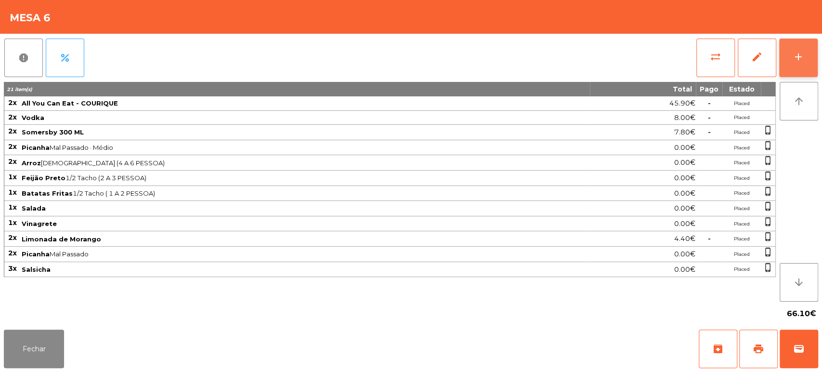
click at [782, 45] on button "add" at bounding box center [798, 58] width 39 height 39
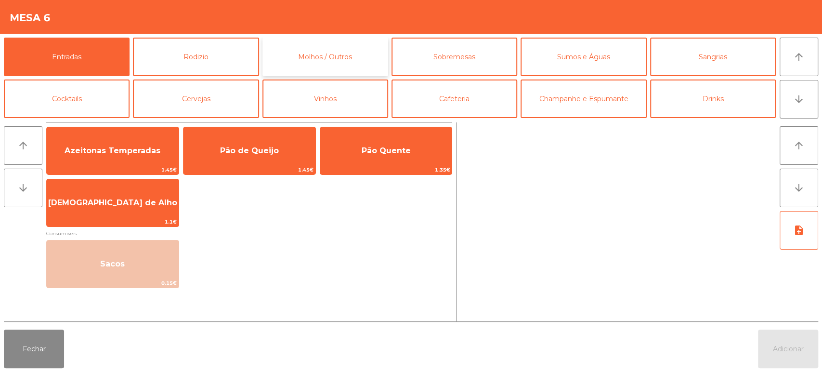
click at [354, 65] on button "Molhos / Outros" at bounding box center [325, 57] width 126 height 39
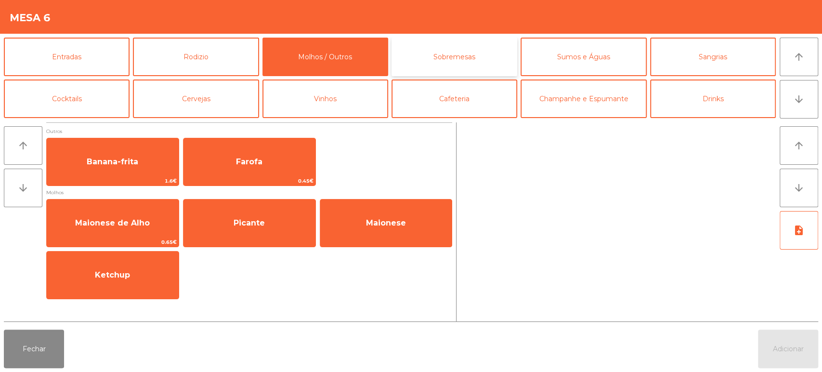
click at [448, 65] on button "Sobremesas" at bounding box center [454, 57] width 126 height 39
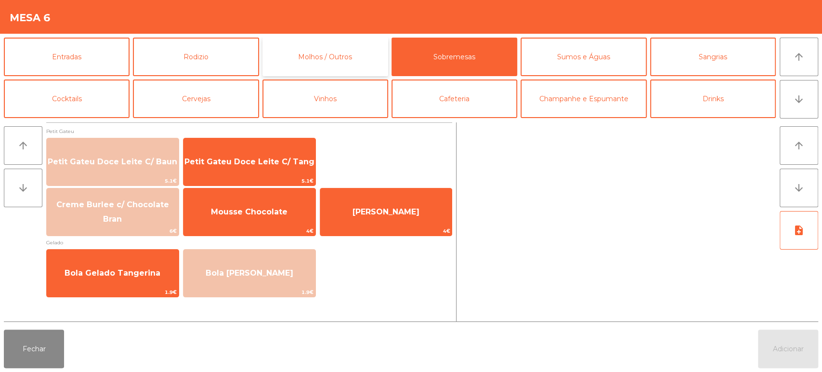
click at [336, 63] on button "Molhos / Outros" at bounding box center [325, 57] width 126 height 39
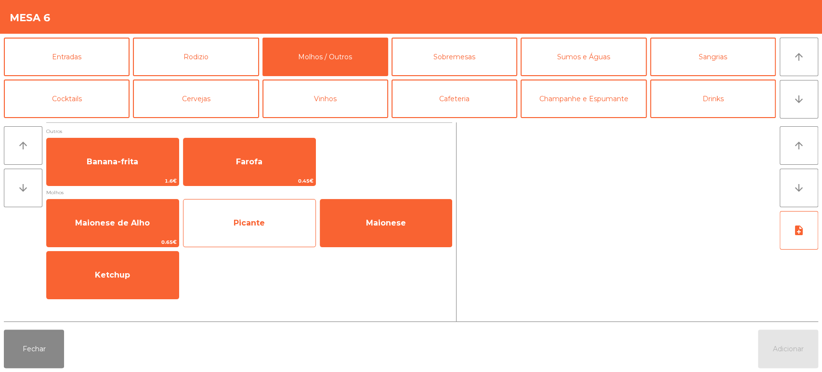
click at [249, 210] on span "Picante" at bounding box center [249, 223] width 132 height 26
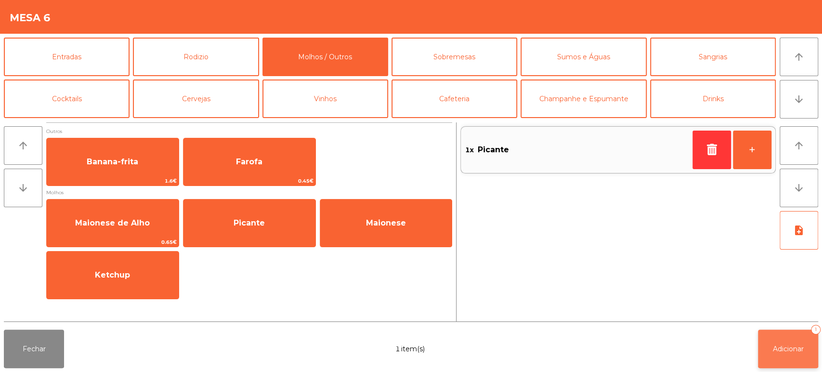
click at [778, 335] on button "Adicionar 1" at bounding box center [788, 348] width 60 height 39
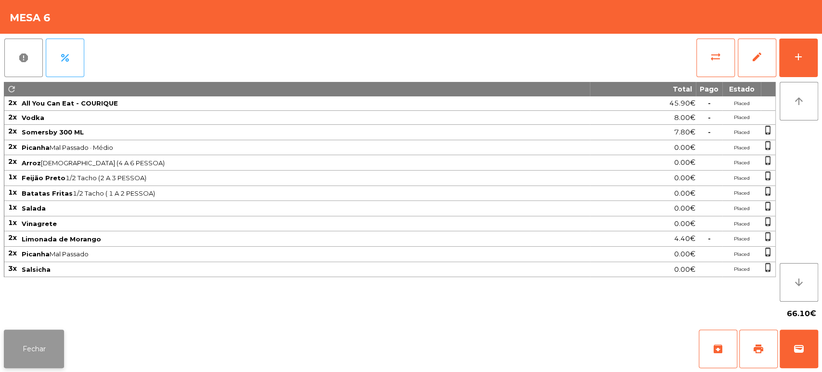
click at [10, 340] on button "Fechar" at bounding box center [34, 348] width 60 height 39
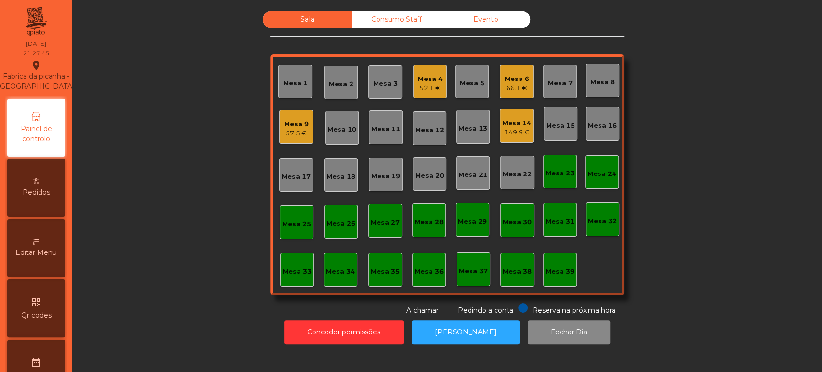
click at [509, 65] on div "Mesa 6 66.1 €" at bounding box center [517, 82] width 34 height 34
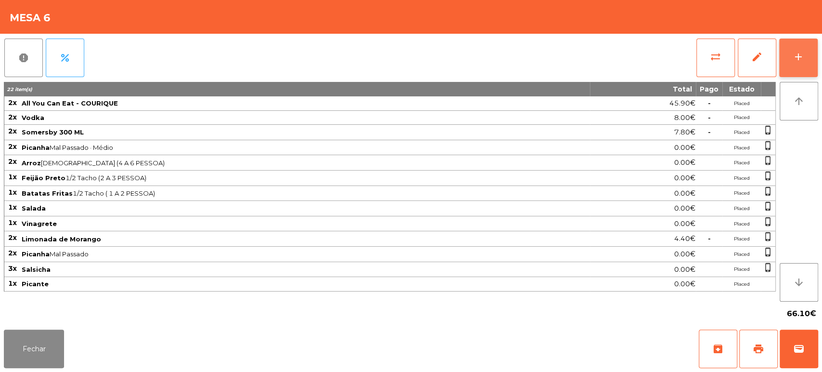
click at [816, 71] on button "add" at bounding box center [798, 58] width 39 height 39
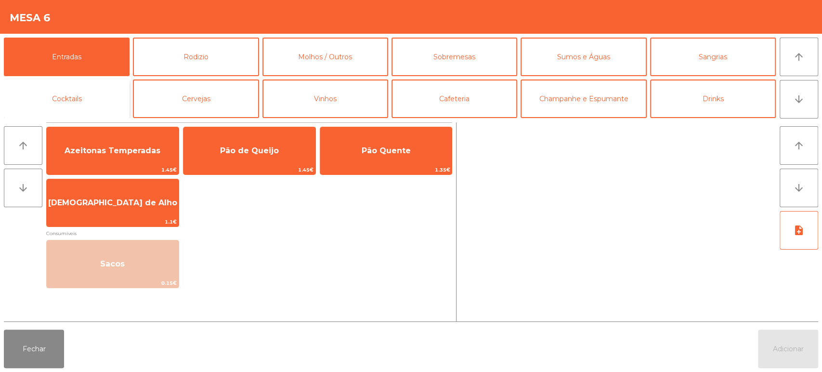
click at [98, 107] on button "Cocktails" at bounding box center [67, 98] width 126 height 39
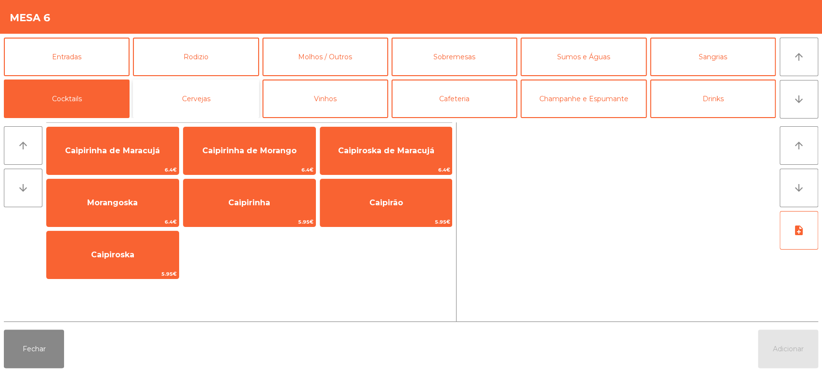
click at [222, 104] on button "Cervejas" at bounding box center [196, 98] width 126 height 39
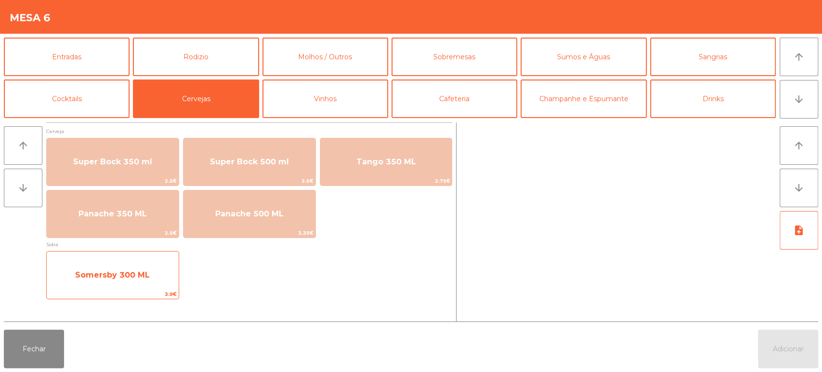
click at [126, 273] on span "Somersby 300 ML" at bounding box center [112, 274] width 75 height 9
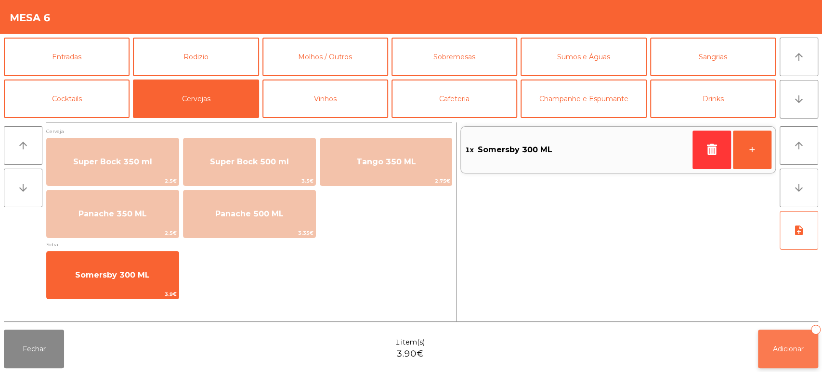
click at [792, 349] on span "Adicionar" at bounding box center [788, 348] width 31 height 9
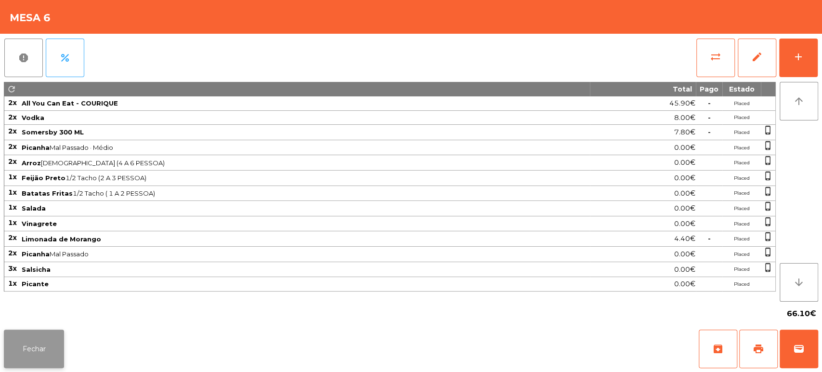
click at [12, 355] on button "Fechar" at bounding box center [34, 348] width 60 height 39
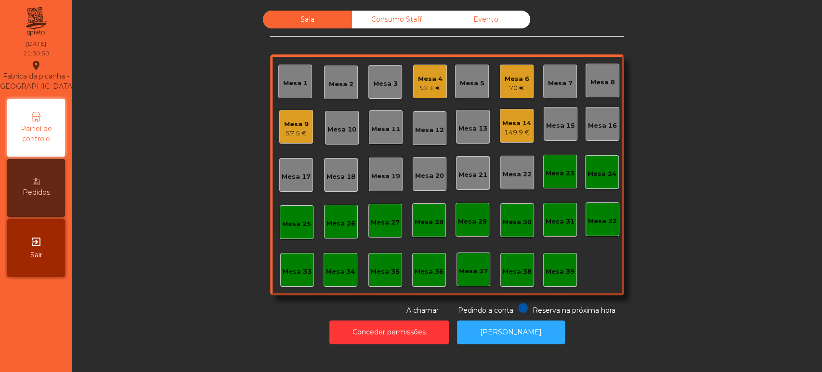
click at [166, 208] on div "Sala Consumo Staff Evento Mesa 1 Mesa 2 Mesa 3 Mesa 4 52.1 € Mesa 5 Mesa 6 70 €…" at bounding box center [447, 163] width 724 height 305
click at [418, 83] on div "52.1 €" at bounding box center [430, 88] width 25 height 10
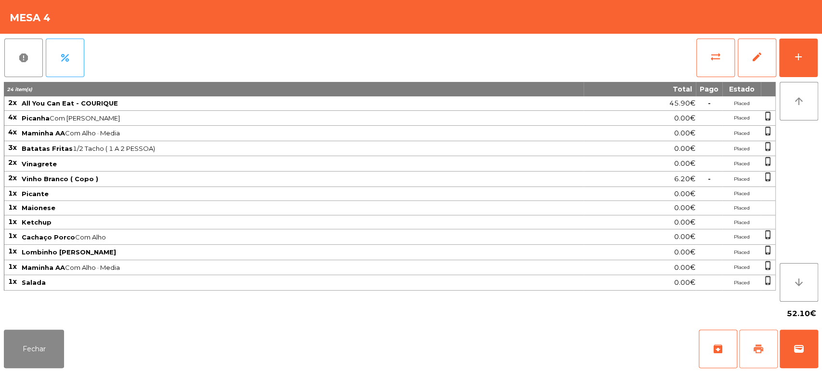
click at [755, 348] on span "print" at bounding box center [758, 349] width 12 height 12
click at [6, 351] on button "Fechar" at bounding box center [34, 348] width 60 height 39
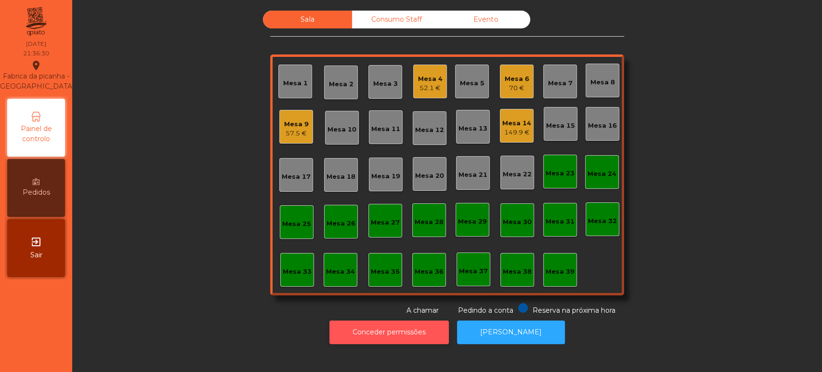
click at [410, 323] on button "Conceder permissões" at bounding box center [388, 332] width 119 height 24
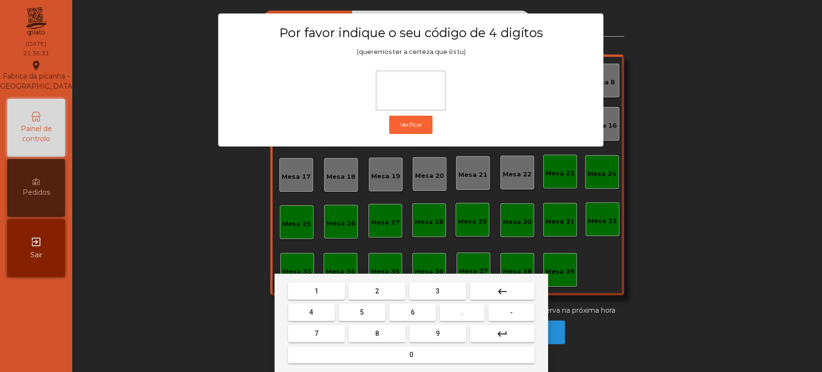
click at [319, 278] on div "1 2 3 keyboard_backspace 4 5 6 . - 7 8 9 keyboard_return 0" at bounding box center [410, 322] width 273 height 98
click at [414, 293] on button "3" at bounding box center [437, 290] width 57 height 17
type input "*"
click at [521, 289] on button "keyboard_backspace" at bounding box center [502, 290] width 65 height 17
click at [327, 285] on button "1" at bounding box center [316, 290] width 57 height 17
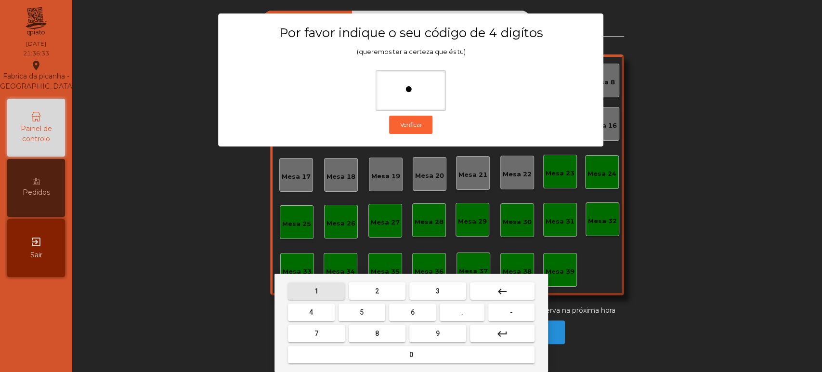
click at [436, 287] on span "3" at bounding box center [438, 291] width 4 height 8
click at [352, 308] on button "5" at bounding box center [361, 311] width 47 height 17
click at [411, 354] on span "0" at bounding box center [411, 354] width 4 height 8
type input "****"
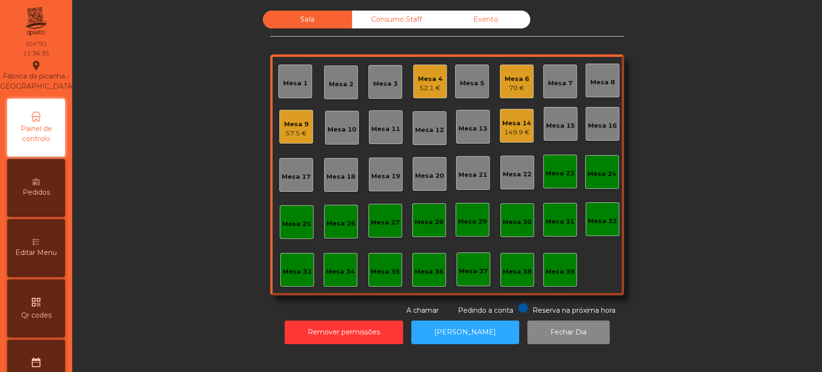
click at [42, 197] on span "Pedidos" at bounding box center [36, 192] width 27 height 10
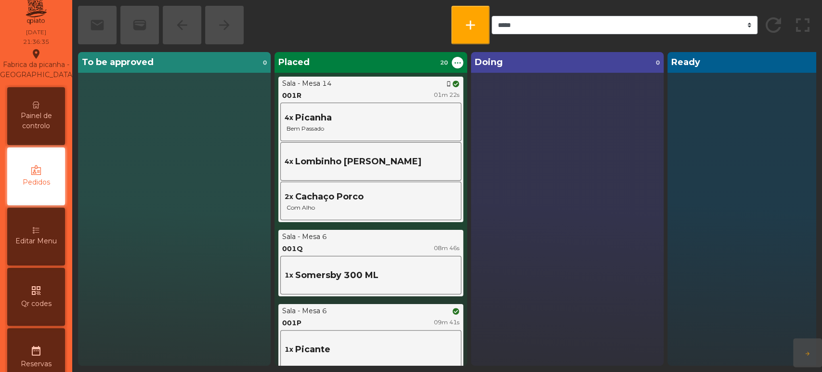
click at [64, 265] on div "Editar Menu" at bounding box center [36, 236] width 58 height 58
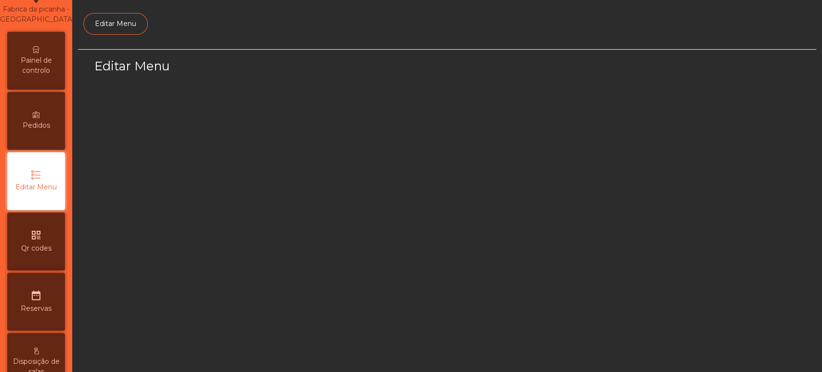
select select "*"
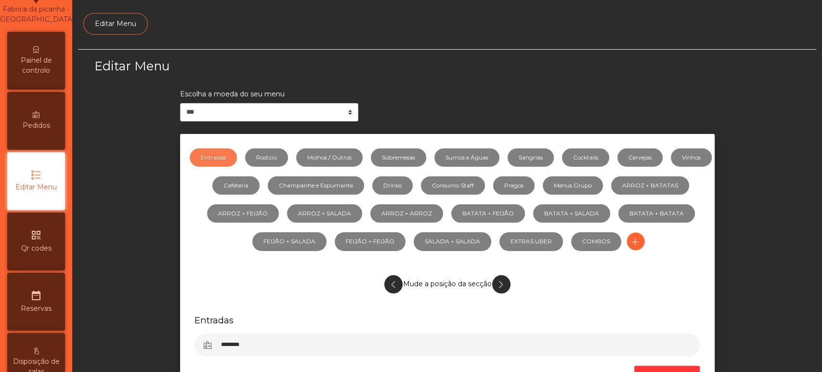
scroll to position [72, 0]
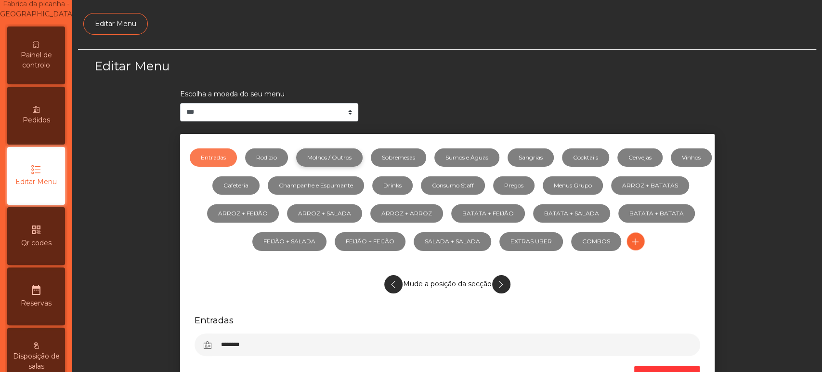
click at [347, 154] on link "Molhos / Outros" at bounding box center [329, 157] width 66 height 18
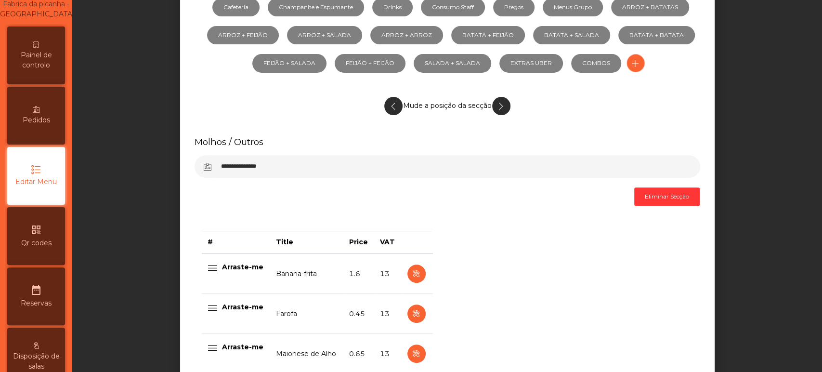
scroll to position [0, 0]
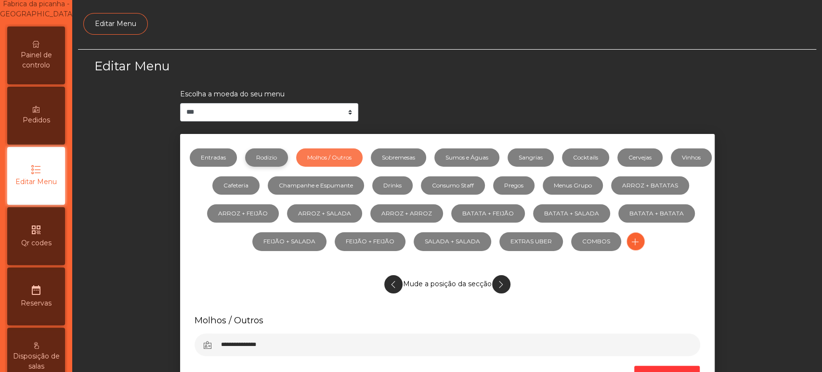
click at [288, 149] on link "Rodizio" at bounding box center [266, 157] width 43 height 18
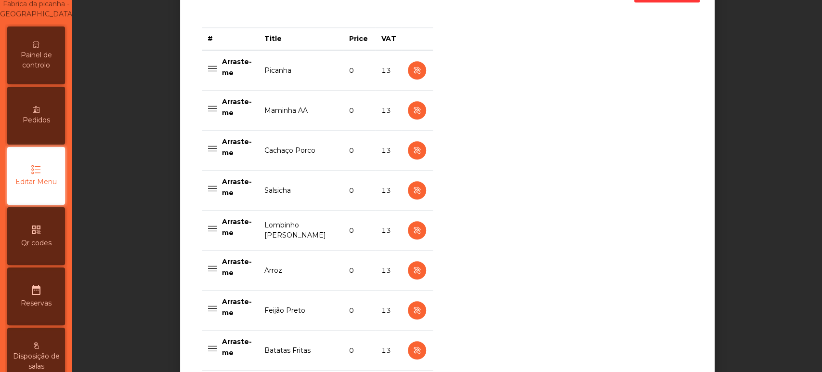
scroll to position [382, 0]
click at [411, 234] on icon "button" at bounding box center [416, 230] width 11 height 12
select select "**"
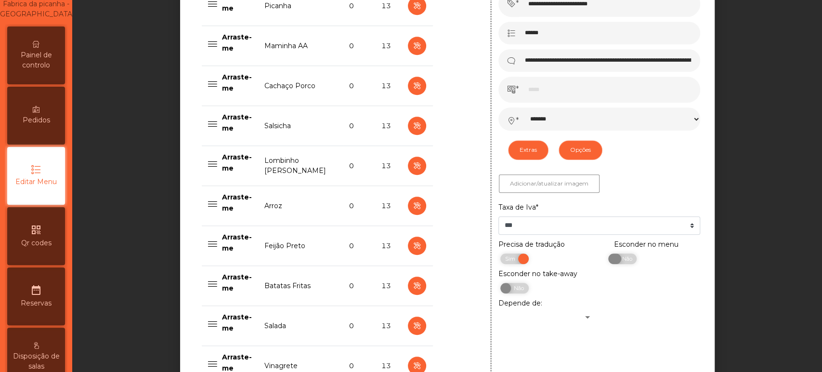
click at [617, 264] on span "Não" at bounding box center [625, 258] width 24 height 11
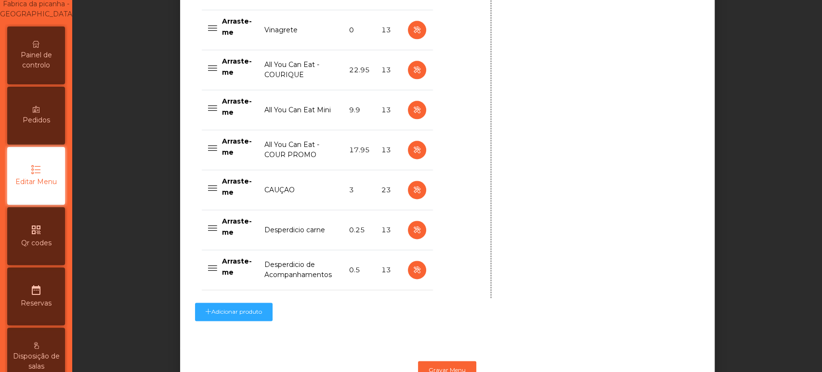
scroll to position [819, 0]
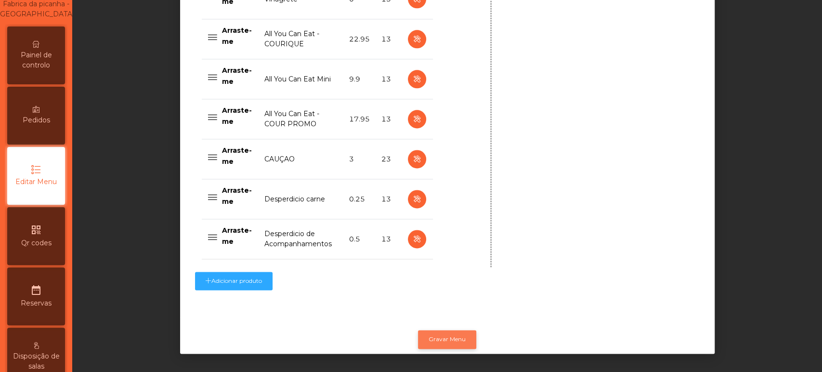
click at [449, 332] on button "Gravar Menu" at bounding box center [447, 339] width 58 height 18
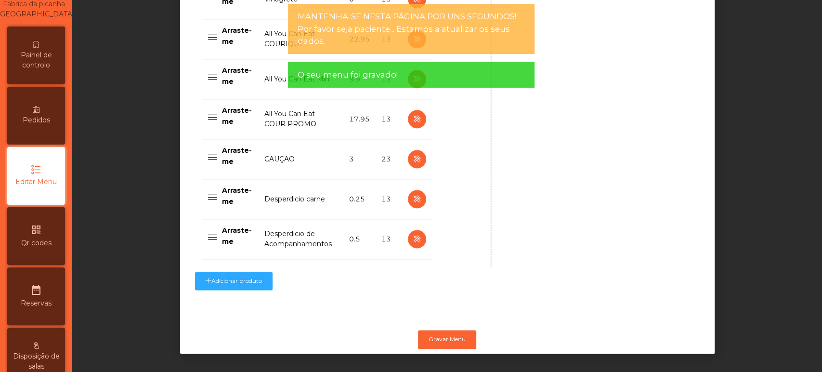
click at [47, 65] on span "Painel de controlo" at bounding box center [36, 60] width 53 height 20
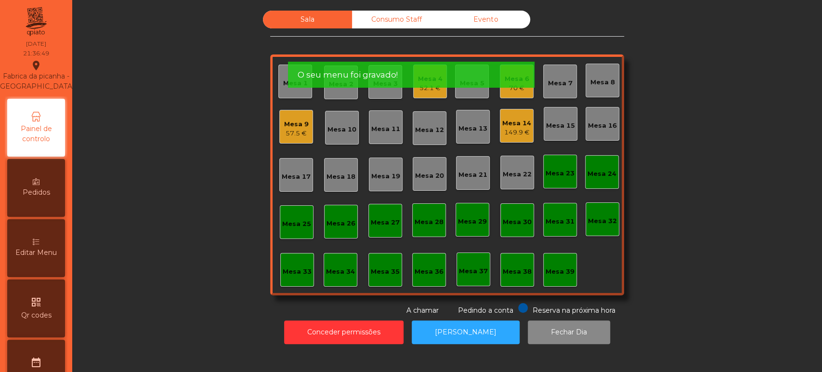
click at [39, 49] on div "21:36:49" at bounding box center [36, 53] width 26 height 9
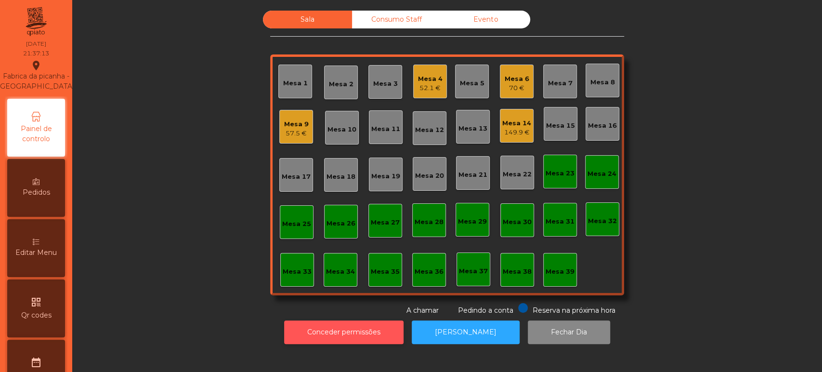
click at [354, 331] on button "Conceder permissões" at bounding box center [343, 332] width 119 height 24
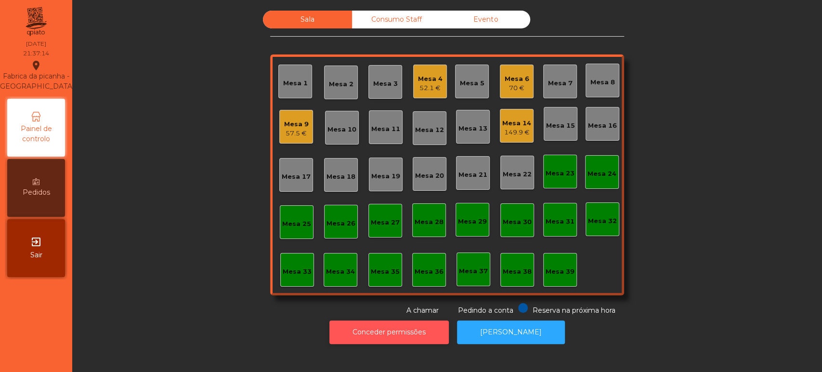
click at [371, 333] on button "Conceder permissões" at bounding box center [388, 332] width 119 height 24
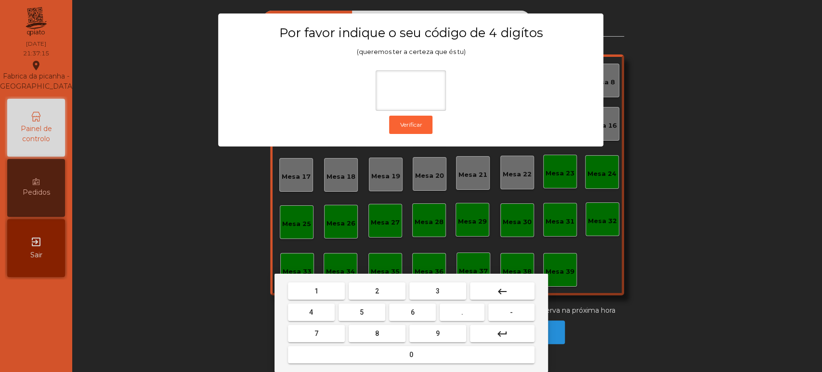
click at [308, 289] on button "1" at bounding box center [316, 290] width 57 height 17
click at [432, 292] on button "3" at bounding box center [437, 290] width 57 height 17
click at [366, 311] on button "5" at bounding box center [361, 311] width 47 height 17
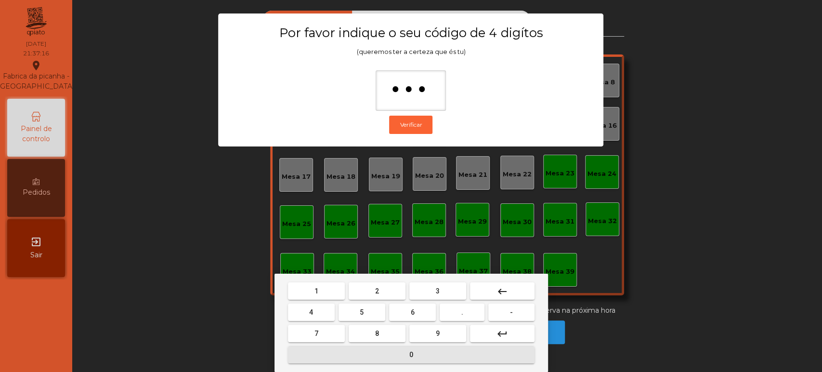
click at [388, 349] on button "0" at bounding box center [411, 354] width 246 height 17
type input "****"
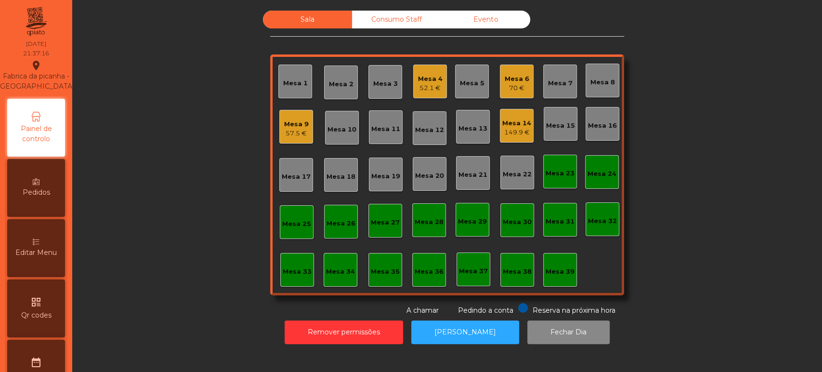
click at [48, 236] on div "Editar Menu" at bounding box center [36, 248] width 58 height 58
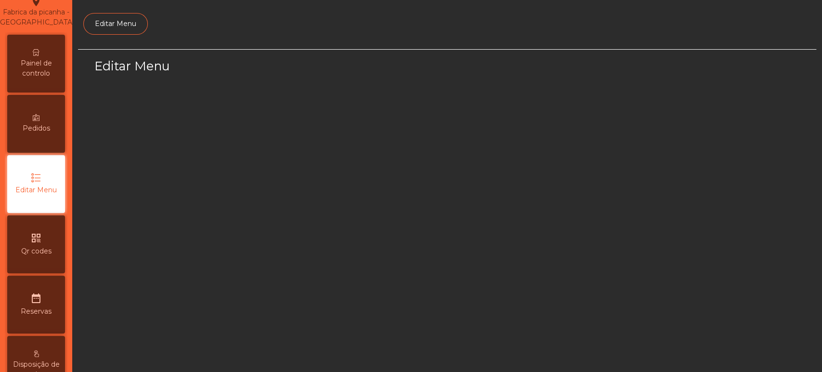
scroll to position [72, 0]
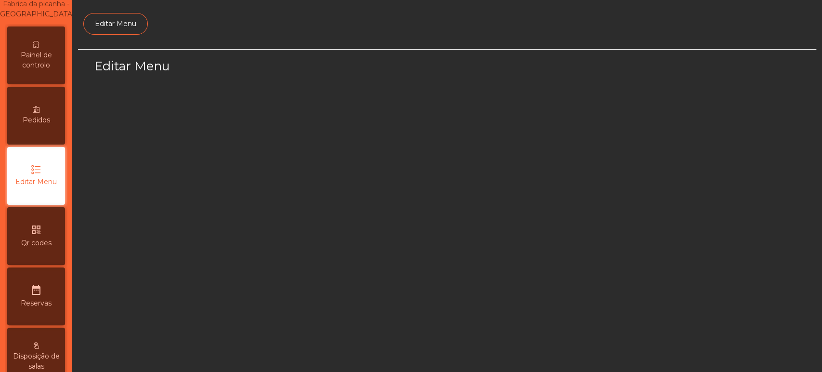
select select "*"
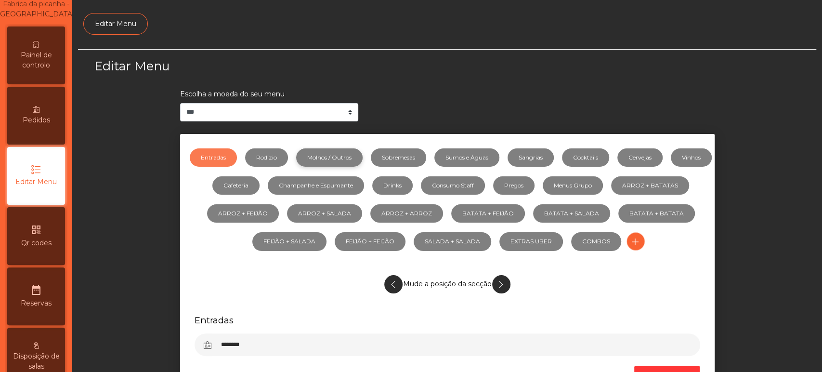
click at [323, 165] on link "Molhos / Outros" at bounding box center [329, 157] width 66 height 18
click at [288, 162] on link "Rodizio" at bounding box center [266, 157] width 43 height 18
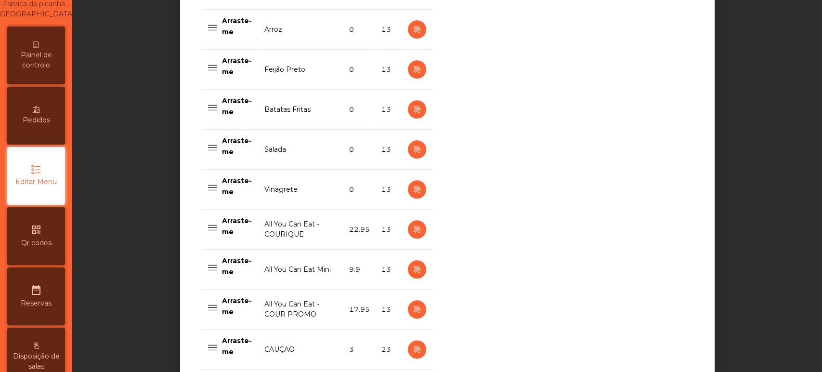
scroll to position [632, 0]
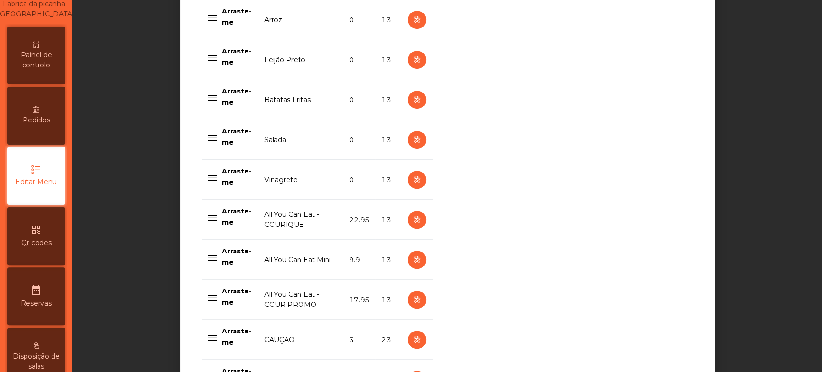
click at [60, 67] on span "Painel de controlo" at bounding box center [36, 60] width 53 height 20
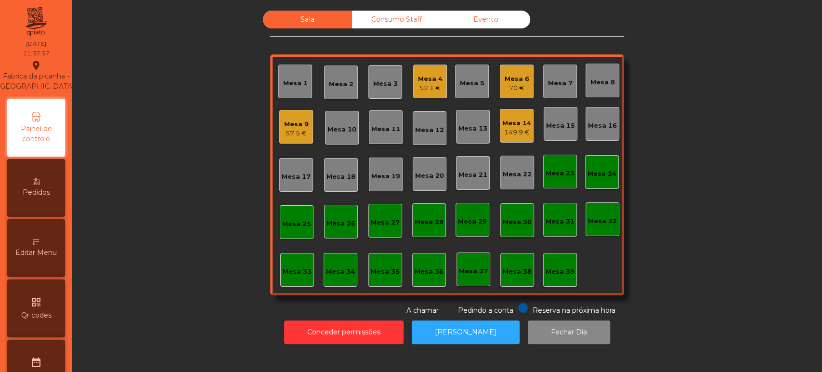
click at [630, 177] on div "Sala Consumo Staff Evento Mesa 1 Mesa 2 Mesa 3 Mesa 4 52.1 € Mesa 5 Mesa 6 70 €…" at bounding box center [447, 163] width 724 height 305
click at [512, 139] on div "Mesa 14 149.9 €" at bounding box center [517, 126] width 34 height 34
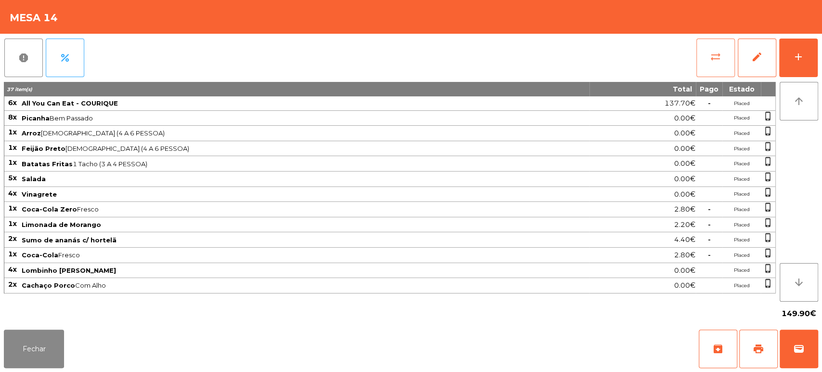
click at [702, 49] on button "sync_alt" at bounding box center [715, 58] width 39 height 39
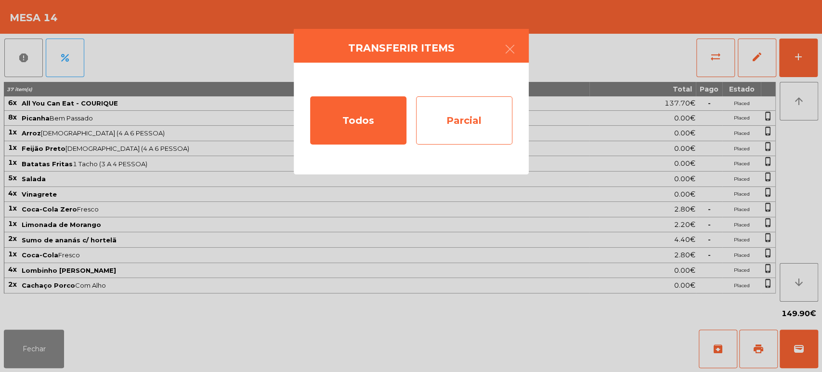
click at [467, 110] on div "Parcial" at bounding box center [464, 120] width 96 height 48
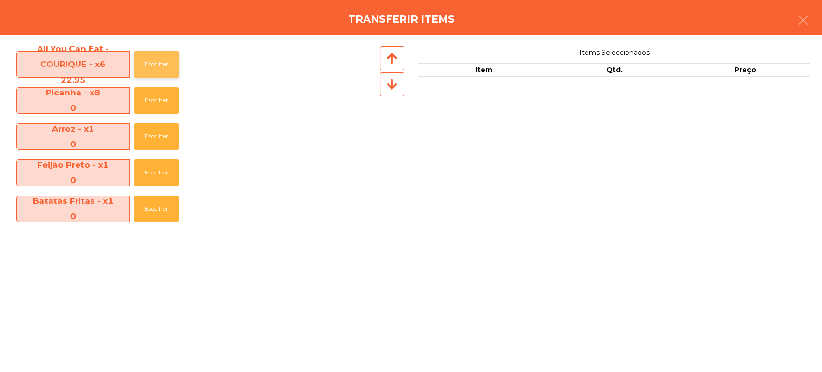
click at [154, 68] on button "Escolher" at bounding box center [156, 64] width 44 height 26
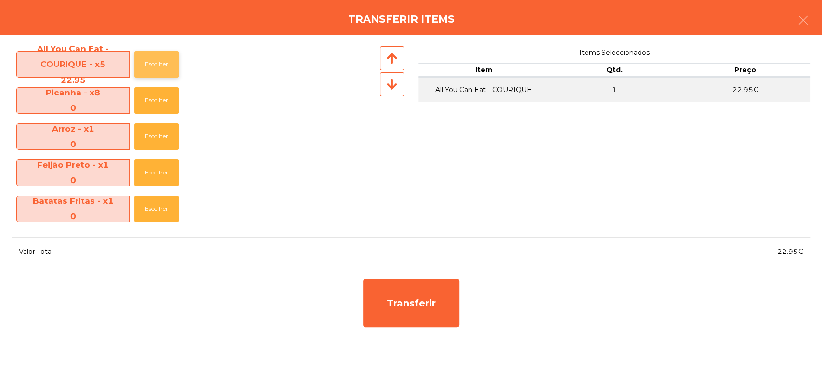
click at [154, 66] on button "Escolher" at bounding box center [156, 64] width 44 height 26
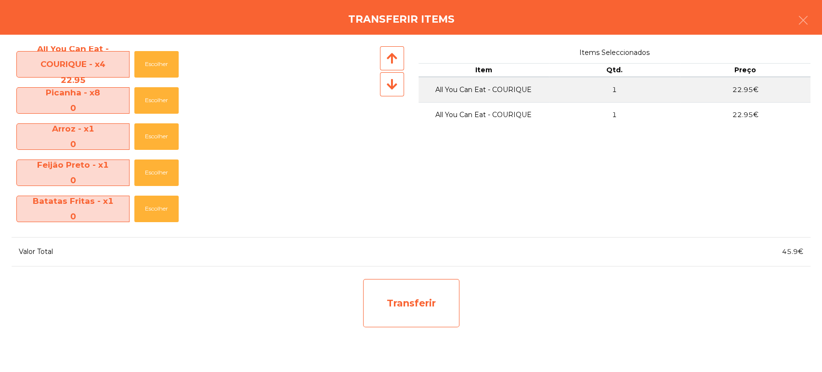
click at [389, 293] on div "Transferir" at bounding box center [411, 303] width 96 height 48
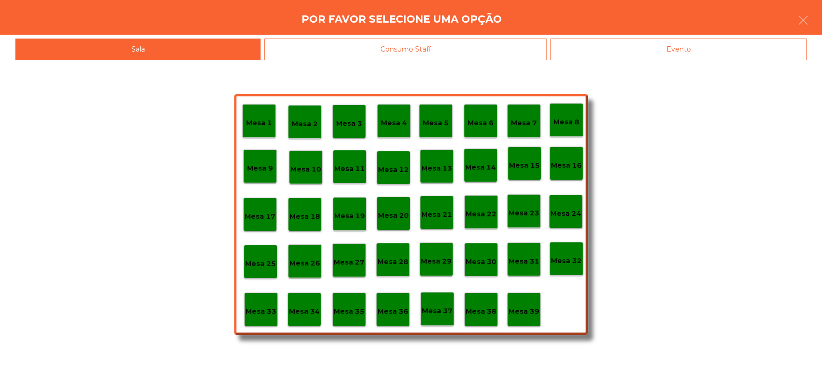
click at [437, 304] on div "Mesa 37" at bounding box center [437, 308] width 31 height 15
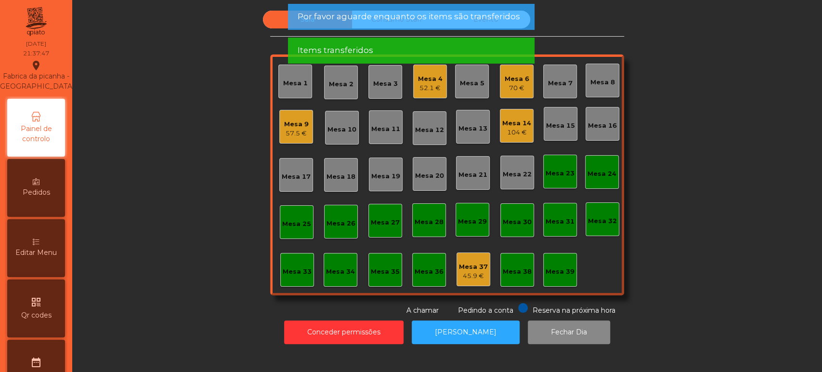
click at [710, 234] on div "Sala Consumo Staff Evento Mesa 1 Mesa 2 Mesa 3 Mesa 4 52.1 € Mesa 5 Mesa 6 70 €…" at bounding box center [447, 163] width 724 height 305
click at [690, 241] on div "Sala Consumo Staff Evento Mesa 1 Mesa 2 Mesa 3 Mesa 4 52.1 € Mesa 5 Mesa 6 70 €…" at bounding box center [447, 163] width 724 height 305
click at [420, 13] on span "Por favor aguarde enquanto os items são transferidos" at bounding box center [408, 17] width 222 height 12
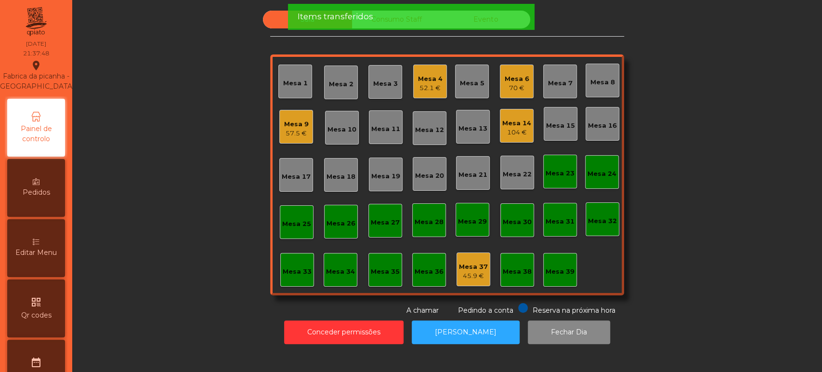
click at [392, 20] on div "Items transferidos" at bounding box center [410, 17] width 227 height 12
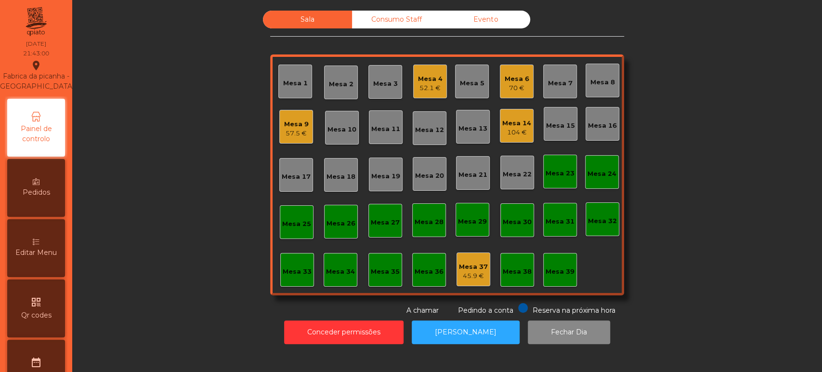
click at [518, 133] on div "104 €" at bounding box center [516, 133] width 29 height 10
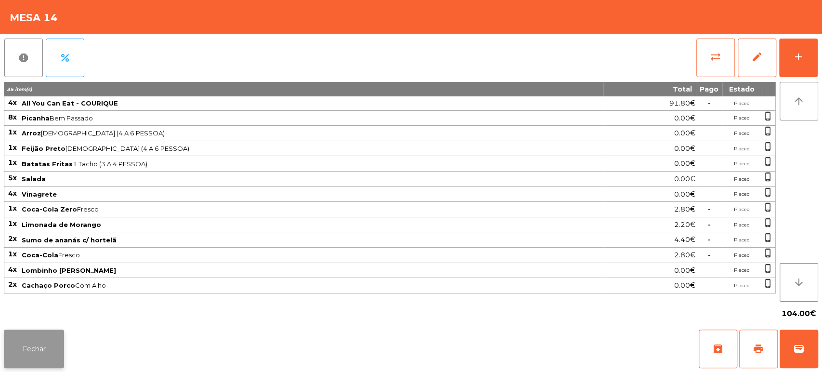
click at [34, 332] on button "Fechar" at bounding box center [34, 348] width 60 height 39
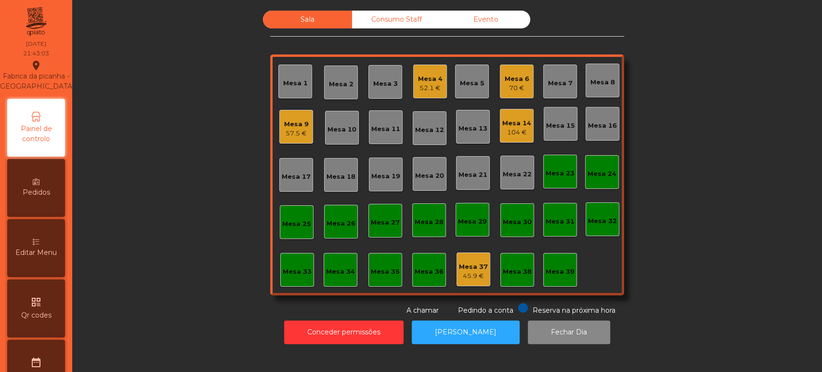
click at [518, 83] on div "70 €" at bounding box center [516, 88] width 25 height 10
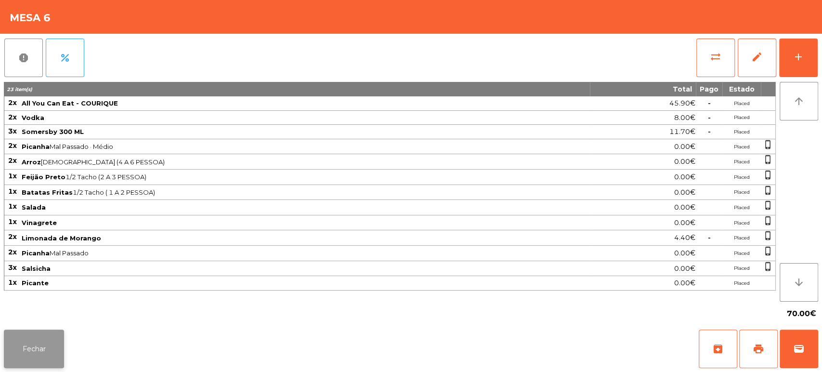
click at [49, 365] on button "Fechar" at bounding box center [34, 348] width 60 height 39
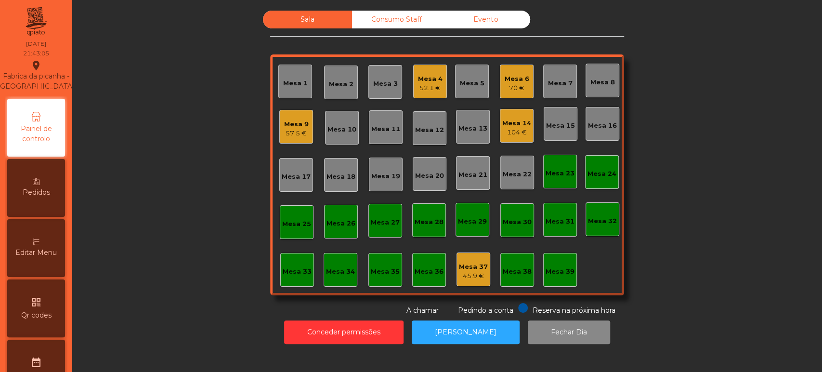
click at [423, 88] on div "52.1 €" at bounding box center [430, 88] width 25 height 10
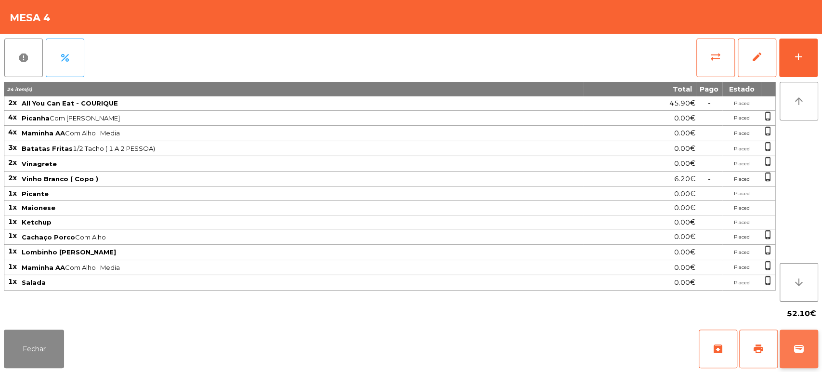
click at [806, 348] on button "wallet" at bounding box center [798, 348] width 39 height 39
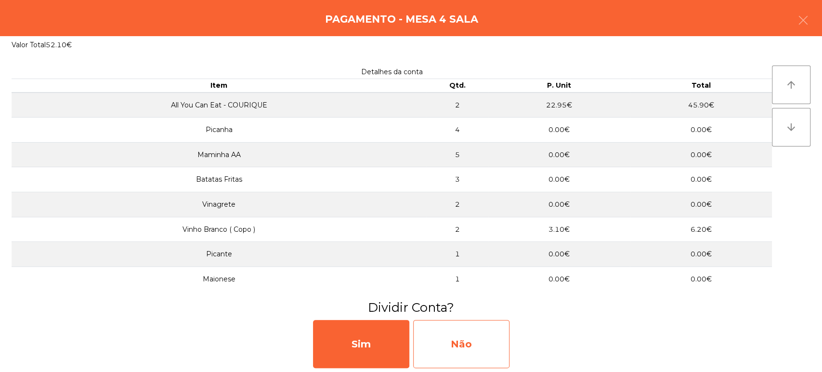
click at [471, 347] on div "Não" at bounding box center [461, 344] width 96 height 48
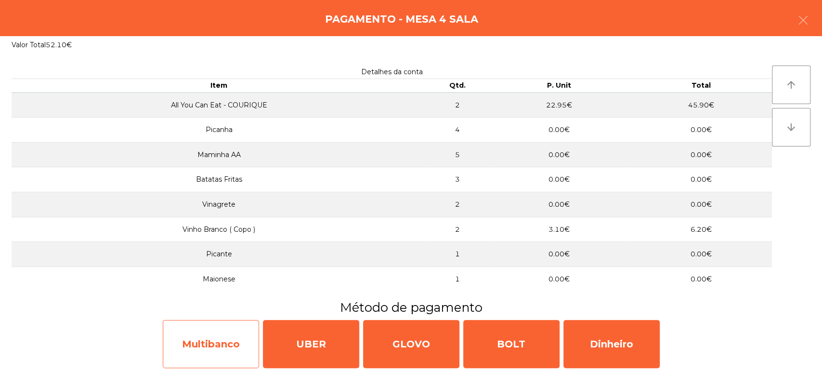
click at [221, 341] on div "Multibanco" at bounding box center [211, 344] width 96 height 48
select select "**"
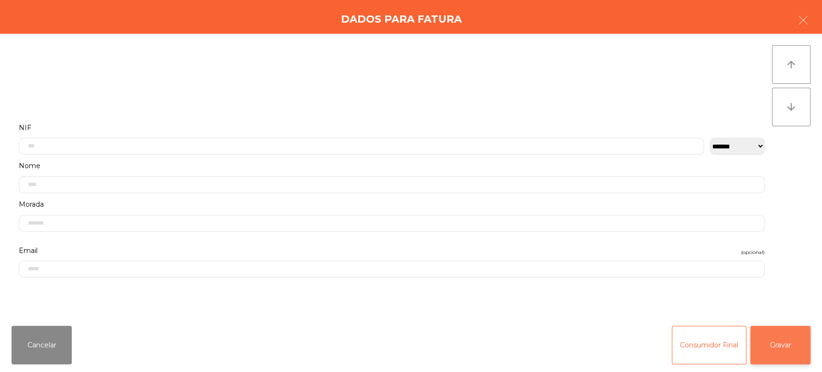
click at [778, 347] on button "Gravar" at bounding box center [780, 344] width 60 height 39
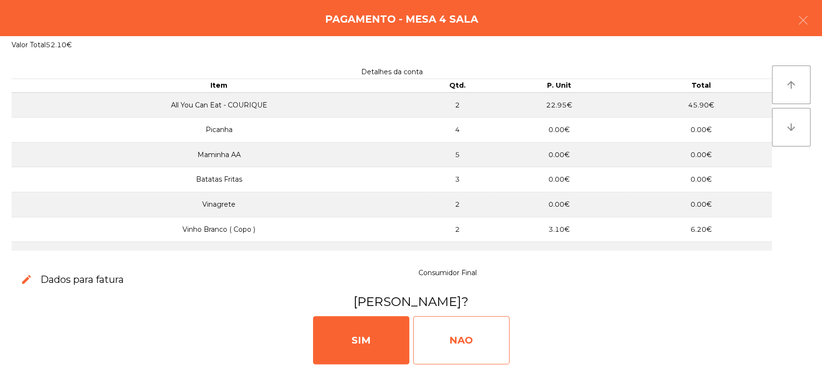
click at [457, 351] on div "NAO" at bounding box center [461, 340] width 96 height 48
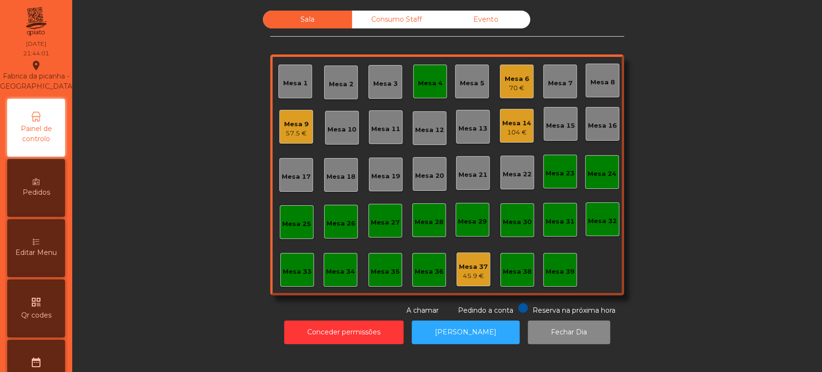
click at [429, 87] on div "Mesa 4" at bounding box center [430, 83] width 25 height 10
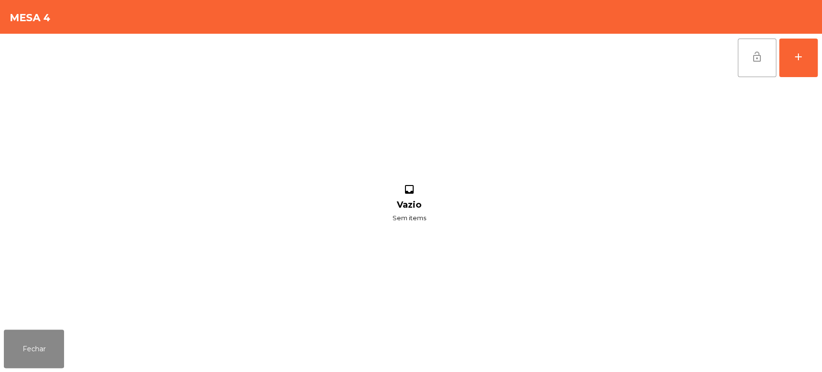
click at [751, 62] on span "lock_open" at bounding box center [757, 57] width 12 height 12
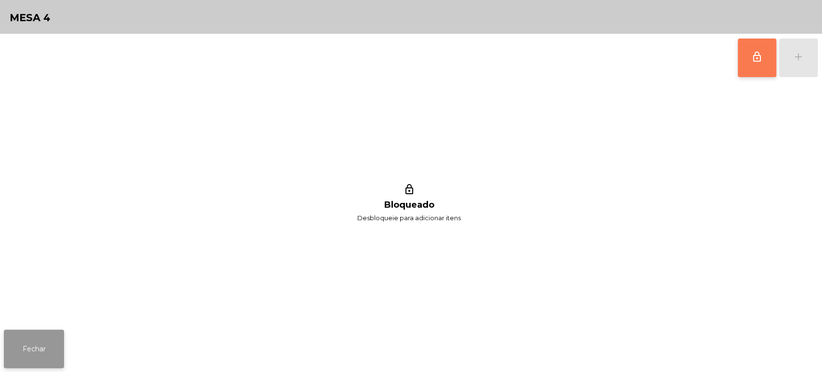
click at [50, 347] on button "Fechar" at bounding box center [34, 348] width 60 height 39
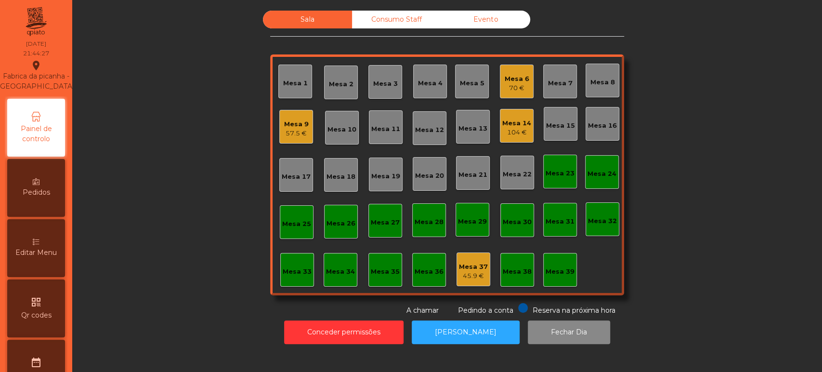
click at [392, 27] on div "Consumo Staff" at bounding box center [396, 20] width 89 height 18
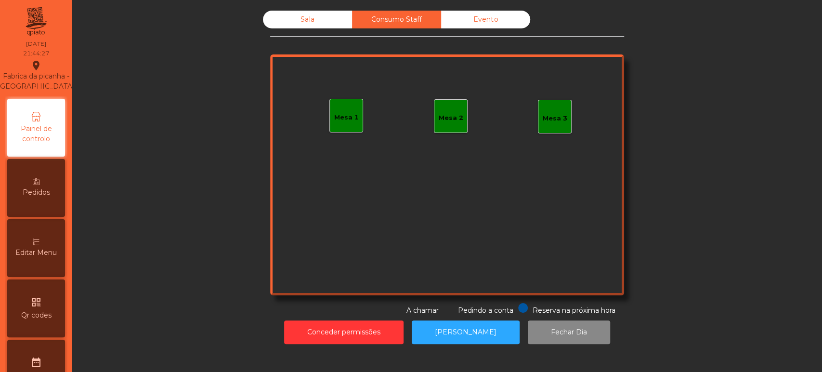
click at [451, 119] on div "Mesa 2" at bounding box center [451, 118] width 25 height 10
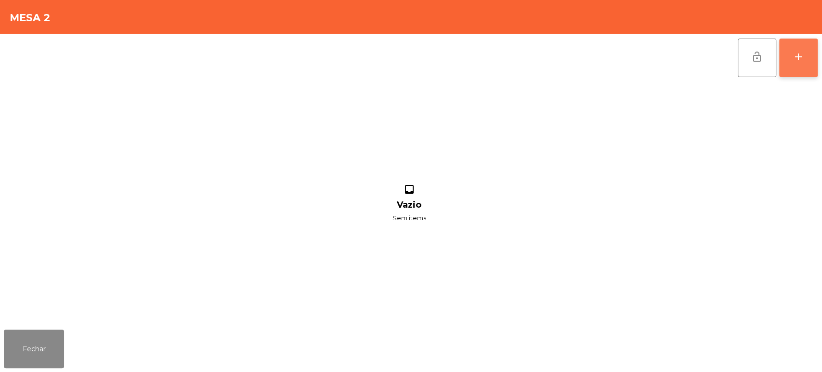
click at [814, 54] on button "add" at bounding box center [798, 58] width 39 height 39
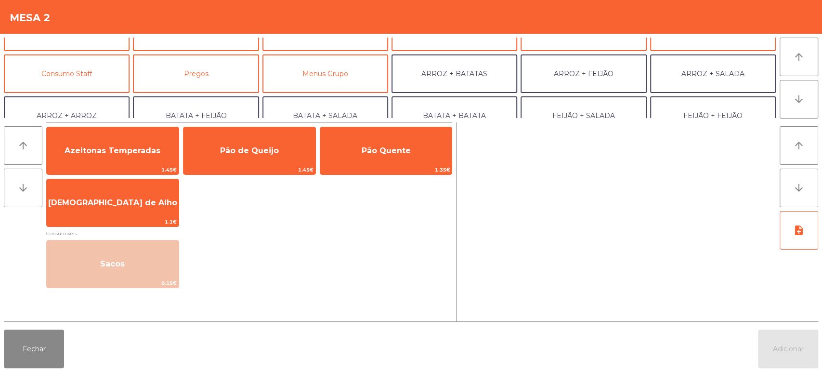
scroll to position [66, 0]
click at [106, 81] on button "Consumo Staff" at bounding box center [67, 74] width 126 height 39
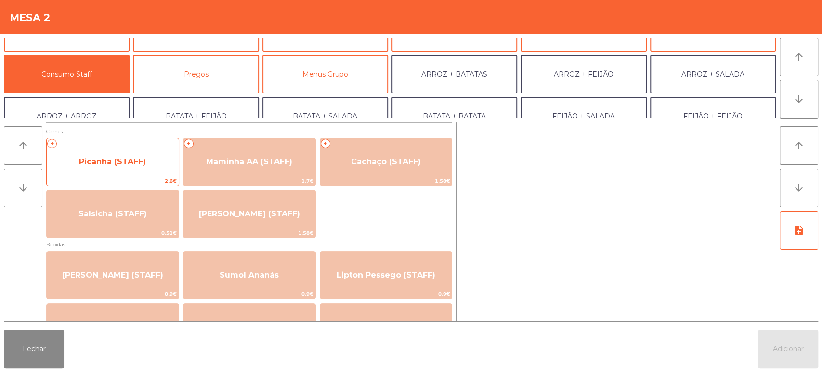
click at [150, 167] on span "Picanha (STAFF)" at bounding box center [113, 162] width 132 height 26
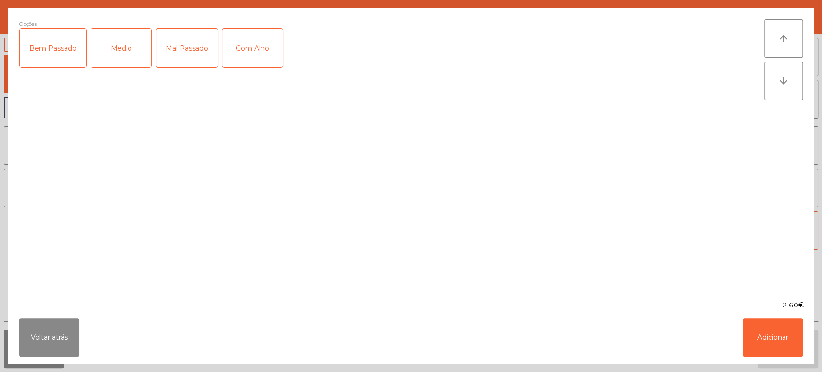
click at [125, 46] on div "Medio" at bounding box center [121, 48] width 60 height 39
click at [755, 334] on button "Adicionar" at bounding box center [772, 337] width 60 height 39
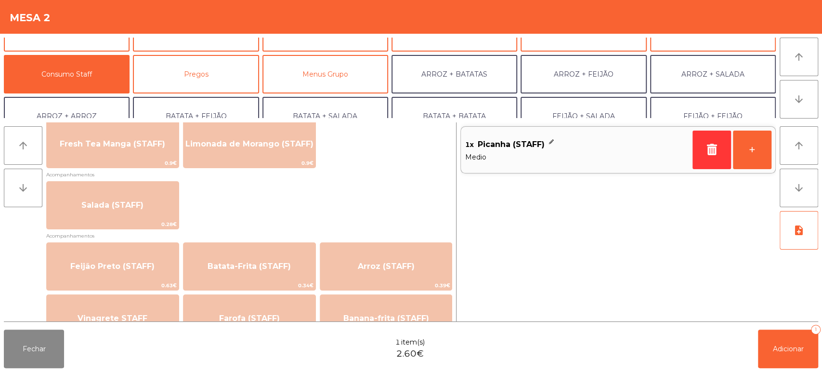
scroll to position [384, 0]
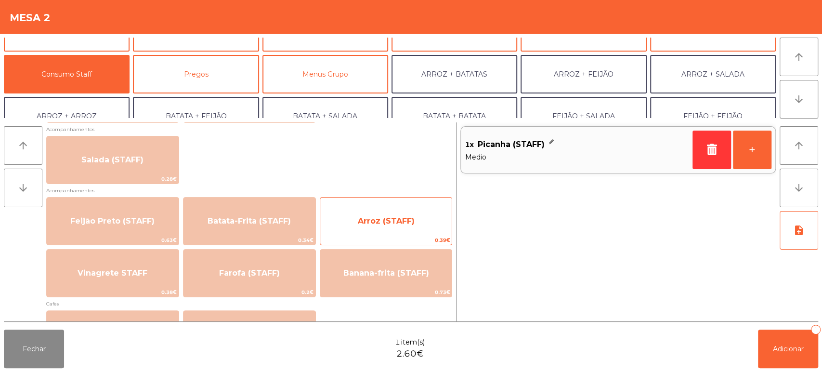
click at [388, 207] on div "Arroz (STAFF) 0.39€" at bounding box center [386, 221] width 133 height 48
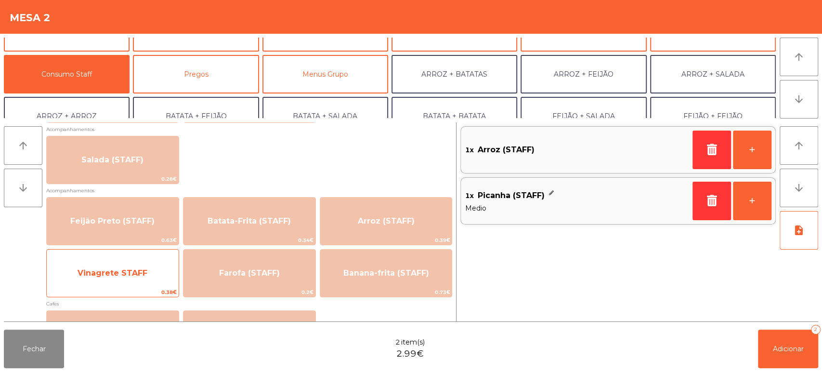
click at [153, 277] on span "Vinagrete STAFF" at bounding box center [113, 273] width 132 height 26
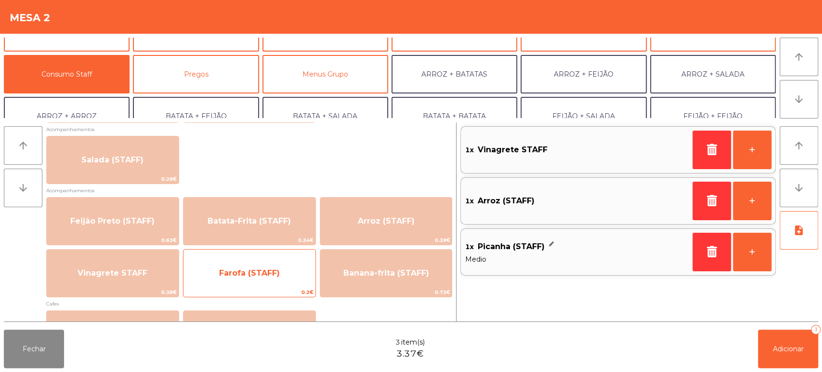
click at [247, 261] on span "Farofa (STAFF)" at bounding box center [249, 273] width 132 height 26
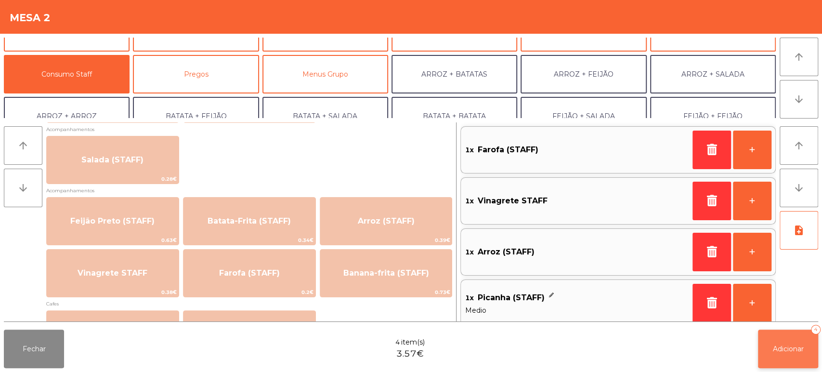
click at [784, 355] on button "Adicionar 4" at bounding box center [788, 348] width 60 height 39
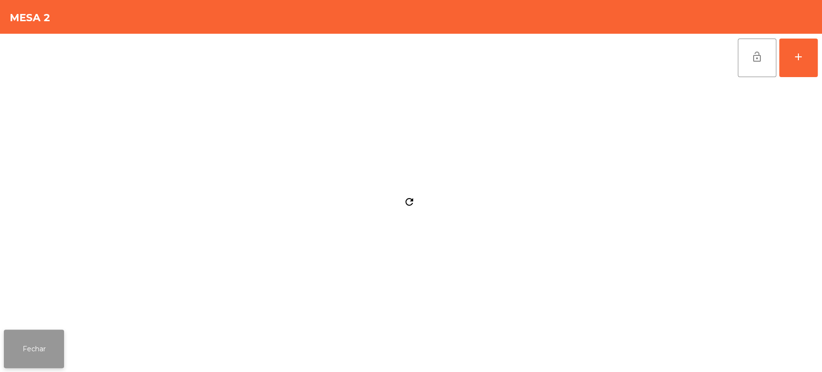
click at [54, 343] on button "Fechar" at bounding box center [34, 348] width 60 height 39
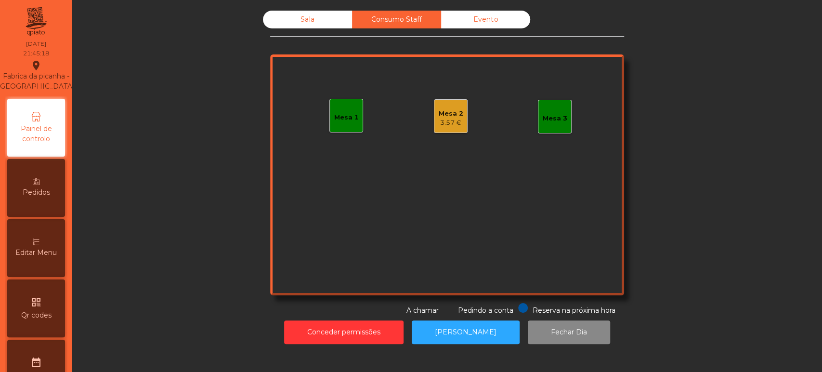
click at [446, 115] on div "Mesa 2" at bounding box center [451, 114] width 25 height 10
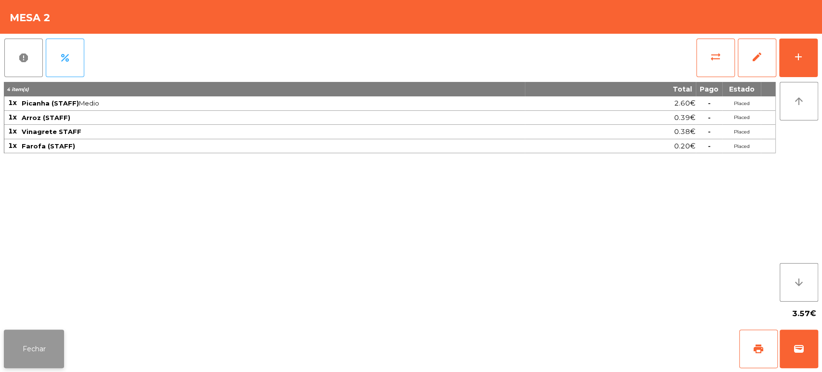
click at [62, 336] on button "Fechar" at bounding box center [34, 348] width 60 height 39
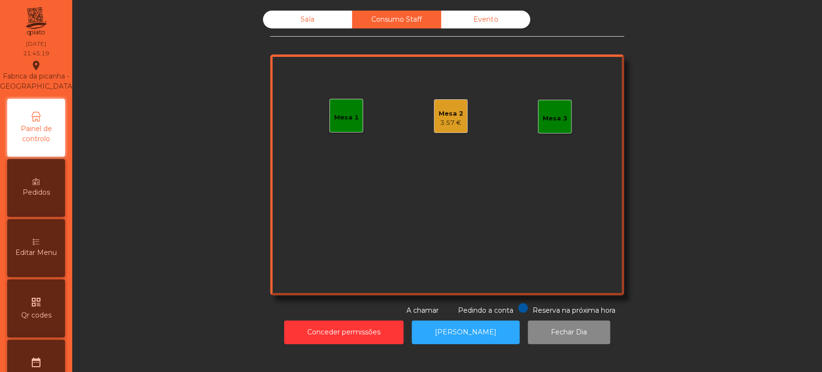
click at [288, 40] on div "Sala Consumo Staff Evento Mesa 1 Mesa 2 3.57 € Mesa 3 Reserva na próxima hora P…" at bounding box center [447, 163] width 354 height 305
click at [328, 25] on div "Sala" at bounding box center [307, 20] width 89 height 18
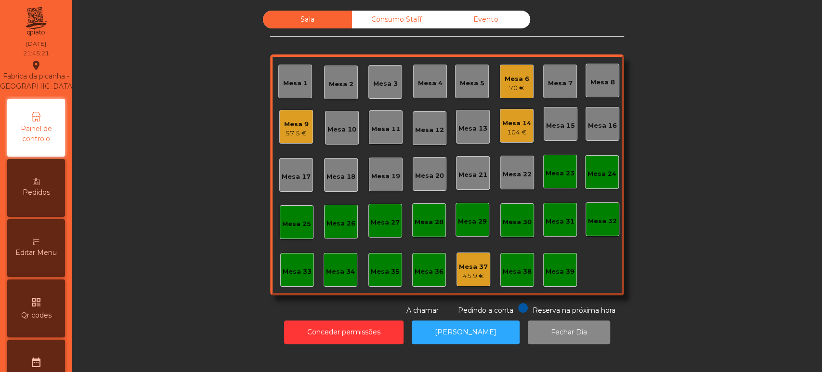
click at [473, 285] on div "Mesa 37 45.9 €" at bounding box center [473, 269] width 34 height 34
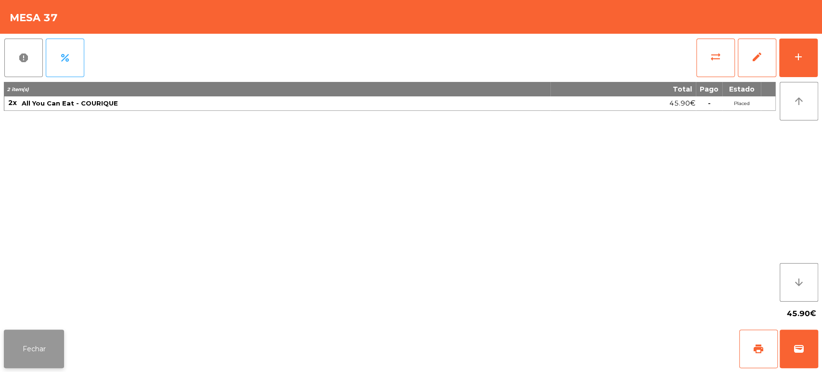
click at [59, 343] on button "Fechar" at bounding box center [34, 348] width 60 height 39
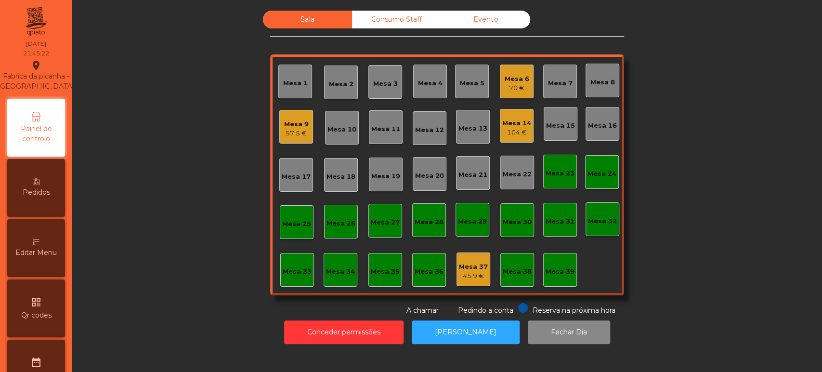
click at [307, 124] on div "Mesa 9 57.5 €" at bounding box center [296, 127] width 34 height 34
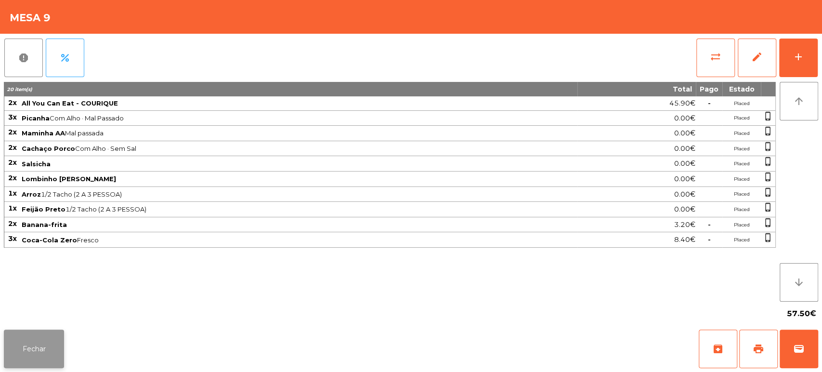
click at [25, 334] on button "Fechar" at bounding box center [34, 348] width 60 height 39
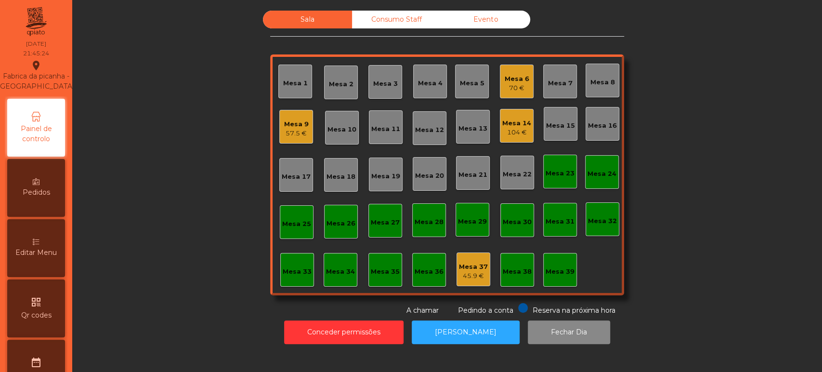
click at [289, 132] on div "57.5 €" at bounding box center [296, 134] width 25 height 10
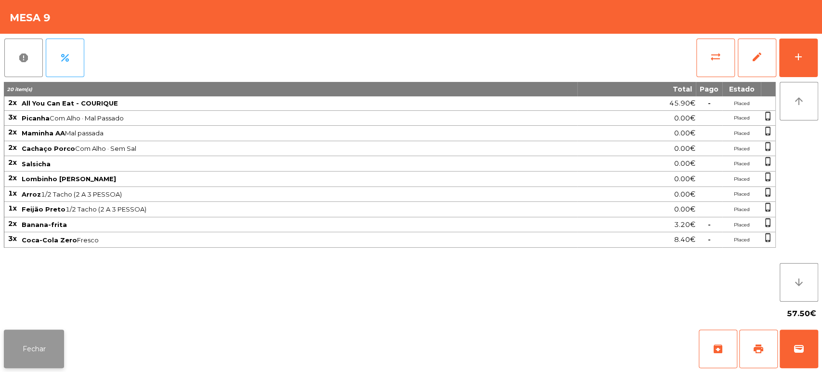
click at [42, 334] on button "Fechar" at bounding box center [34, 348] width 60 height 39
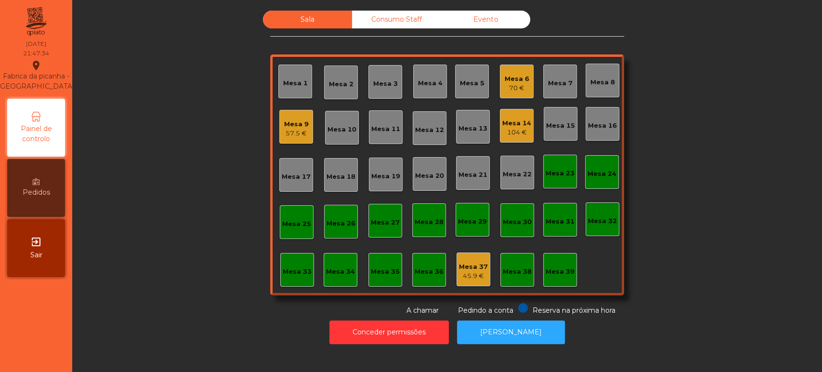
click at [431, 164] on div "Mesa 20" at bounding box center [430, 174] width 34 height 34
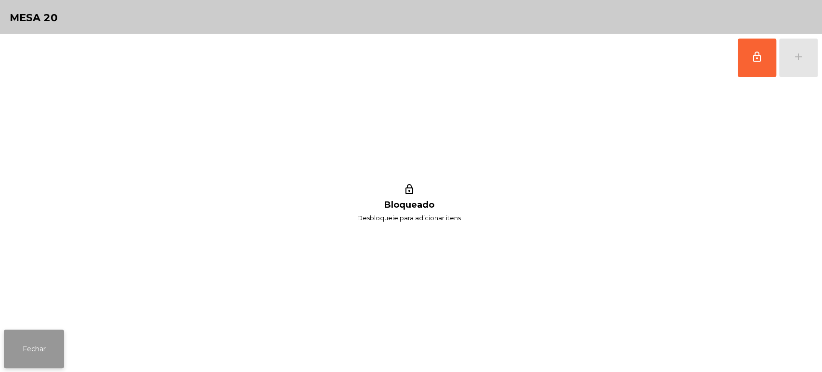
click at [33, 350] on button "Fechar" at bounding box center [34, 348] width 60 height 39
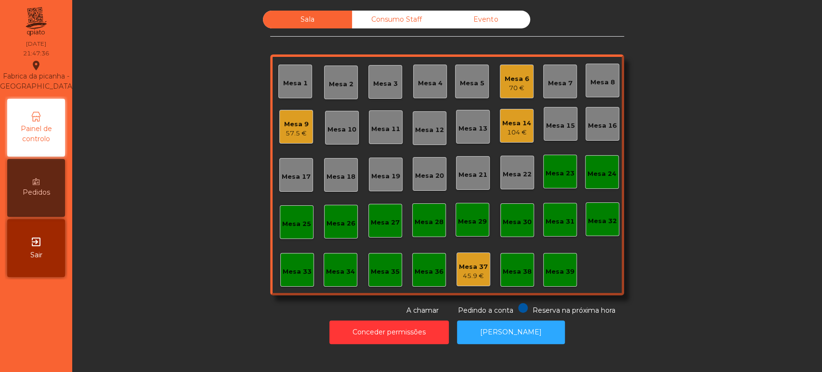
click at [381, 178] on div "Mesa 19" at bounding box center [385, 176] width 29 height 10
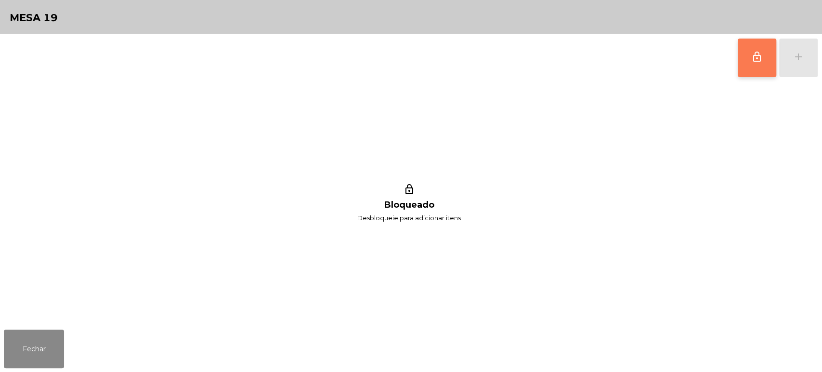
click at [753, 60] on span "lock_outline" at bounding box center [757, 57] width 12 height 12
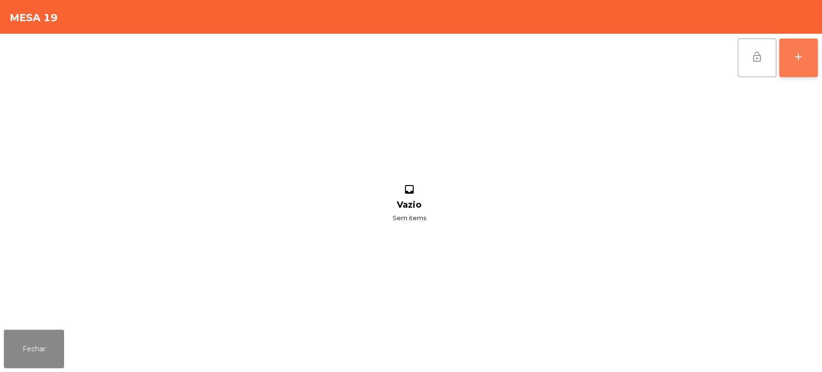
click at [790, 60] on button "add" at bounding box center [798, 58] width 39 height 39
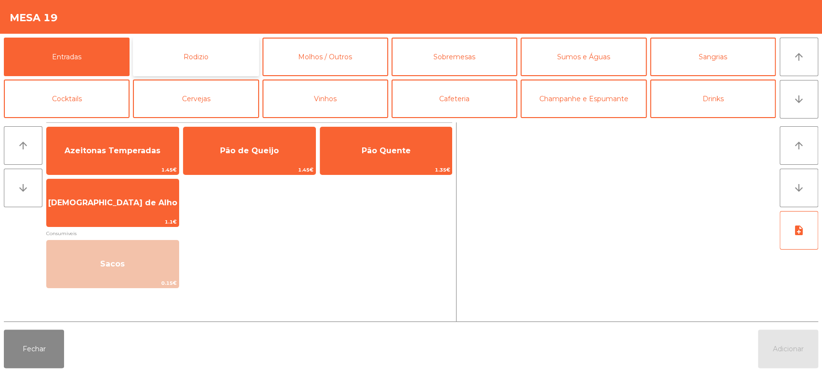
click at [187, 61] on button "Rodizio" at bounding box center [196, 57] width 126 height 39
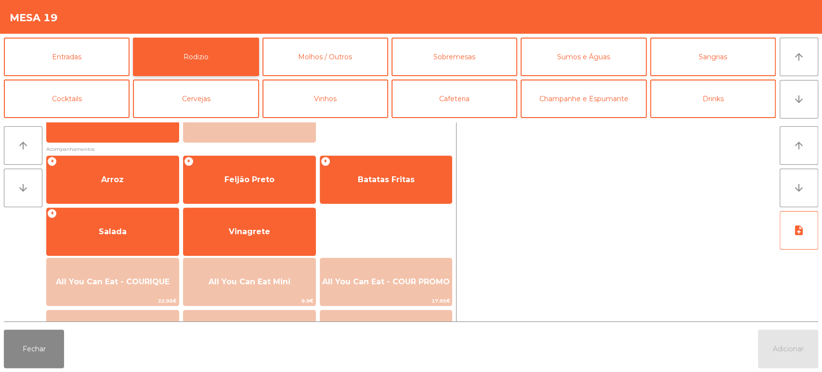
scroll to position [104, 0]
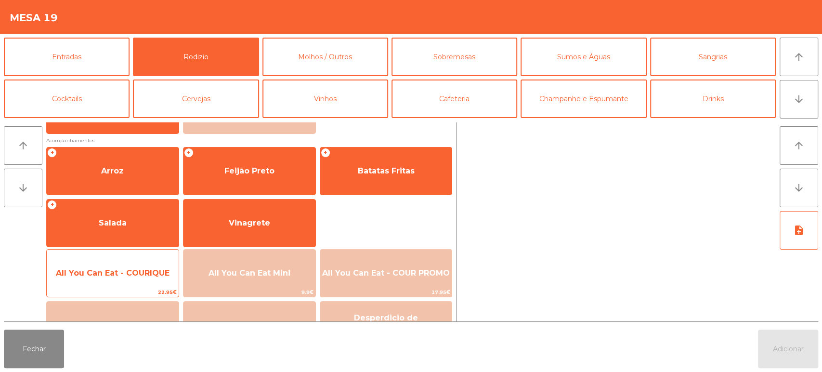
click at [135, 266] on span "All You Can Eat - COURIQUE" at bounding box center [113, 273] width 132 height 26
click at [133, 267] on span "All You Can Eat - COURIQUE" at bounding box center [113, 273] width 132 height 26
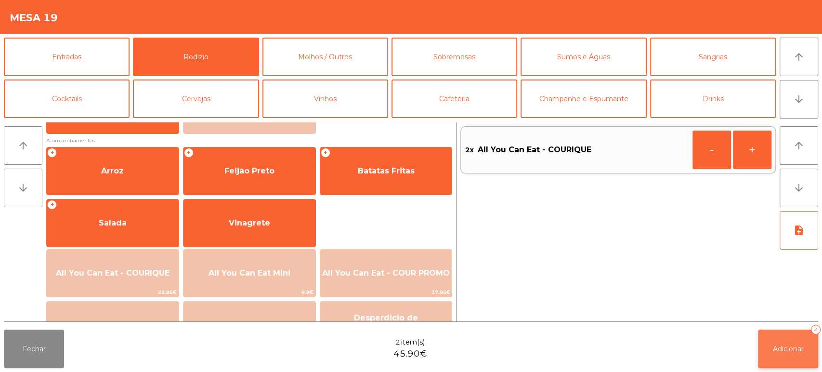
click at [772, 353] on button "Adicionar 2" at bounding box center [788, 348] width 60 height 39
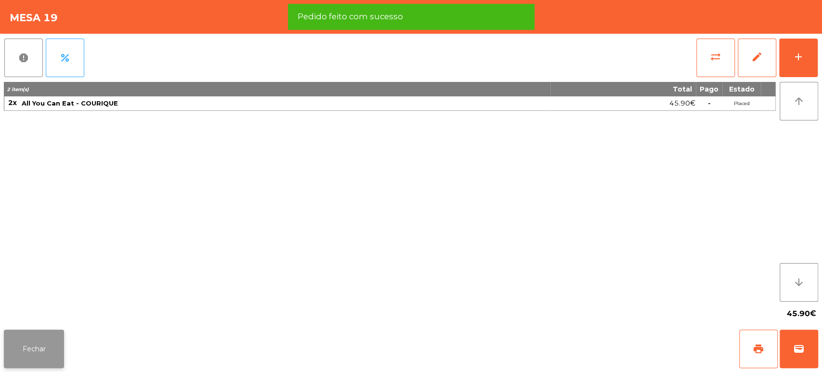
click at [29, 333] on button "Fechar" at bounding box center [34, 348] width 60 height 39
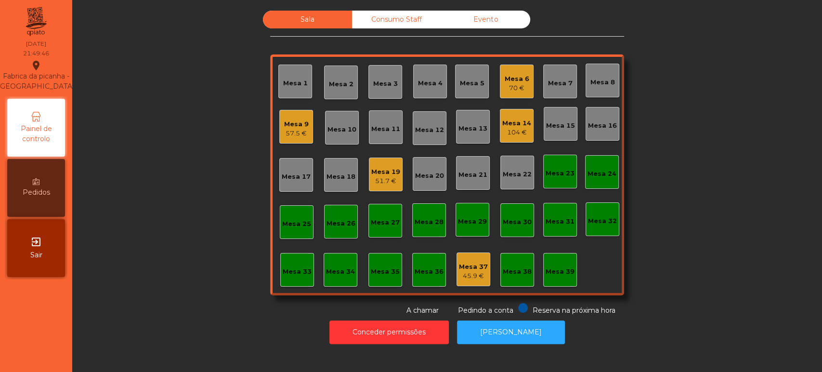
click at [508, 131] on div "104 €" at bounding box center [516, 133] width 29 height 10
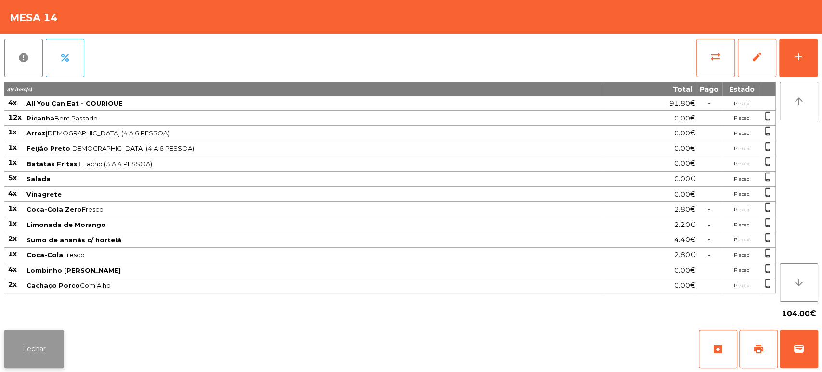
click at [47, 335] on button "Fechar" at bounding box center [34, 348] width 60 height 39
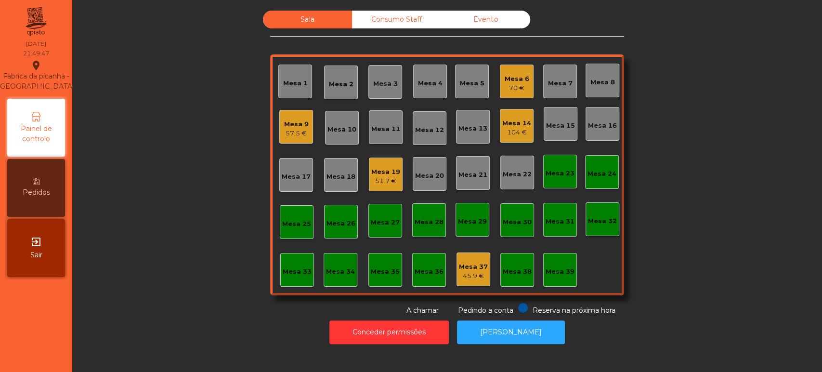
click at [415, 169] on div "Mesa 20" at bounding box center [429, 173] width 29 height 13
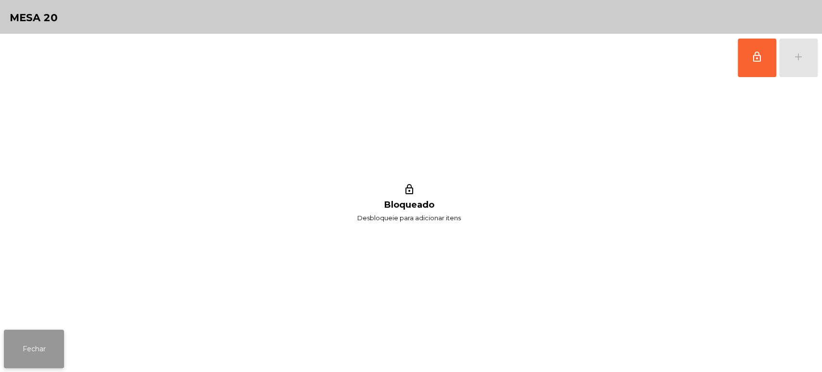
click at [48, 347] on button "Fechar" at bounding box center [34, 348] width 60 height 39
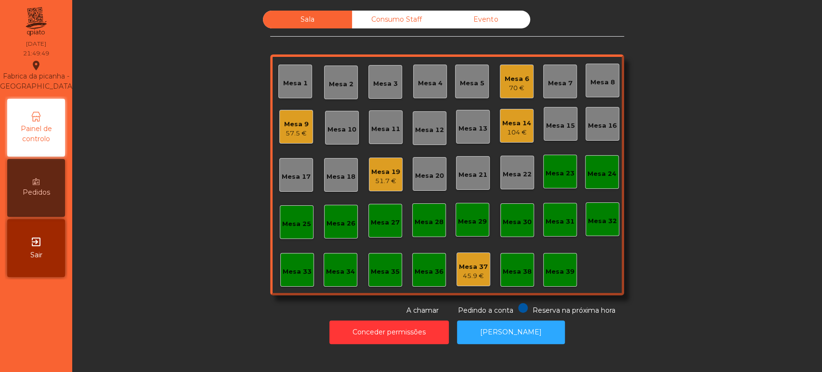
click at [375, 167] on div "Mesa 19" at bounding box center [385, 172] width 29 height 10
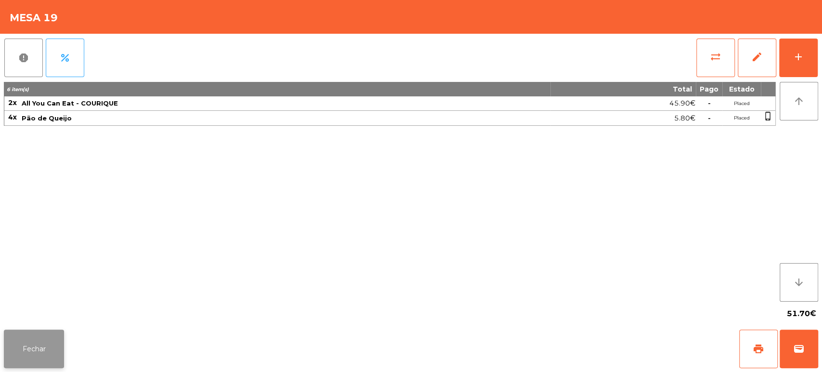
click at [31, 332] on button "Fechar" at bounding box center [34, 348] width 60 height 39
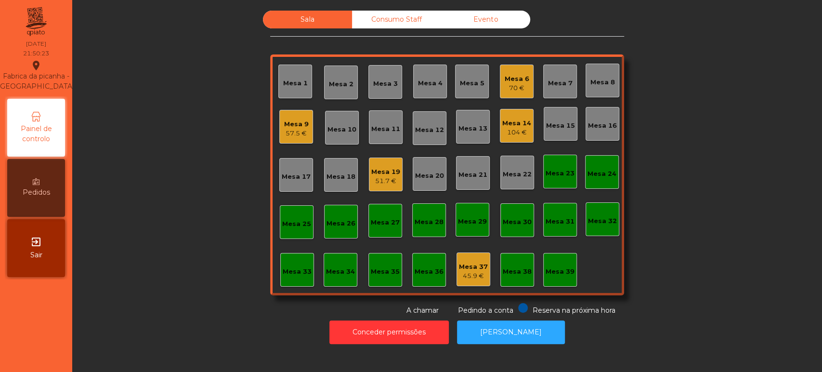
click at [520, 85] on div "70 €" at bounding box center [516, 88] width 25 height 10
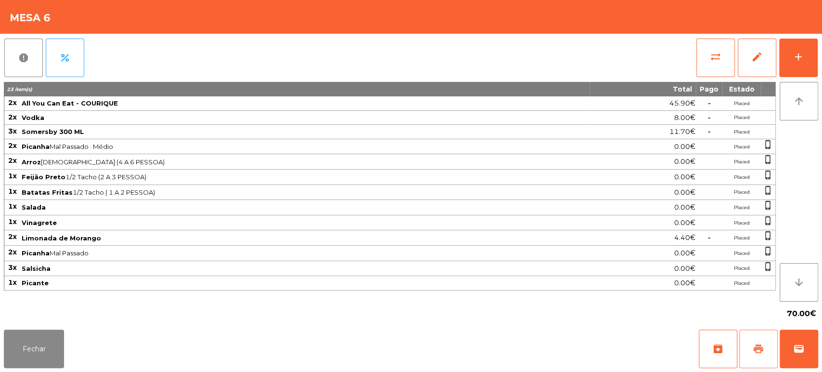
click at [755, 344] on span "print" at bounding box center [758, 349] width 12 height 12
click at [7, 349] on button "Fechar" at bounding box center [34, 348] width 60 height 39
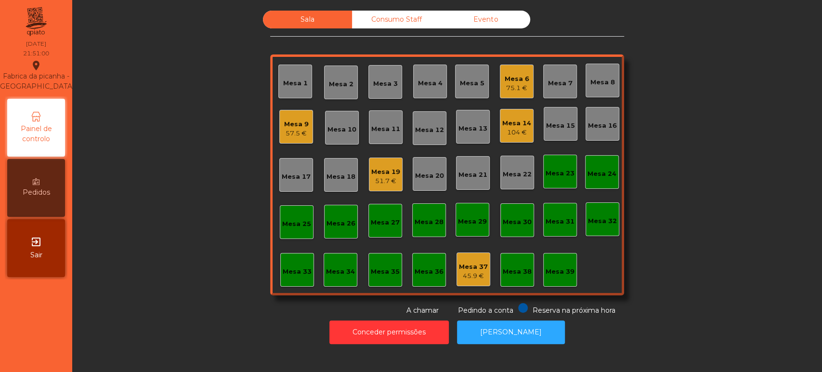
click at [384, 162] on div "Mesa 19 51.7 €" at bounding box center [386, 174] width 34 height 34
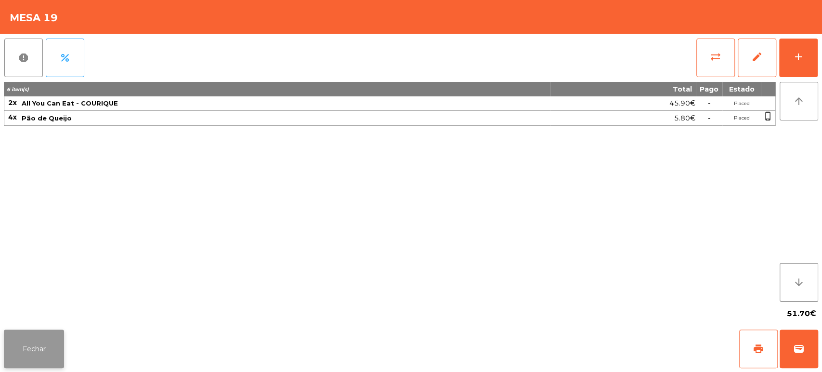
click at [49, 334] on button "Fechar" at bounding box center [34, 348] width 60 height 39
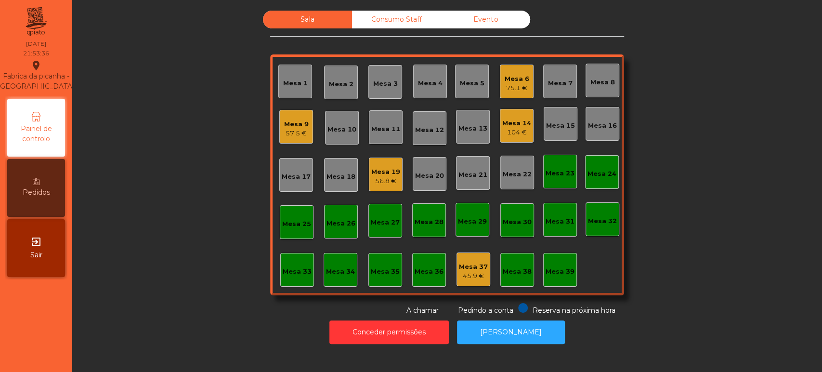
click at [293, 119] on div "Mesa 9" at bounding box center [296, 124] width 25 height 10
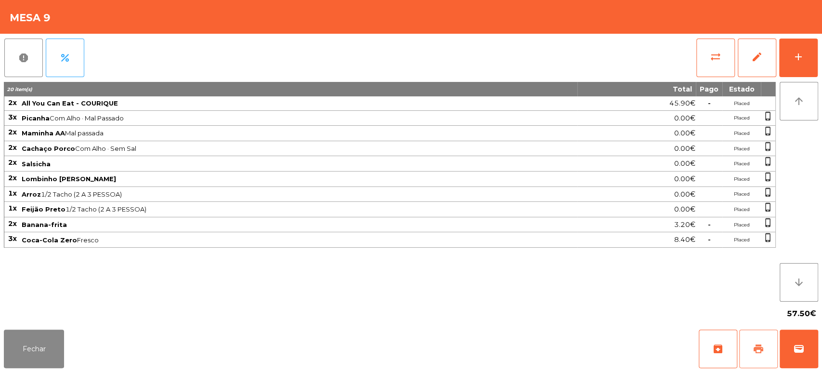
click at [754, 356] on button "print" at bounding box center [758, 348] width 39 height 39
click at [44, 349] on button "Fechar" at bounding box center [34, 348] width 60 height 39
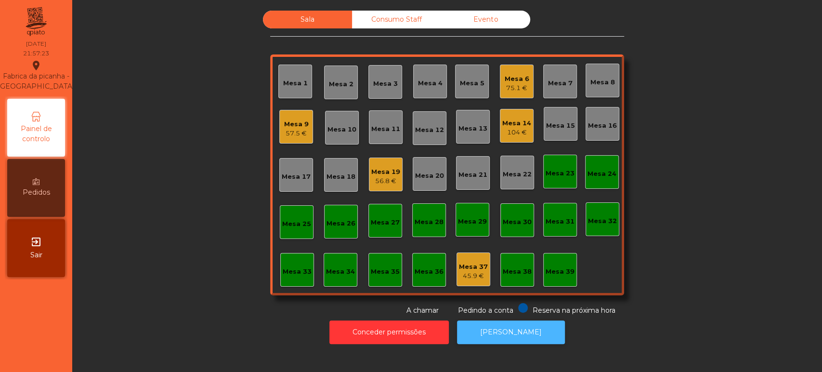
click at [508, 329] on button "[PERSON_NAME]" at bounding box center [511, 332] width 108 height 24
click at [279, 139] on div "Mesa 9 57.5 €" at bounding box center [296, 127] width 34 height 34
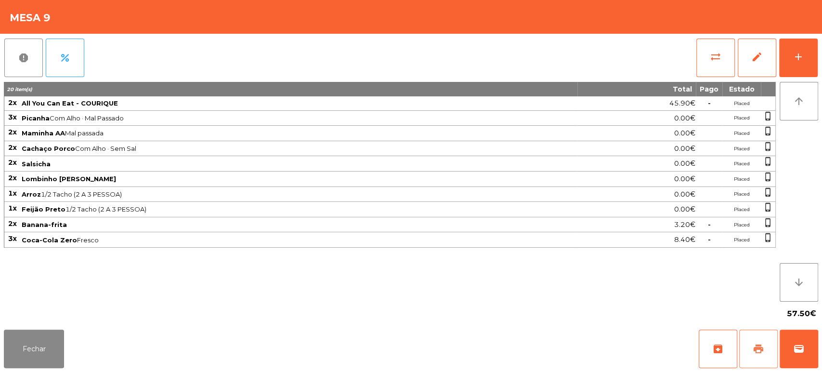
click at [774, 333] on button "print" at bounding box center [758, 348] width 39 height 39
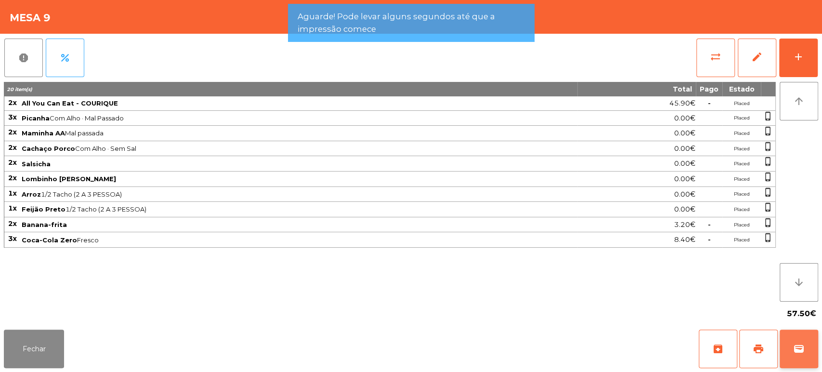
click at [794, 348] on span "wallet" at bounding box center [799, 349] width 12 height 12
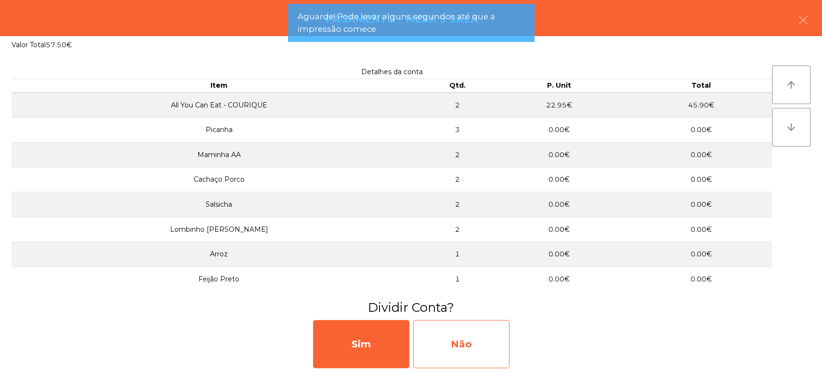
click at [468, 350] on div "Não" at bounding box center [461, 344] width 96 height 48
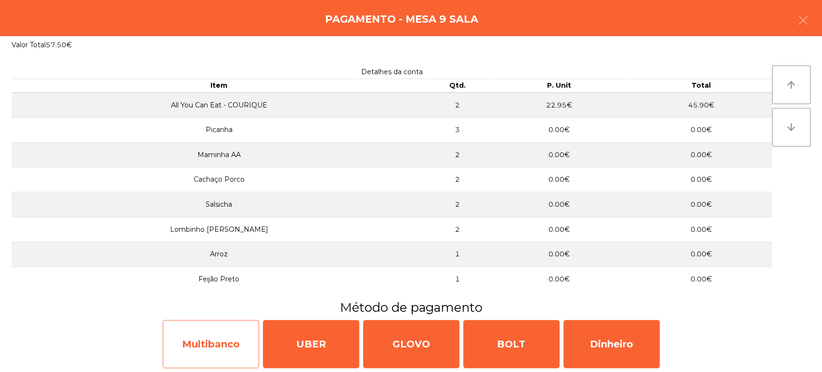
click at [194, 347] on div "Multibanco" at bounding box center [211, 344] width 96 height 48
select select "**"
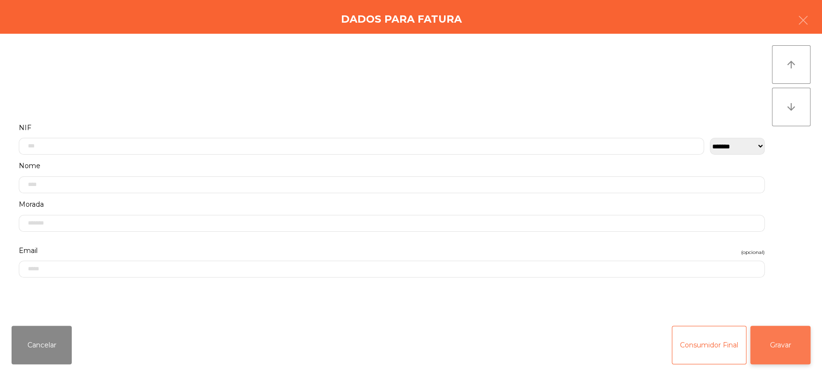
click at [783, 346] on button "Gravar" at bounding box center [780, 344] width 60 height 39
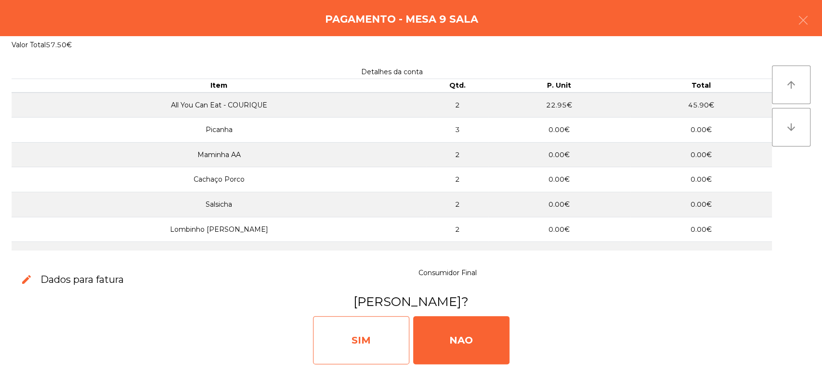
click at [340, 333] on div "SIM" at bounding box center [361, 340] width 96 height 48
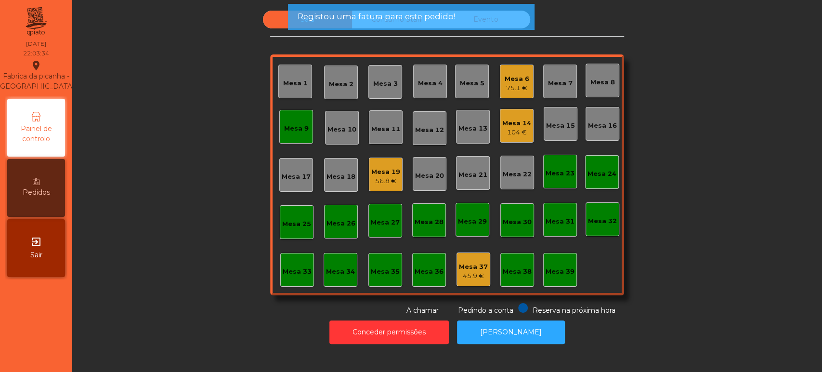
click at [500, 80] on div "Mesa 6 75.1 €" at bounding box center [517, 82] width 34 height 34
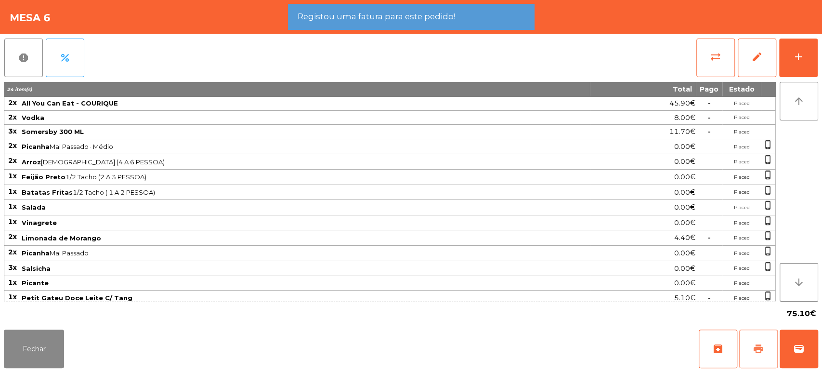
click at [754, 348] on span "print" at bounding box center [758, 349] width 12 height 12
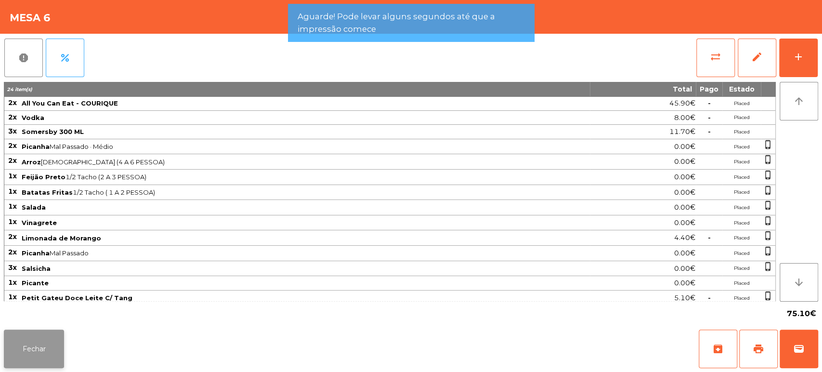
click at [28, 347] on button "Fechar" at bounding box center [34, 348] width 60 height 39
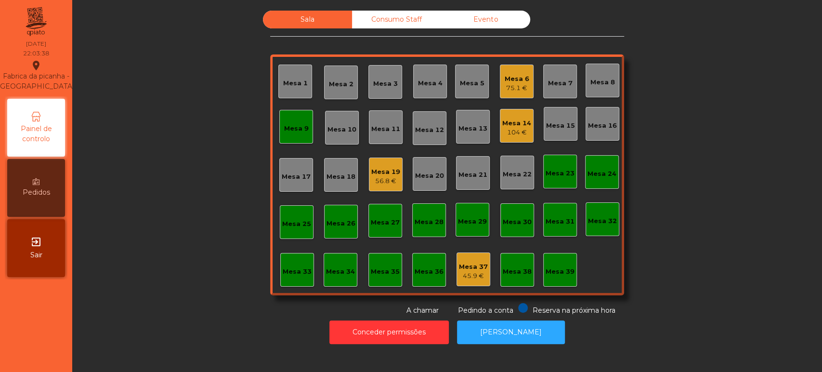
click at [291, 120] on div "Mesa 9" at bounding box center [296, 126] width 25 height 13
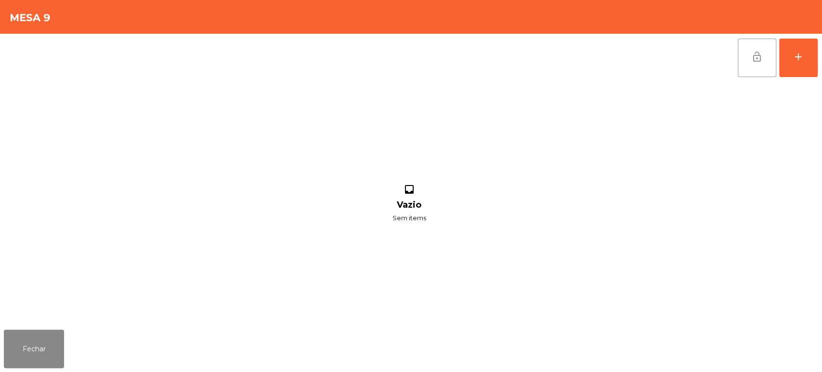
click at [759, 61] on span "lock_open" at bounding box center [757, 57] width 12 height 12
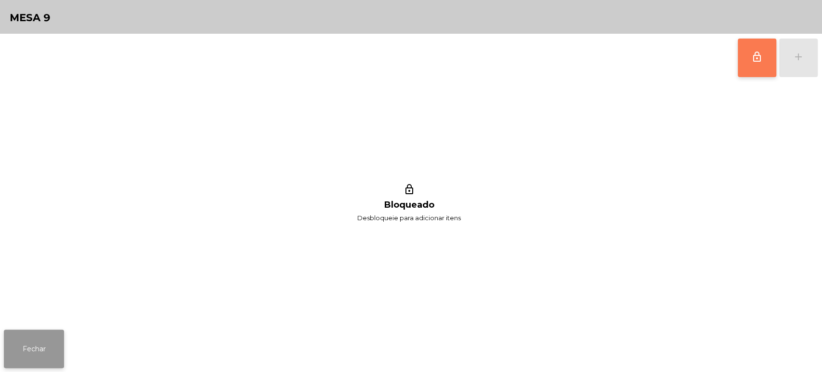
click at [33, 350] on button "Fechar" at bounding box center [34, 348] width 60 height 39
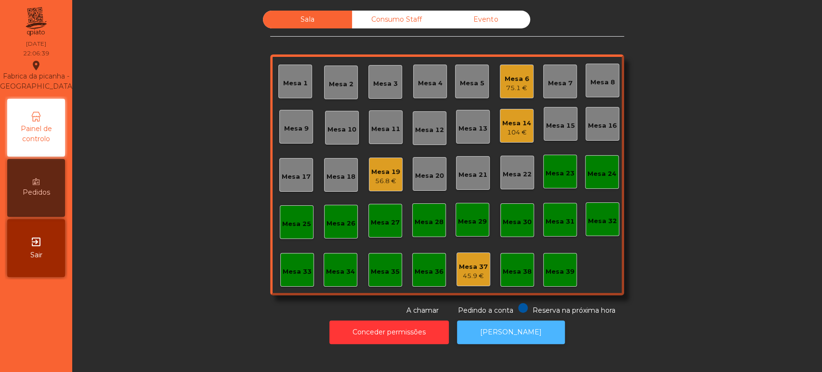
click at [507, 335] on button "[PERSON_NAME]" at bounding box center [511, 332] width 108 height 24
click at [525, 139] on div "Mesa 14 104 €" at bounding box center [517, 126] width 34 height 34
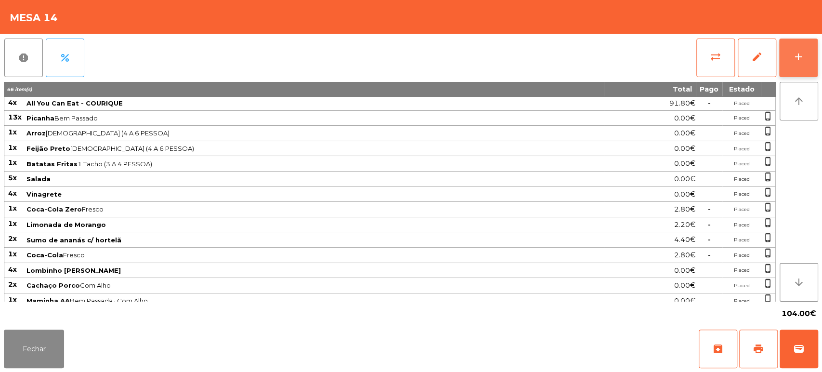
click at [799, 67] on button "add" at bounding box center [798, 58] width 39 height 39
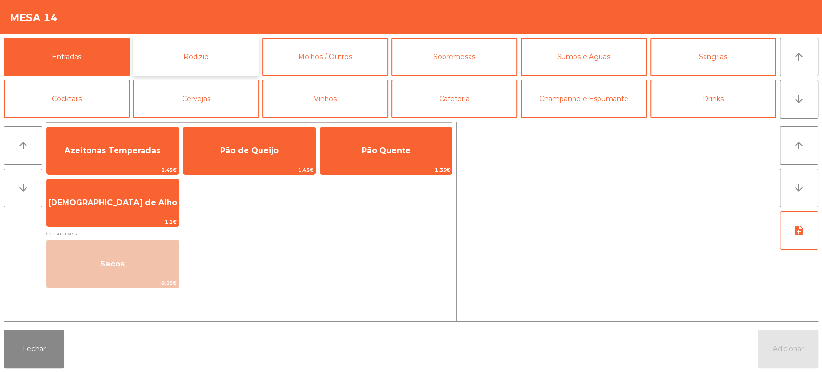
click at [210, 65] on button "Rodizio" at bounding box center [196, 57] width 126 height 39
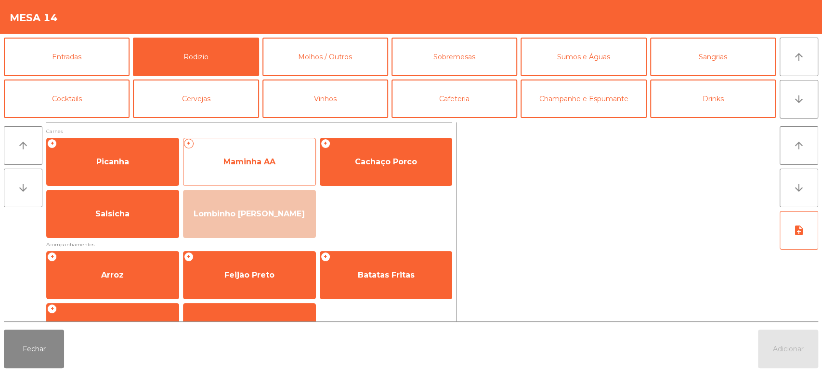
click at [255, 162] on span "Maminha AA" at bounding box center [249, 161] width 52 height 9
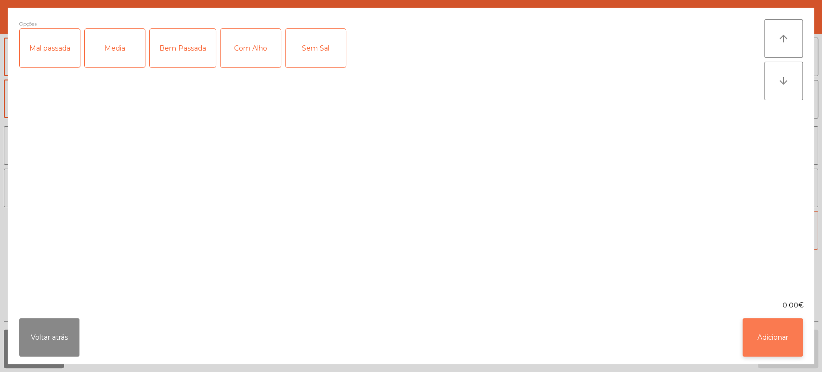
click at [789, 331] on button "Adicionar" at bounding box center [772, 337] width 60 height 39
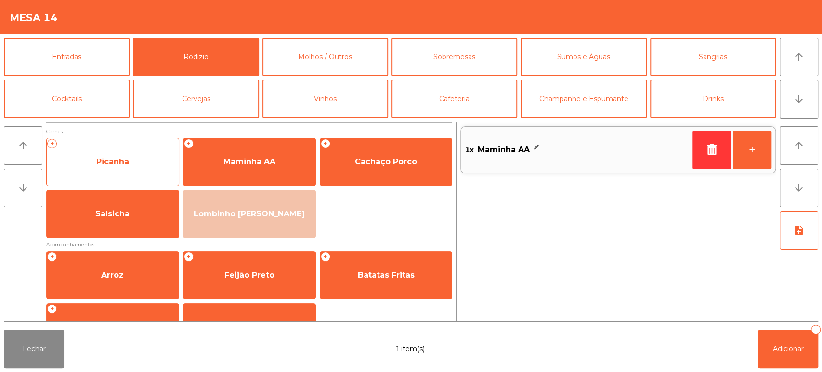
click at [123, 162] on span "Picanha" at bounding box center [112, 161] width 33 height 9
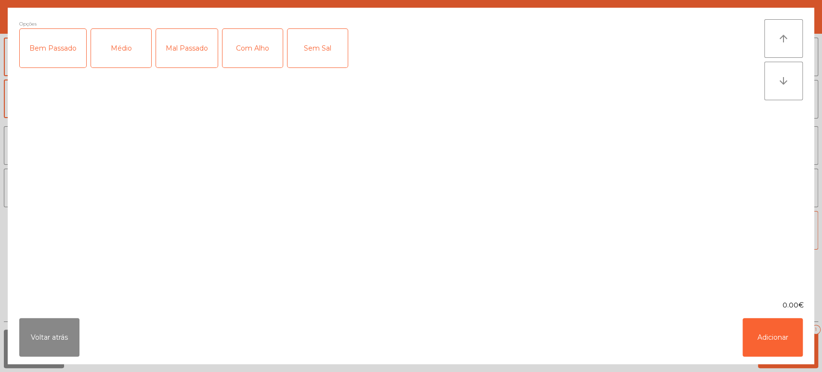
click at [72, 39] on div "Bem Passado" at bounding box center [53, 48] width 66 height 39
click at [764, 336] on button "Adicionar" at bounding box center [772, 337] width 60 height 39
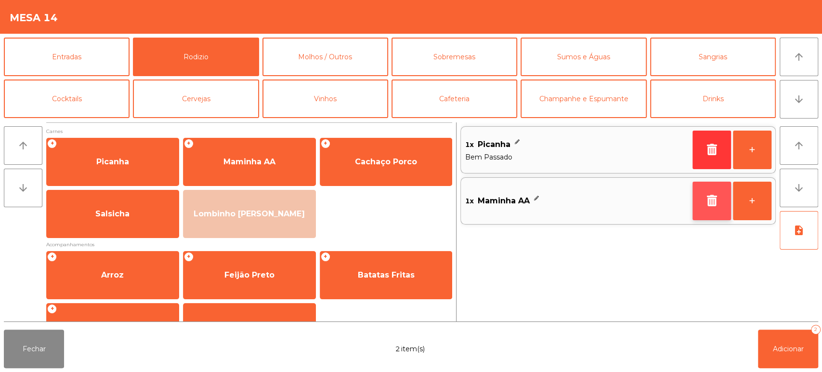
click at [709, 212] on button "button" at bounding box center [711, 200] width 39 height 39
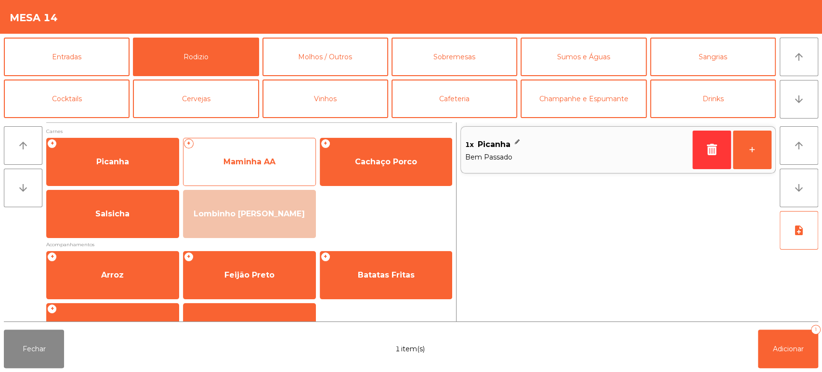
click at [248, 165] on span "Maminha AA" at bounding box center [249, 161] width 52 height 9
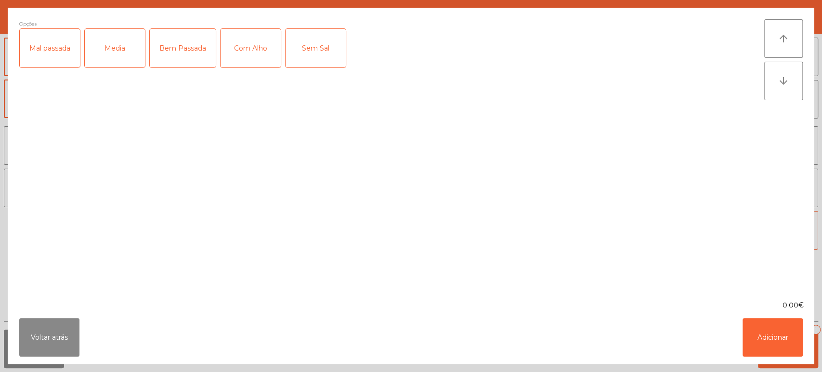
click at [184, 55] on div "Bem Passada" at bounding box center [183, 48] width 66 height 39
click at [821, 347] on ngb-modal-window "Opções (Bem Passada) Mal passada Media Bem Passada Com Alho Sem Sal arrow_upwar…" at bounding box center [411, 186] width 822 height 372
click at [769, 322] on button "Adicionar" at bounding box center [772, 337] width 60 height 39
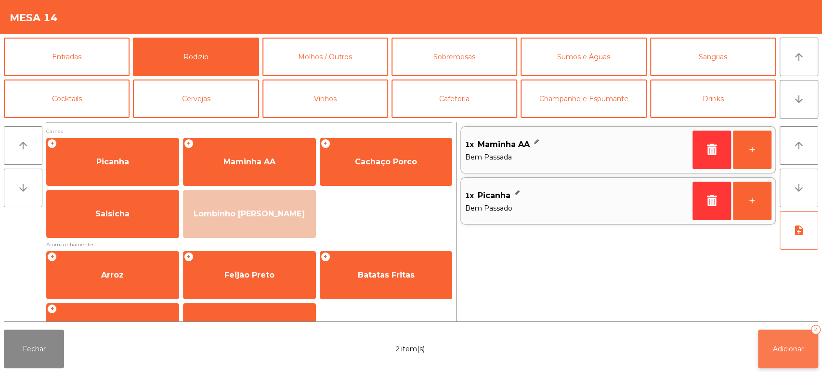
click at [794, 352] on span "Adicionar" at bounding box center [788, 348] width 31 height 9
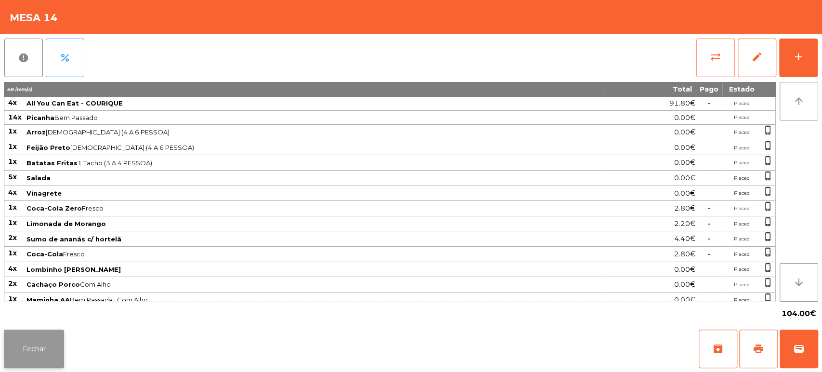
click at [35, 349] on button "Fechar" at bounding box center [34, 348] width 60 height 39
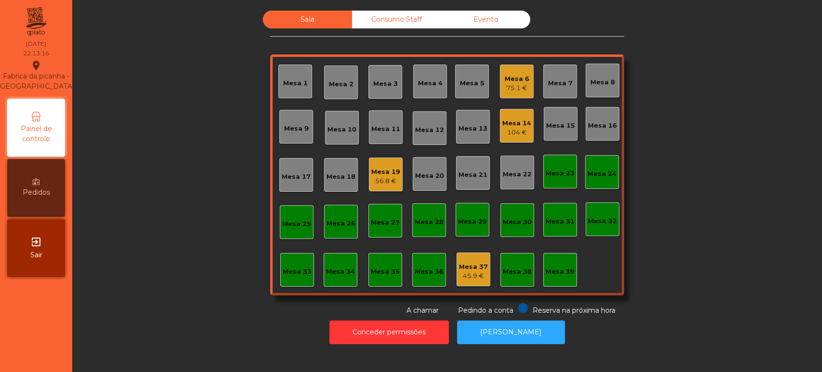
click at [299, 281] on div "Mesa 33" at bounding box center [297, 270] width 34 height 34
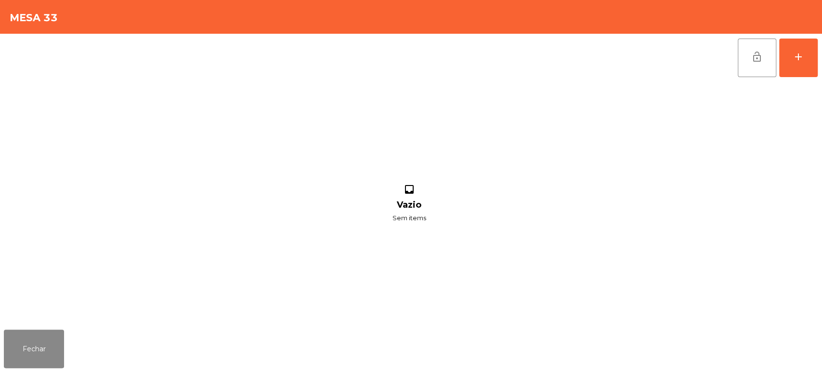
click at [819, 56] on div "lock_open add inbox Vazio Sem items" at bounding box center [411, 180] width 822 height 292
click at [782, 48] on button "add" at bounding box center [798, 58] width 39 height 39
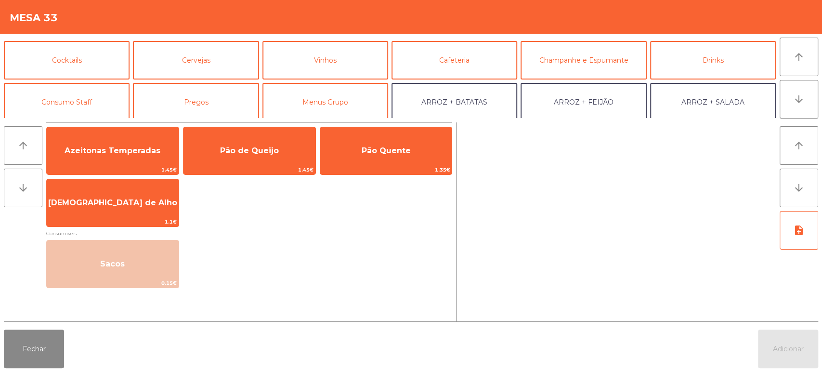
scroll to position [39, 0]
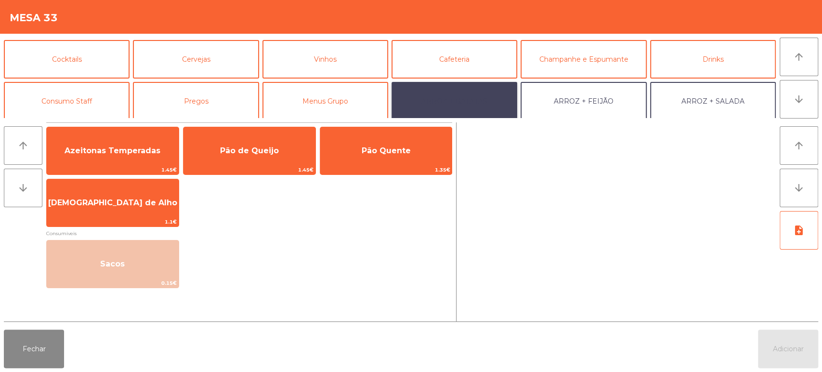
click at [481, 94] on button "ARROZ + BATATAS" at bounding box center [454, 101] width 126 height 39
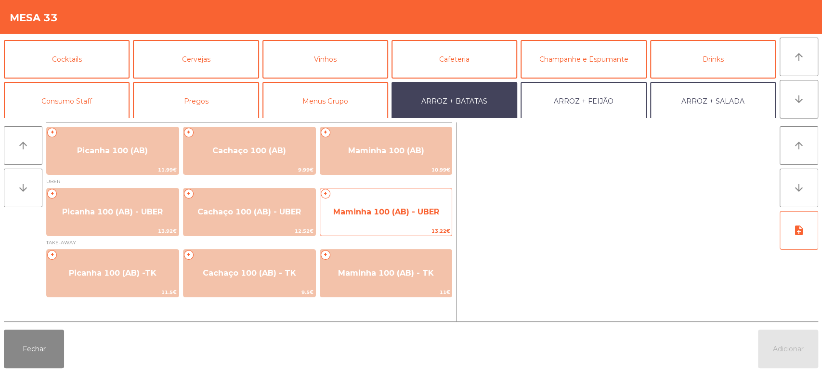
click at [371, 229] on span "13.22€" at bounding box center [386, 230] width 132 height 9
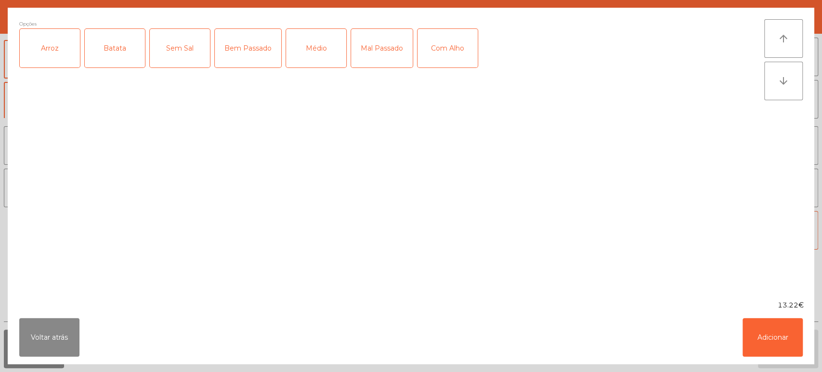
click at [64, 52] on div "Arroz" at bounding box center [50, 48] width 60 height 39
click at [142, 48] on div "Batata" at bounding box center [115, 48] width 60 height 39
click at [315, 48] on div "Médio" at bounding box center [316, 48] width 60 height 39
click at [799, 335] on button "Adicionar" at bounding box center [772, 337] width 60 height 39
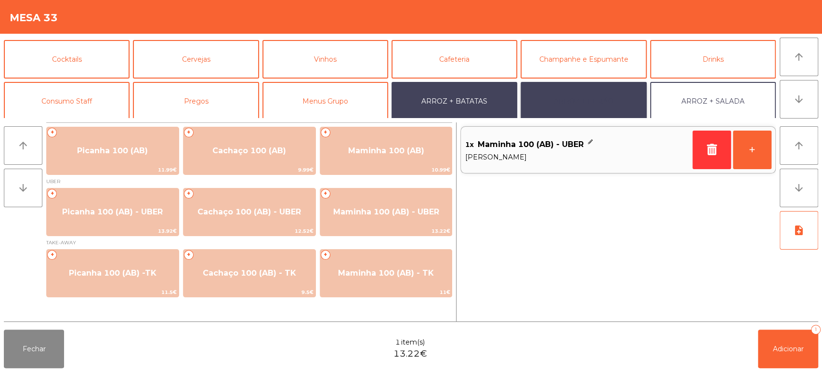
click at [595, 104] on button "ARROZ + FEIJÃO" at bounding box center [583, 101] width 126 height 39
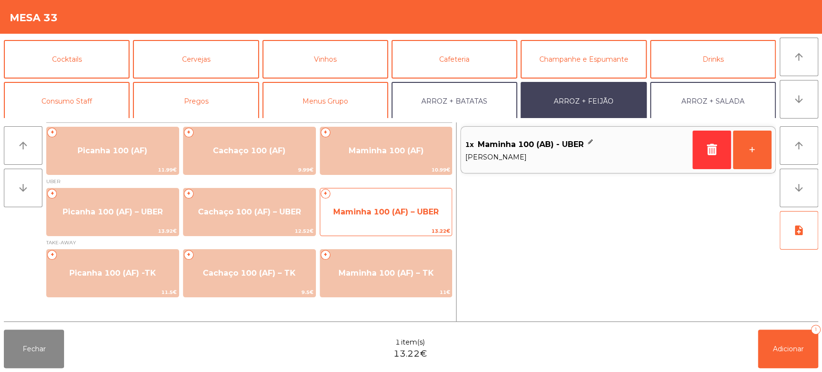
click at [391, 214] on span "Maminha 100 (AF) – UBER" at bounding box center [385, 211] width 105 height 9
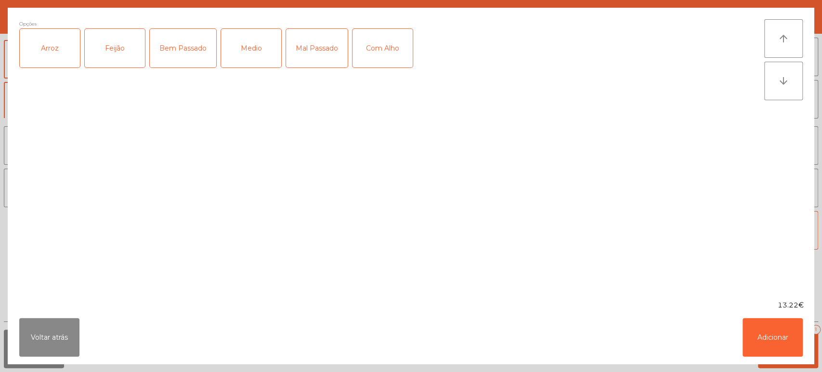
click at [59, 41] on div "Arroz" at bounding box center [50, 48] width 60 height 39
click at [107, 60] on div "Feijão" at bounding box center [115, 48] width 60 height 39
click at [326, 39] on div "Mal Passado" at bounding box center [317, 48] width 62 height 39
click at [792, 327] on button "Adicionar" at bounding box center [772, 337] width 60 height 39
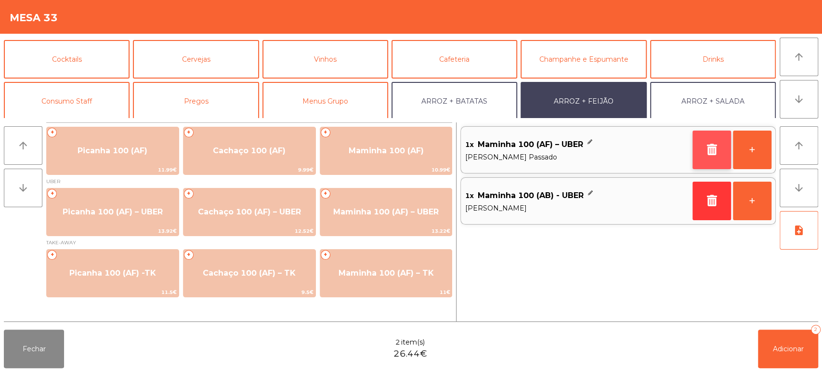
click at [711, 159] on button "button" at bounding box center [711, 149] width 39 height 39
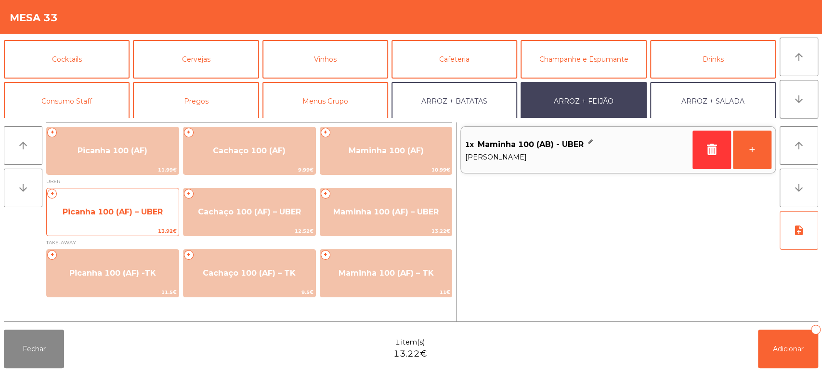
click at [123, 208] on span "Picanha 100 (AF) – UBER" at bounding box center [113, 211] width 100 height 9
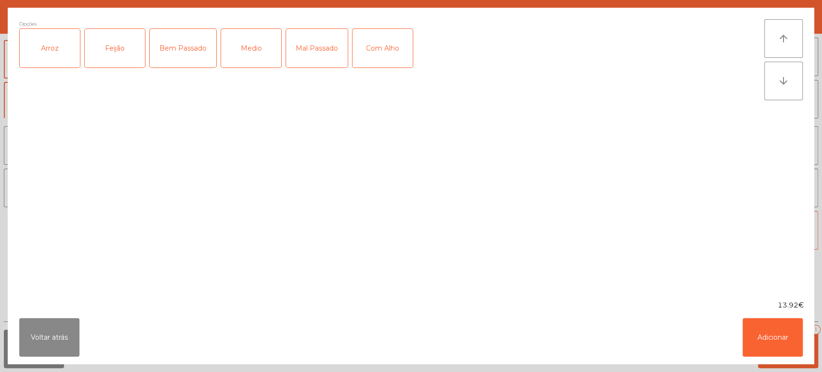
click at [36, 64] on div "Arroz" at bounding box center [50, 48] width 60 height 39
click at [122, 48] on div "Feijão" at bounding box center [115, 48] width 60 height 39
click at [267, 39] on div "Medio" at bounding box center [251, 48] width 60 height 39
click at [247, 50] on div "Medio" at bounding box center [251, 48] width 60 height 39
click at [323, 45] on div "Mal Passado" at bounding box center [317, 48] width 62 height 39
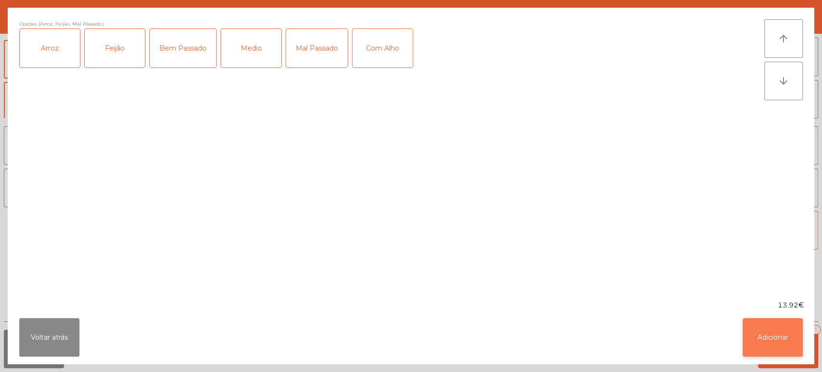
click at [794, 339] on button "Adicionar" at bounding box center [772, 337] width 60 height 39
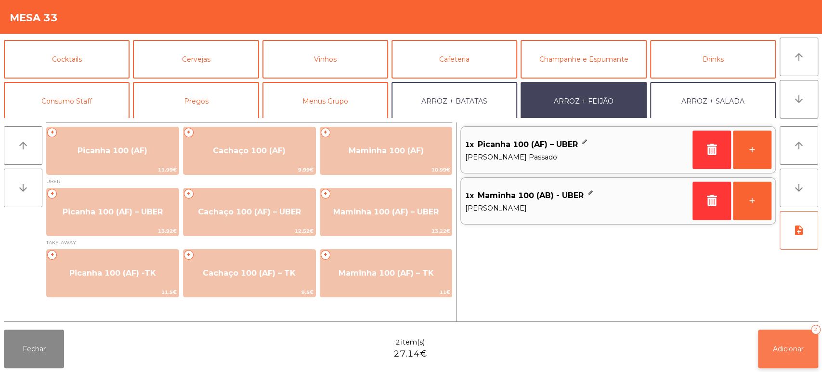
click at [774, 356] on button "Adicionar 2" at bounding box center [788, 348] width 60 height 39
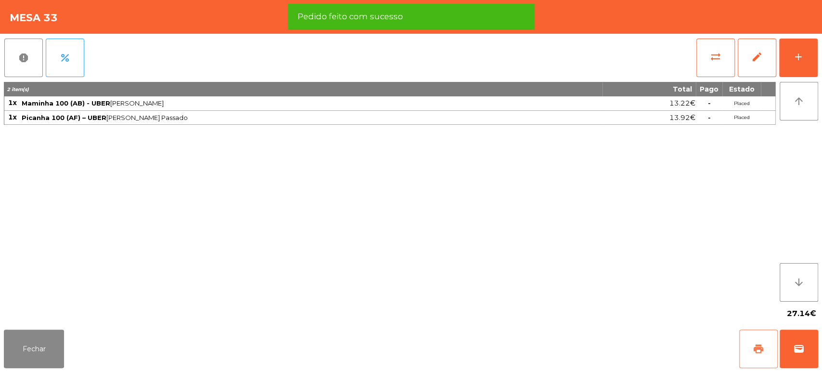
click at [758, 341] on button "print" at bounding box center [758, 348] width 39 height 39
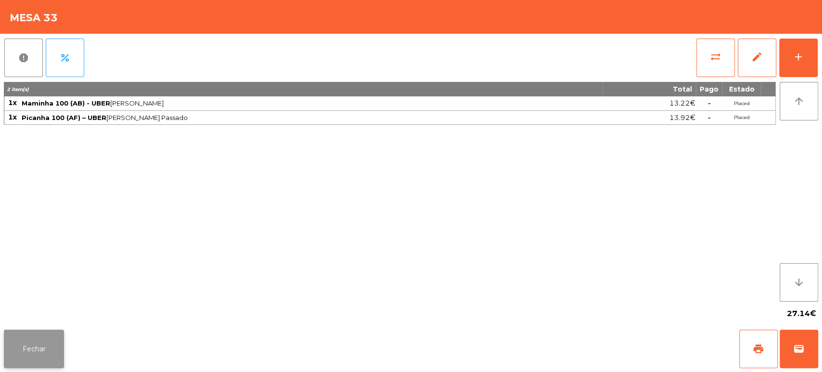
click at [44, 336] on button "Fechar" at bounding box center [34, 348] width 60 height 39
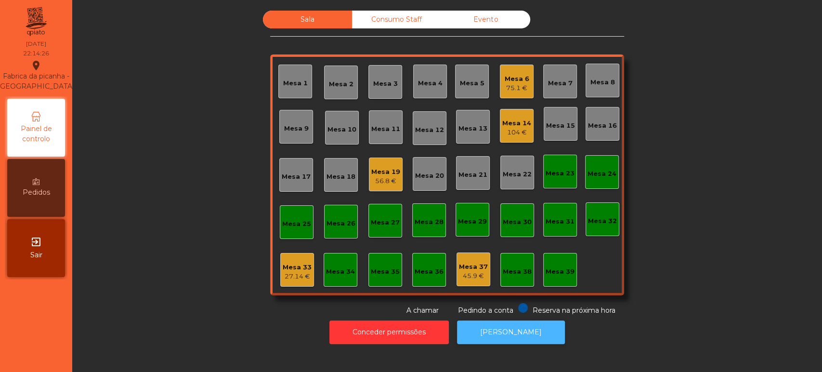
click at [504, 322] on button "[PERSON_NAME]" at bounding box center [511, 332] width 108 height 24
click at [296, 284] on div "Mesa 33 27.14 €" at bounding box center [297, 270] width 34 height 34
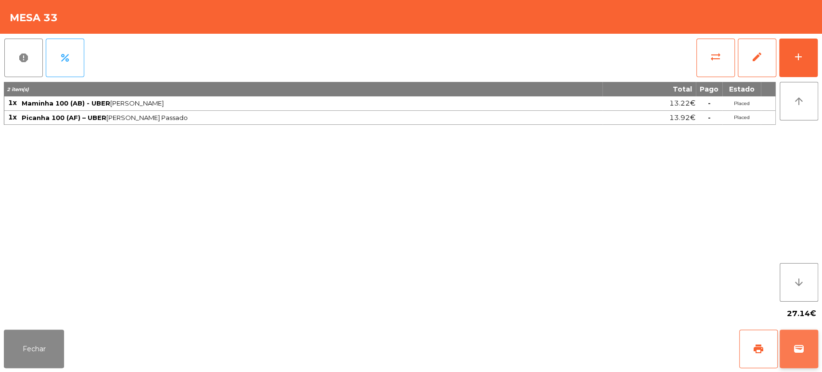
click at [790, 336] on button "wallet" at bounding box center [798, 348] width 39 height 39
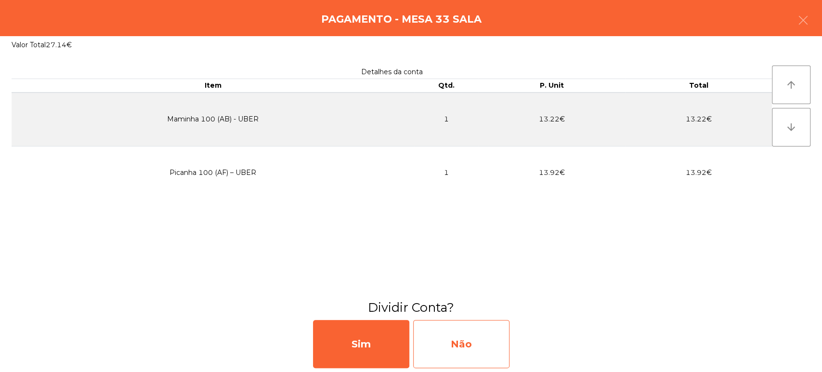
click at [508, 349] on div "Não" at bounding box center [461, 344] width 96 height 48
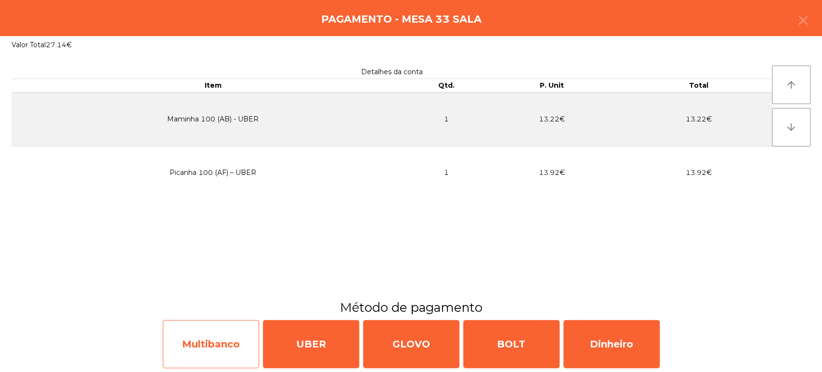
click at [213, 337] on div "Multibanco" at bounding box center [211, 344] width 96 height 48
select select "**"
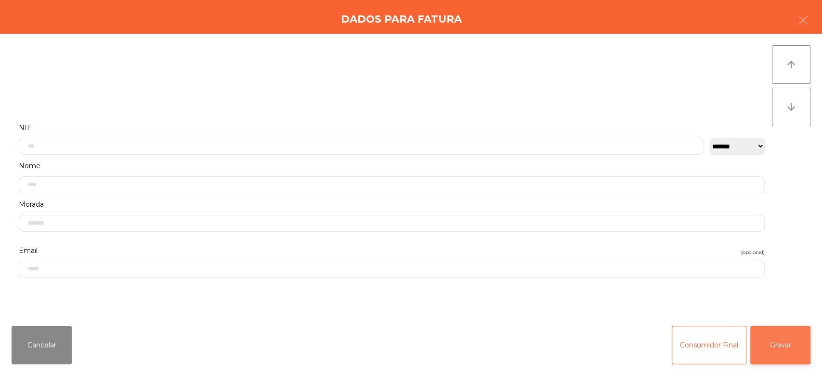
click at [790, 346] on button "Gravar" at bounding box center [780, 344] width 60 height 39
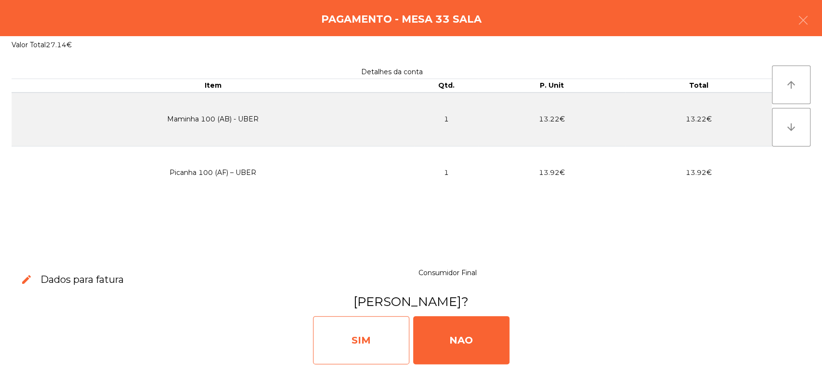
click at [331, 348] on div "SIM" at bounding box center [361, 340] width 96 height 48
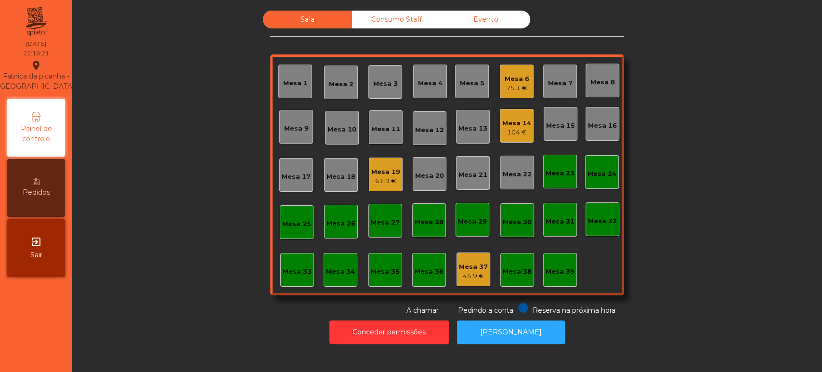
click at [505, 78] on div "Mesa 6" at bounding box center [516, 79] width 25 height 10
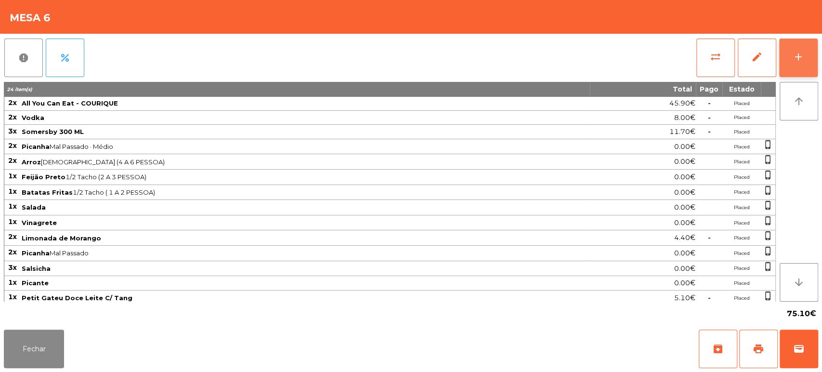
click at [792, 51] on div "add" at bounding box center [798, 57] width 12 height 12
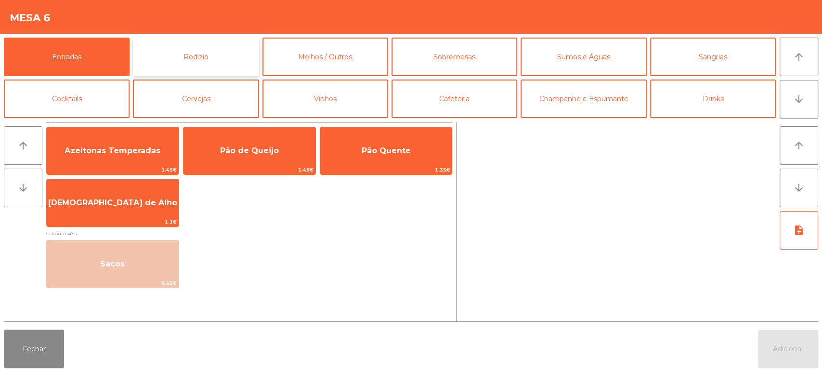
click at [226, 56] on button "Rodizio" at bounding box center [196, 57] width 126 height 39
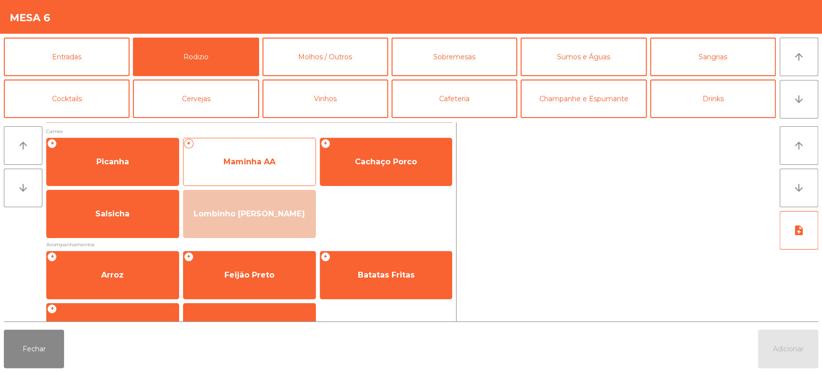
click at [258, 160] on span "Maminha AA" at bounding box center [249, 161] width 52 height 9
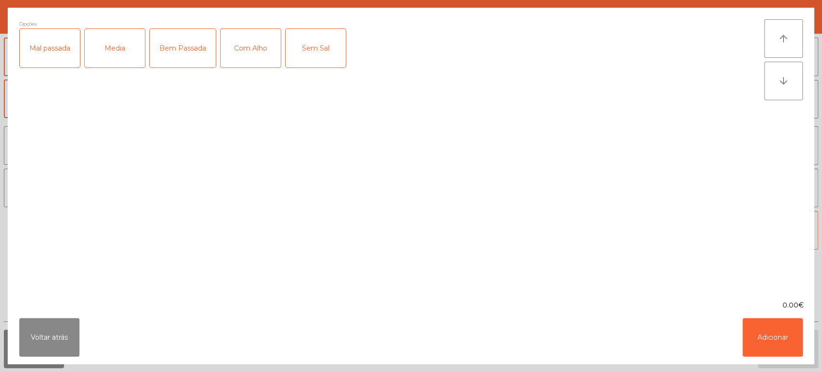
click at [195, 50] on div "Bem Passada" at bounding box center [183, 48] width 66 height 39
click at [265, 49] on div "Com Alho" at bounding box center [250, 48] width 60 height 39
click at [784, 335] on button "Adicionar" at bounding box center [772, 337] width 60 height 39
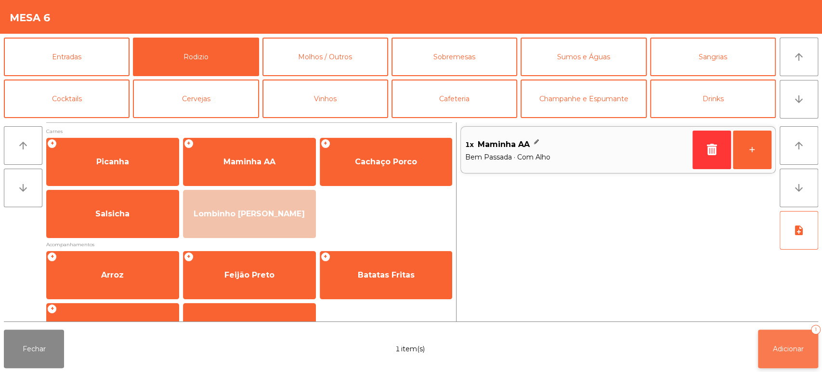
click at [789, 354] on button "Adicionar 1" at bounding box center [788, 348] width 60 height 39
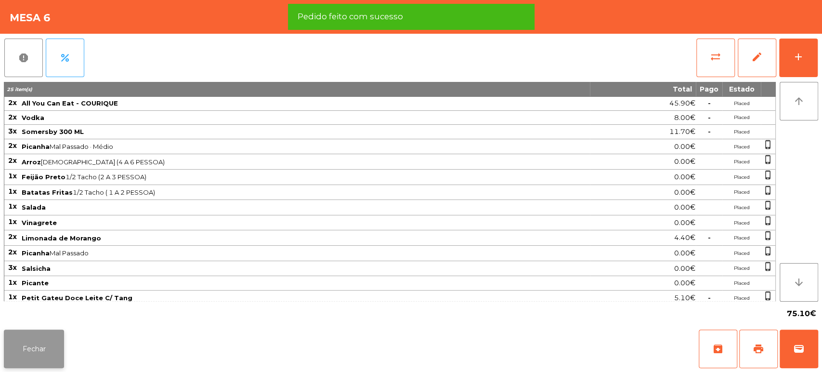
click at [43, 350] on button "Fechar" at bounding box center [34, 348] width 60 height 39
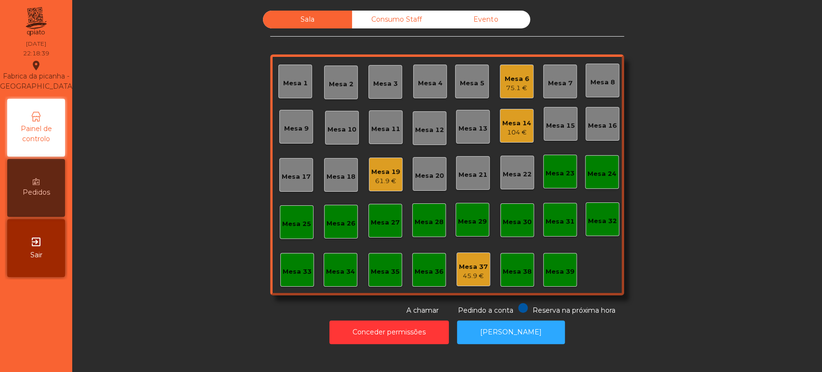
click at [526, 85] on div "Mesa 6 75.1 €" at bounding box center [517, 82] width 34 height 34
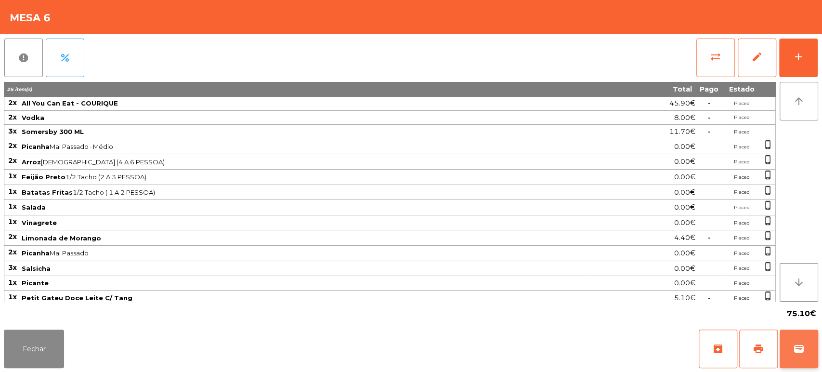
click at [800, 350] on span "wallet" at bounding box center [799, 349] width 12 height 12
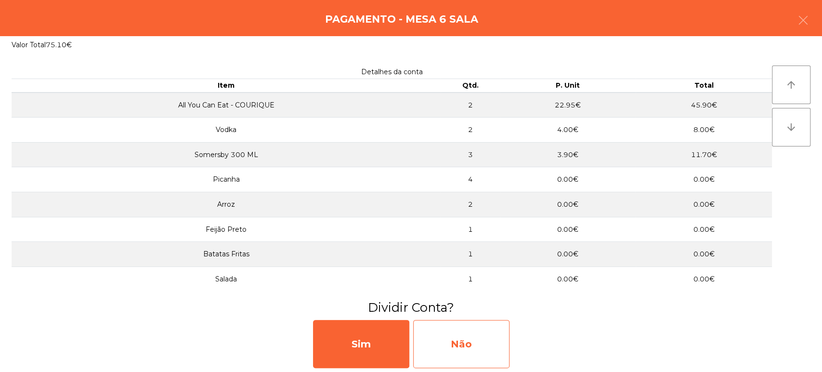
click at [451, 339] on div "Não" at bounding box center [461, 344] width 96 height 48
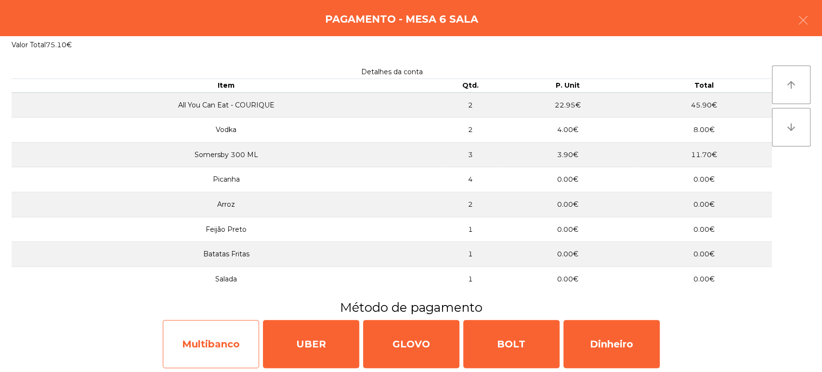
click at [207, 323] on div "Multibanco" at bounding box center [211, 344] width 96 height 48
select select "**"
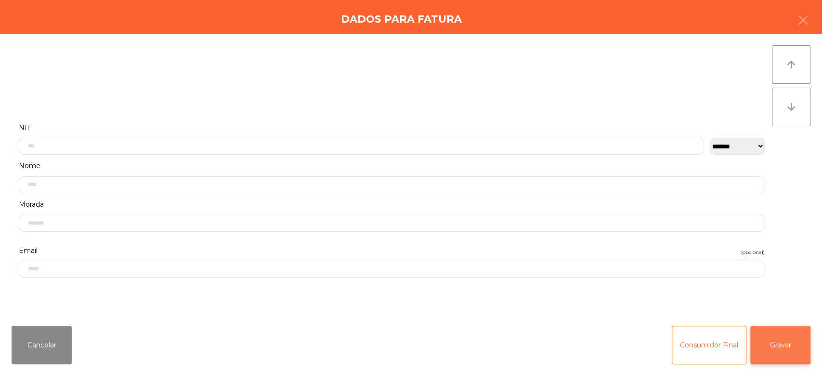
click at [774, 331] on button "Gravar" at bounding box center [780, 344] width 60 height 39
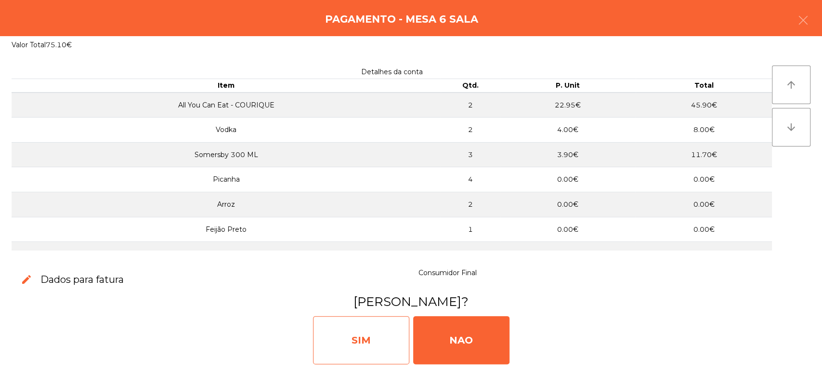
click at [342, 333] on div "SIM" at bounding box center [361, 340] width 96 height 48
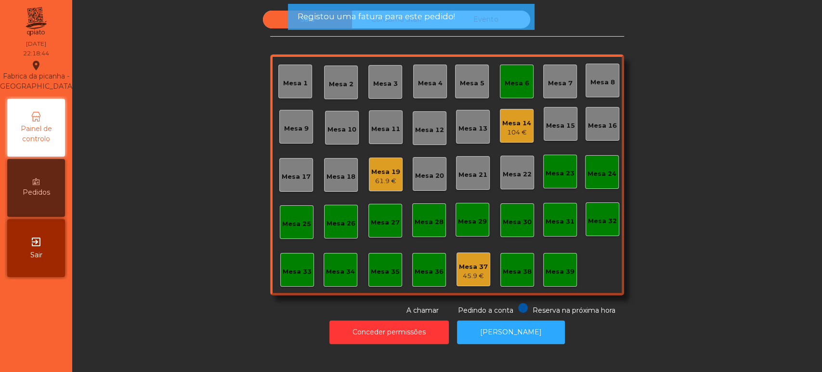
click at [513, 68] on div "Mesa 6" at bounding box center [517, 82] width 34 height 34
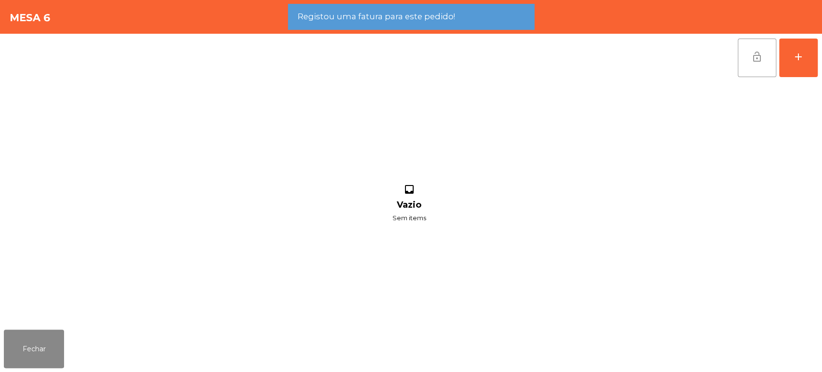
click at [741, 65] on button "lock_open" at bounding box center [756, 58] width 39 height 39
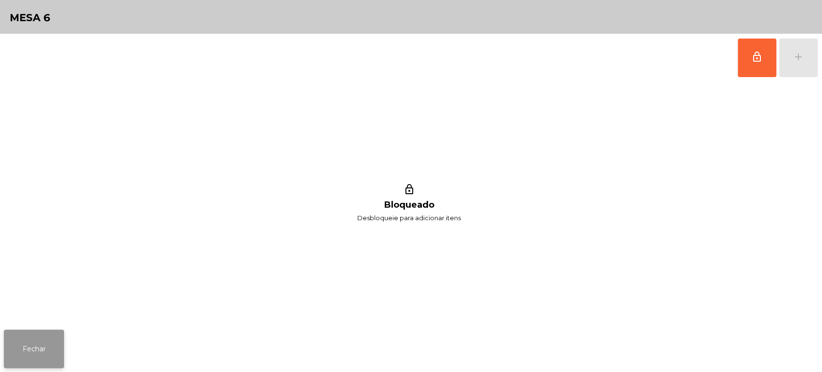
click at [46, 346] on button "Fechar" at bounding box center [34, 348] width 60 height 39
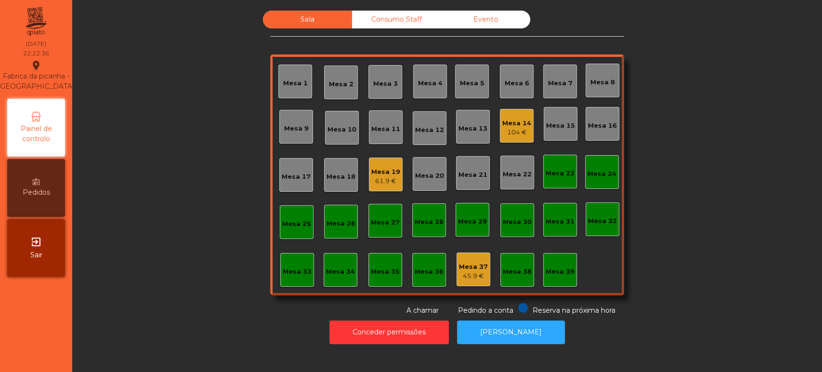
click at [398, 40] on div "Sala Consumo Staff Evento Mesa 1 Mesa 2 Mesa 3 Mesa 4 Mesa 5 Mesa 6 Mesa 7 Mesa…" at bounding box center [447, 163] width 354 height 305
click at [411, 23] on div "Consumo Staff" at bounding box center [396, 20] width 89 height 18
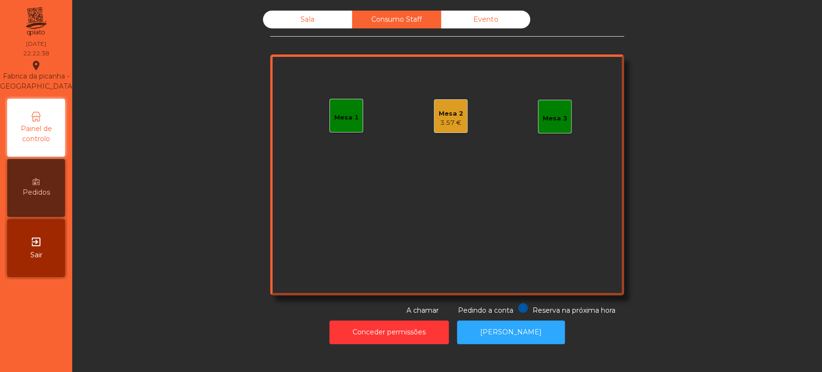
click at [317, 18] on div "Sala" at bounding box center [307, 20] width 89 height 18
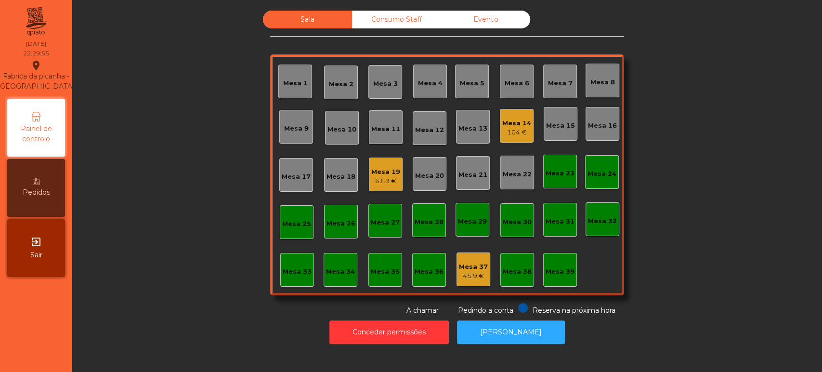
click at [393, 13] on div "Consumo Staff" at bounding box center [396, 20] width 89 height 18
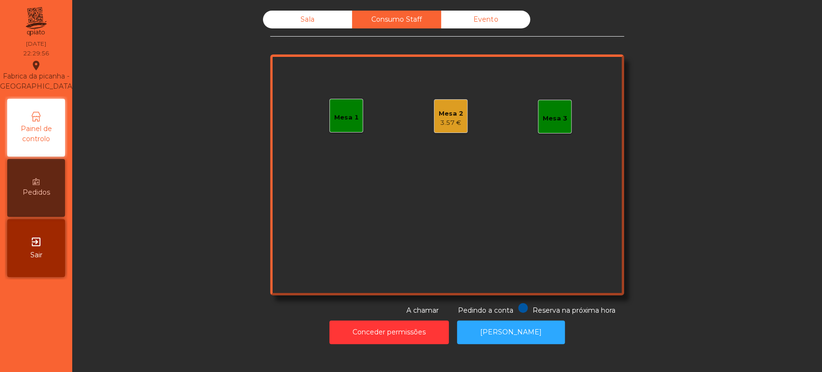
click at [453, 116] on div "Mesa 2" at bounding box center [451, 114] width 25 height 10
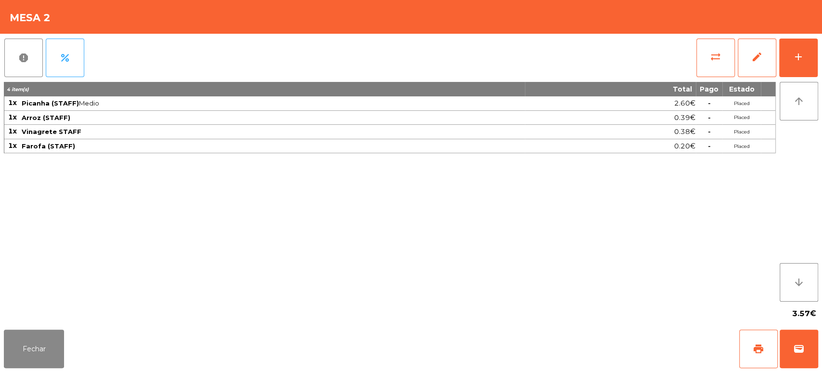
click at [819, 43] on div "report percent sync_alt edit add 4 item(s) Total Pago Estado 1x Picanha (STAFF)…" at bounding box center [411, 180] width 822 height 292
click at [799, 62] on button "add" at bounding box center [798, 58] width 39 height 39
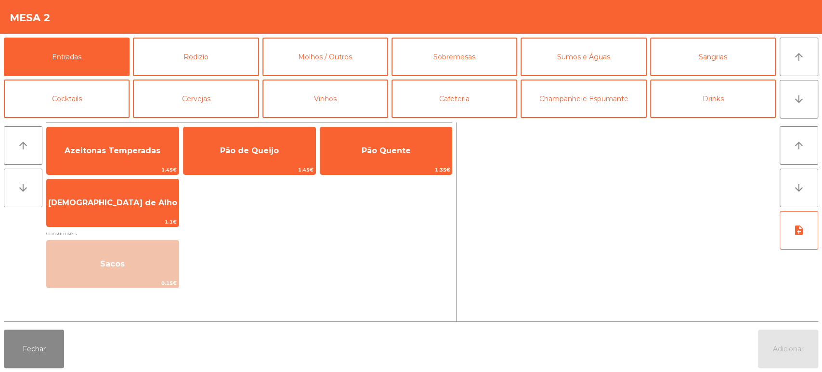
scroll to position [60, 0]
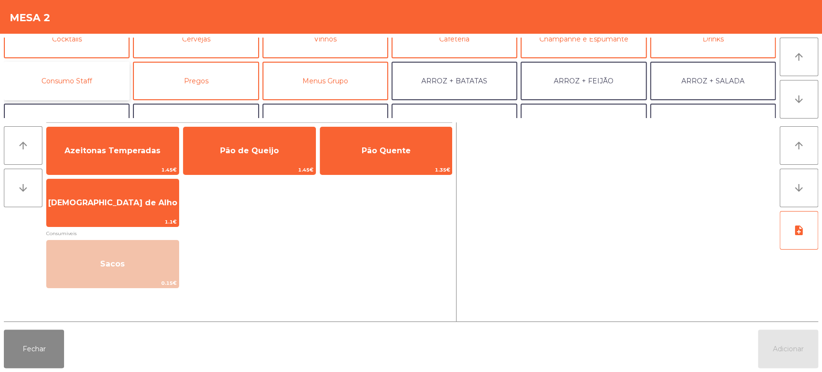
click at [82, 95] on button "Consumo Staff" at bounding box center [67, 81] width 126 height 39
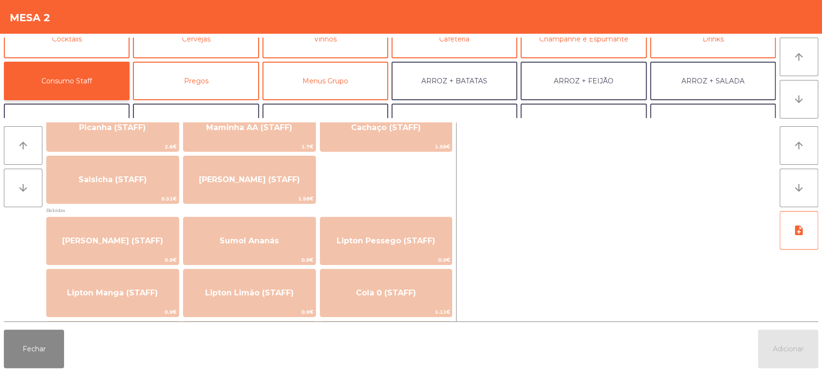
scroll to position [0, 0]
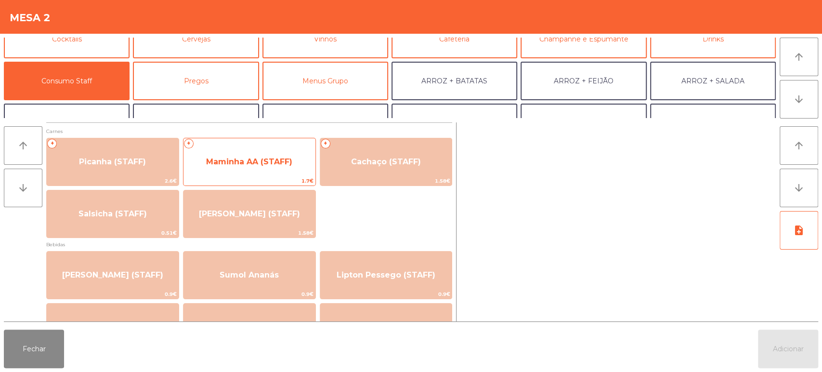
click at [276, 162] on span "Maminha AA (STAFF)" at bounding box center [249, 161] width 86 height 9
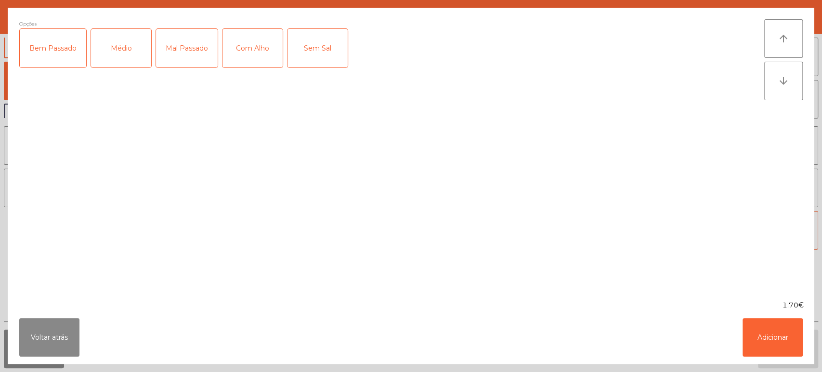
click at [124, 55] on div "Médio" at bounding box center [121, 48] width 60 height 39
click at [55, 44] on div "Bem Passado" at bounding box center [53, 48] width 66 height 39
click at [775, 337] on button "Adicionar" at bounding box center [772, 337] width 60 height 39
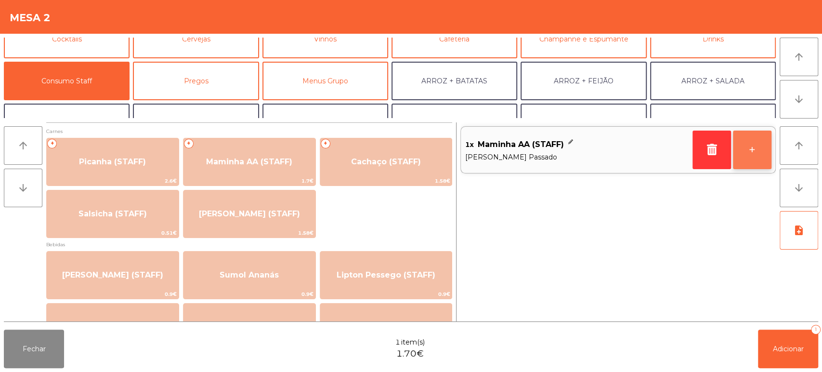
click at [752, 151] on button "+" at bounding box center [752, 149] width 39 height 39
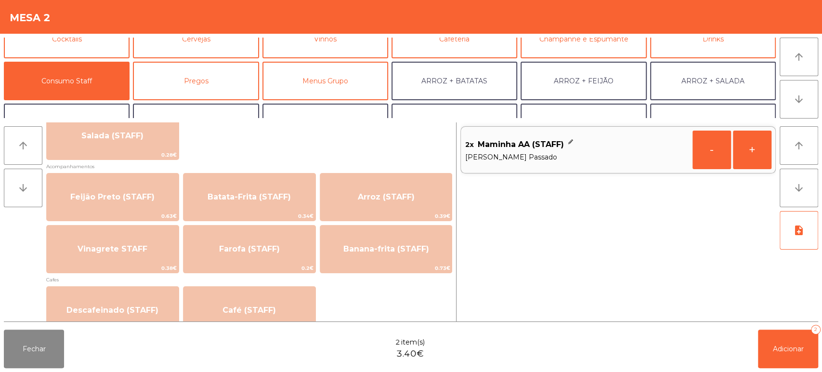
scroll to position [409, 0]
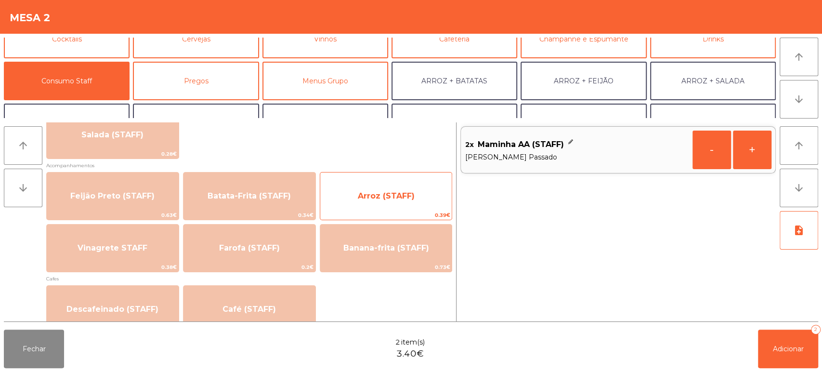
click at [371, 193] on span "Arroz (STAFF)" at bounding box center [386, 195] width 57 height 9
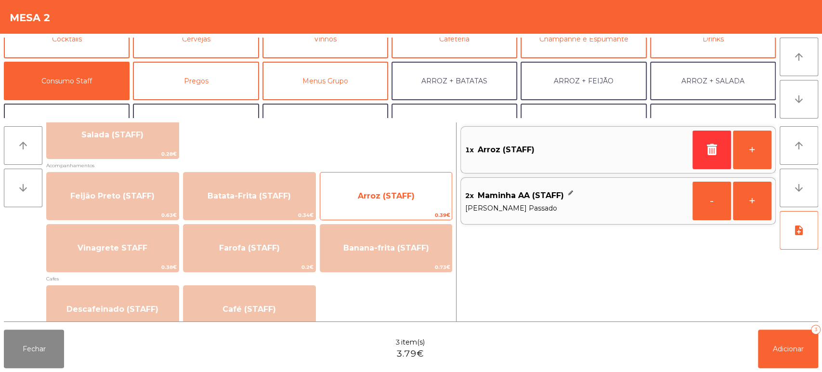
click at [374, 198] on span "Arroz (STAFF)" at bounding box center [386, 195] width 57 height 9
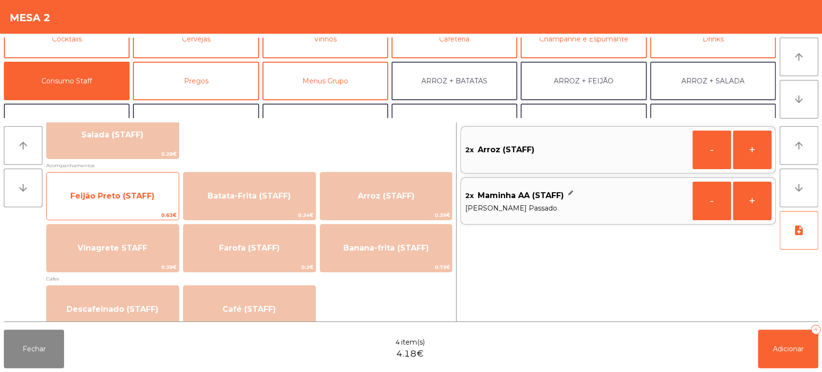
click at [126, 203] on span "Feijão Preto (STAFF)" at bounding box center [113, 196] width 132 height 26
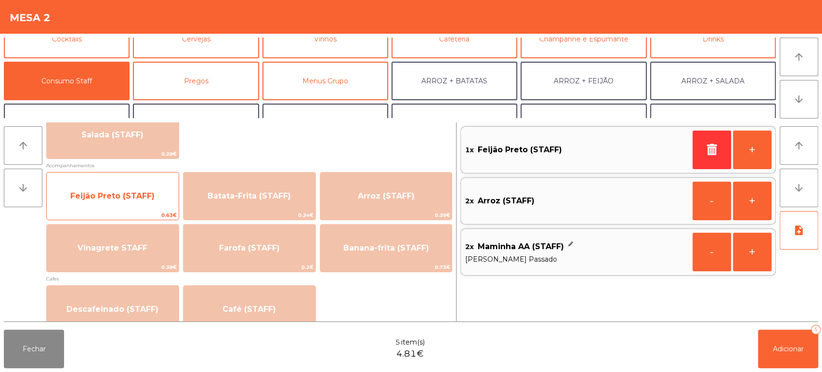
click at [130, 197] on span "Feijão Preto (STAFF)" at bounding box center [112, 195] width 84 height 9
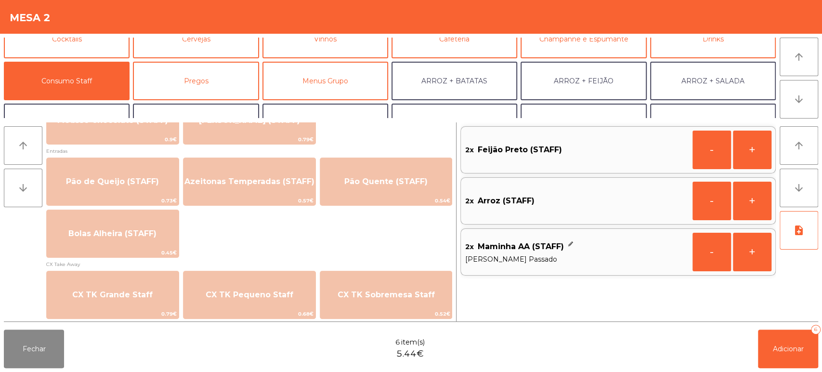
scroll to position [814, 0]
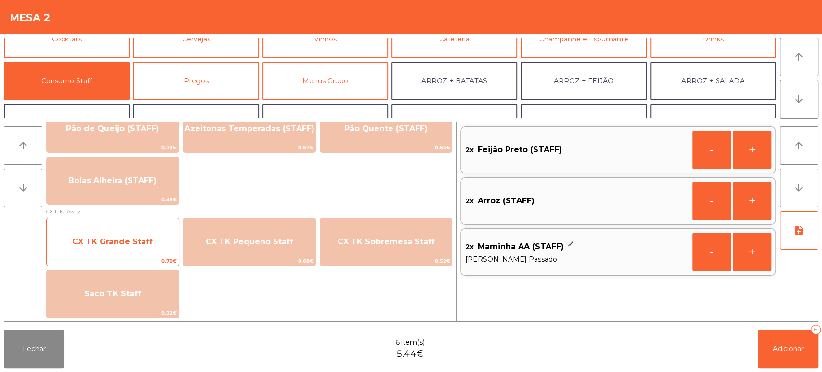
click at [133, 235] on span "CX TK Grande Staff" at bounding box center [113, 242] width 132 height 26
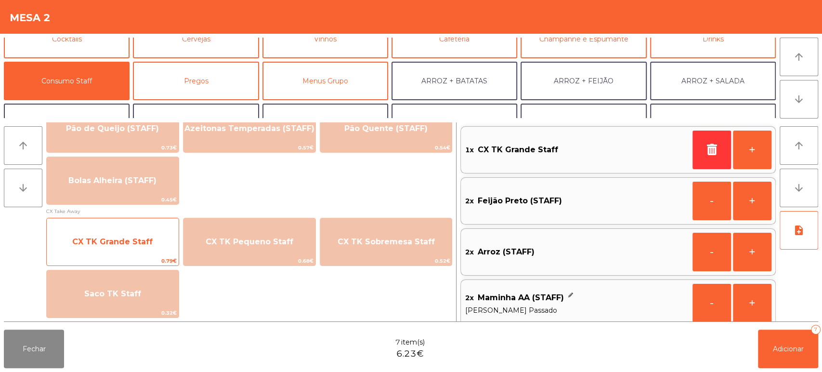
click at [125, 237] on span "CX TK Grande Staff" at bounding box center [112, 241] width 80 height 9
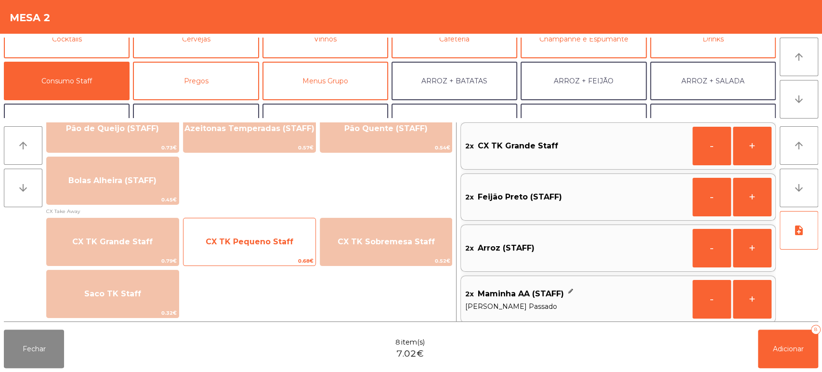
click at [268, 240] on span "CX TK Pequeno Staff" at bounding box center [250, 241] width 88 height 9
click at [267, 237] on span "CX TK Pequeno Staff" at bounding box center [250, 241] width 88 height 9
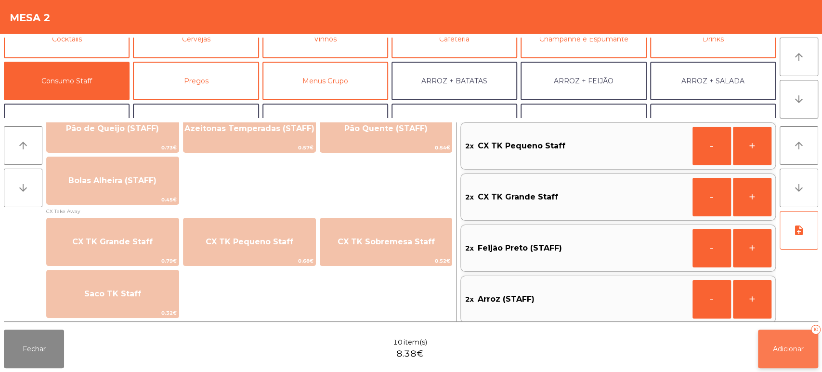
click at [794, 352] on span "Adicionar" at bounding box center [788, 348] width 31 height 9
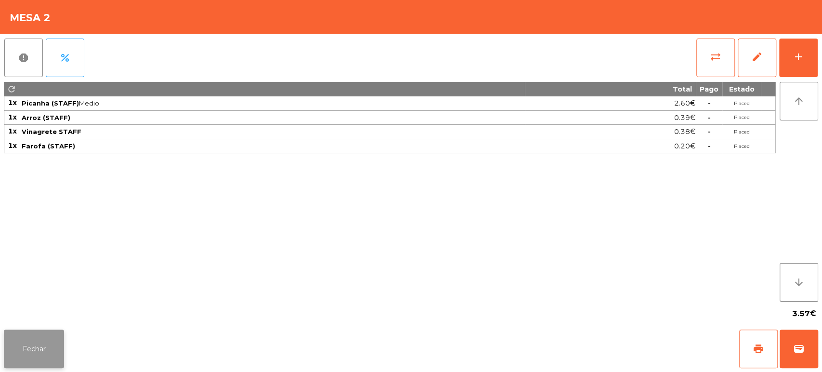
click at [31, 347] on button "Fechar" at bounding box center [34, 348] width 60 height 39
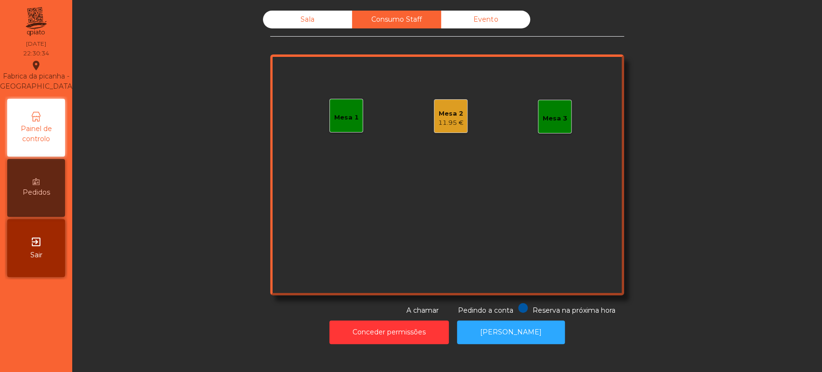
click at [291, 25] on div "Sala" at bounding box center [307, 20] width 89 height 18
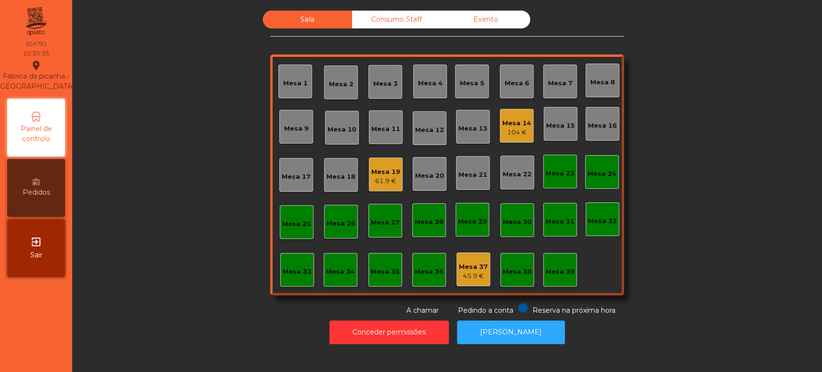
click at [508, 123] on div "Mesa 14" at bounding box center [516, 123] width 29 height 10
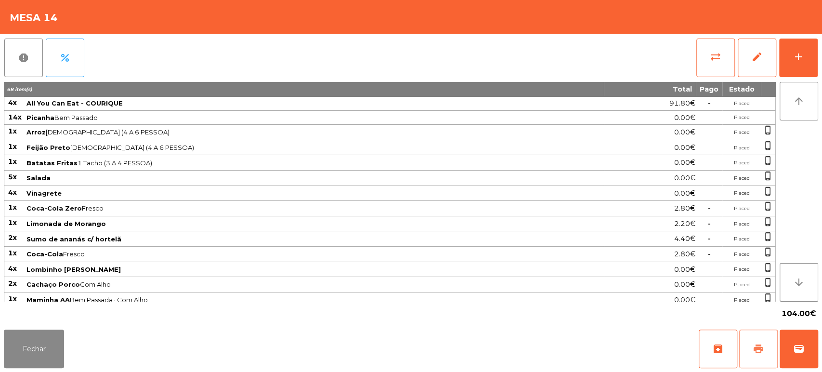
click at [768, 353] on button "print" at bounding box center [758, 348] width 39 height 39
click at [45, 333] on button "Fechar" at bounding box center [34, 348] width 60 height 39
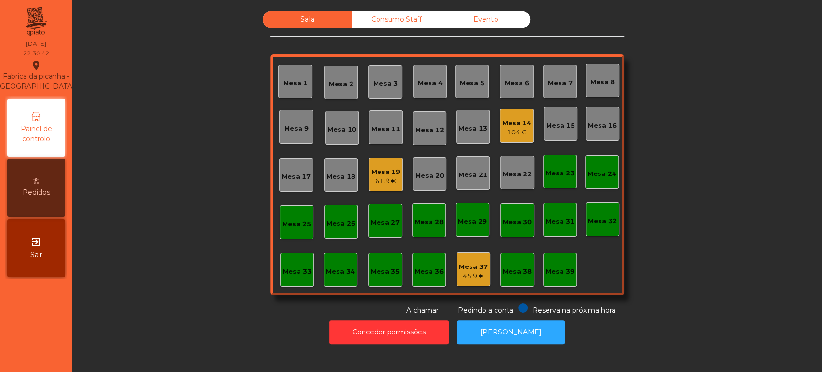
click at [470, 274] on div "45.9 €" at bounding box center [473, 276] width 29 height 10
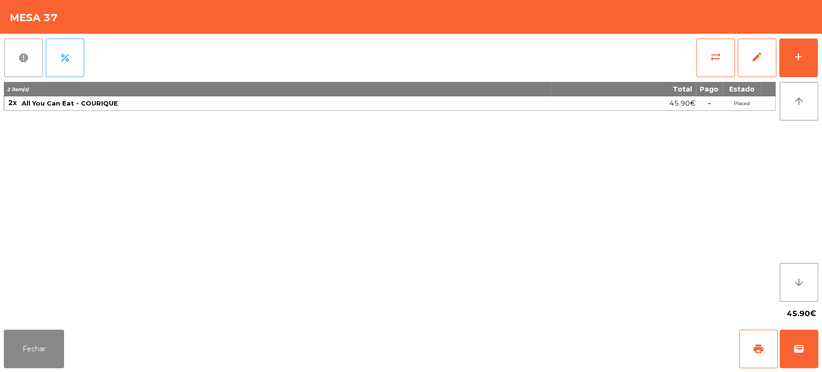
click at [30, 64] on button "report" at bounding box center [23, 58] width 39 height 39
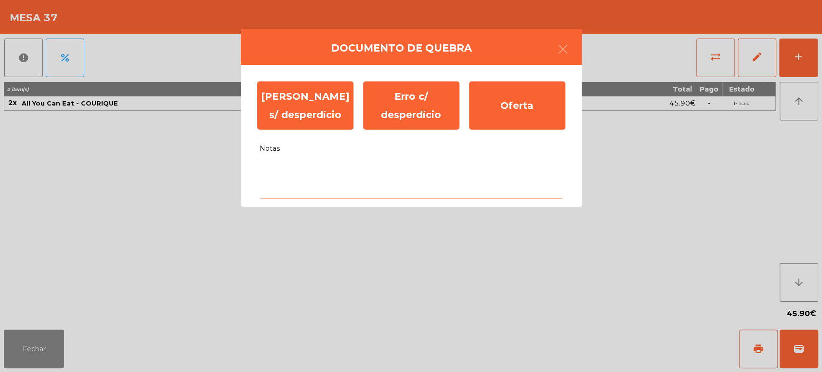
click at [308, 190] on textarea "Notas" at bounding box center [410, 179] width 303 height 40
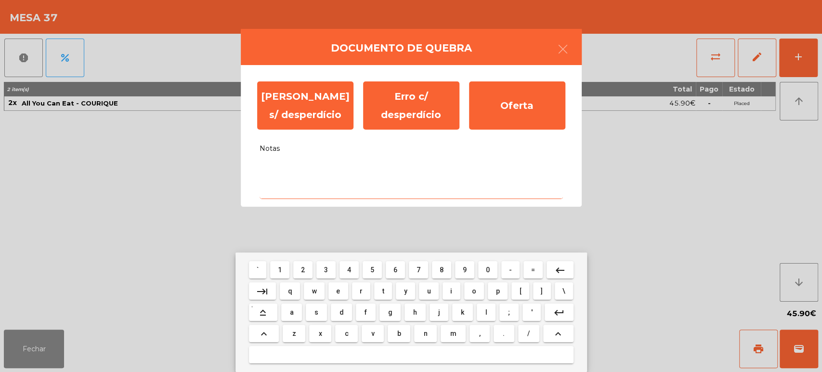
click at [316, 323] on mat-keyboard-key "x" at bounding box center [320, 333] width 26 height 21
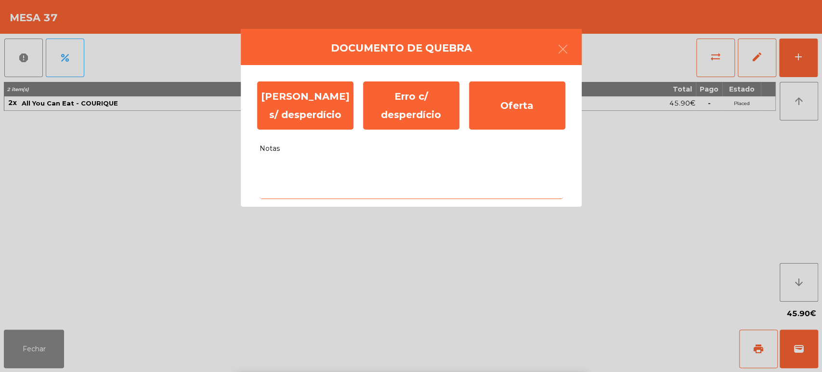
type textarea "*"
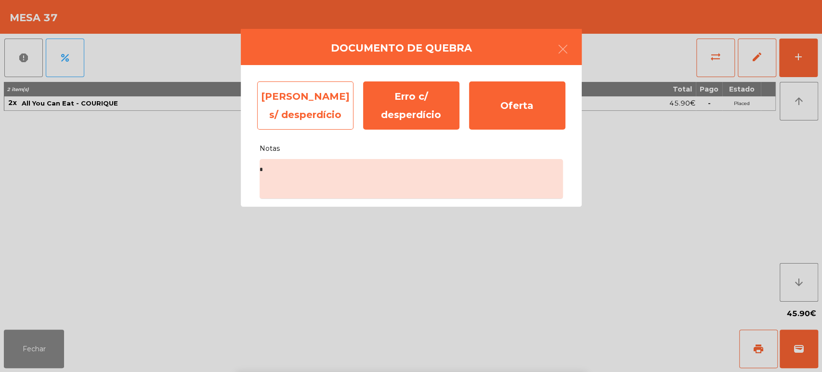
click at [300, 117] on div "Erro s/ desperdício" at bounding box center [305, 105] width 96 height 48
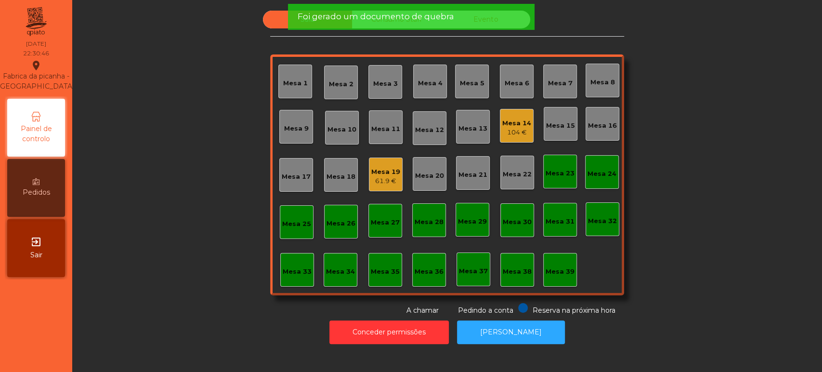
click at [448, 14] on span "Foi gerado um documento de quebra" at bounding box center [375, 17] width 156 height 12
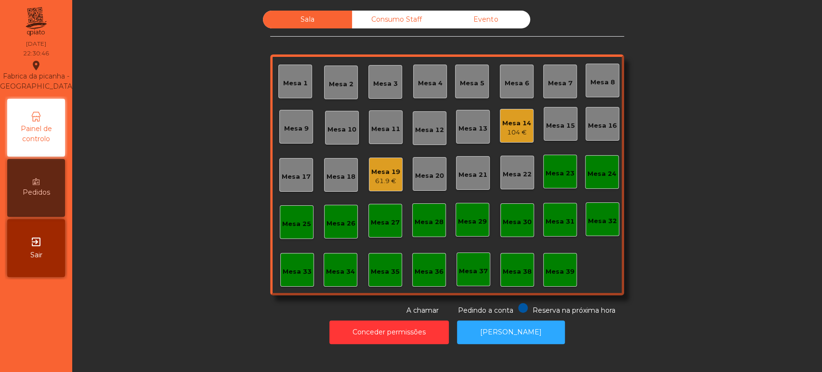
click at [408, 12] on span "Foi gerado um documento de quebra" at bounding box center [375, 17] width 156 height 12
click at [406, 17] on div "Consumo Staff" at bounding box center [396, 20] width 89 height 18
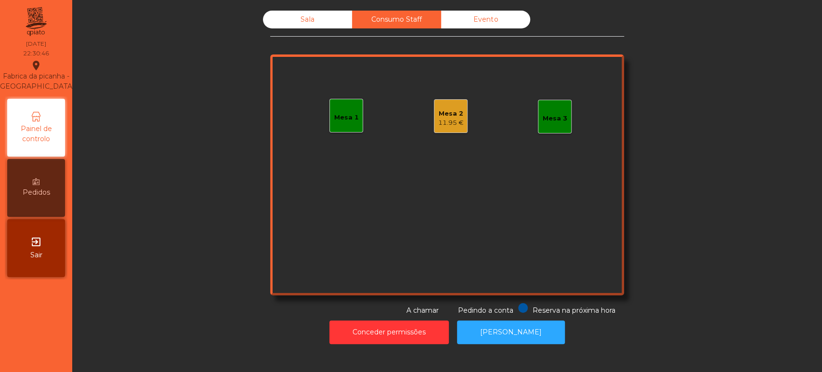
click at [414, 23] on div "Consumo Staff" at bounding box center [396, 20] width 89 height 18
click at [494, 19] on div "Evento" at bounding box center [485, 20] width 89 height 18
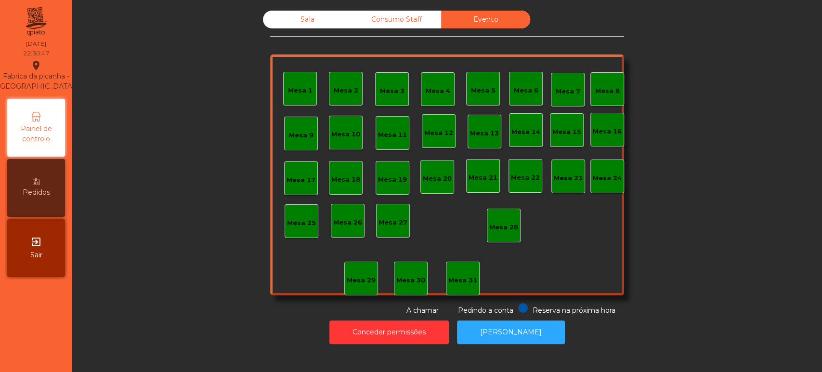
click at [388, 20] on div "Consumo Staff" at bounding box center [396, 20] width 89 height 18
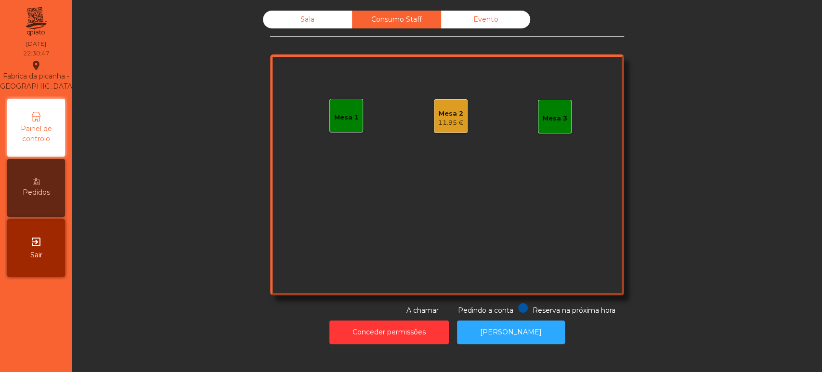
click at [439, 119] on div "11.95 €" at bounding box center [451, 123] width 26 height 10
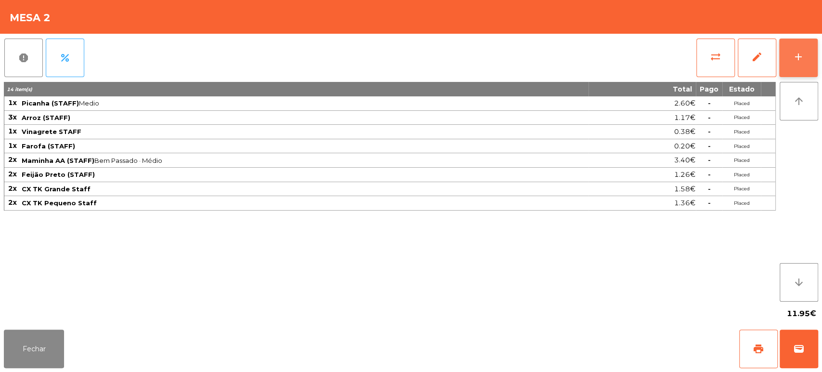
click at [793, 52] on div "add" at bounding box center [798, 57] width 12 height 12
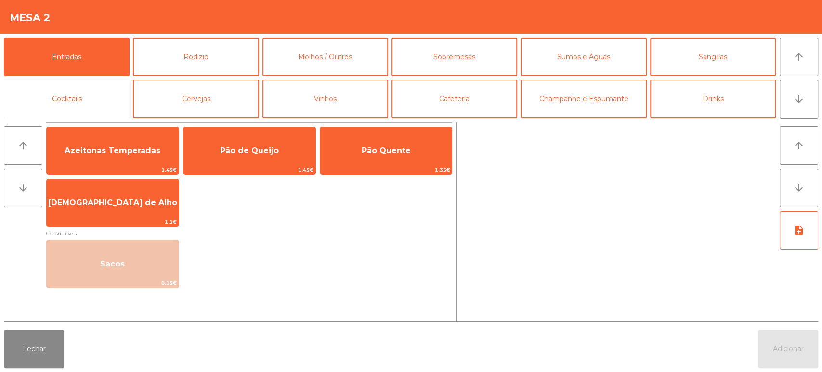
click at [119, 99] on button "Cocktails" at bounding box center [67, 98] width 126 height 39
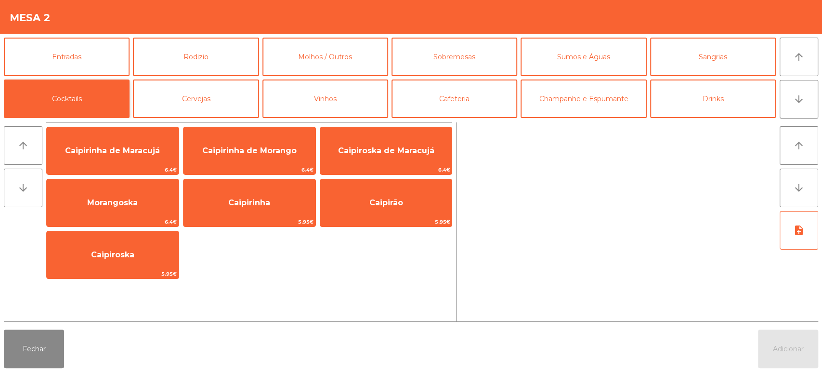
click at [95, 98] on button "Cocktails" at bounding box center [67, 98] width 126 height 39
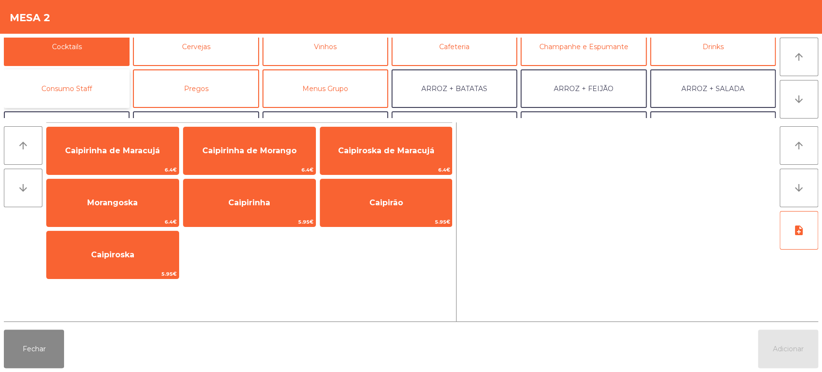
click at [91, 96] on button "Consumo Staff" at bounding box center [67, 88] width 126 height 39
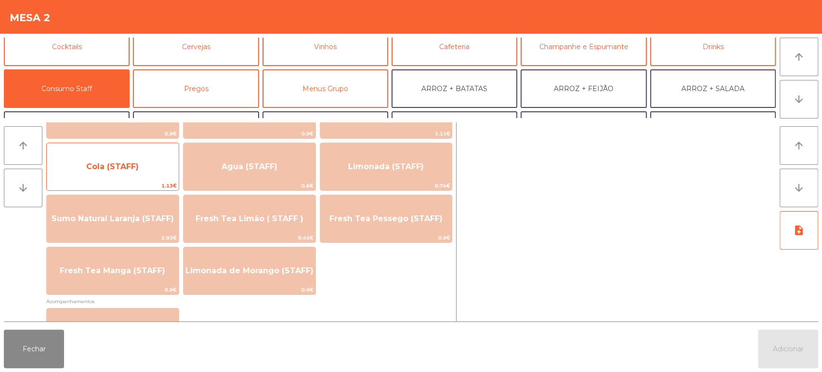
click at [135, 166] on span "Cola (STAFF)" at bounding box center [112, 166] width 52 height 9
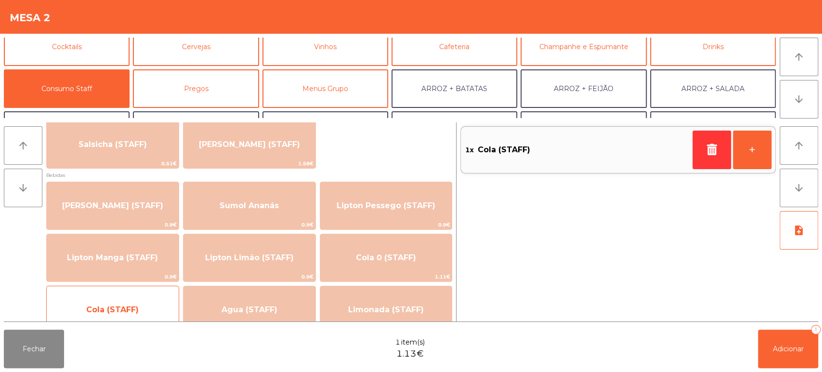
scroll to position [70, 0]
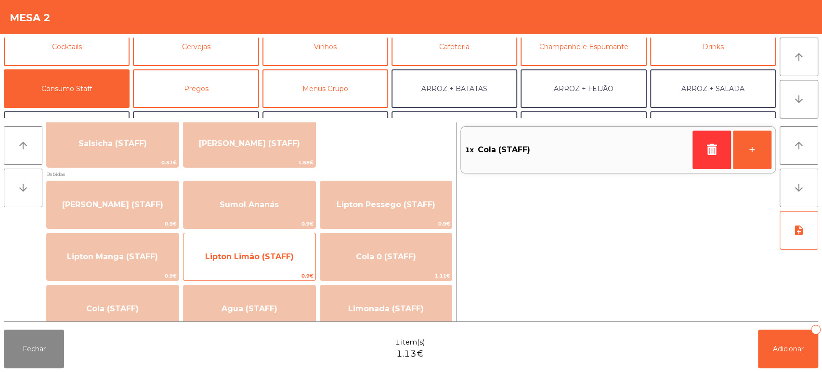
click at [274, 254] on span "Lipton Limão (STAFF)" at bounding box center [249, 256] width 89 height 9
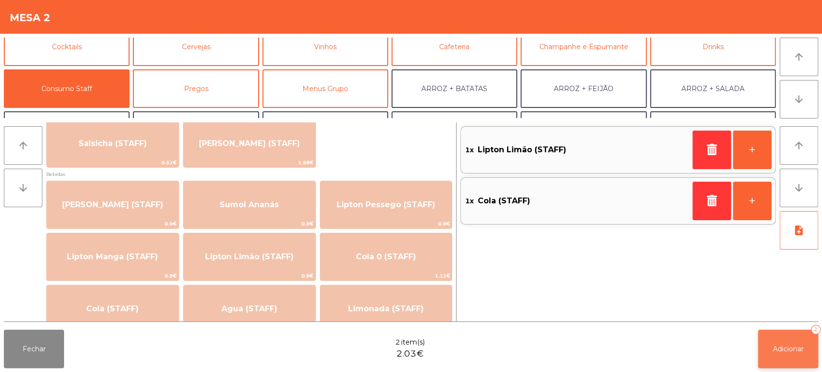
click at [770, 343] on button "Adicionar 2" at bounding box center [788, 348] width 60 height 39
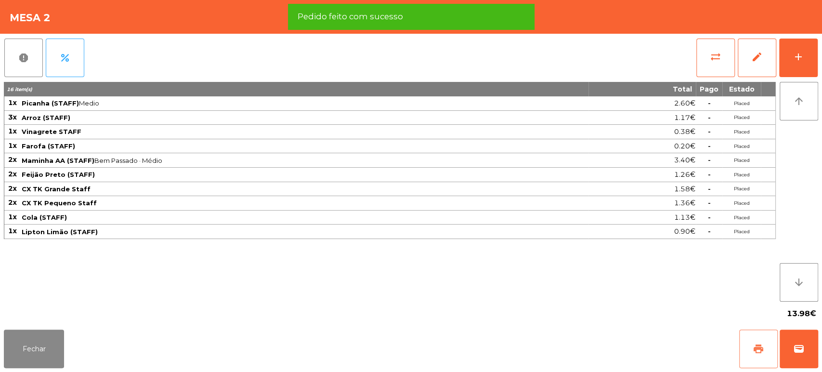
click at [755, 346] on span "print" at bounding box center [758, 349] width 12 height 12
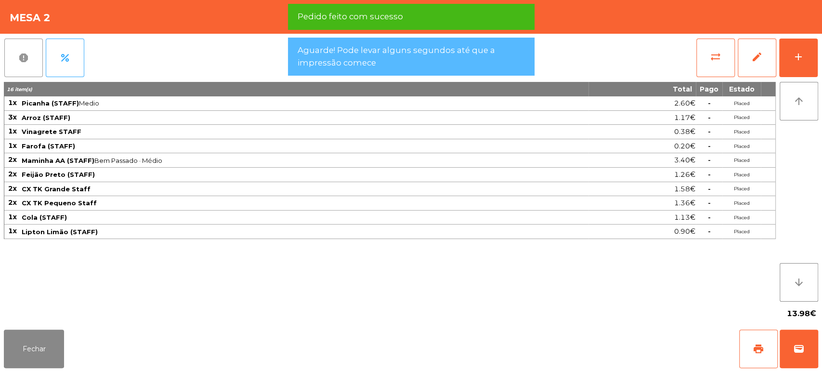
click at [22, 54] on span "report" at bounding box center [24, 58] width 12 height 12
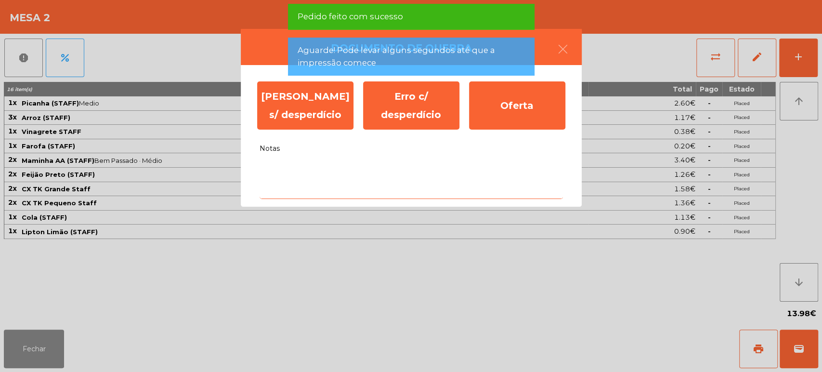
click at [362, 189] on textarea "Notas" at bounding box center [410, 179] width 303 height 40
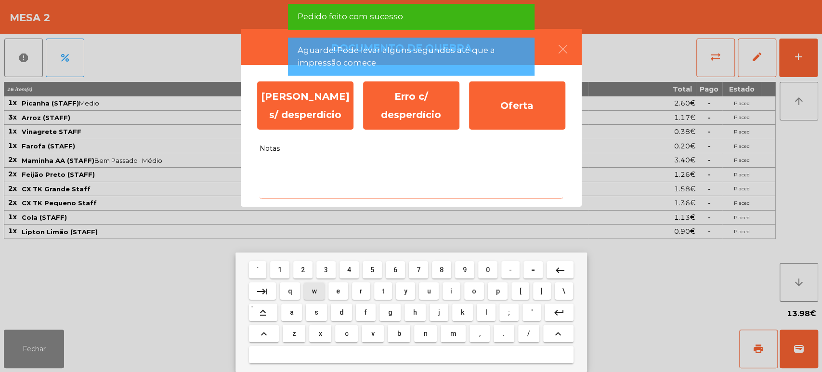
click at [323, 312] on button "s" at bounding box center [316, 311] width 21 height 17
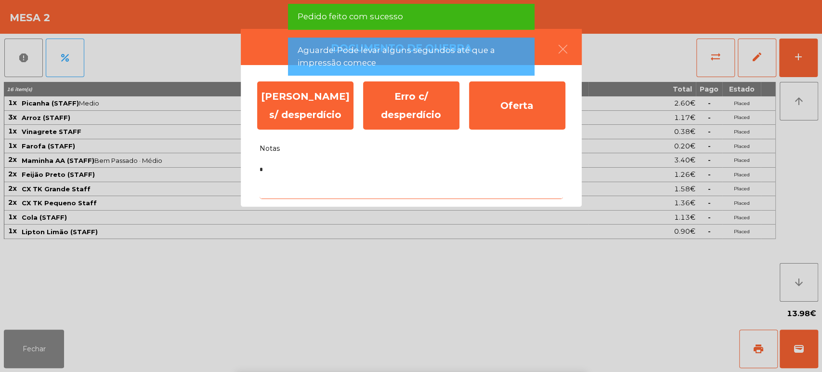
type textarea "**"
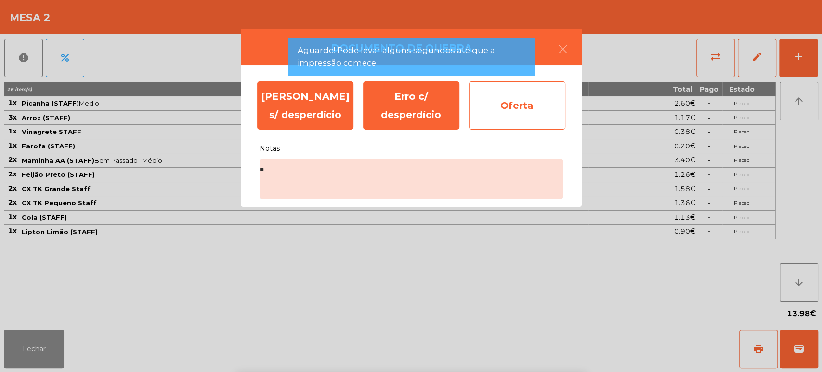
click at [489, 105] on div "Oferta" at bounding box center [517, 105] width 96 height 48
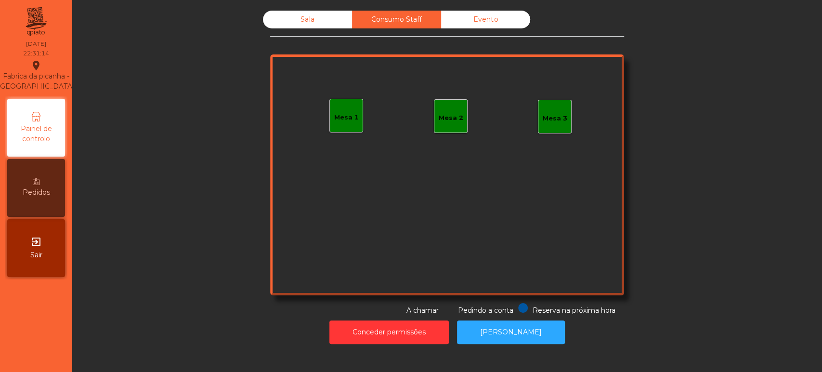
click at [301, 26] on div "Sala" at bounding box center [307, 20] width 89 height 18
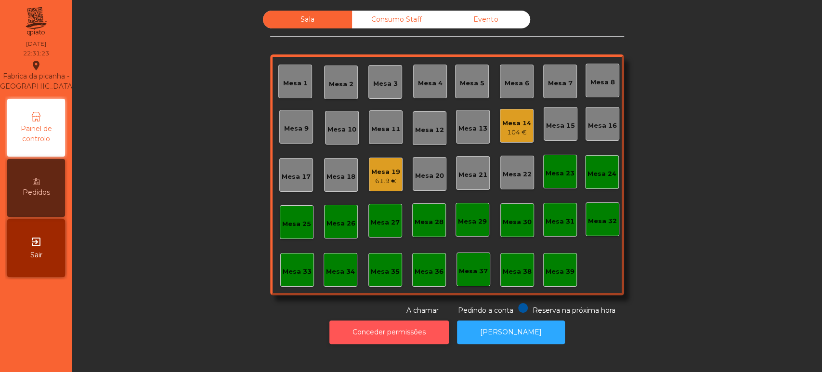
click at [389, 327] on button "Conceder permissões" at bounding box center [388, 332] width 119 height 24
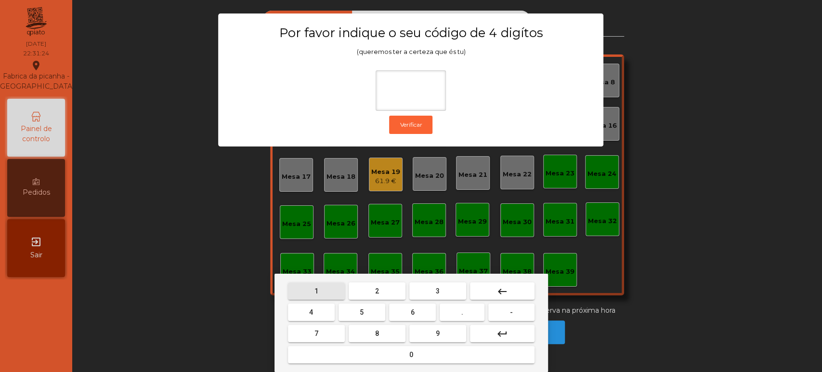
click at [316, 290] on span "1" at bounding box center [316, 291] width 4 height 8
click at [452, 286] on button "3" at bounding box center [437, 290] width 57 height 17
click at [362, 312] on span "5" at bounding box center [362, 312] width 4 height 8
click at [401, 349] on button "0" at bounding box center [411, 354] width 246 height 17
type input "****"
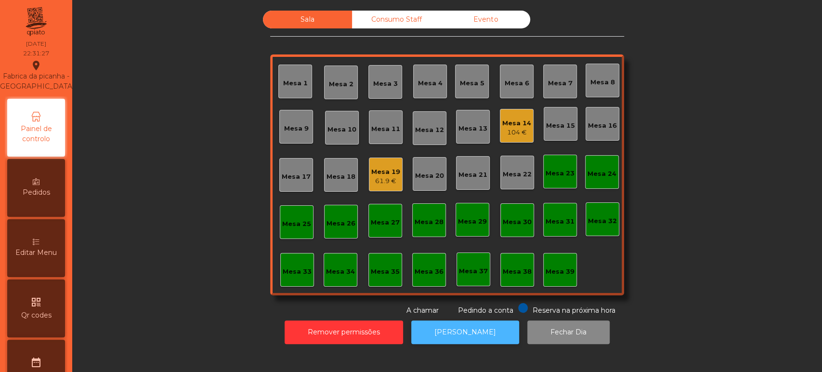
click at [462, 343] on button "[PERSON_NAME]" at bounding box center [465, 332] width 108 height 24
click at [514, 132] on div "104 €" at bounding box center [516, 133] width 29 height 10
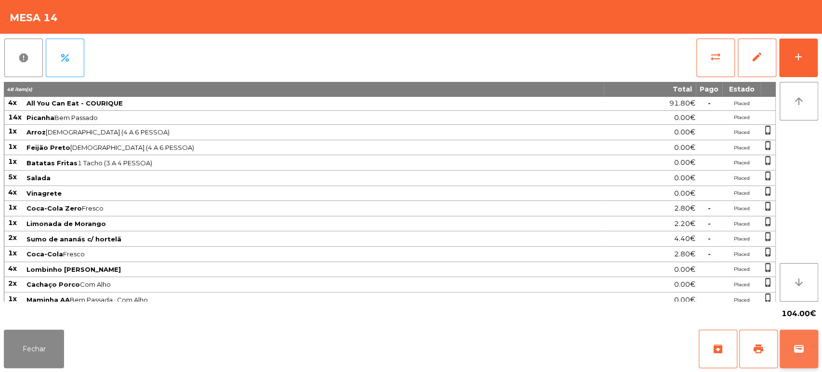
click at [789, 350] on button "wallet" at bounding box center [798, 348] width 39 height 39
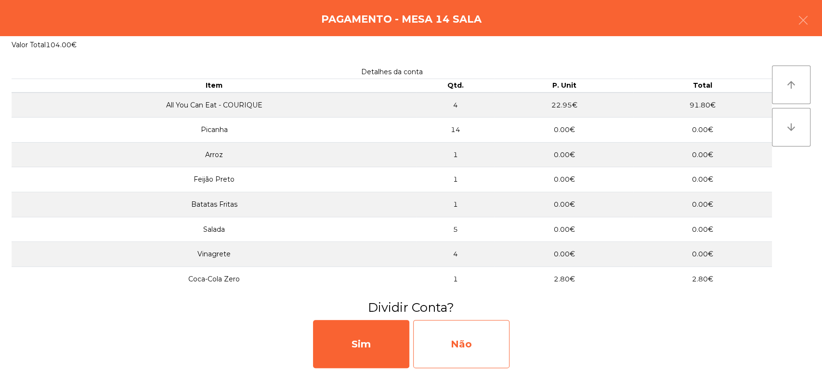
click at [457, 346] on div "Não" at bounding box center [461, 344] width 96 height 48
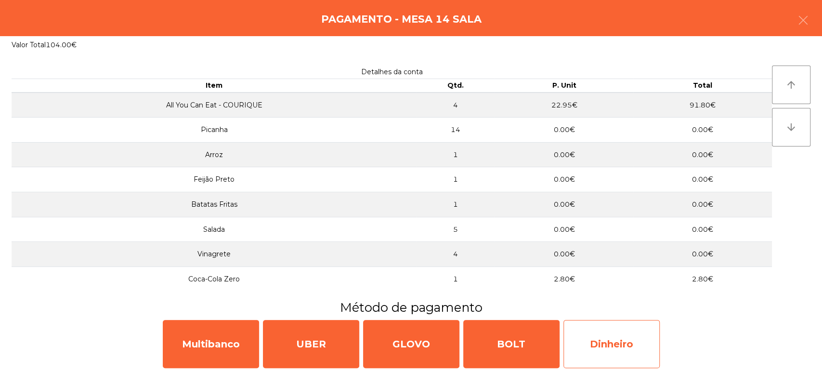
click at [630, 341] on div "Dinheiro" at bounding box center [611, 344] width 96 height 48
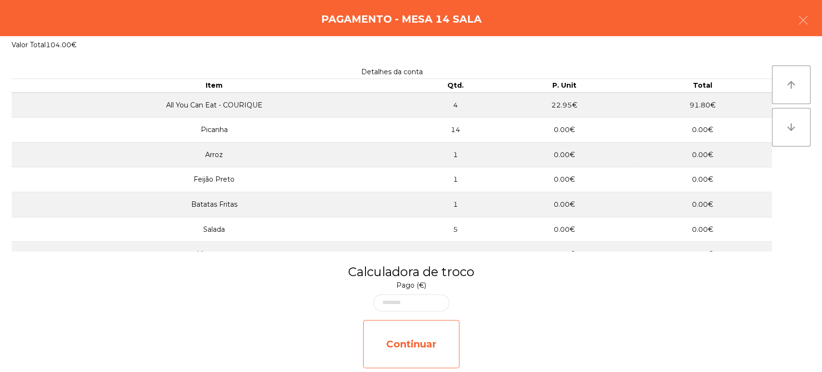
click at [402, 348] on div "Continuar" at bounding box center [411, 344] width 96 height 48
select select "**"
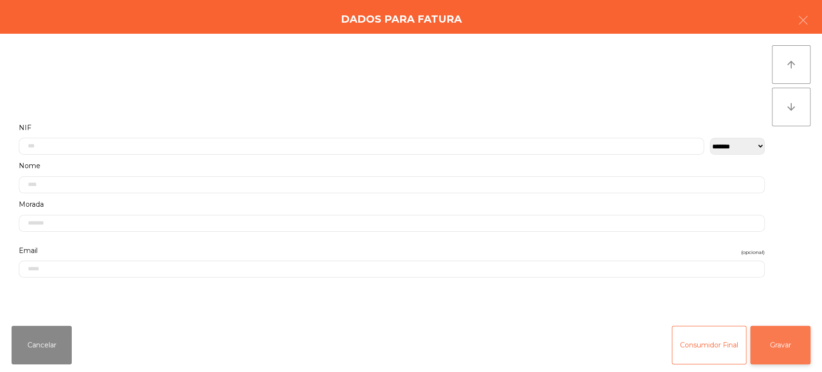
click at [795, 335] on button "Gravar" at bounding box center [780, 344] width 60 height 39
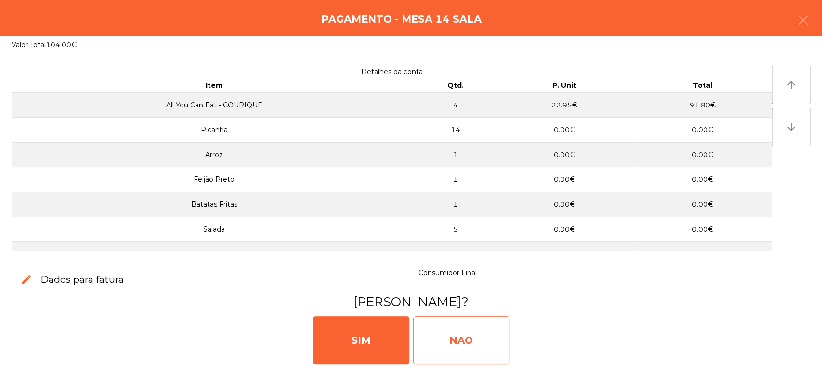
click at [449, 357] on div "NAO" at bounding box center [461, 340] width 96 height 48
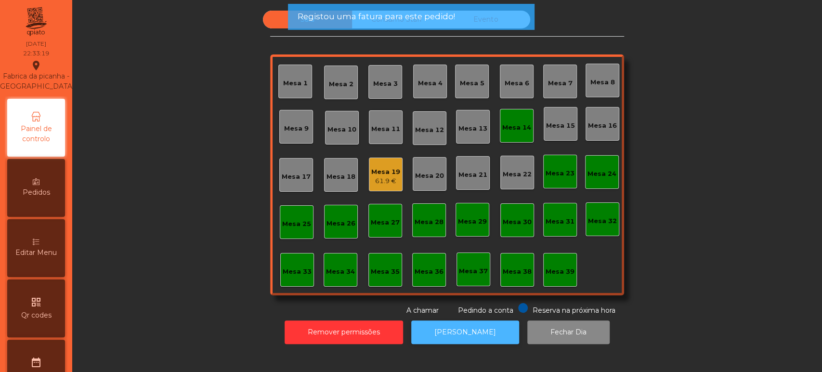
click at [454, 329] on button "[PERSON_NAME]" at bounding box center [465, 332] width 108 height 24
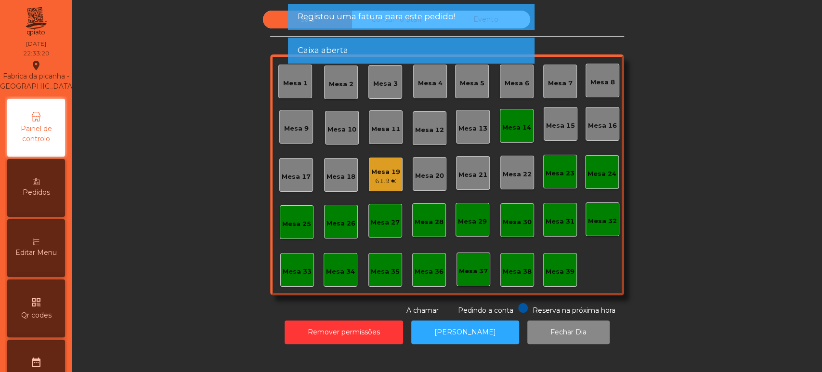
click at [504, 129] on div "Mesa 14" at bounding box center [516, 128] width 29 height 10
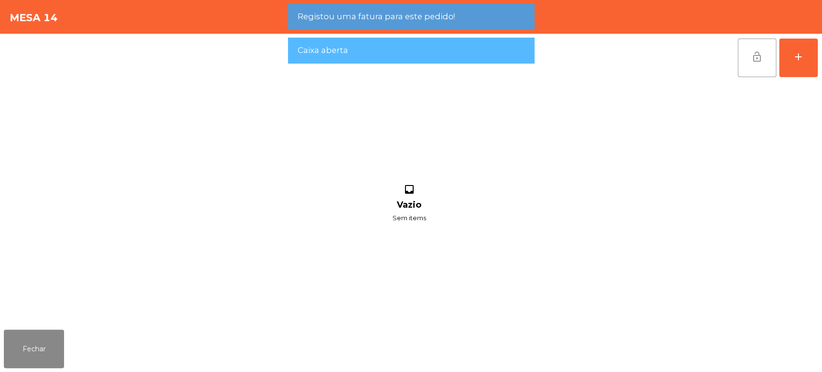
click at [747, 59] on button "lock_open" at bounding box center [756, 58] width 39 height 39
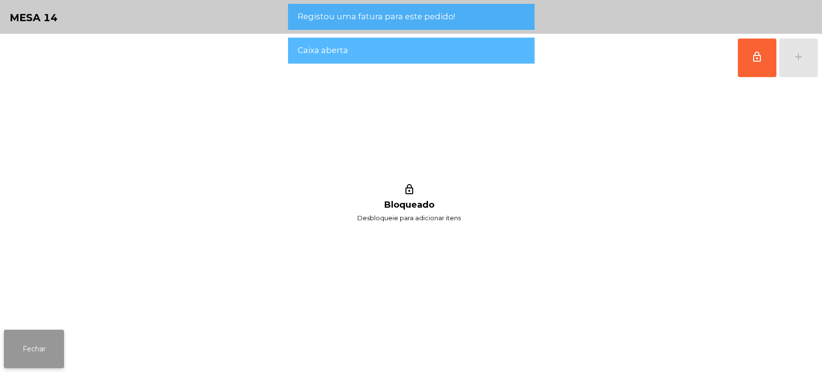
click at [61, 336] on button "Fechar" at bounding box center [34, 348] width 60 height 39
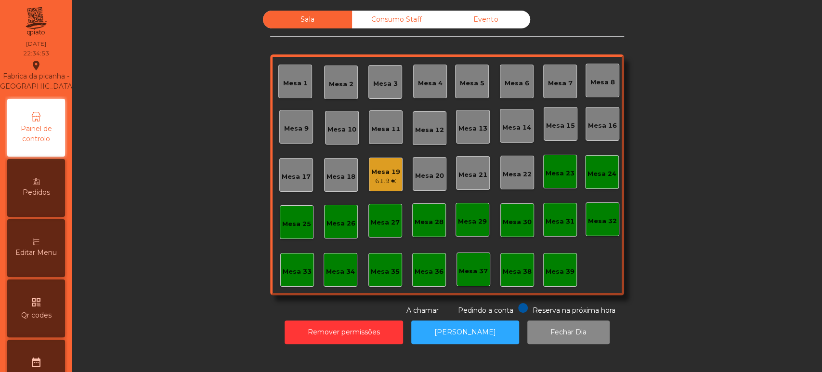
click at [394, 23] on div "Consumo Staff" at bounding box center [396, 20] width 89 height 18
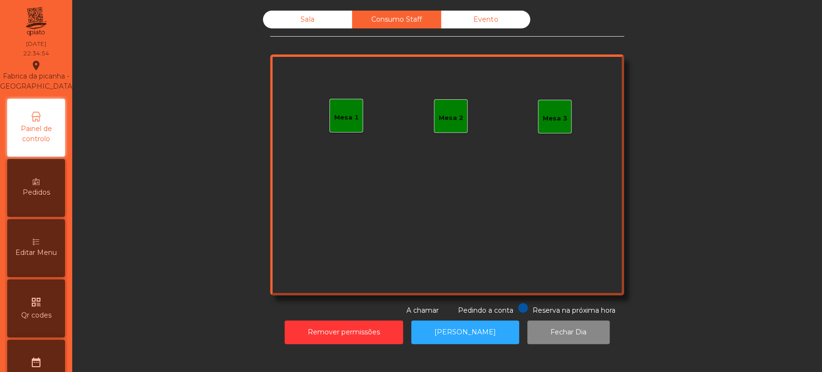
click at [498, 23] on div "Evento" at bounding box center [485, 20] width 89 height 18
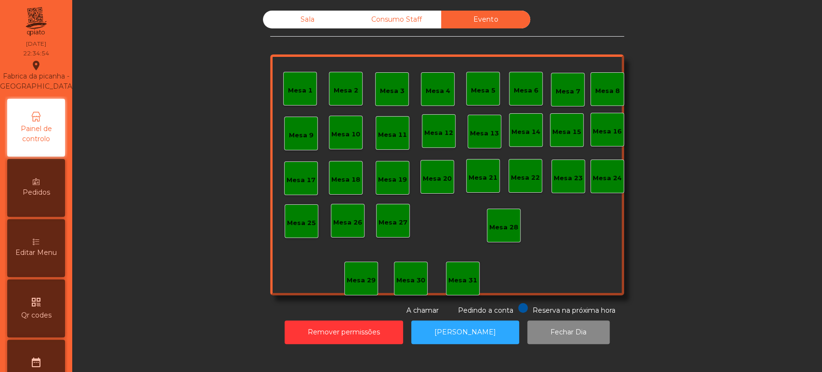
click at [306, 19] on div "Sala" at bounding box center [307, 20] width 89 height 18
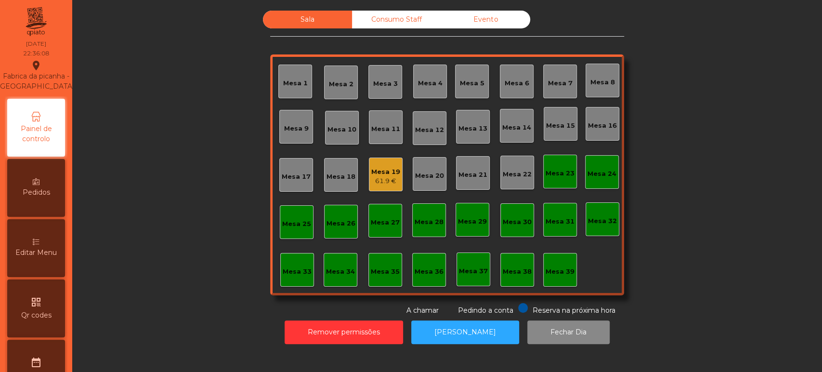
click at [383, 178] on div "61.9 €" at bounding box center [385, 181] width 29 height 10
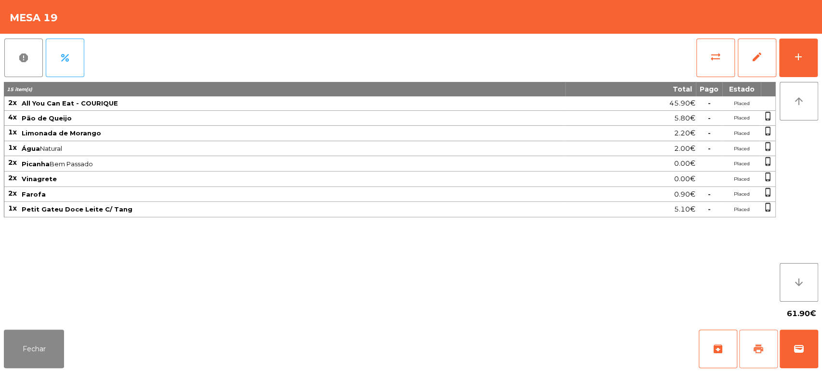
click at [758, 340] on button "print" at bounding box center [758, 348] width 39 height 39
click at [50, 350] on button "Fechar" at bounding box center [34, 348] width 60 height 39
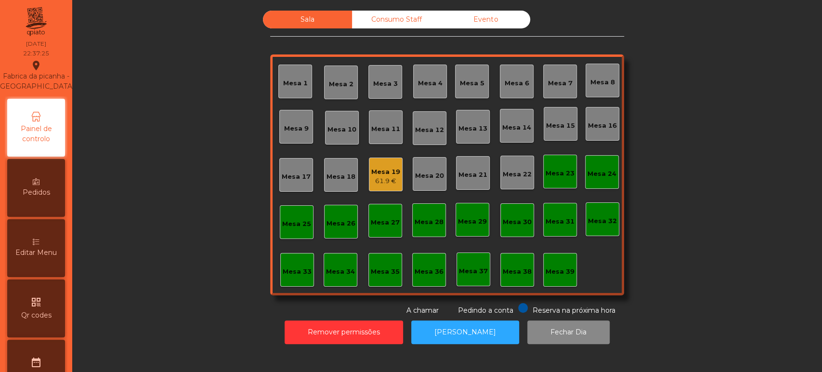
click at [377, 168] on div "Mesa 19" at bounding box center [385, 172] width 29 height 10
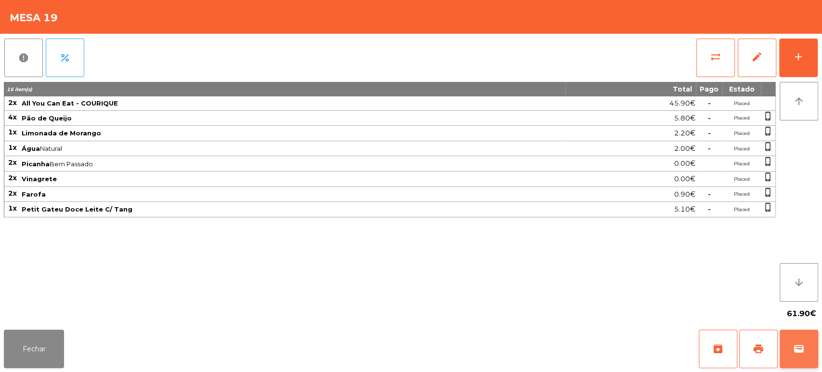
click at [805, 342] on button "wallet" at bounding box center [798, 348] width 39 height 39
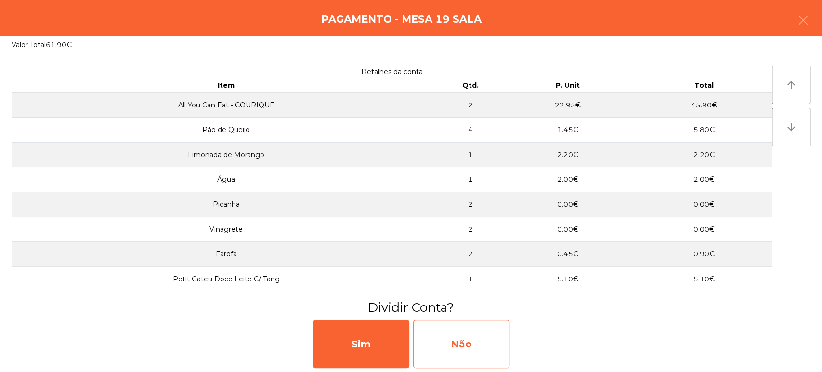
click at [465, 339] on div "Não" at bounding box center [461, 344] width 96 height 48
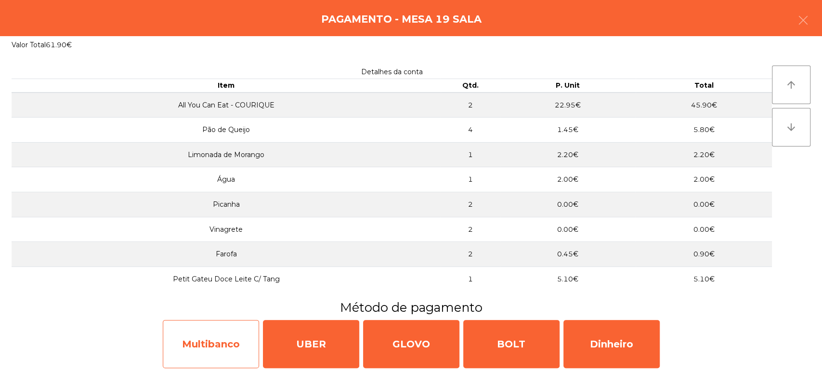
click at [236, 344] on div "Multibanco" at bounding box center [211, 344] width 96 height 48
select select "**"
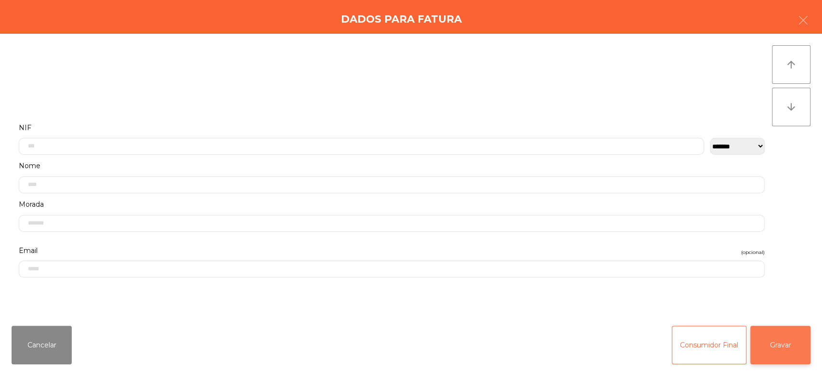
click at [794, 349] on button "Gravar" at bounding box center [780, 344] width 60 height 39
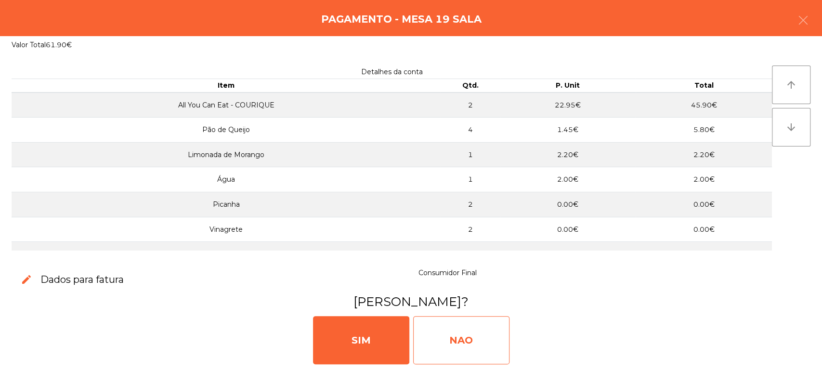
click at [453, 329] on div "NAO" at bounding box center [461, 340] width 96 height 48
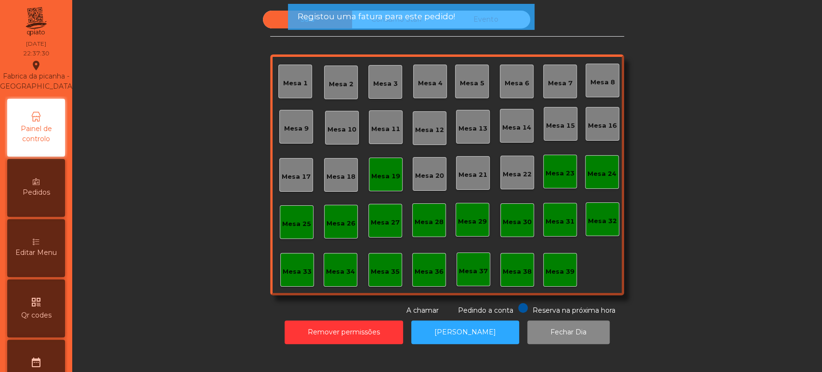
click at [370, 184] on div "Mesa 19" at bounding box center [386, 174] width 34 height 34
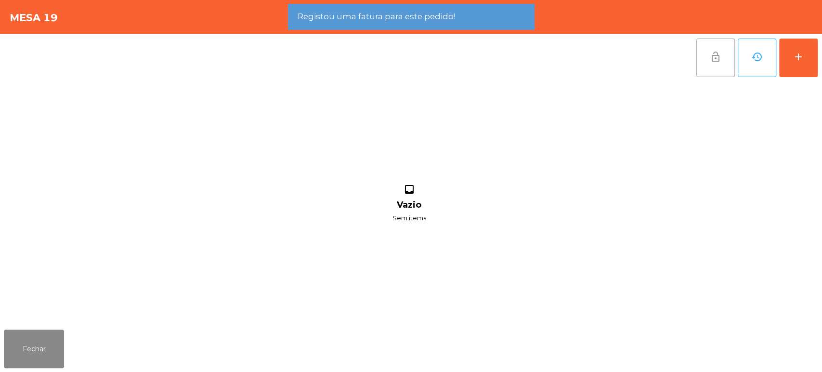
click at [700, 52] on button "lock_open" at bounding box center [715, 58] width 39 height 39
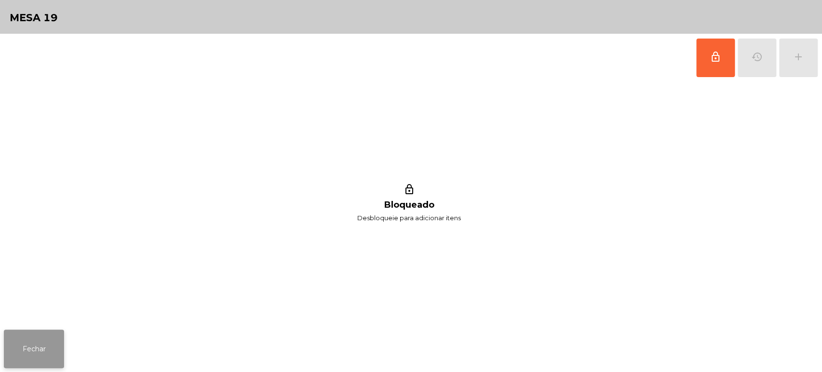
click at [50, 335] on button "Fechar" at bounding box center [34, 348] width 60 height 39
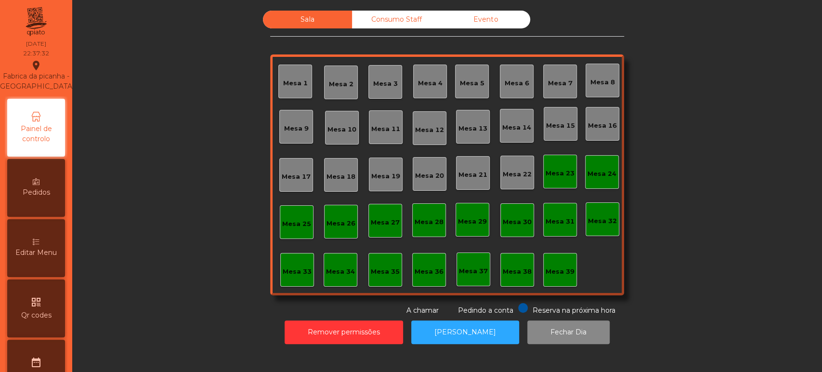
click at [404, 20] on div "Consumo Staff" at bounding box center [396, 20] width 89 height 18
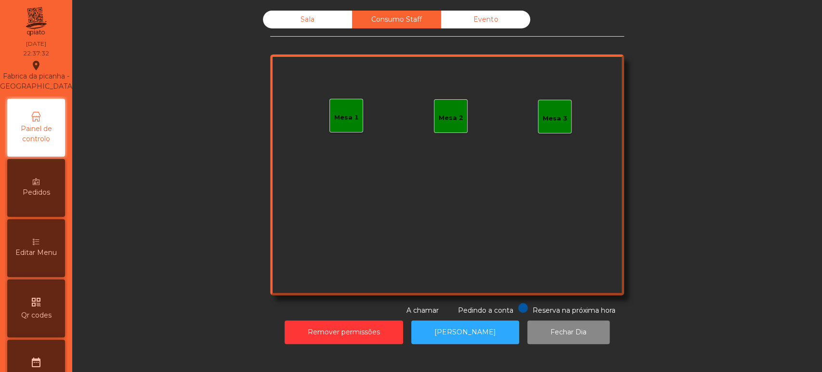
click at [492, 25] on div "Evento" at bounding box center [485, 20] width 89 height 18
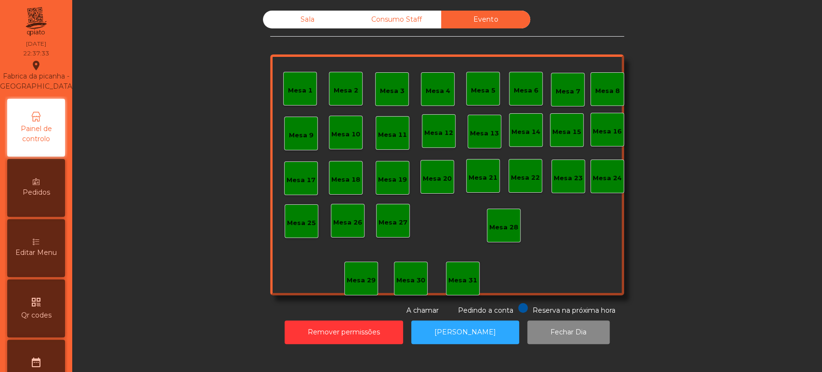
click at [295, 25] on div "Sala" at bounding box center [307, 20] width 89 height 18
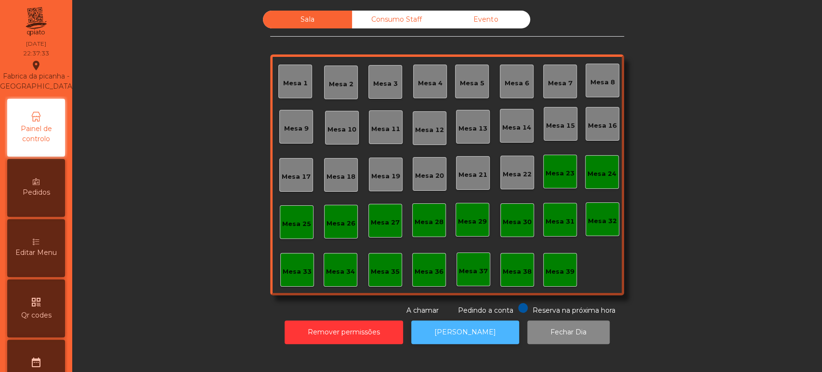
click at [472, 339] on button "[PERSON_NAME]" at bounding box center [465, 332] width 108 height 24
click at [451, 333] on button "[PERSON_NAME]" at bounding box center [465, 332] width 108 height 24
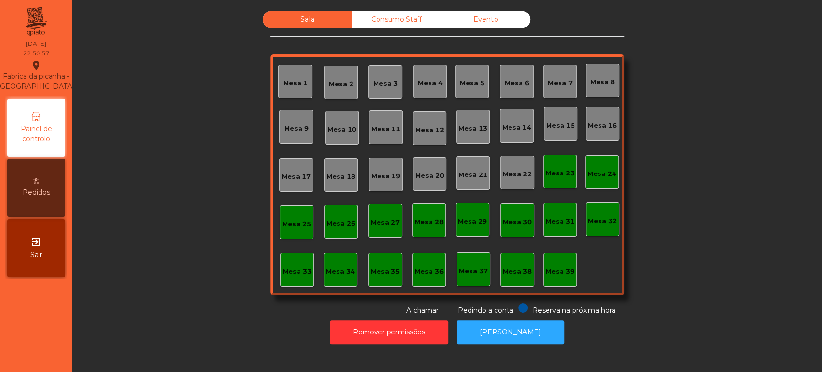
click at [386, 28] on div "Consumo Staff" at bounding box center [396, 20] width 89 height 18
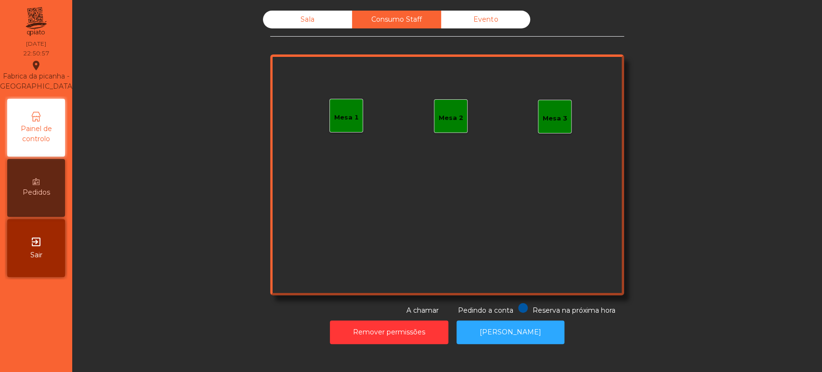
click at [488, 26] on div "Evento" at bounding box center [485, 20] width 89 height 18
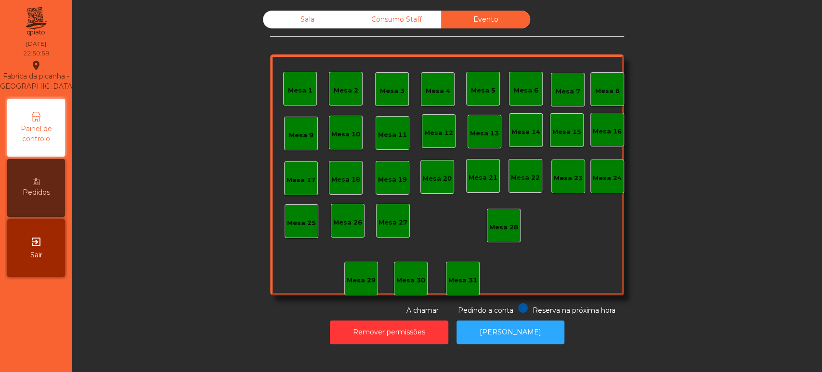
click at [291, 26] on div "Sala" at bounding box center [307, 20] width 89 height 18
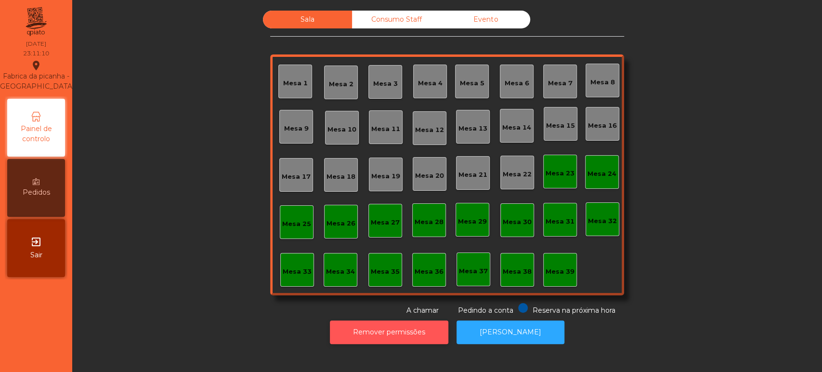
click at [403, 327] on button "Remover permissões" at bounding box center [389, 332] width 118 height 24
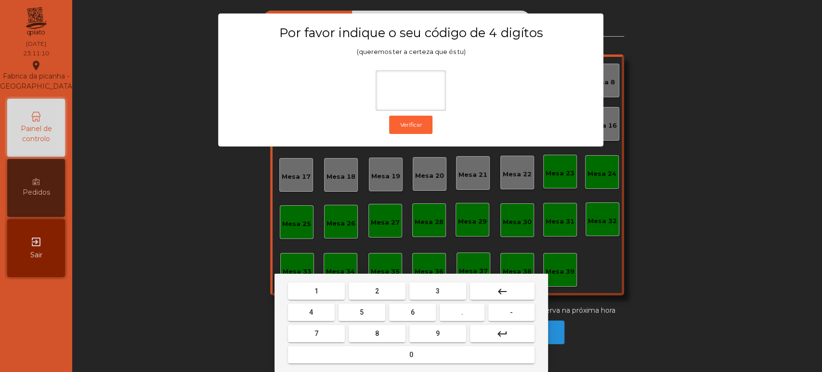
click at [323, 289] on button "1" at bounding box center [316, 290] width 57 height 17
click at [460, 287] on button "3" at bounding box center [437, 290] width 57 height 17
click at [363, 310] on span "5" at bounding box center [362, 312] width 4 height 8
click at [417, 350] on button "0" at bounding box center [411, 354] width 246 height 17
type input "****"
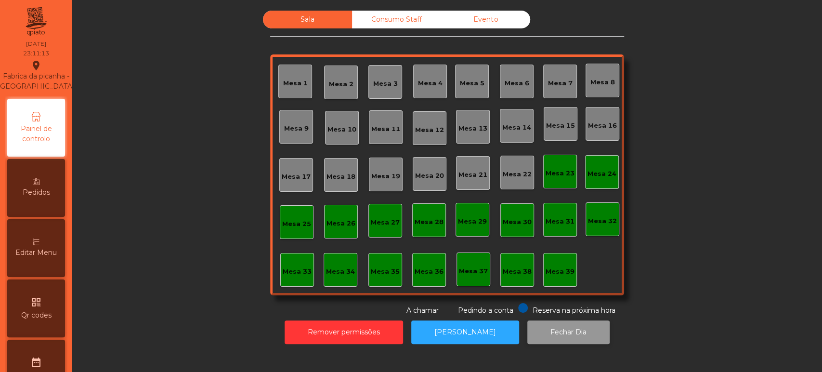
click at [539, 331] on button "Fechar Dia" at bounding box center [568, 332] width 82 height 24
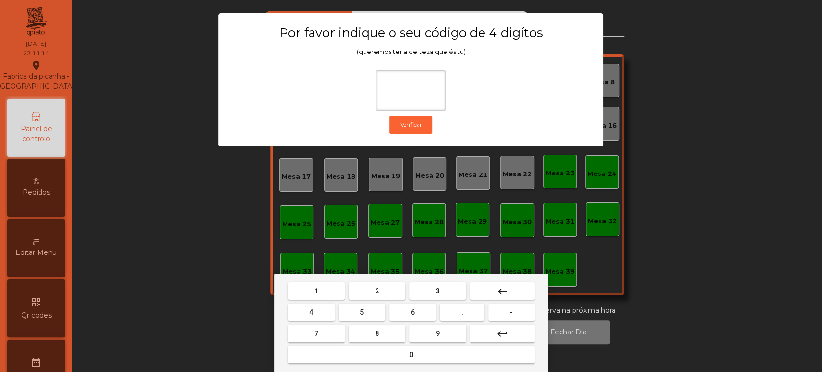
click at [330, 291] on button "1" at bounding box center [316, 290] width 57 height 17
click at [438, 289] on span "3" at bounding box center [438, 291] width 4 height 8
click at [371, 313] on button "5" at bounding box center [361, 311] width 47 height 17
click at [416, 354] on button "0" at bounding box center [411, 354] width 246 height 17
type input "****"
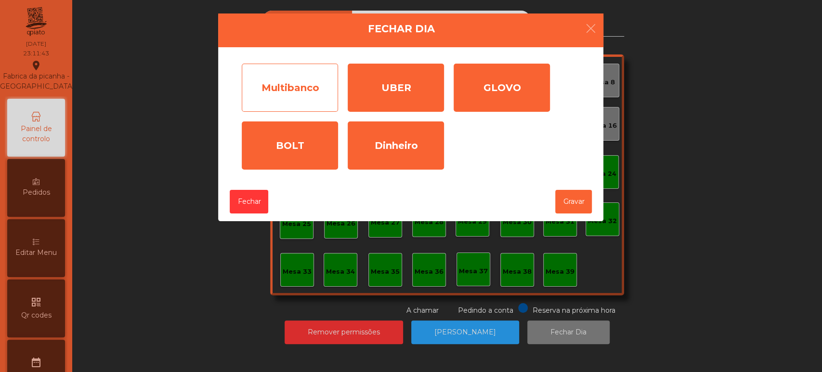
click at [277, 104] on div "Multibanco" at bounding box center [290, 88] width 96 height 48
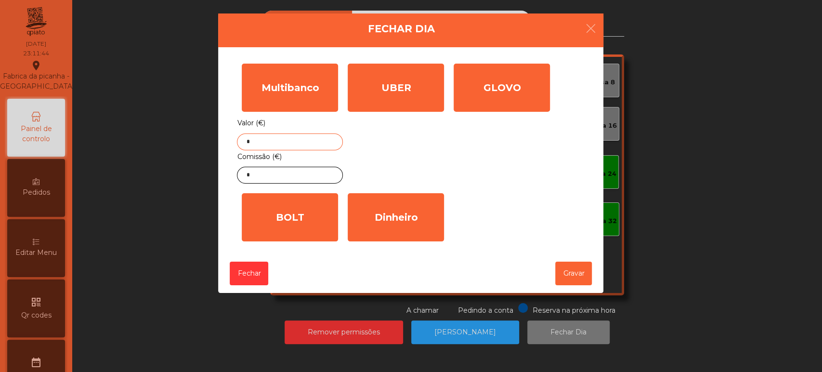
click at [282, 140] on input "*" at bounding box center [290, 141] width 106 height 17
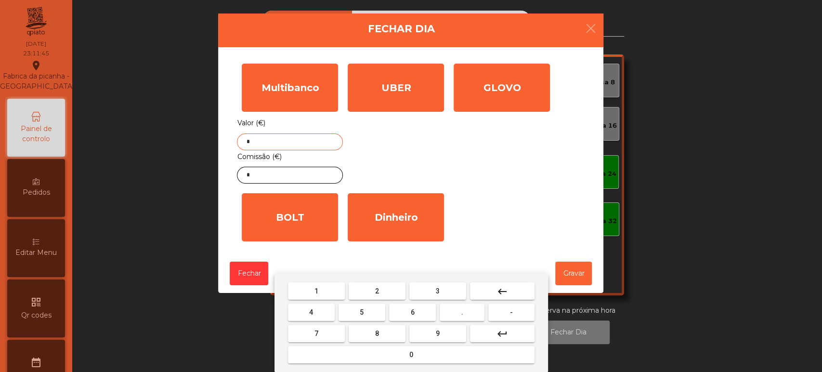
click at [490, 288] on button "keyboard_backspace" at bounding box center [502, 290] width 65 height 17
click at [369, 309] on button "5" at bounding box center [361, 311] width 47 height 17
click at [418, 304] on button "6" at bounding box center [412, 311] width 47 height 17
click at [392, 350] on button "0" at bounding box center [411, 354] width 246 height 17
click at [462, 312] on span "." at bounding box center [462, 312] width 2 height 8
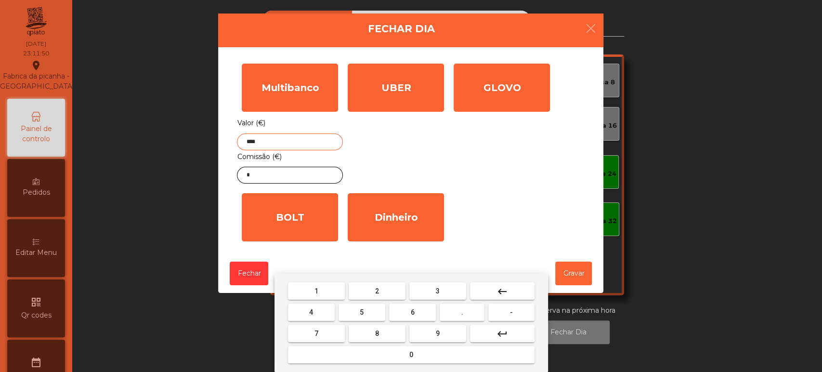
click at [312, 310] on span "4" at bounding box center [311, 312] width 4 height 8
click at [359, 304] on button "5" at bounding box center [361, 311] width 47 height 17
type input "******"
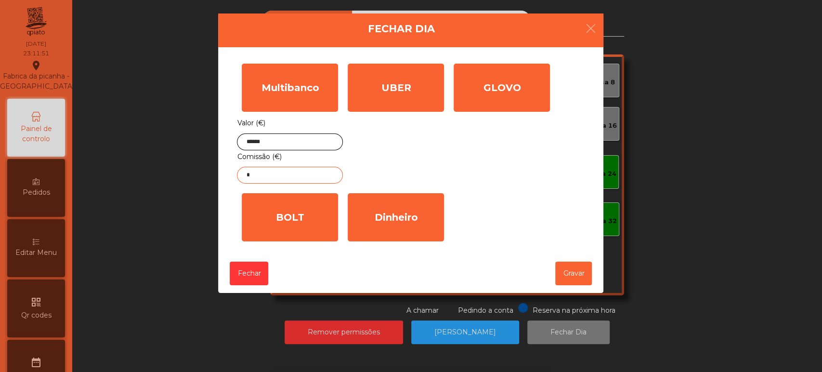
click at [297, 174] on input "*" at bounding box center [290, 175] width 106 height 17
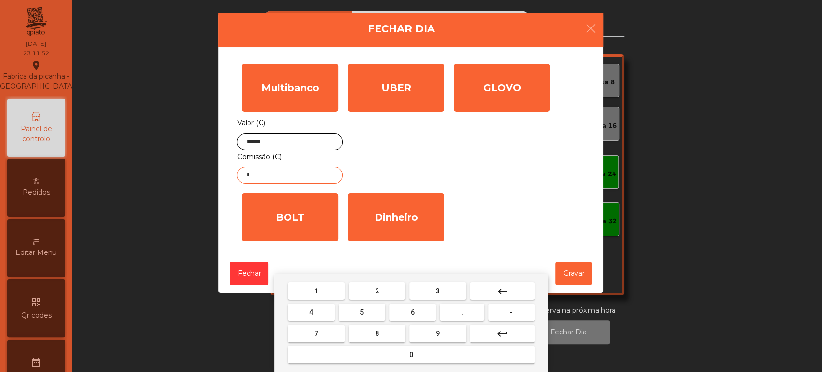
click at [506, 297] on mat-icon "keyboard_backspace" at bounding box center [502, 291] width 12 height 12
click at [368, 311] on button "5" at bounding box center [361, 311] width 47 height 17
click at [462, 312] on span "." at bounding box center [462, 312] width 2 height 8
click at [435, 354] on button "0" at bounding box center [411, 354] width 246 height 17
click at [316, 332] on span "7" at bounding box center [316, 333] width 4 height 8
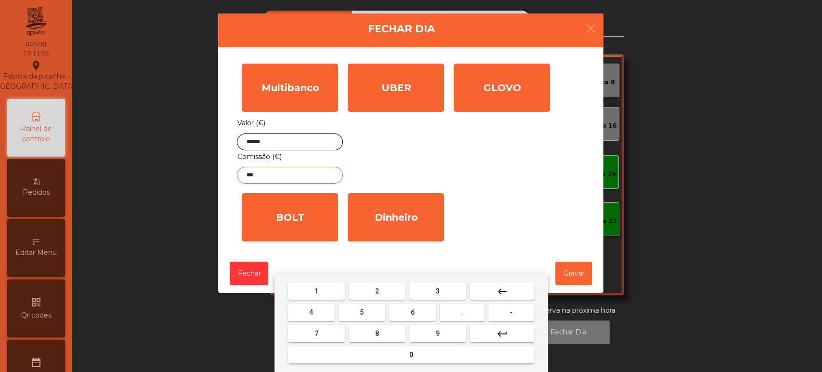
type input "****"
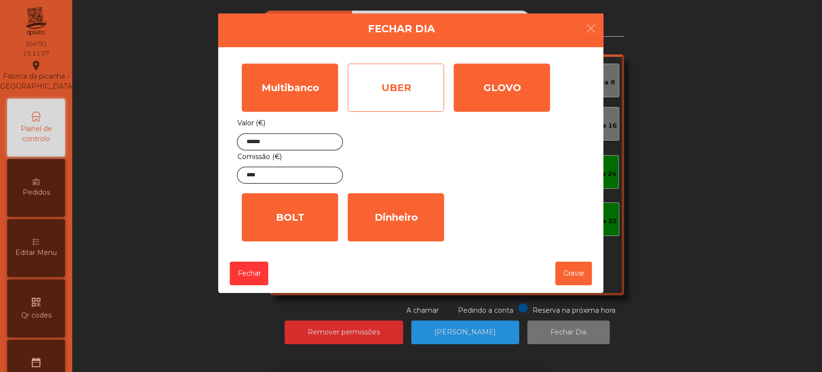
click at [409, 88] on div "UBER" at bounding box center [396, 88] width 96 height 48
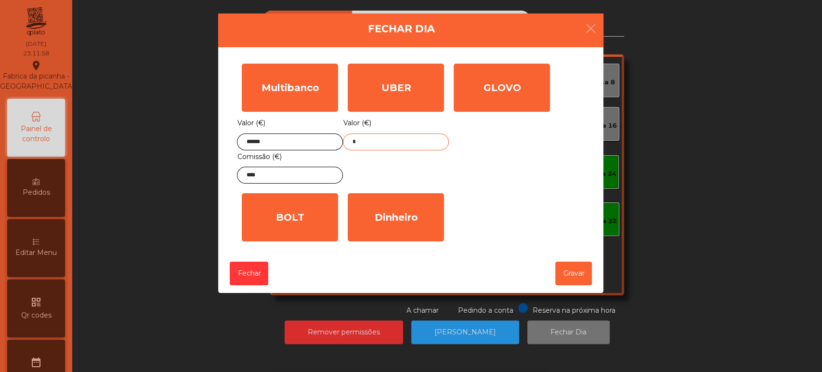
click at [385, 140] on input "*" at bounding box center [396, 141] width 106 height 17
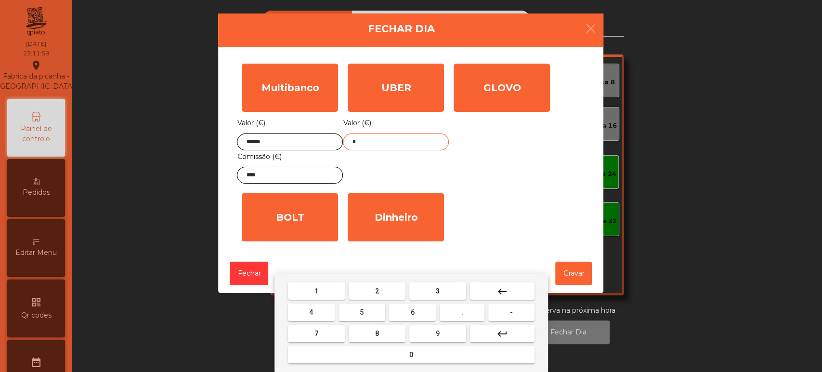
click at [512, 286] on button "keyboard_backspace" at bounding box center [502, 290] width 65 height 17
click at [369, 311] on button "5" at bounding box center [361, 311] width 47 height 17
click at [437, 332] on span "9" at bounding box center [438, 333] width 4 height 8
click at [463, 310] on span "." at bounding box center [462, 312] width 2 height 8
click at [412, 312] on span "6" at bounding box center [413, 312] width 4 height 8
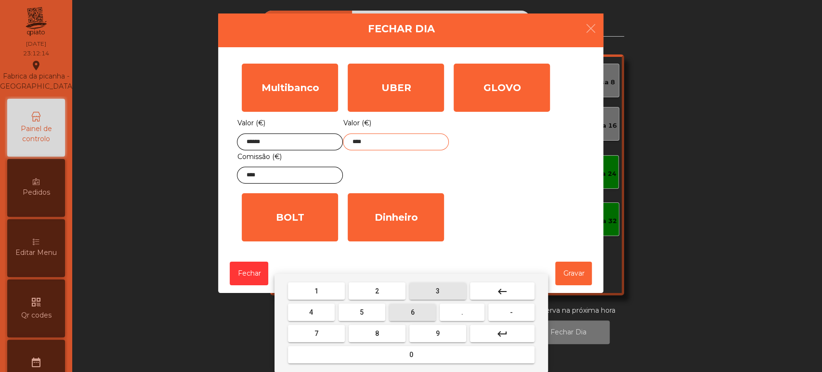
click at [437, 290] on span "3" at bounding box center [438, 291] width 4 height 8
type input "*****"
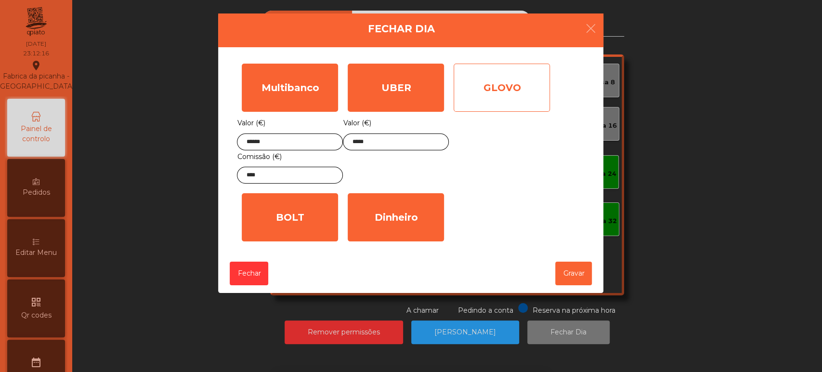
click at [509, 88] on div "GLOVO" at bounding box center [501, 88] width 96 height 48
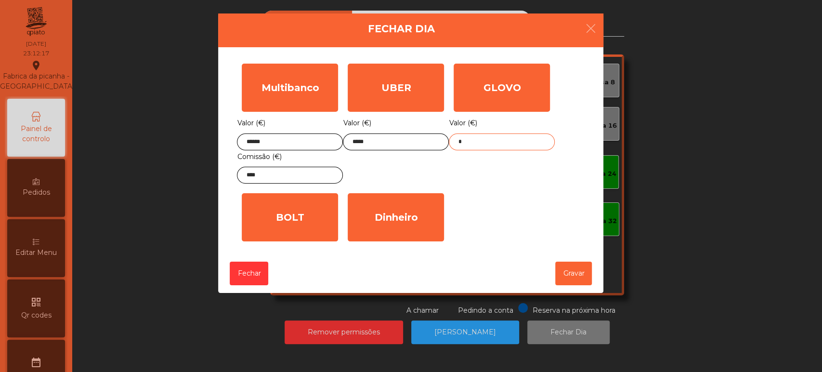
click at [487, 142] on input "*" at bounding box center [502, 141] width 106 height 17
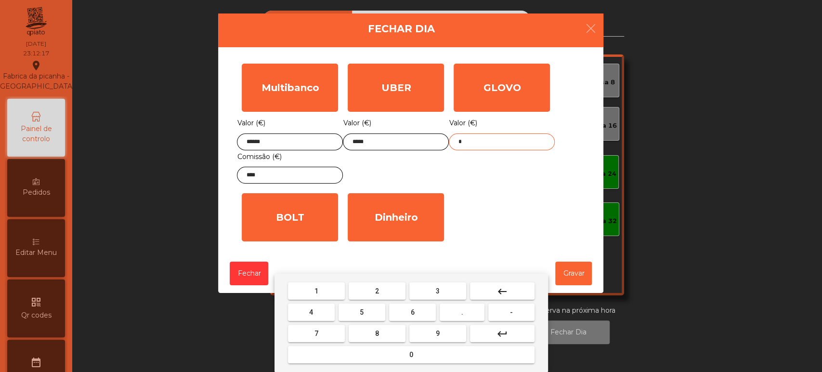
click at [496, 287] on mat-icon "keyboard_backspace" at bounding box center [502, 291] width 12 height 12
click at [324, 285] on button "1" at bounding box center [316, 290] width 57 height 17
click at [329, 330] on button "7" at bounding box center [316, 332] width 57 height 17
click at [462, 311] on span "." at bounding box center [462, 312] width 2 height 8
click at [437, 333] on span "9" at bounding box center [438, 333] width 4 height 8
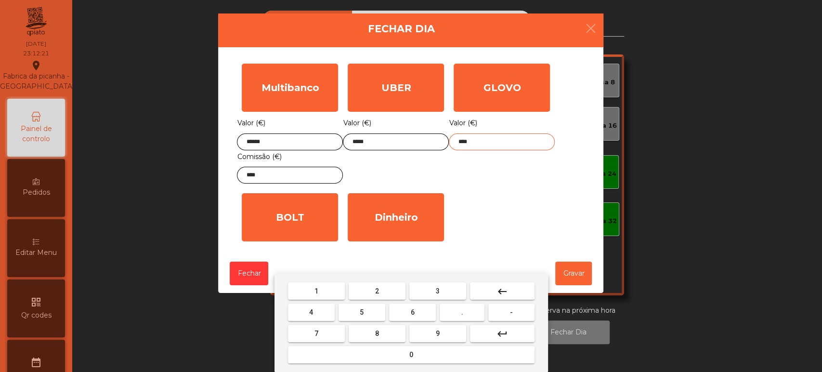
click at [316, 333] on span "7" at bounding box center [316, 333] width 4 height 8
type input "*****"
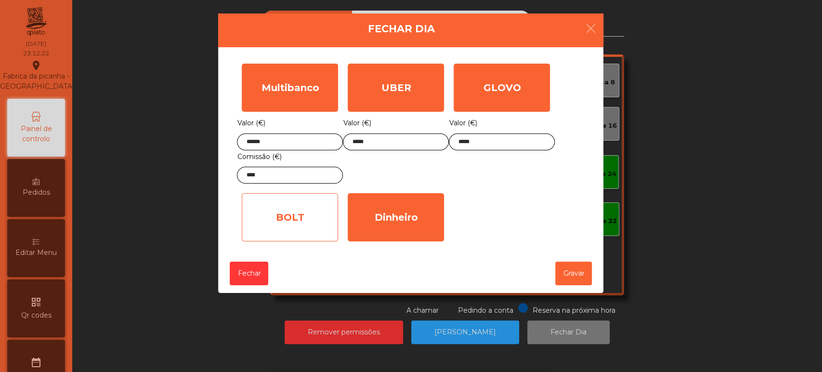
click at [291, 216] on div "BOLT" at bounding box center [290, 217] width 96 height 48
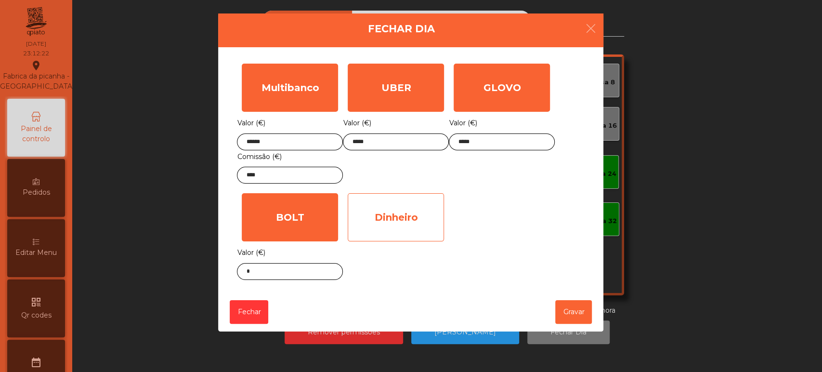
click at [392, 220] on div "Dinheiro" at bounding box center [396, 217] width 96 height 48
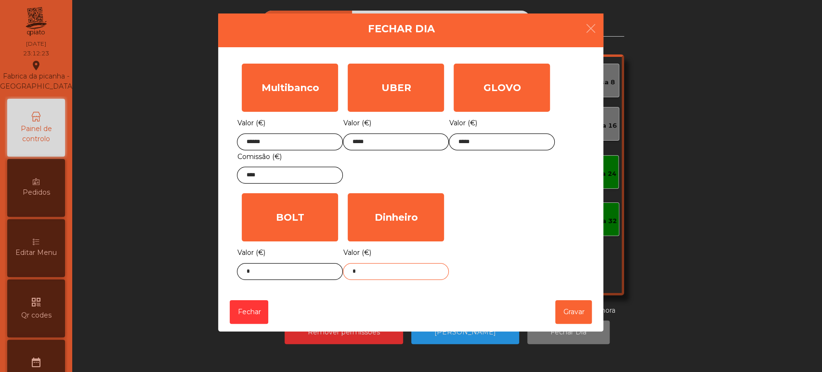
click at [398, 272] on input "*" at bounding box center [396, 271] width 106 height 17
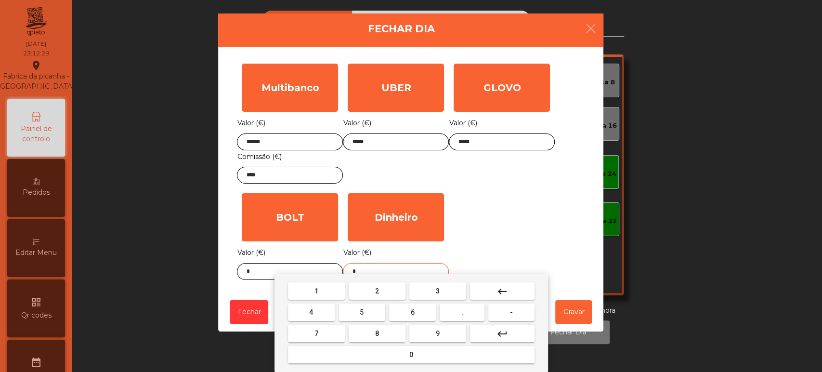
click at [506, 289] on mat-icon "keyboard_backspace" at bounding box center [502, 291] width 12 height 12
click at [314, 290] on span "1" at bounding box center [316, 291] width 4 height 8
click at [389, 335] on button "8" at bounding box center [377, 332] width 57 height 17
click at [316, 333] on span "7" at bounding box center [316, 333] width 4 height 8
click at [462, 311] on span "." at bounding box center [462, 312] width 2 height 8
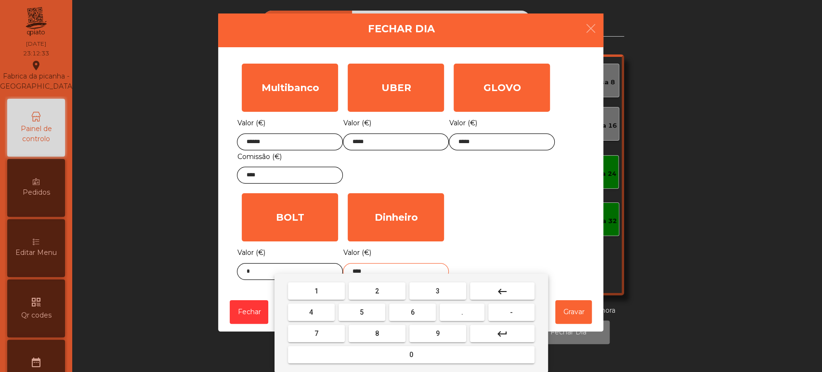
click at [375, 291] on span "2" at bounding box center [377, 291] width 4 height 8
click at [362, 312] on span "5" at bounding box center [362, 312] width 4 height 8
type input "******"
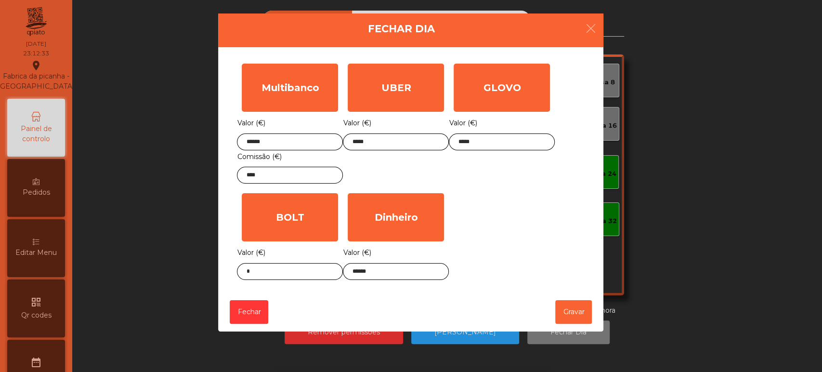
click at [496, 225] on div "Multibanco Valor (€) ****** Comissão (€) **** UBER Valor (€) ***** GLOVO Valor …" at bounding box center [411, 172] width 348 height 226
click at [572, 315] on button "Gravar" at bounding box center [573, 312] width 37 height 24
